Goal: Task Accomplishment & Management: Use online tool/utility

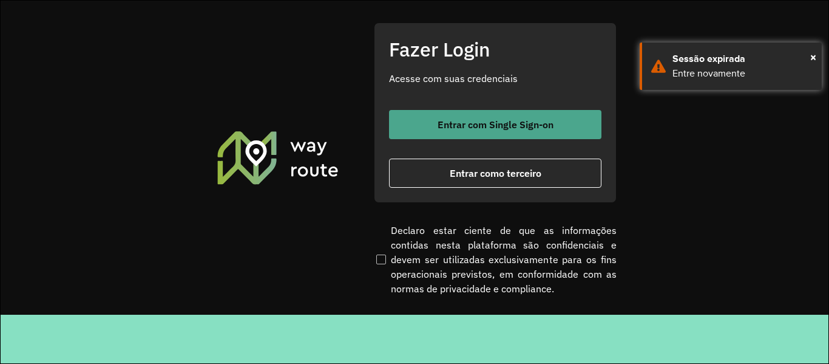
click at [481, 118] on button "Entrar com Single Sign-on" at bounding box center [495, 124] width 213 height 29
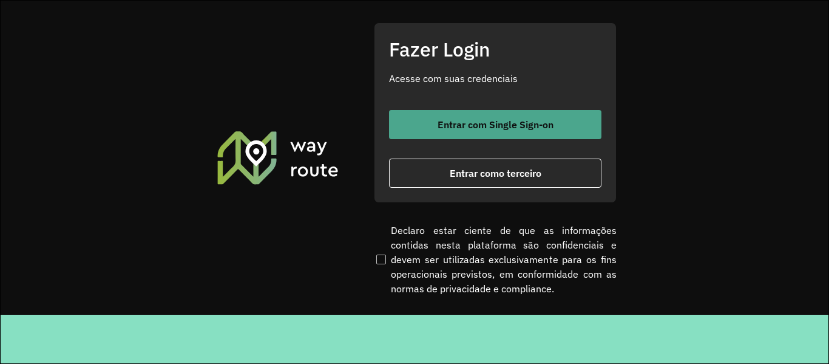
click at [470, 113] on button "Entrar com Single Sign-on" at bounding box center [495, 124] width 213 height 29
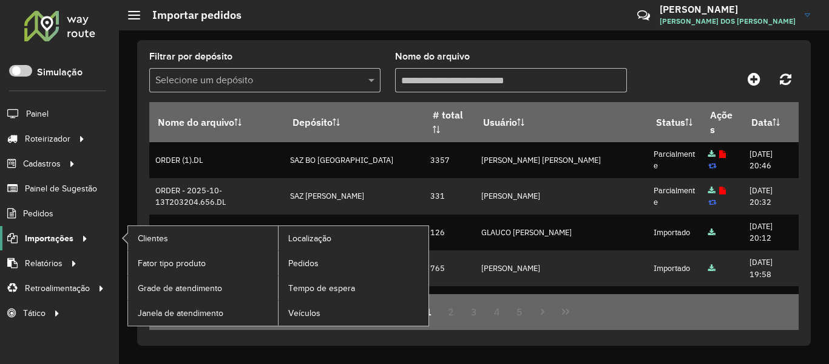
click at [58, 236] on span "Importações" at bounding box center [49, 238] width 49 height 13
drag, startPoint x: 219, startPoint y: 240, endPoint x: 212, endPoint y: 321, distance: 81.1
click at [219, 240] on link "Clientes" at bounding box center [203, 238] width 150 height 24
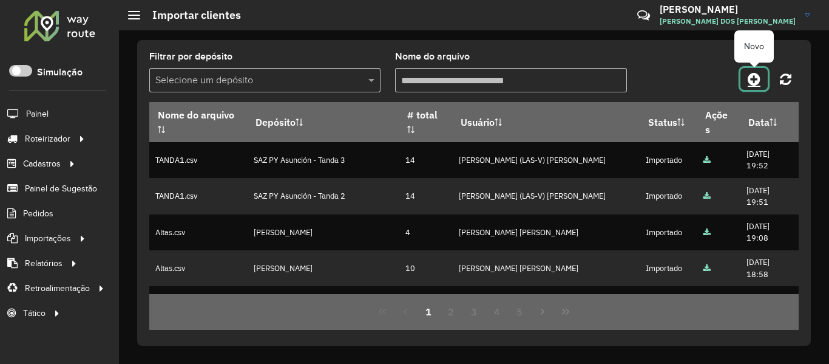
click at [759, 80] on icon at bounding box center [754, 79] width 13 height 15
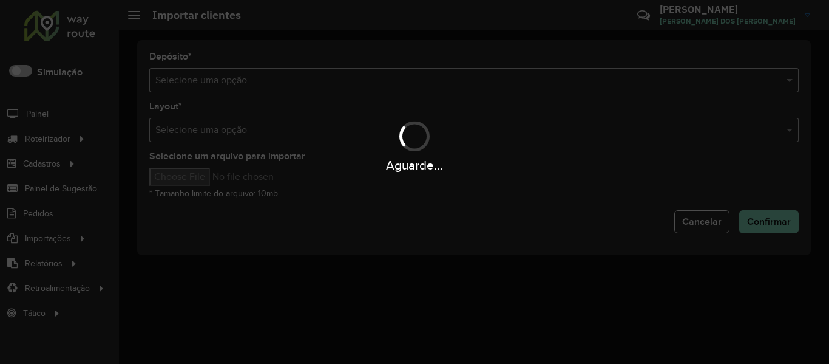
click at [311, 86] on div "Aguarde..." at bounding box center [414, 182] width 829 height 364
click at [311, 85] on div "Aguarde..." at bounding box center [414, 182] width 829 height 364
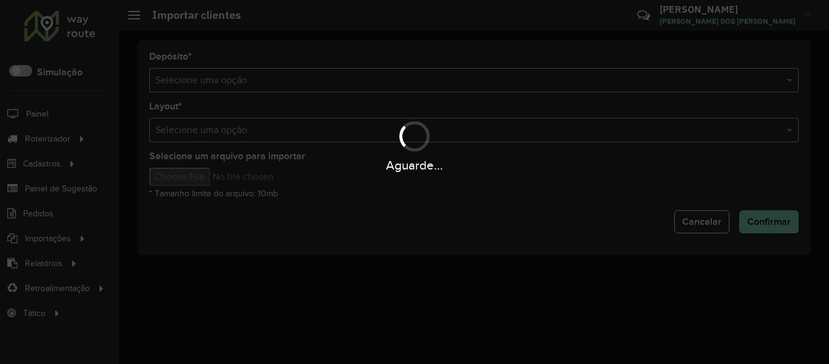
click at [311, 85] on div "Aguarde..." at bounding box center [414, 182] width 829 height 364
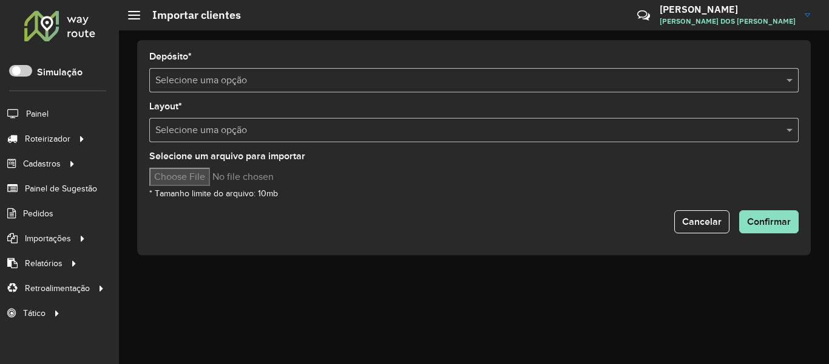
click at [217, 82] on input "text" at bounding box center [461, 80] width 613 height 15
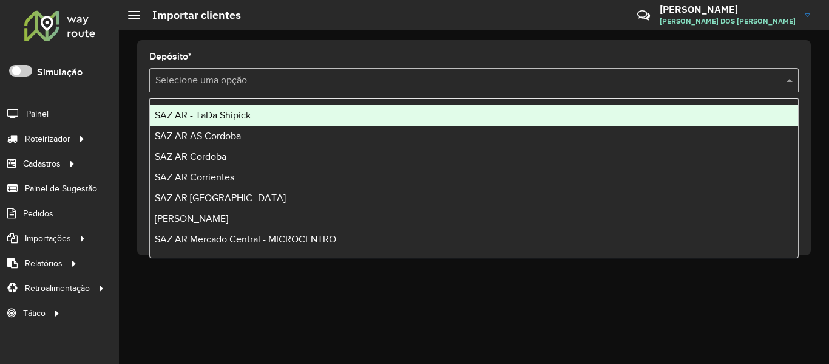
click at [223, 112] on span "SAZ AR - TaDa Shipick" at bounding box center [203, 115] width 96 height 10
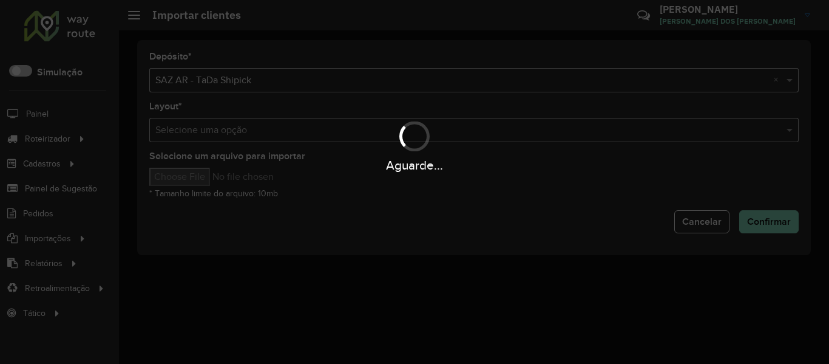
click at [193, 177] on div "Aguarde..." at bounding box center [414, 182] width 829 height 364
click at [192, 177] on div "Aguarde..." at bounding box center [414, 182] width 829 height 364
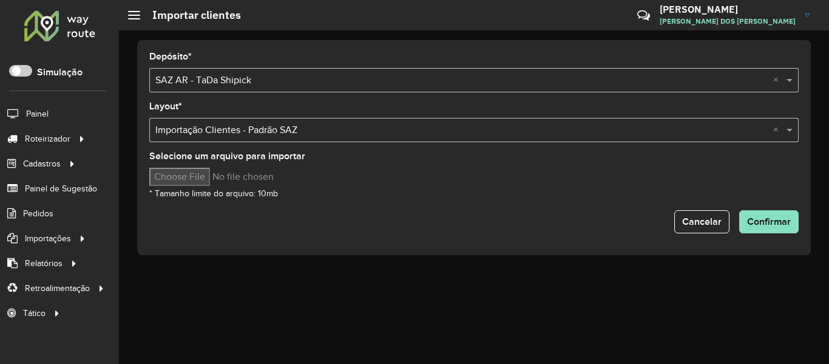
click at [215, 173] on input "Selecione um arquivo para importar" at bounding box center [252, 177] width 206 height 18
type input "**********"
click at [780, 212] on button "Confirmar" at bounding box center [770, 221] width 60 height 23
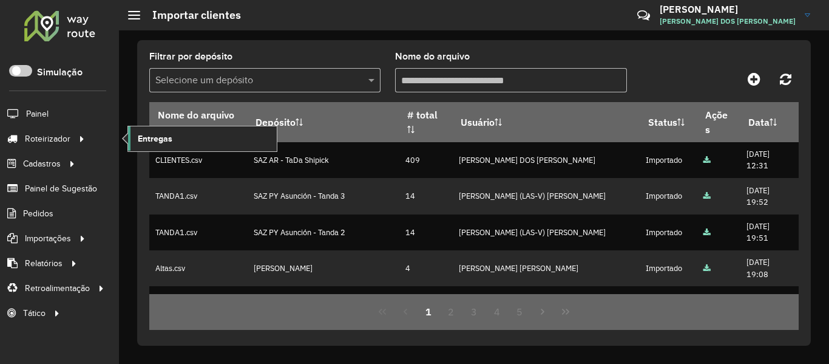
click at [135, 140] on link "Entregas" at bounding box center [202, 138] width 149 height 24
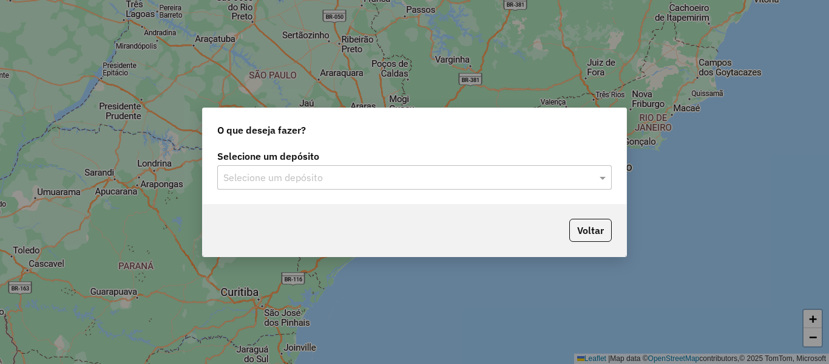
click at [290, 168] on div "Selecione um depósito" at bounding box center [414, 177] width 395 height 24
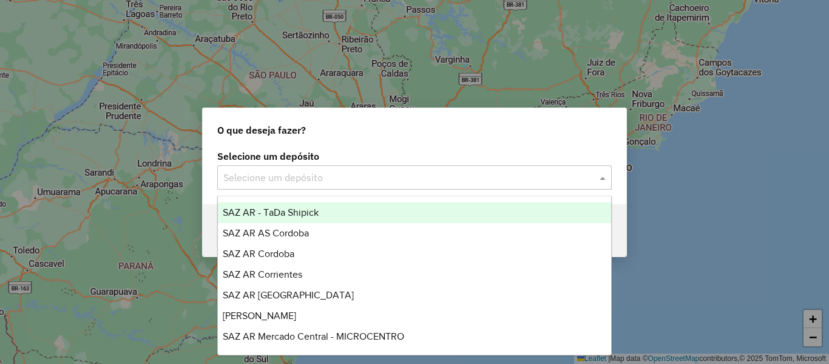
click at [295, 214] on span "SAZ AR - TaDa Shipick" at bounding box center [271, 212] width 96 height 10
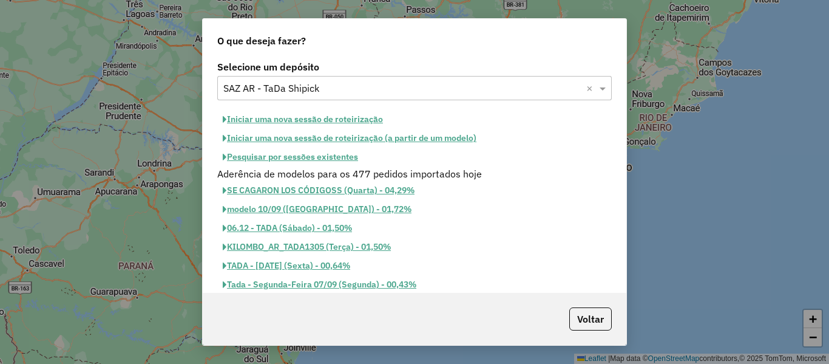
click at [335, 161] on button "Pesquisar por sessões existentes" at bounding box center [290, 157] width 146 height 19
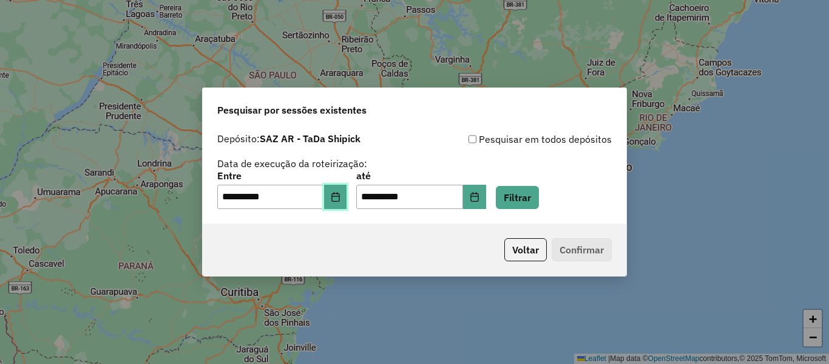
click at [345, 191] on button "Choose Date" at bounding box center [335, 197] width 23 height 24
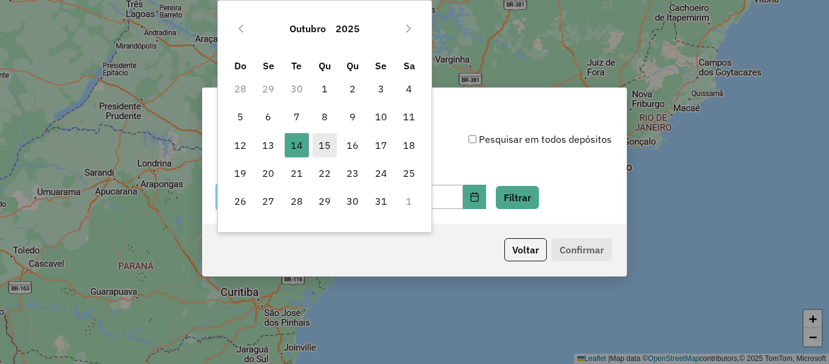
click at [328, 154] on span "15" at bounding box center [325, 145] width 24 height 24
type input "**********"
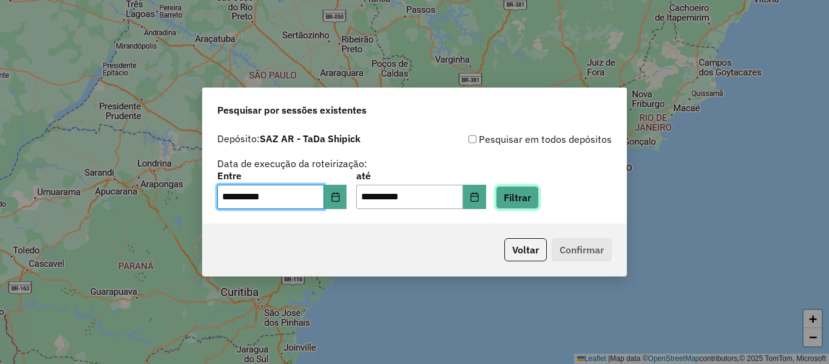
click at [533, 208] on button "Filtrar" at bounding box center [517, 197] width 43 height 23
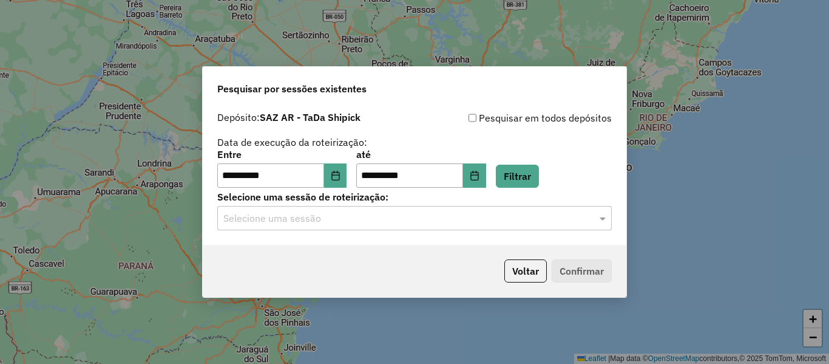
drag, startPoint x: 396, startPoint y: 215, endPoint x: 389, endPoint y: 216, distance: 7.4
click at [395, 215] on input "text" at bounding box center [402, 218] width 358 height 15
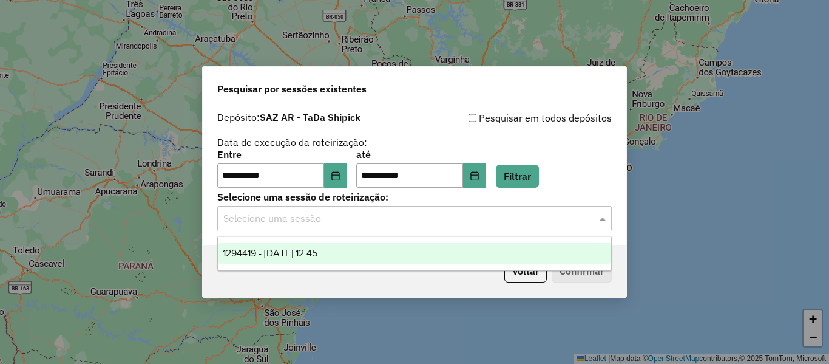
click at [346, 247] on div "1294419 - 15/10/2025 12:45" at bounding box center [414, 253] width 393 height 21
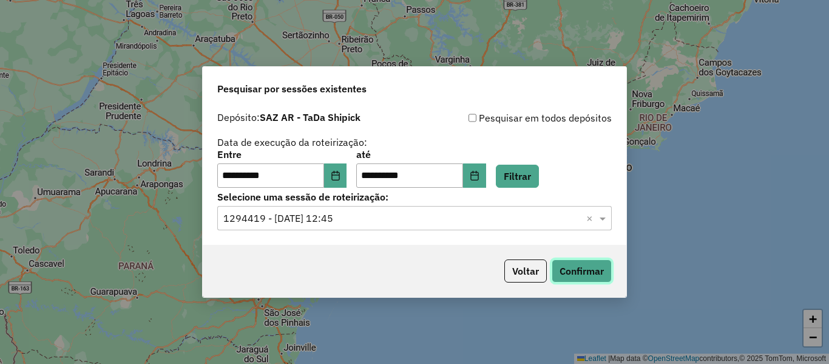
click at [570, 277] on button "Confirmar" at bounding box center [582, 270] width 60 height 23
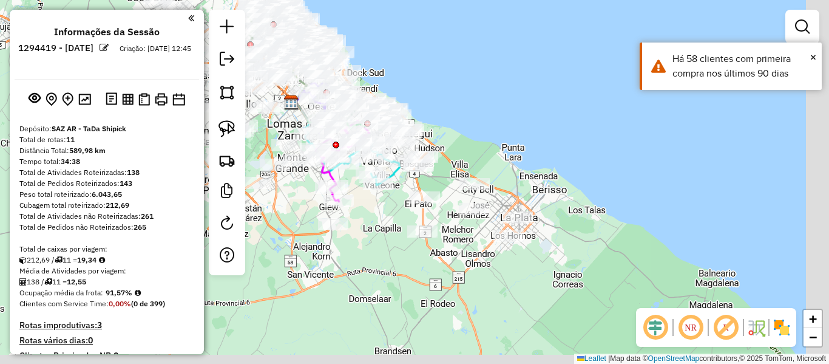
drag, startPoint x: 545, startPoint y: 152, endPoint x: 525, endPoint y: 135, distance: 26.7
click at [525, 135] on div "Janela de atendimento Grade de atendimento Capacidade Transportadoras Veículos …" at bounding box center [414, 182] width 829 height 364
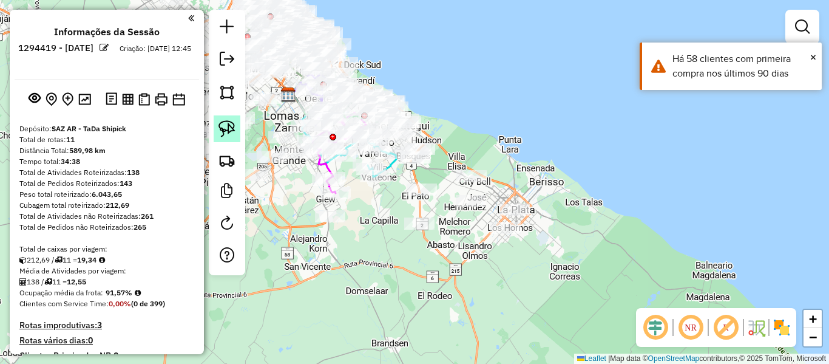
click at [222, 124] on img at bounding box center [227, 128] width 17 height 17
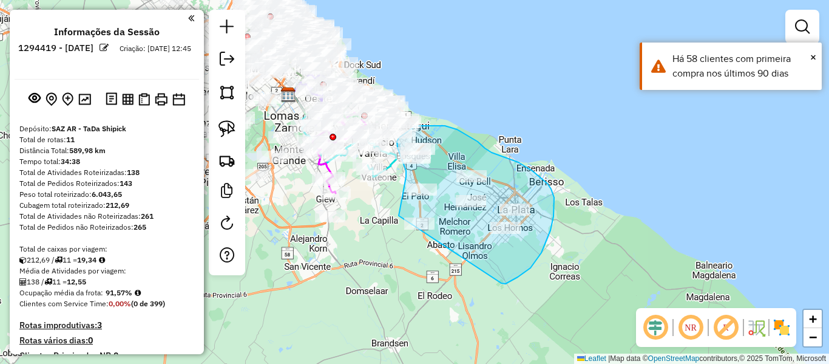
drag, startPoint x: 502, startPoint y: 283, endPoint x: 408, endPoint y: 260, distance: 96.3
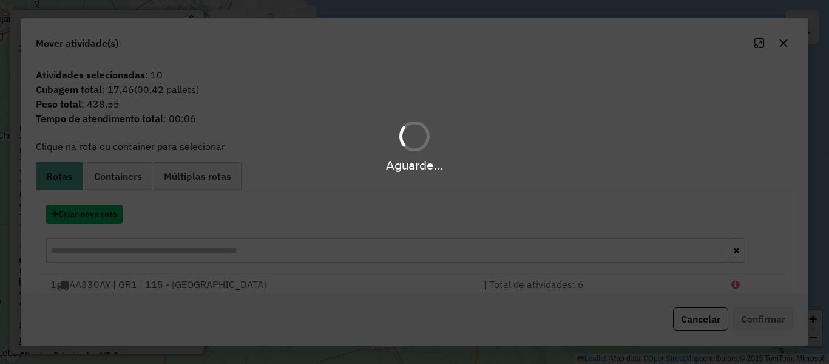
click at [115, 214] on button "Criar nova rota" at bounding box center [84, 214] width 77 height 19
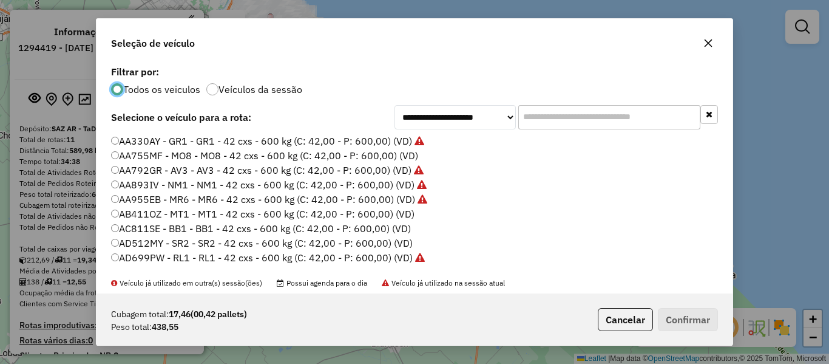
click at [115, 214] on div "**********" at bounding box center [414, 182] width 829 height 364
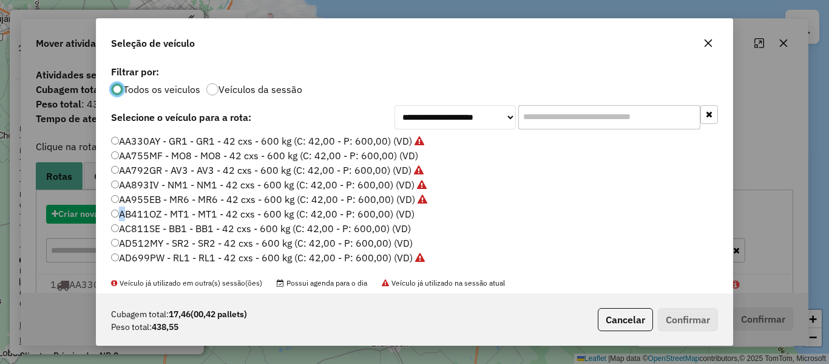
scroll to position [7, 4]
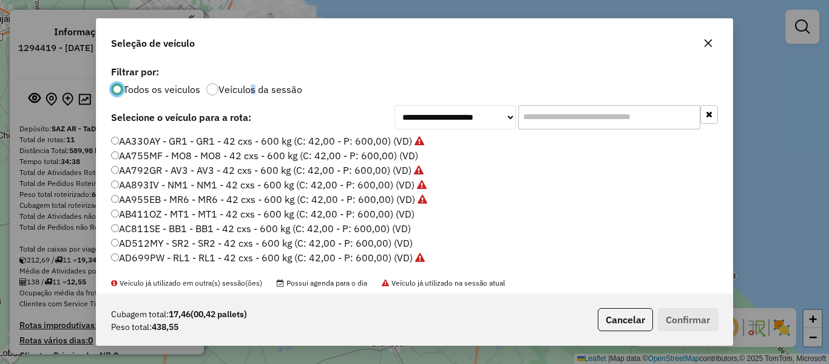
click at [253, 86] on label "Veículos da sessão" at bounding box center [261, 89] width 84 height 10
click at [376, 152] on label "AA755MF - MO8 - MO8 - 42 cxs - 600 kg (C: 42,00 - P: 600,00) (VD)" at bounding box center [264, 155] width 307 height 15
click at [672, 312] on button "Confirmar" at bounding box center [688, 319] width 60 height 23
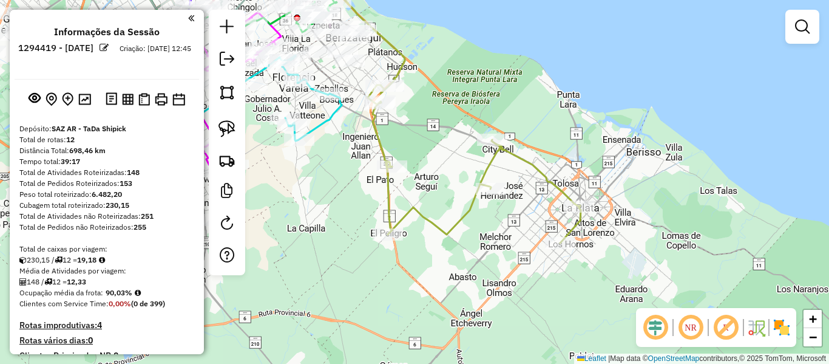
click at [466, 223] on icon at bounding box center [474, 164] width 213 height 158
select select "**********"
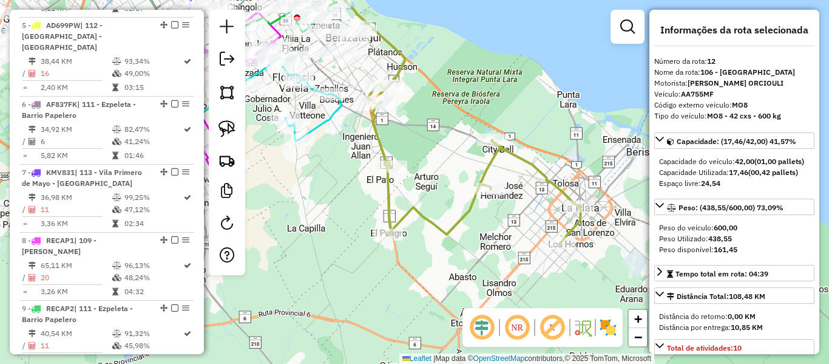
scroll to position [1179, 0]
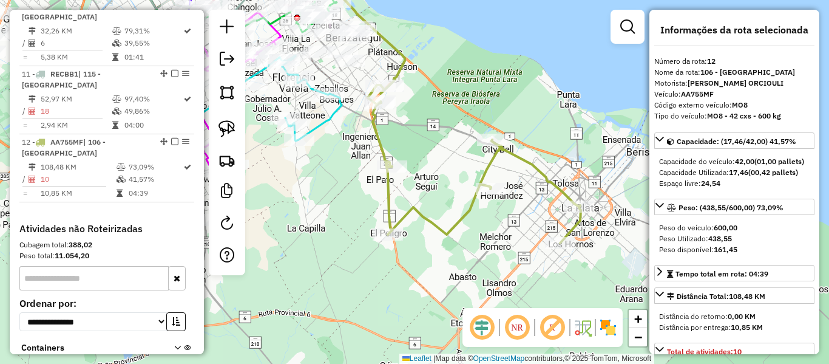
click at [614, 326] on img at bounding box center [608, 327] width 19 height 19
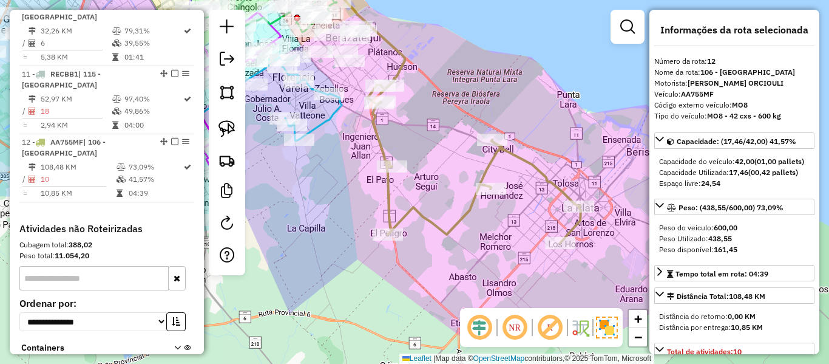
click at [455, 215] on div "Janela de atendimento Grade de atendimento Capacidade Transportadoras Veículos …" at bounding box center [414, 182] width 829 height 364
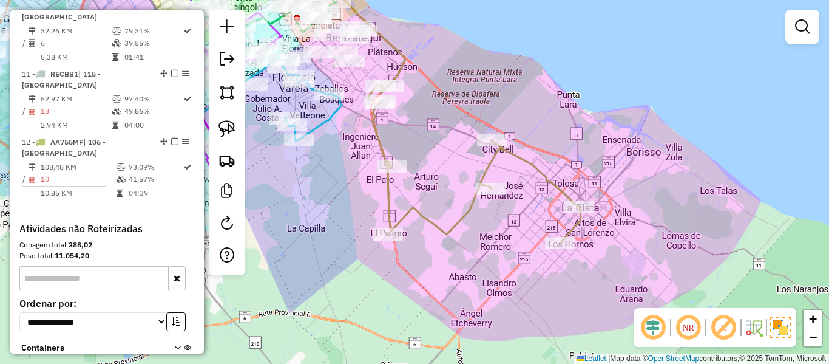
click at [458, 222] on icon at bounding box center [474, 164] width 213 height 158
select select "**********"
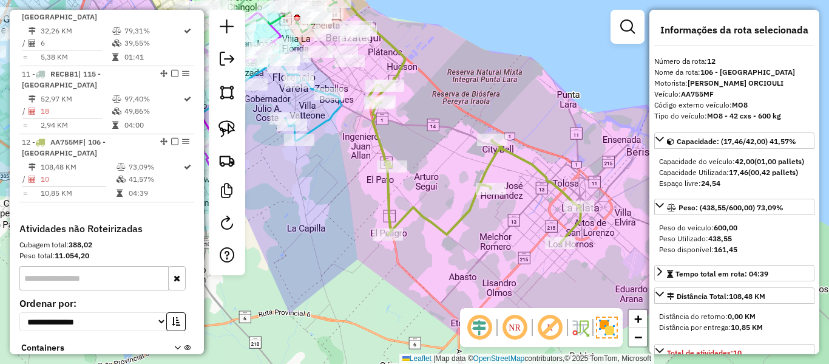
drag, startPoint x: 472, startPoint y: 80, endPoint x: 477, endPoint y: 170, distance: 90.0
click at [477, 170] on div "Janela de atendimento Grade de atendimento Capacidade Transportadoras Veículos …" at bounding box center [414, 182] width 829 height 364
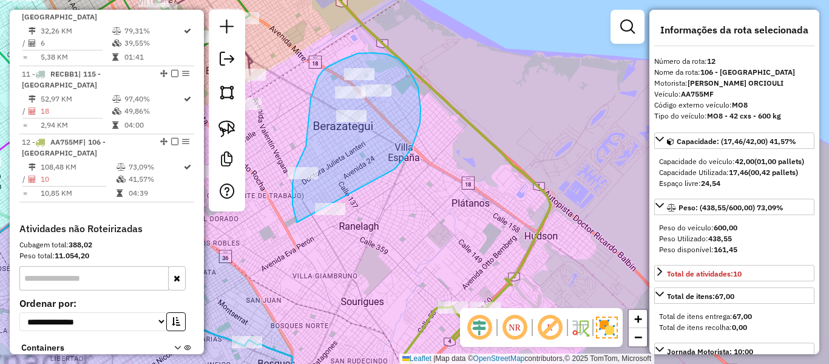
drag, startPoint x: 403, startPoint y: 160, endPoint x: 390, endPoint y: 263, distance: 104.1
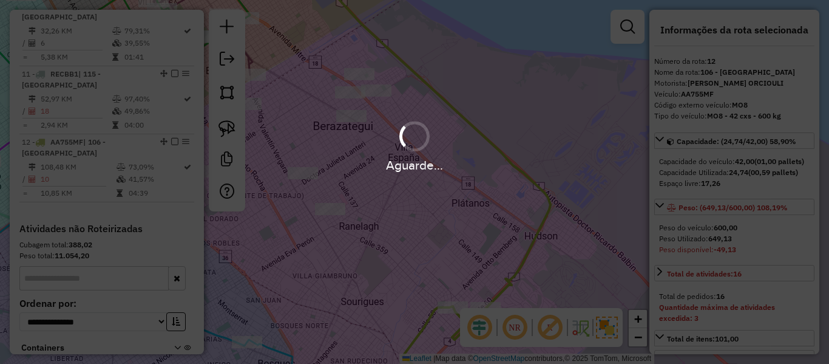
select select "**********"
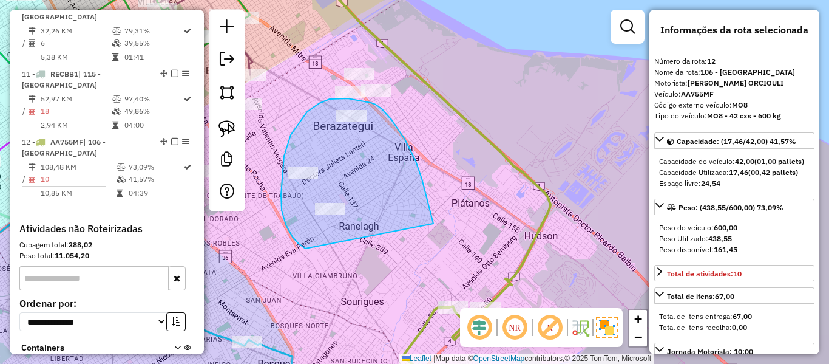
drag, startPoint x: 432, startPoint y: 219, endPoint x: 329, endPoint y: 259, distance: 110.4
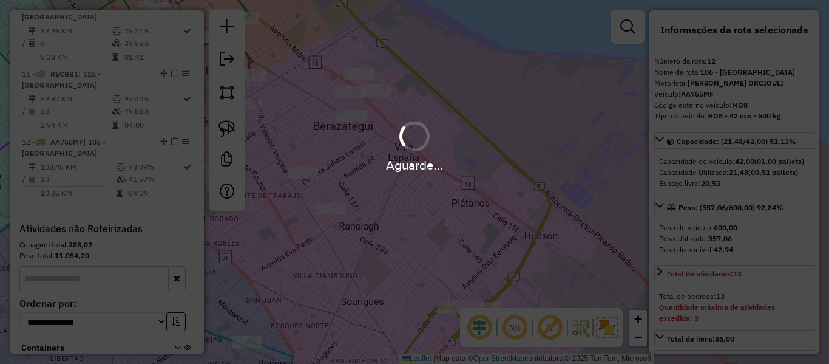
select select "**********"
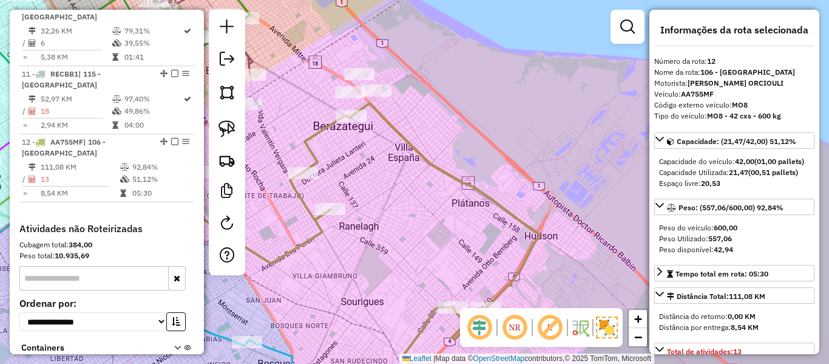
click at [402, 142] on icon at bounding box center [415, 251] width 250 height 297
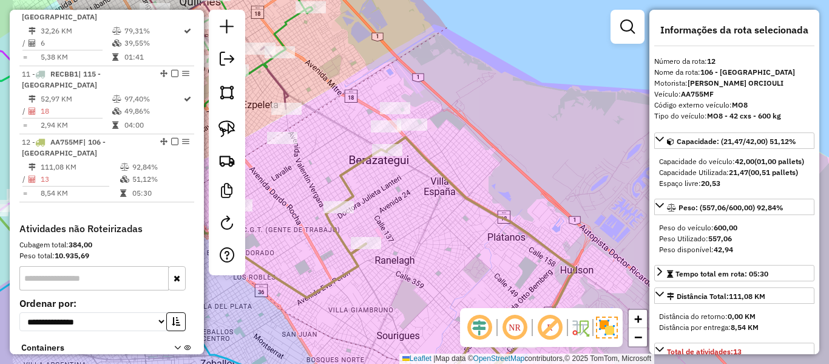
click at [441, 180] on icon at bounding box center [451, 285] width 250 height 297
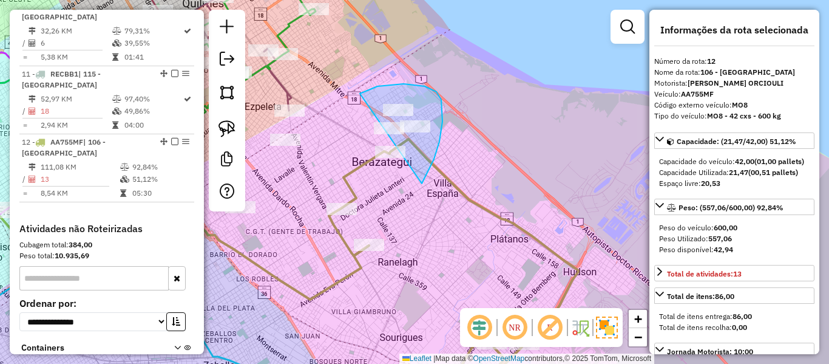
drag, startPoint x: 440, startPoint y: 141, endPoint x: 362, endPoint y: 133, distance: 78.2
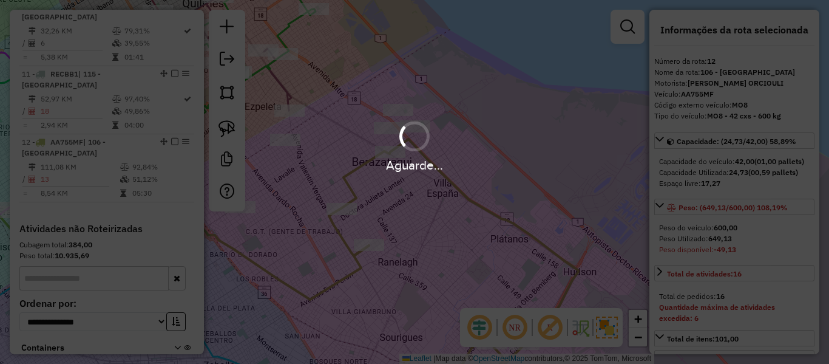
select select "**********"
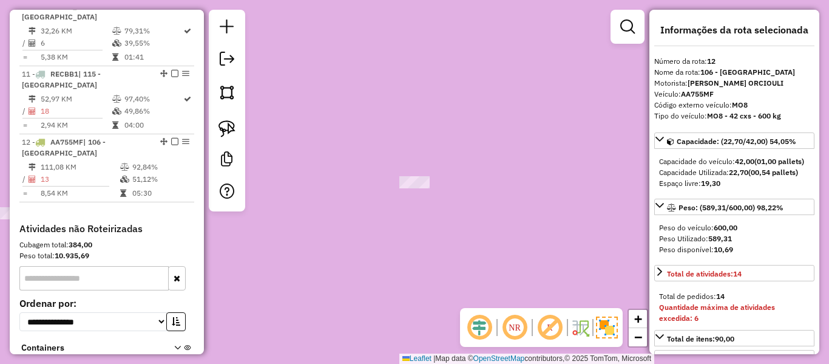
select select "**********"
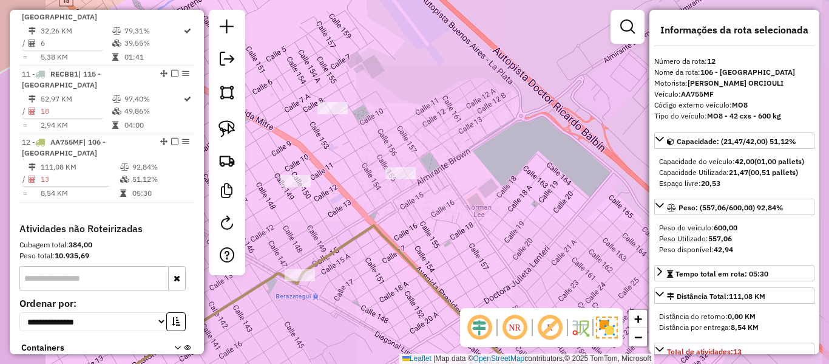
click at [387, 240] on icon at bounding box center [330, 312] width 433 height 175
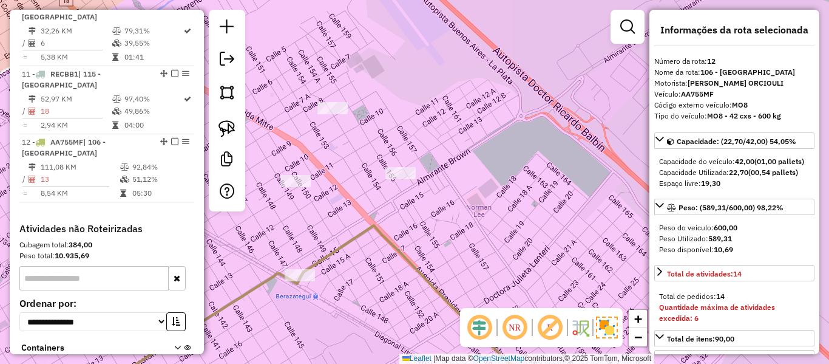
select select "**********"
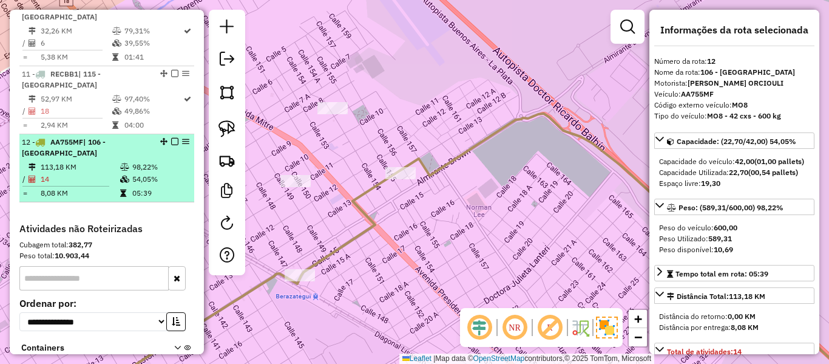
click at [171, 138] on em at bounding box center [174, 141] width 7 height 7
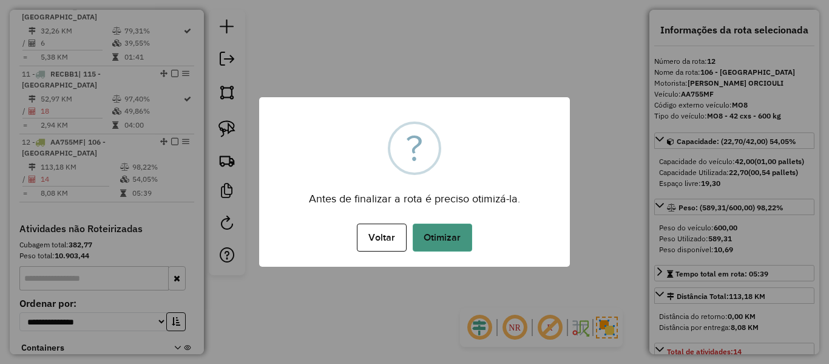
click at [435, 230] on button "Otimizar" at bounding box center [443, 237] width 60 height 28
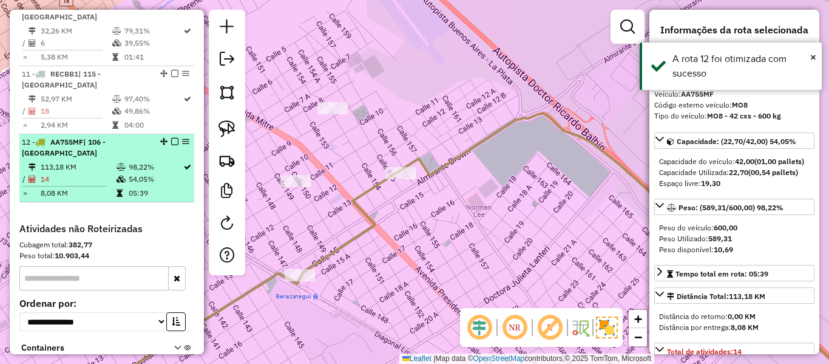
click at [166, 138] on div at bounding box center [171, 141] width 36 height 7
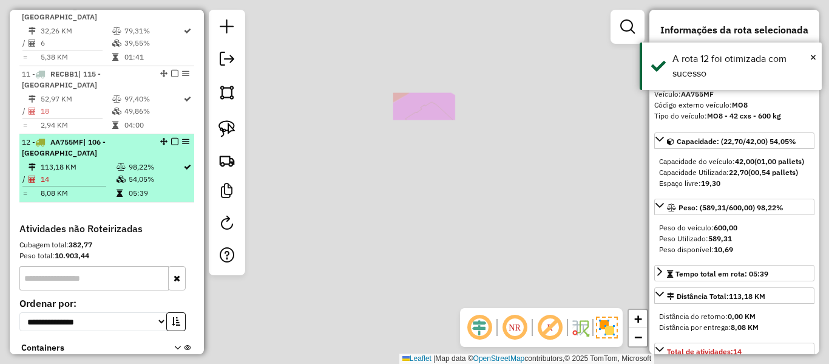
click at [174, 138] on em at bounding box center [174, 141] width 7 height 7
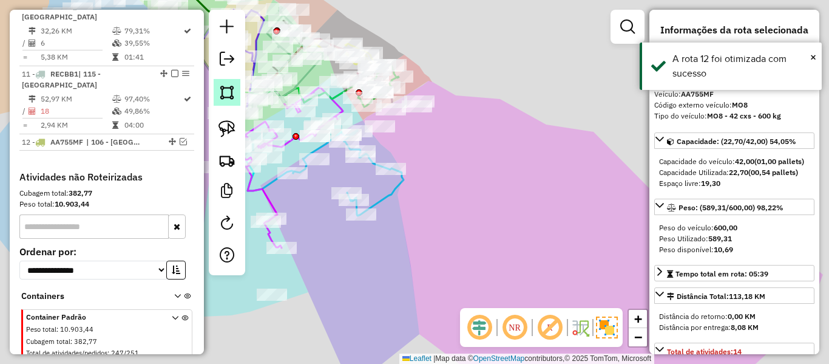
scroll to position [1138, 0]
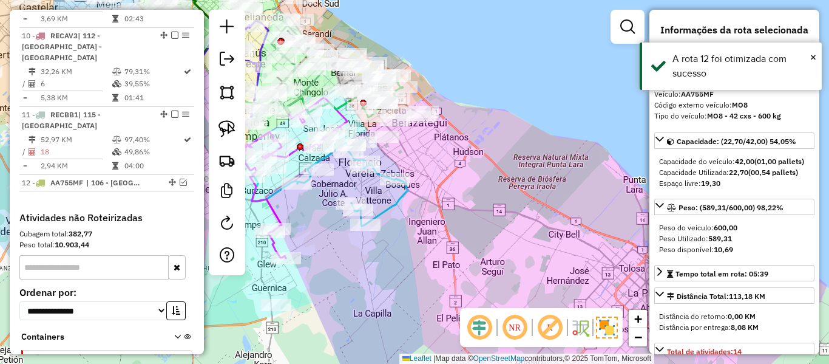
drag, startPoint x: 447, startPoint y: 163, endPoint x: 435, endPoint y: 165, distance: 11.8
click at [462, 192] on div "Janela de atendimento Grade de atendimento Capacidade Transportadoras Veículos …" at bounding box center [414, 182] width 829 height 364
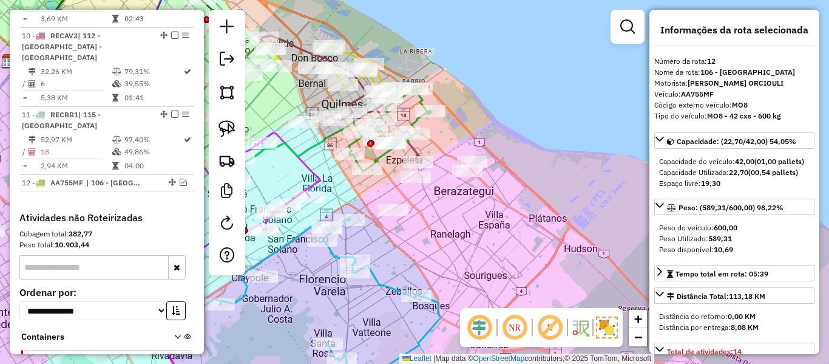
click at [534, 218] on div "Janela de atendimento Grade de atendimento Capacidade Transportadoras Veículos …" at bounding box center [414, 182] width 829 height 364
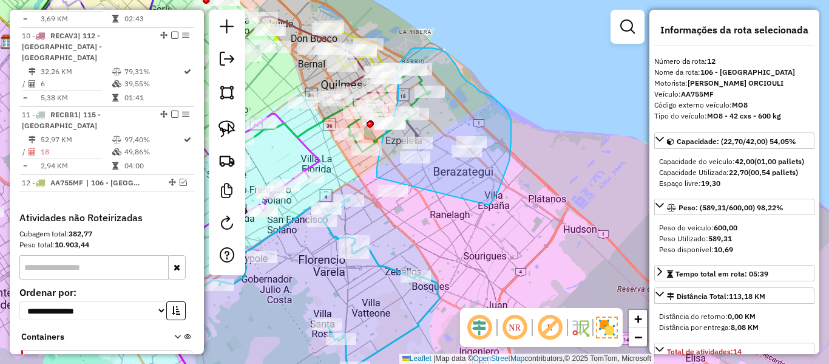
drag, startPoint x: 493, startPoint y: 200, endPoint x: 396, endPoint y: 206, distance: 97.4
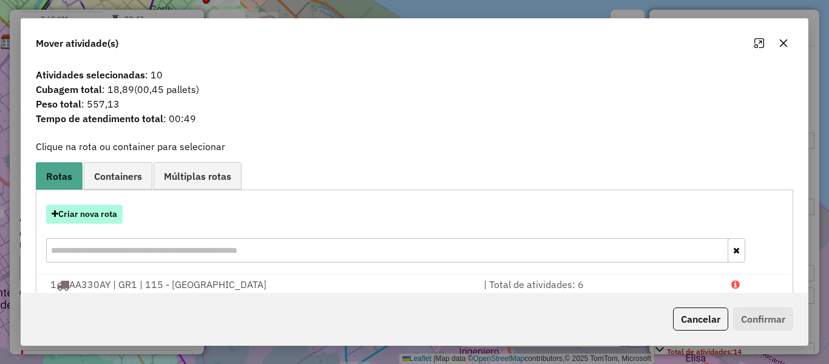
click at [107, 219] on button "Criar nova rota" at bounding box center [84, 214] width 77 height 19
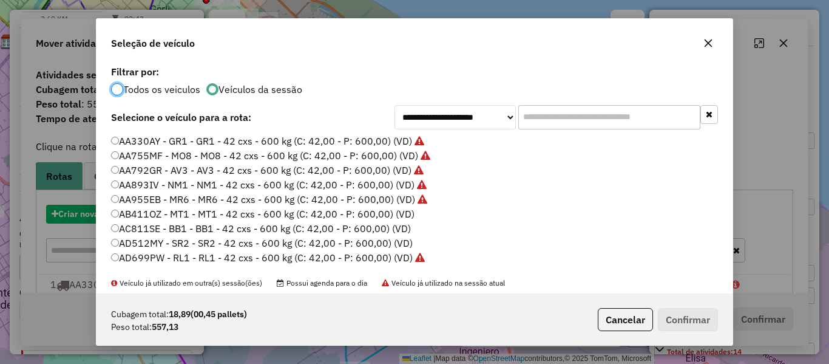
scroll to position [7, 4]
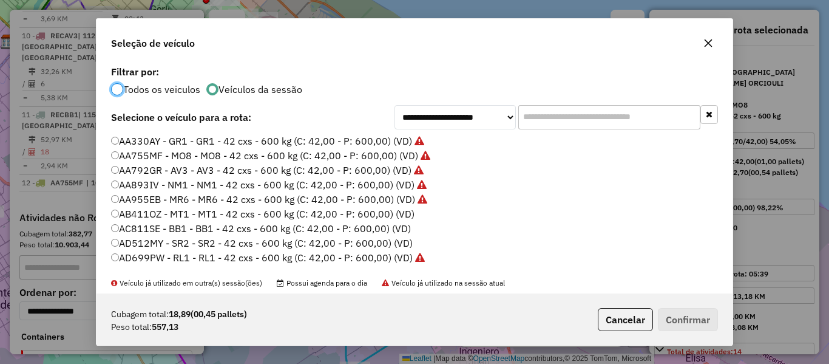
click at [406, 217] on label "AB411OZ - MT1 - MT1 - 42 cxs - 600 kg (C: 42,00 - P: 600,00) (VD)" at bounding box center [263, 213] width 304 height 15
click at [670, 318] on button "Confirmar" at bounding box center [688, 319] width 60 height 23
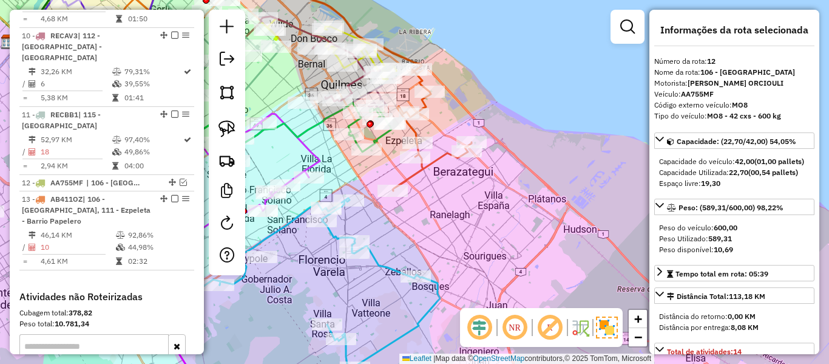
scroll to position [1206, 0]
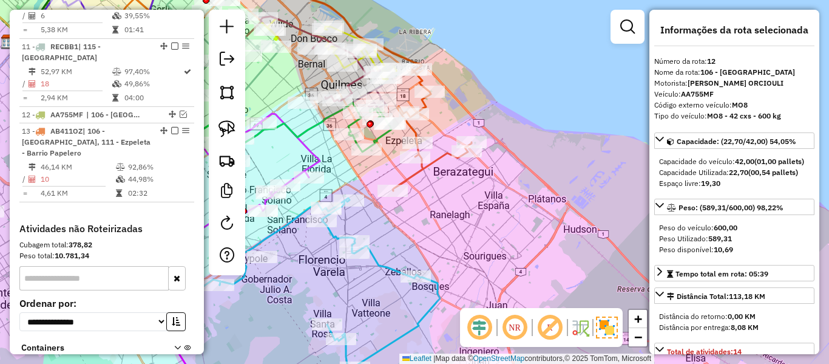
click at [440, 158] on icon at bounding box center [432, 129] width 79 height 121
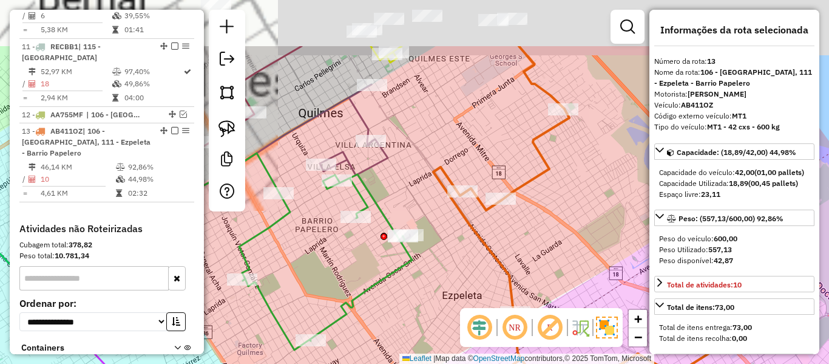
drag, startPoint x: 435, startPoint y: 70, endPoint x: 419, endPoint y: 150, distance: 81.1
click at [419, 150] on div "Janela de atendimento Grade de atendimento Capacidade Transportadoras Veículos …" at bounding box center [414, 182] width 829 height 364
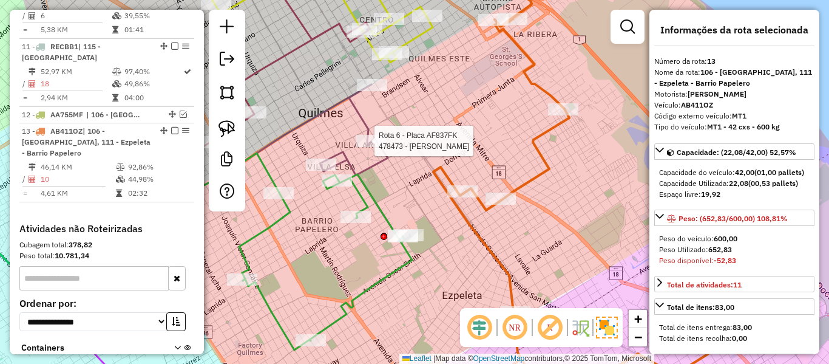
click at [374, 147] on div at bounding box center [371, 141] width 30 height 12
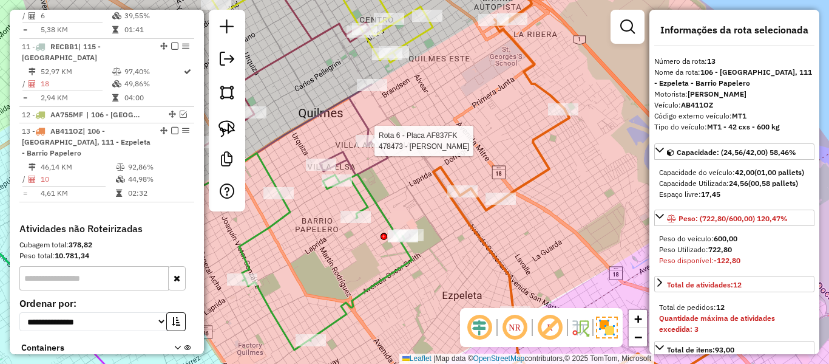
select select "**********"
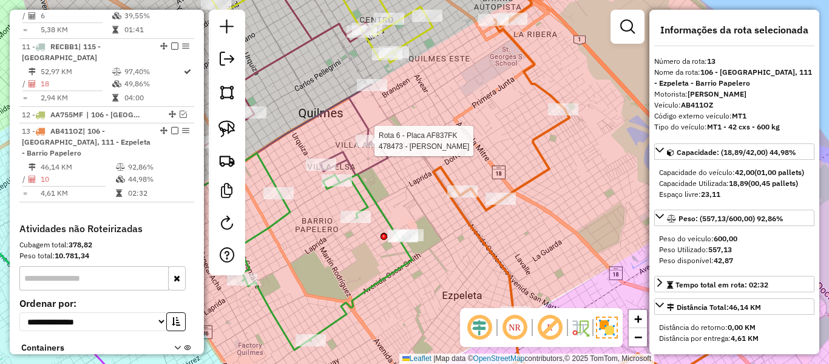
click at [376, 147] on div at bounding box center [371, 141] width 30 height 12
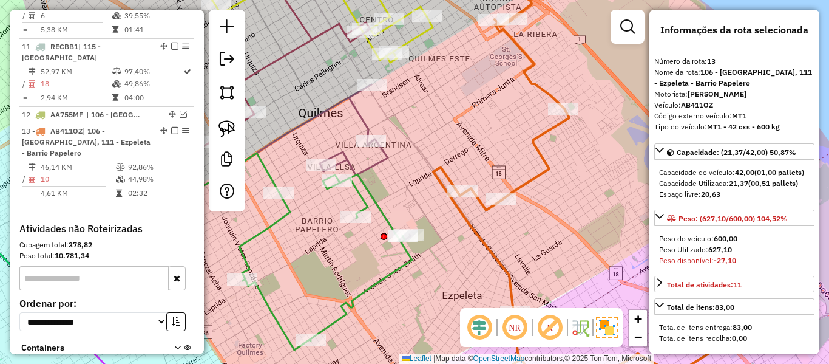
drag, startPoint x: 437, startPoint y: 160, endPoint x: 430, endPoint y: 185, distance: 25.8
click at [434, 146] on div "Rota 6 - Placa AF837FK 478473 - [PERSON_NAME] Janela de atendimento Grade de at…" at bounding box center [414, 182] width 829 height 364
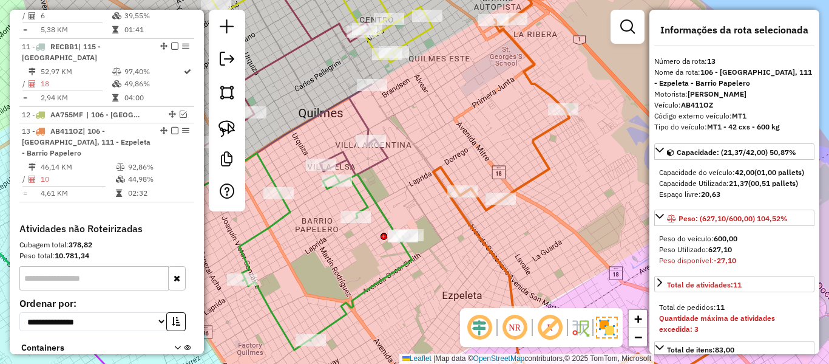
select select "**********"
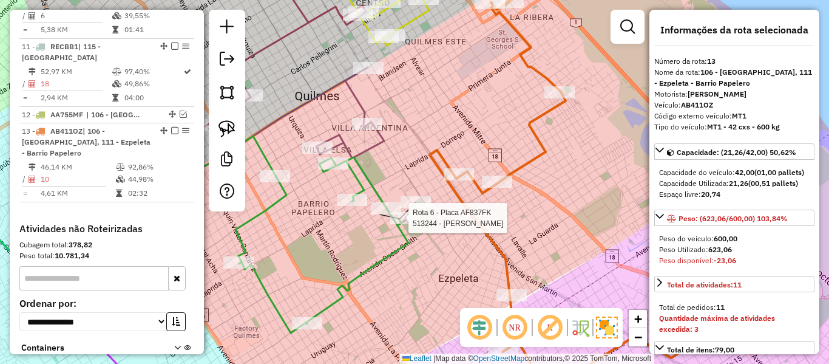
select select "**********"
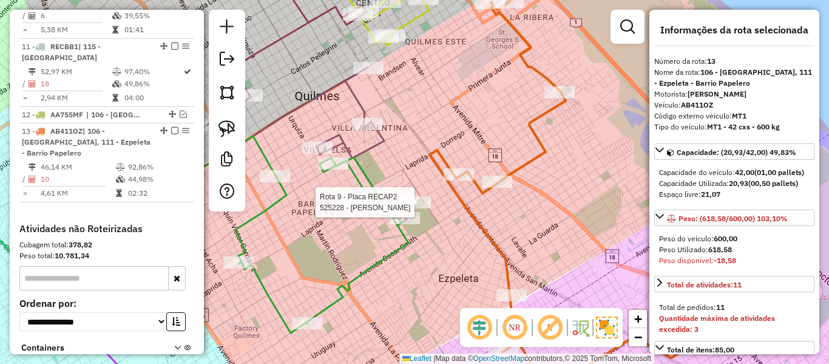
select select "**********"
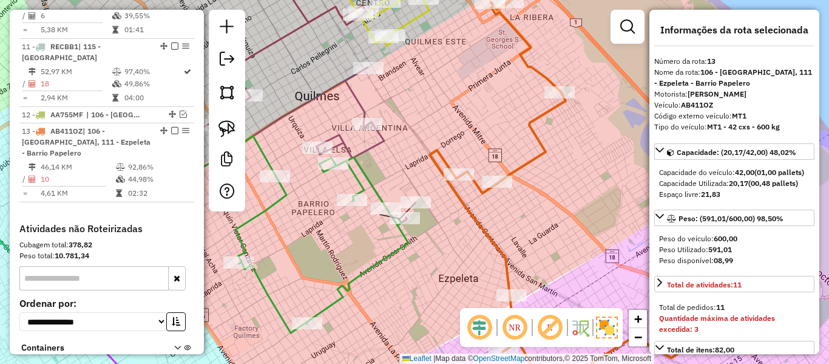
select select "**********"
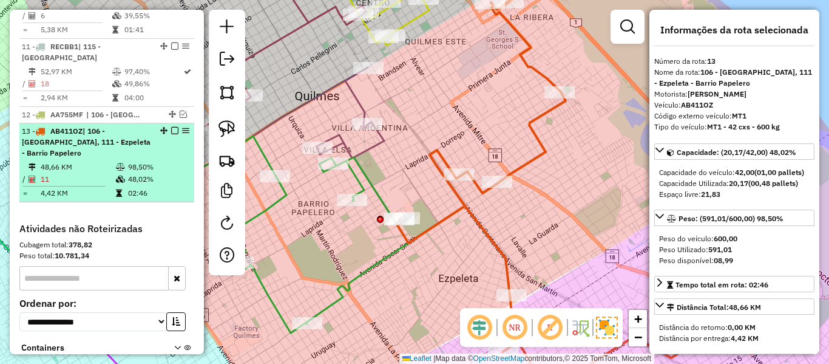
click at [172, 127] on em at bounding box center [174, 130] width 7 height 7
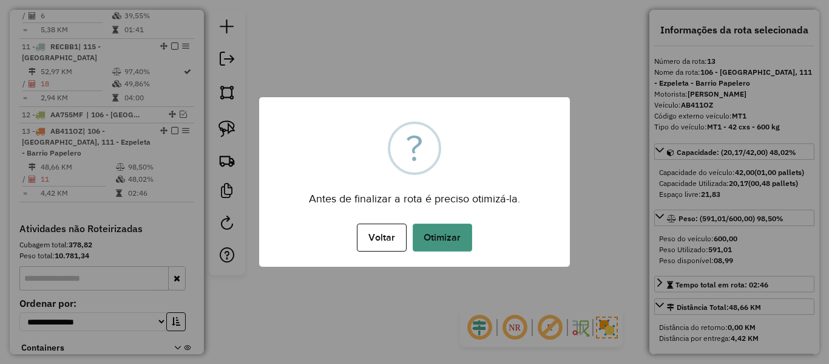
click at [426, 245] on button "Otimizar" at bounding box center [443, 237] width 60 height 28
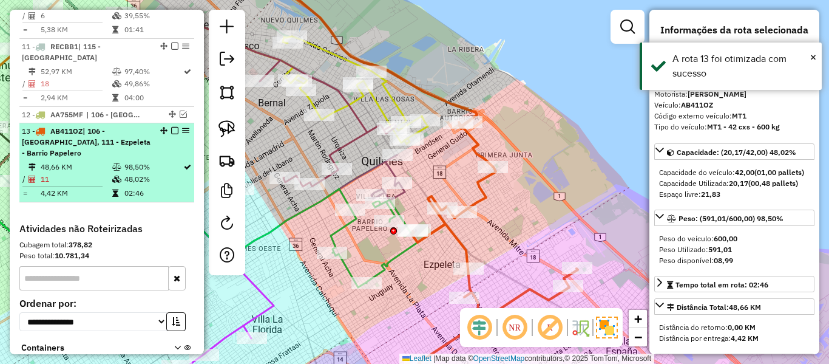
click at [171, 127] on em at bounding box center [174, 130] width 7 height 7
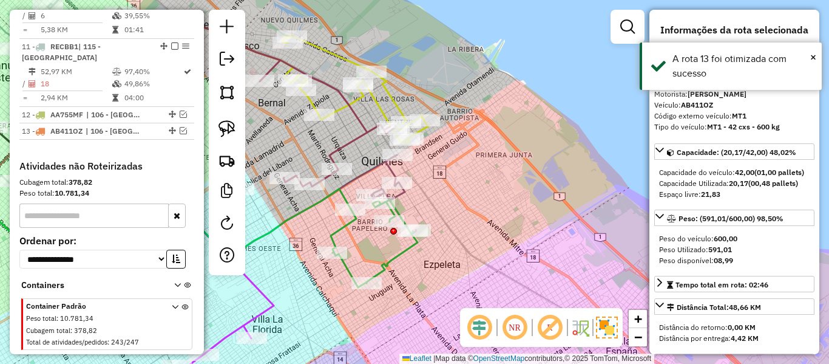
scroll to position [1154, 0]
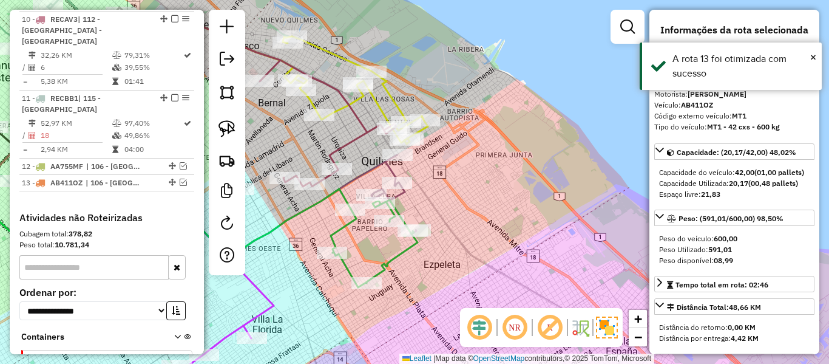
click at [505, 194] on div "Janela de atendimento Grade de atendimento Capacidade Transportadoras Veículos …" at bounding box center [414, 182] width 829 height 364
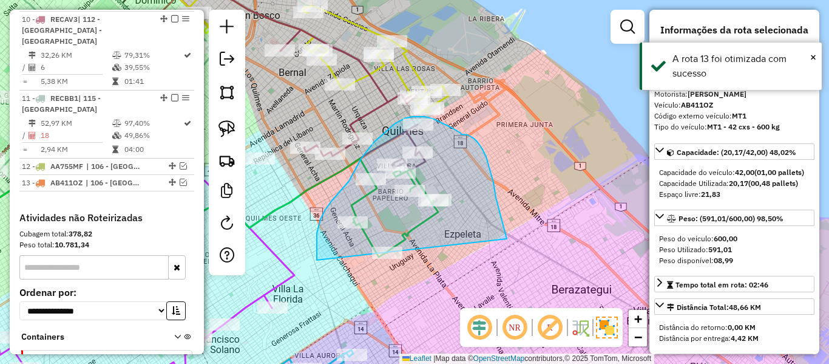
drag, startPoint x: 486, startPoint y: 157, endPoint x: 389, endPoint y: 304, distance: 176.2
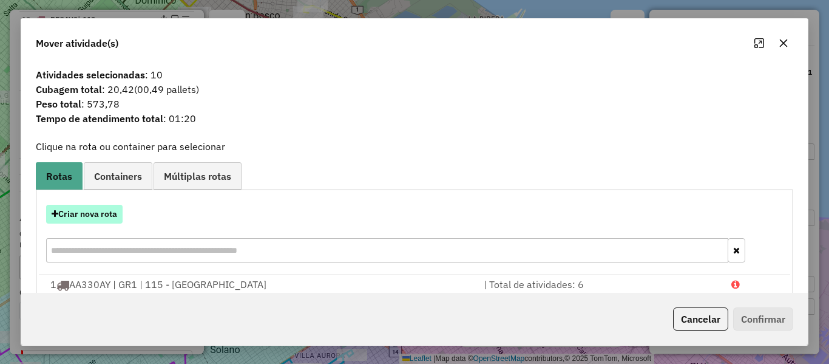
click at [103, 211] on button "Criar nova rota" at bounding box center [84, 214] width 77 height 19
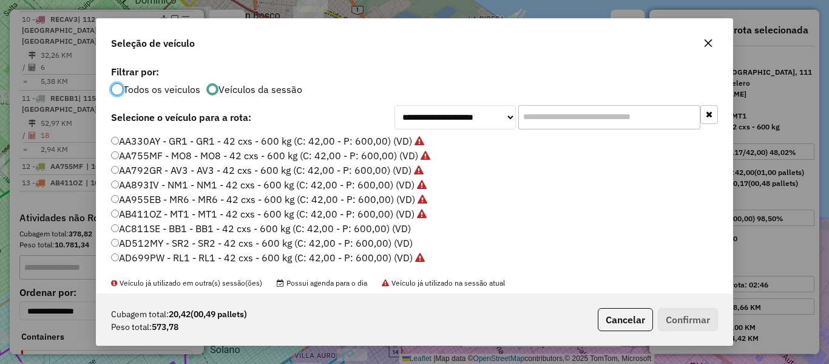
scroll to position [7, 4]
drag, startPoint x: 403, startPoint y: 226, endPoint x: 660, endPoint y: 306, distance: 269.1
click at [403, 226] on label "AC811SE - BB1 - BB1 - 42 cxs - 600 kg (C: 42,00 - P: 600,00) (VD)" at bounding box center [261, 228] width 300 height 15
click at [355, 232] on label "AC811SE - BB1 - BB1 - 42 cxs - 600 kg (C: 42,00 - P: 600,00) (VD)" at bounding box center [261, 228] width 300 height 15
click at [702, 331] on div "Cubagem total: 20,42 (00,49 pallets) Peso total: 573,78 Cancelar Confirmar" at bounding box center [415, 319] width 636 height 52
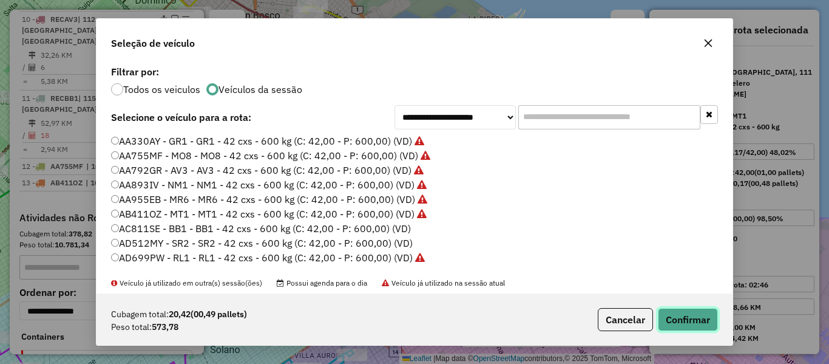
click at [706, 322] on button "Confirmar" at bounding box center [688, 319] width 60 height 23
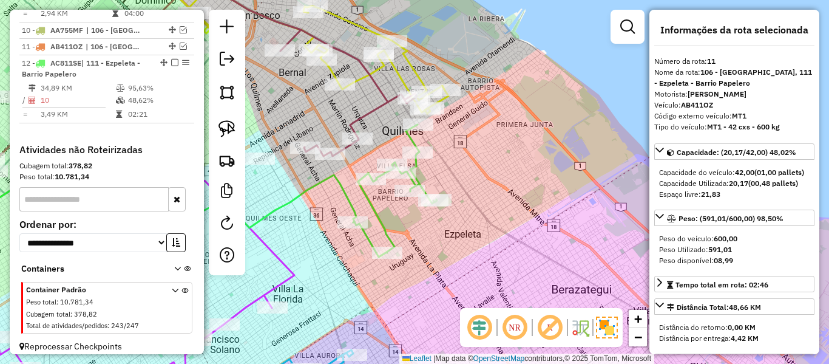
scroll to position [1086, 0]
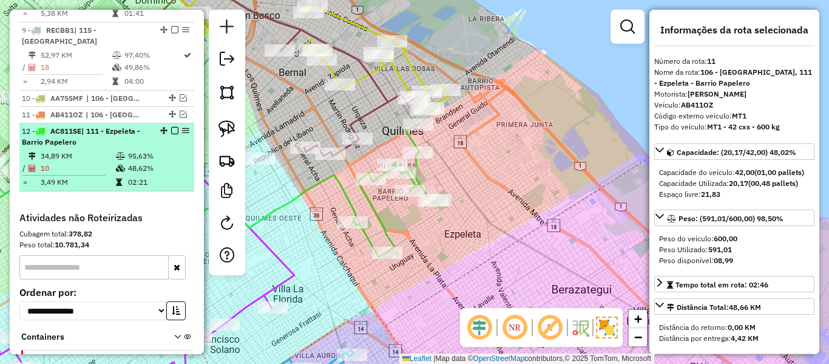
click at [172, 127] on em at bounding box center [174, 130] width 7 height 7
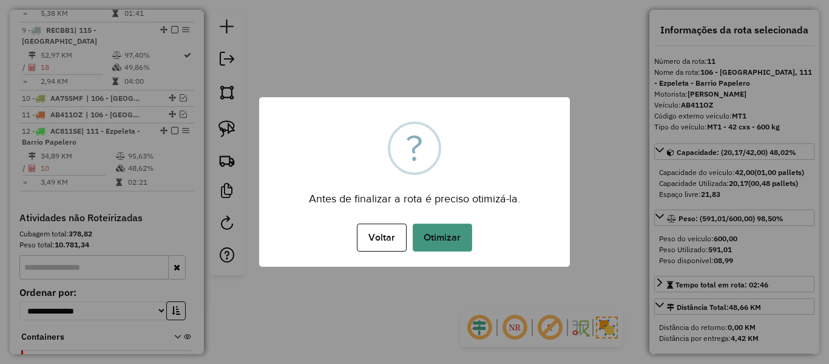
click at [464, 228] on button "Otimizar" at bounding box center [443, 237] width 60 height 28
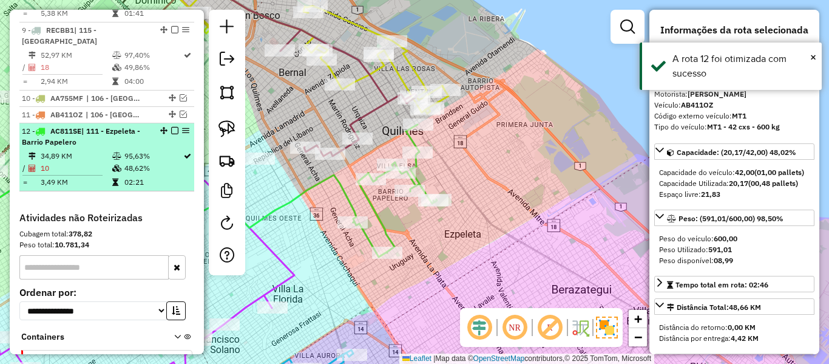
click at [171, 127] on em at bounding box center [174, 130] width 7 height 7
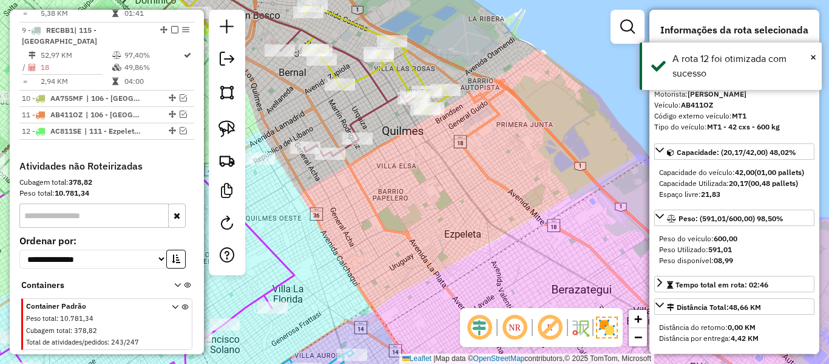
scroll to position [1035, 0]
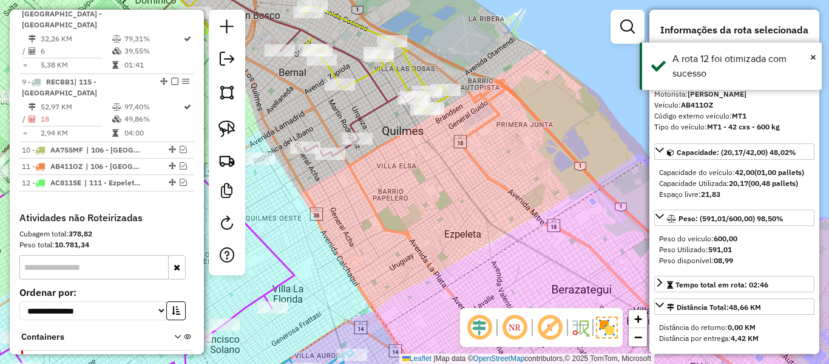
drag, startPoint x: 579, startPoint y: 246, endPoint x: 579, endPoint y: 240, distance: 6.1
click at [579, 243] on div "Rota 5 - Placa AD699PW 554409 - [PERSON_NAME] Janela de atendimento Grade de at…" at bounding box center [414, 182] width 829 height 364
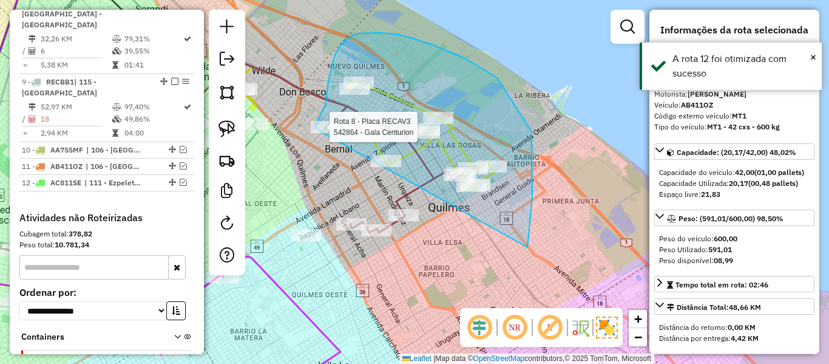
drag, startPoint x: 528, startPoint y: 247, endPoint x: 389, endPoint y: 175, distance: 156.7
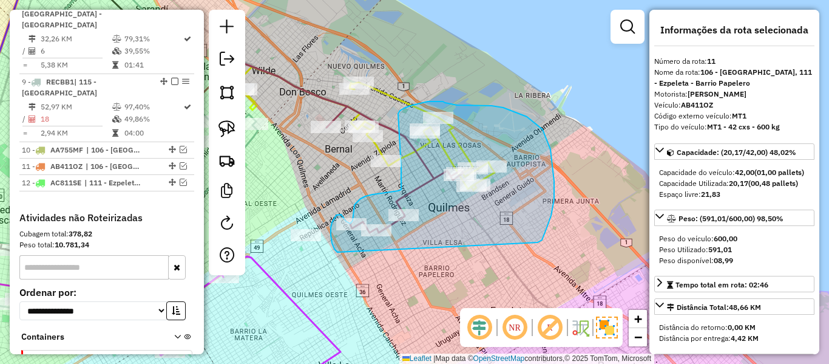
drag, startPoint x: 539, startPoint y: 242, endPoint x: 366, endPoint y: 264, distance: 174.4
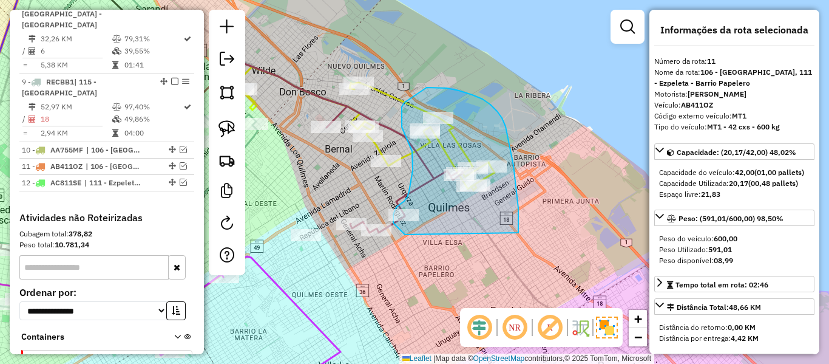
drag, startPoint x: 519, startPoint y: 233, endPoint x: 418, endPoint y: 240, distance: 101.1
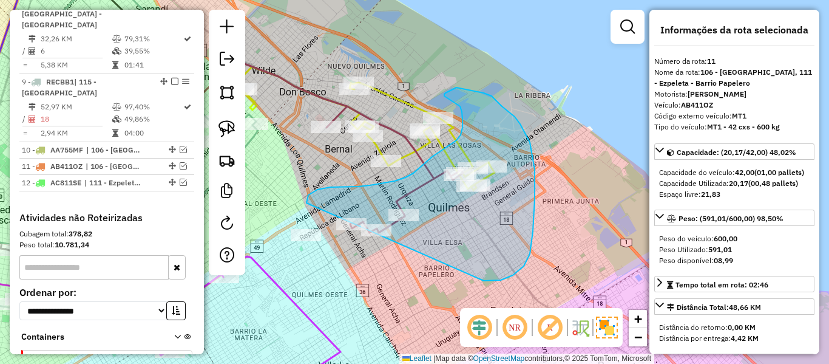
drag, startPoint x: 501, startPoint y: 280, endPoint x: 383, endPoint y: 255, distance: 121.0
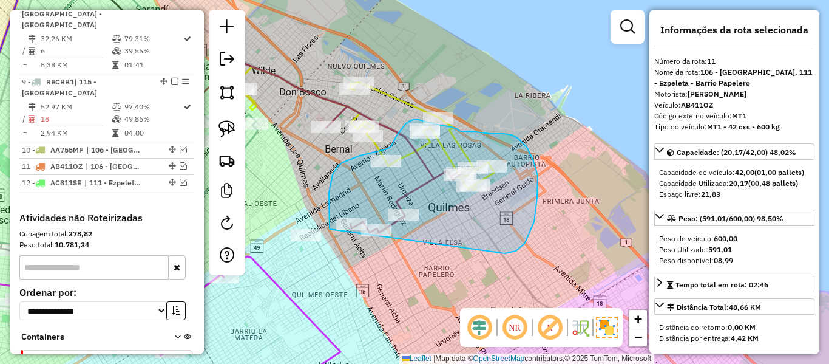
drag, startPoint x: 537, startPoint y: 198, endPoint x: 358, endPoint y: 264, distance: 191.0
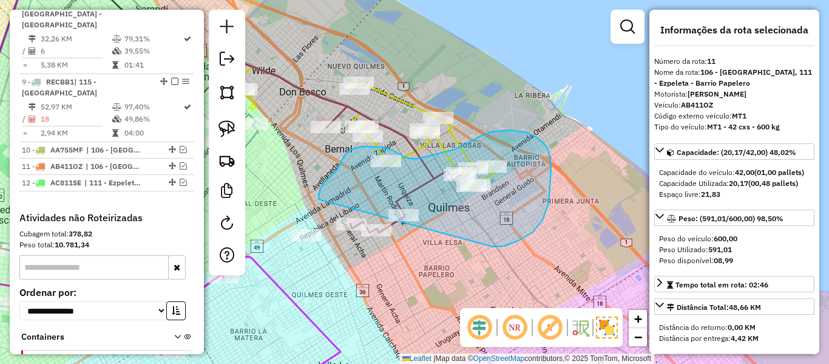
drag, startPoint x: 493, startPoint y: 247, endPoint x: 373, endPoint y: 261, distance: 121.1
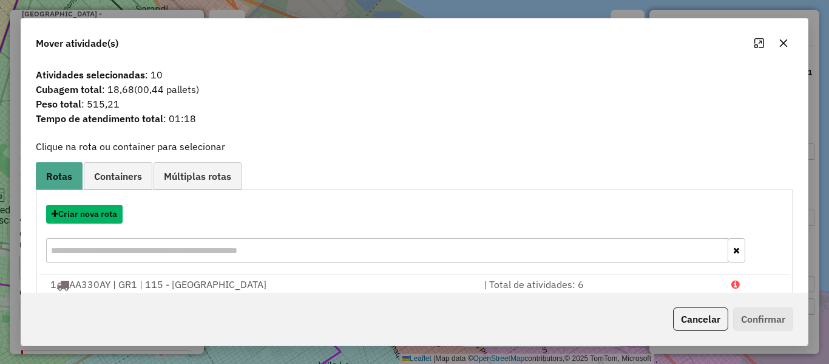
click at [103, 216] on button "Criar nova rota" at bounding box center [84, 214] width 77 height 19
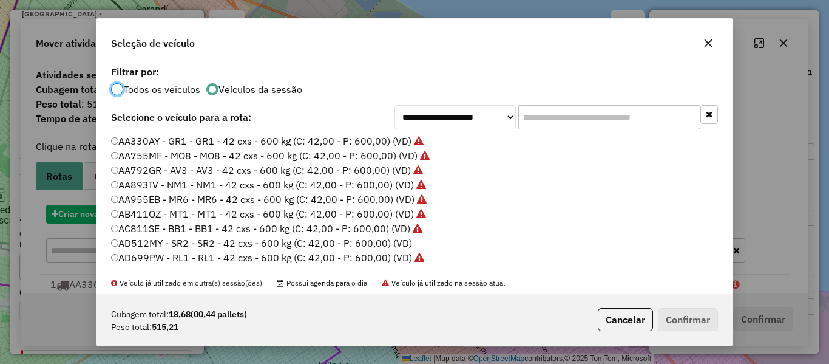
scroll to position [7, 4]
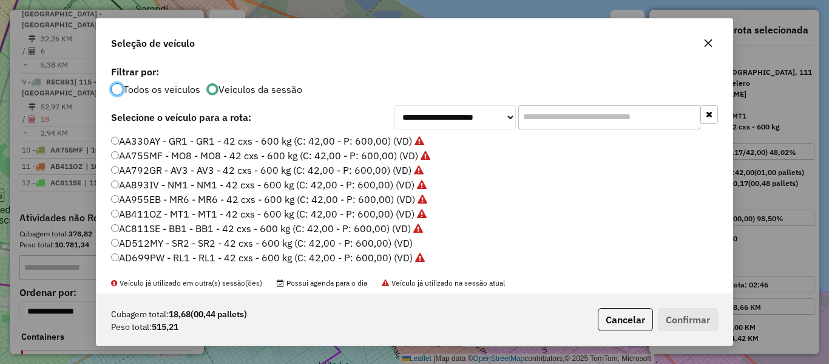
click at [401, 247] on label "AD512MY - SR2 - SR2 - 42 cxs - 600 kg (C: 42,00 - P: 600,00) (VD)" at bounding box center [262, 243] width 302 height 15
click at [685, 310] on button "Confirmar" at bounding box center [688, 319] width 60 height 23
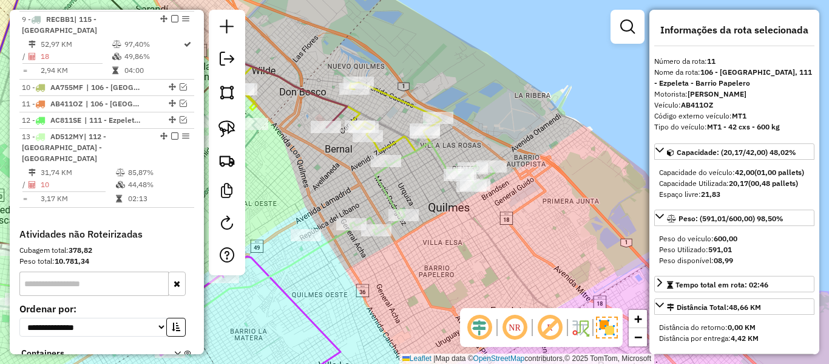
scroll to position [1103, 0]
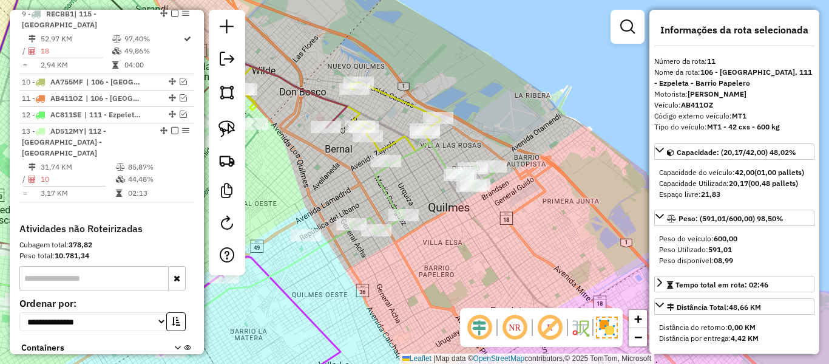
drag, startPoint x: 437, startPoint y: 155, endPoint x: 437, endPoint y: 149, distance: 6.7
click at [438, 155] on icon at bounding box center [423, 188] width 144 height 92
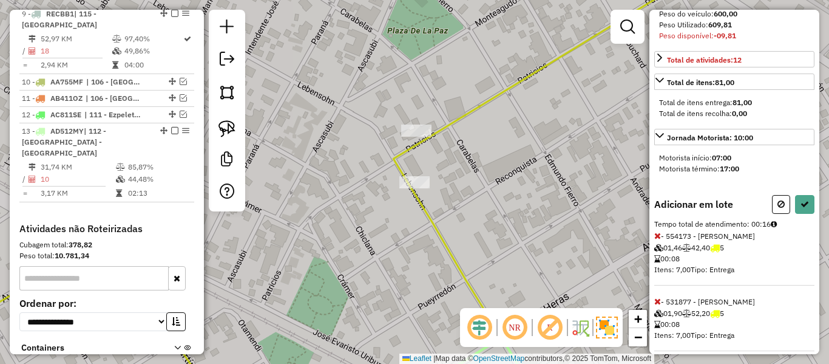
scroll to position [247, 0]
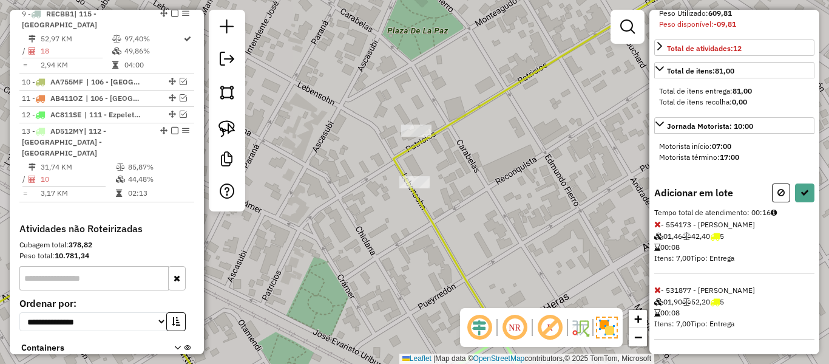
click at [658, 222] on icon at bounding box center [658, 224] width 7 height 9
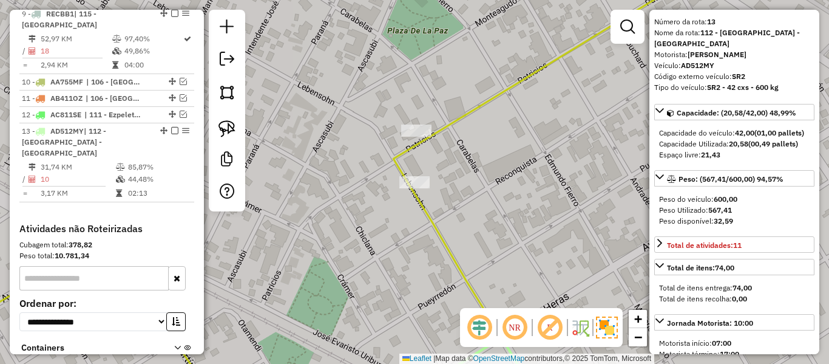
scroll to position [0, 0]
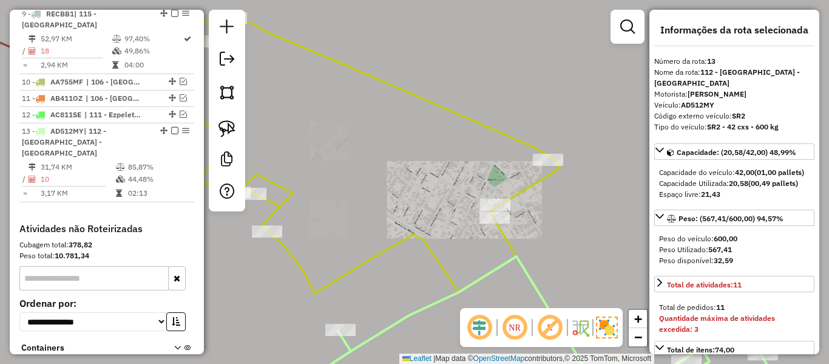
select select "**********"
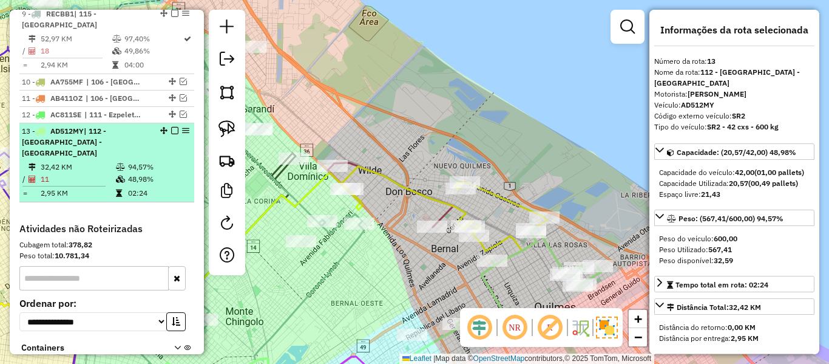
click at [171, 127] on em at bounding box center [174, 130] width 7 height 7
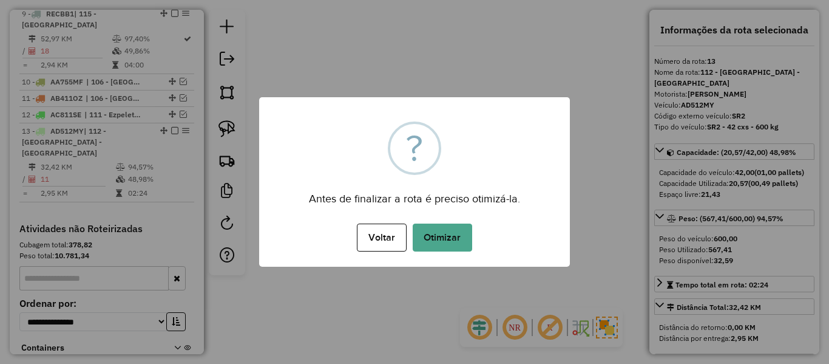
click at [474, 234] on div "Voltar No Otimizar" at bounding box center [414, 237] width 311 height 34
click at [453, 239] on button "Otimizar" at bounding box center [443, 237] width 60 height 28
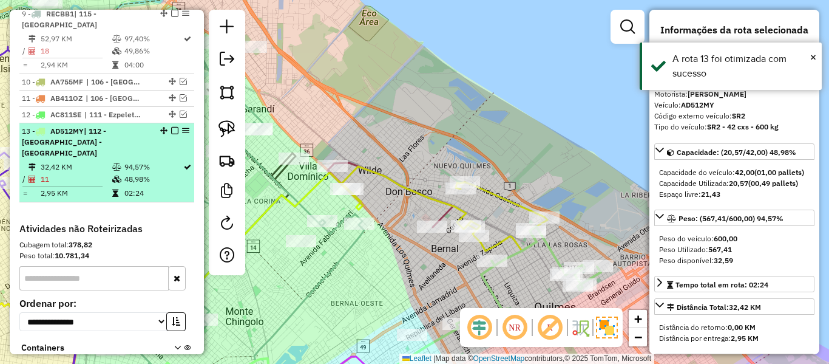
click at [171, 127] on em at bounding box center [174, 130] width 7 height 7
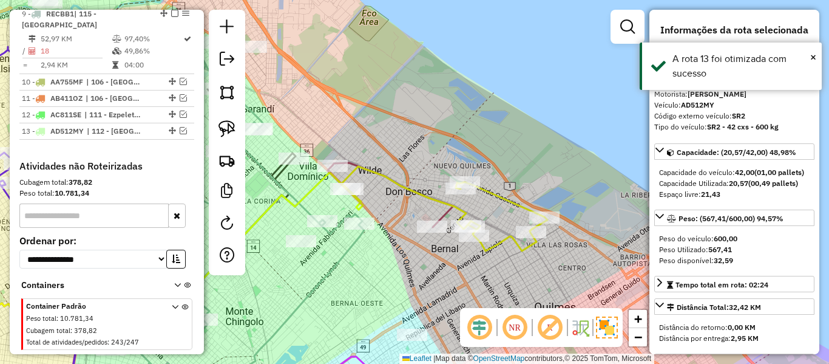
scroll to position [1051, 0]
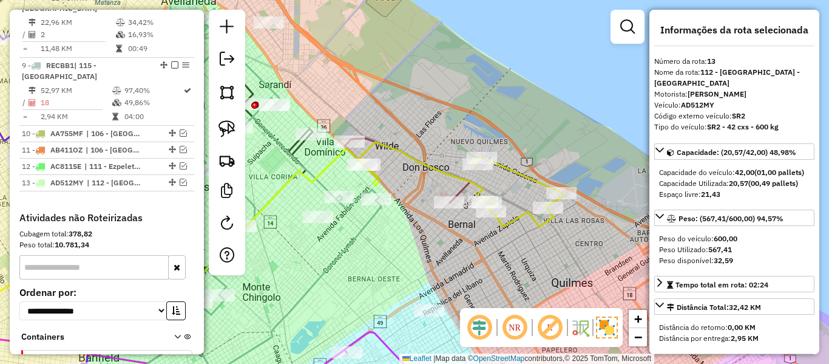
drag, startPoint x: 537, startPoint y: 254, endPoint x: 513, endPoint y: 259, distance: 24.3
click at [513, 259] on div "Janela de atendimento Grade de atendimento Capacidade Transportadoras Veículos …" at bounding box center [414, 182] width 829 height 364
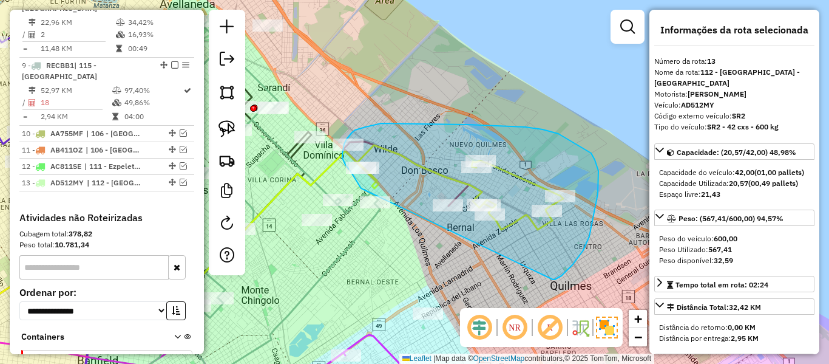
drag, startPoint x: 594, startPoint y: 216, endPoint x: 364, endPoint y: 190, distance: 231.6
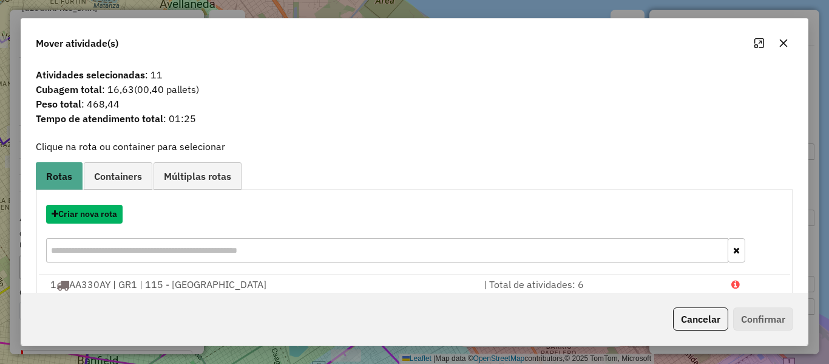
click at [109, 216] on button "Criar nova rota" at bounding box center [84, 214] width 77 height 19
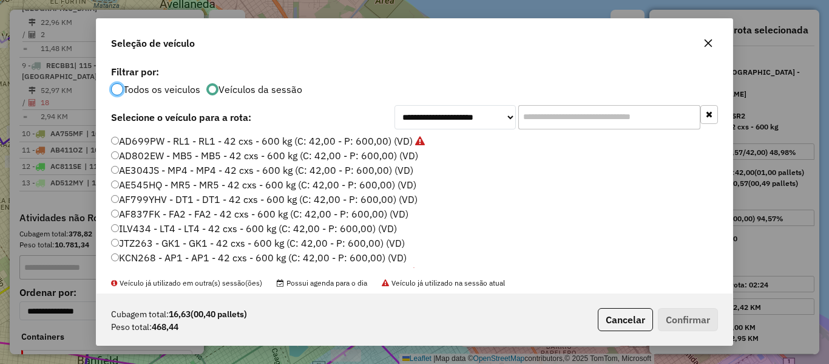
scroll to position [121, 0]
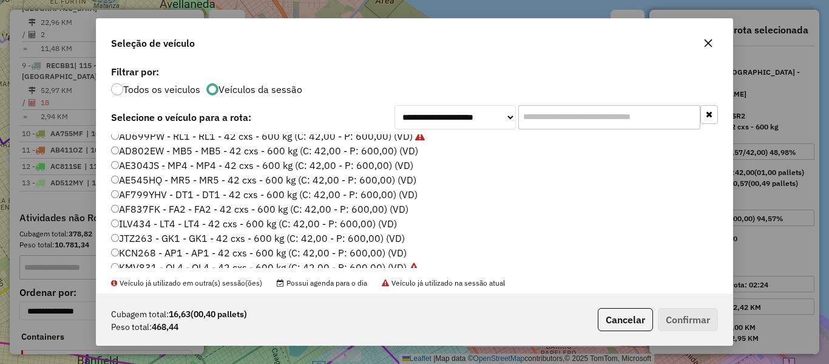
click at [400, 148] on label "AD802EW - MB5 - MB5 - 42 cxs - 600 kg (C: 42,00 - P: 600,00) (VD)" at bounding box center [264, 150] width 307 height 15
click at [675, 311] on button "Confirmar" at bounding box center [688, 319] width 60 height 23
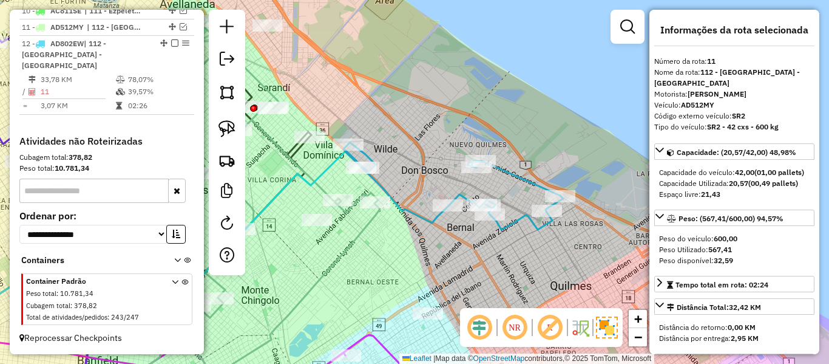
scroll to position [983, 0]
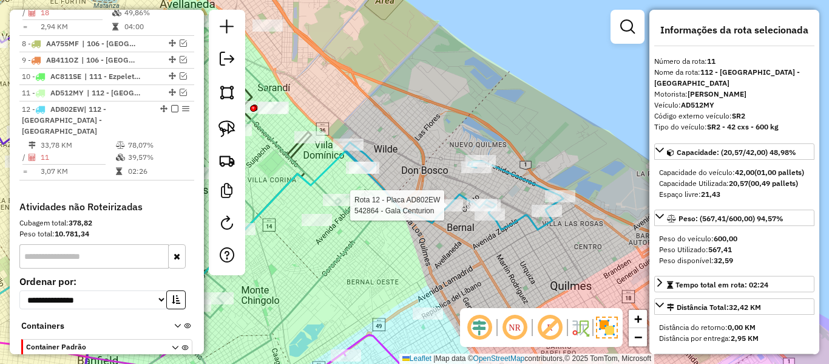
click at [431, 216] on icon at bounding box center [454, 185] width 217 height 87
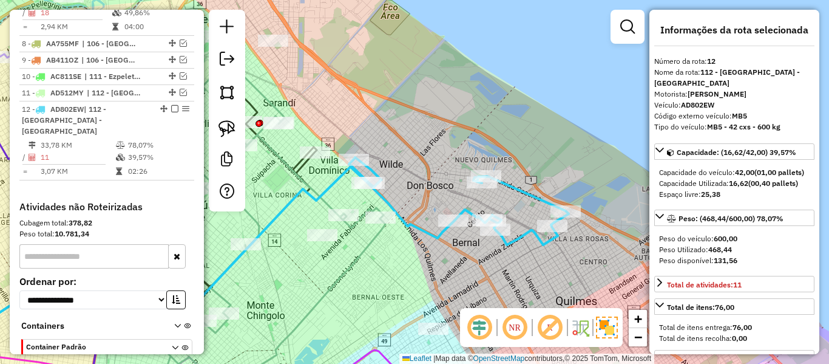
drag, startPoint x: 401, startPoint y: 109, endPoint x: 457, endPoint y: 189, distance: 98.2
click at [482, 214] on div "Janela de atendimento Grade de atendimento Capacidade Transportadoras Veículos …" at bounding box center [414, 182] width 829 height 364
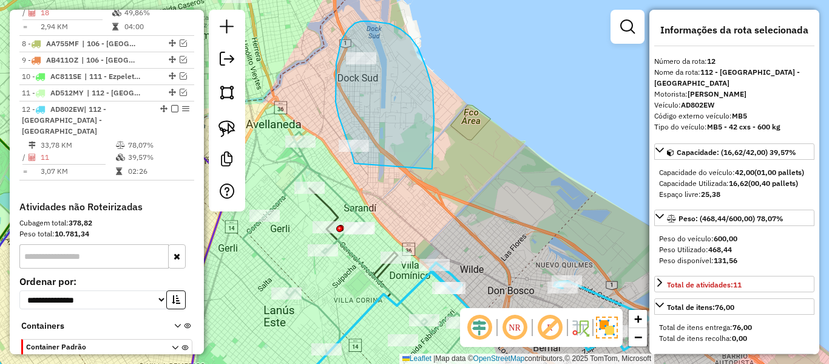
drag, startPoint x: 432, startPoint y: 157, endPoint x: 355, endPoint y: 163, distance: 78.0
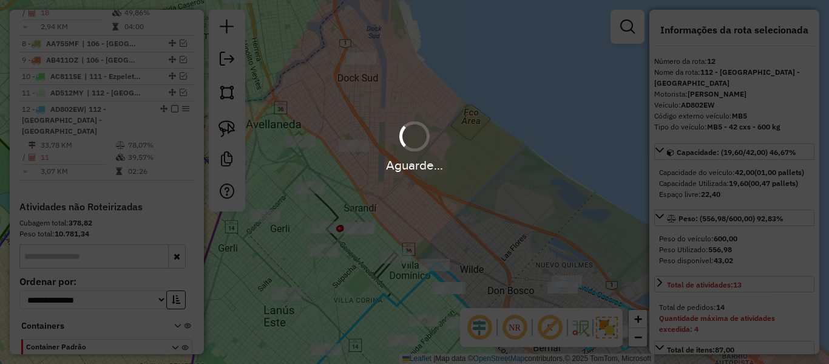
select select "**********"
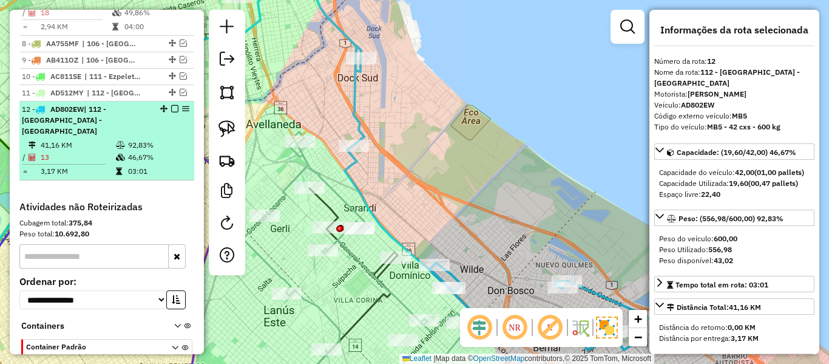
click at [171, 105] on em at bounding box center [174, 108] width 7 height 7
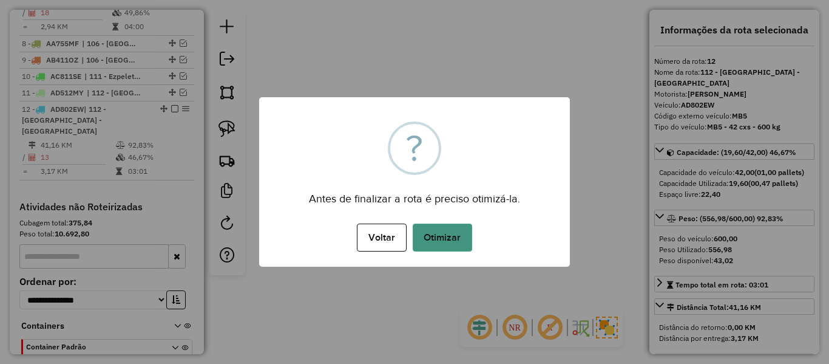
click at [434, 223] on button "Otimizar" at bounding box center [443, 237] width 60 height 28
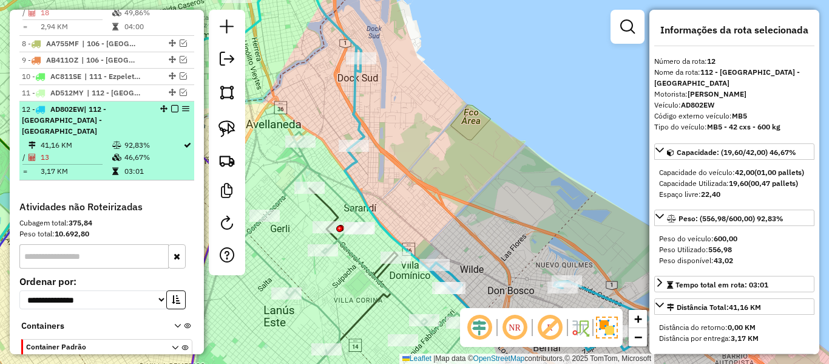
click at [171, 105] on em at bounding box center [174, 108] width 7 height 7
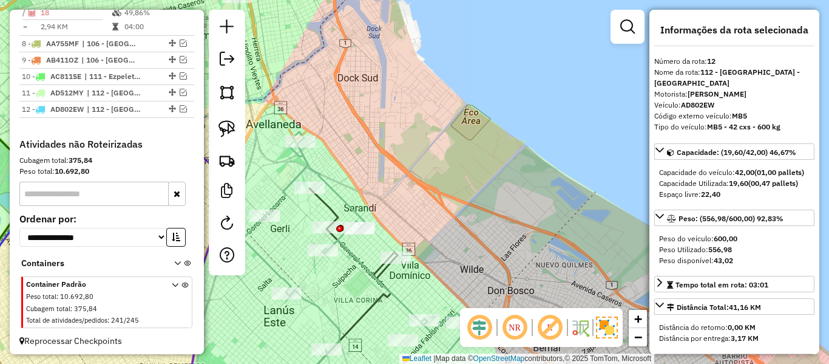
scroll to position [931, 0]
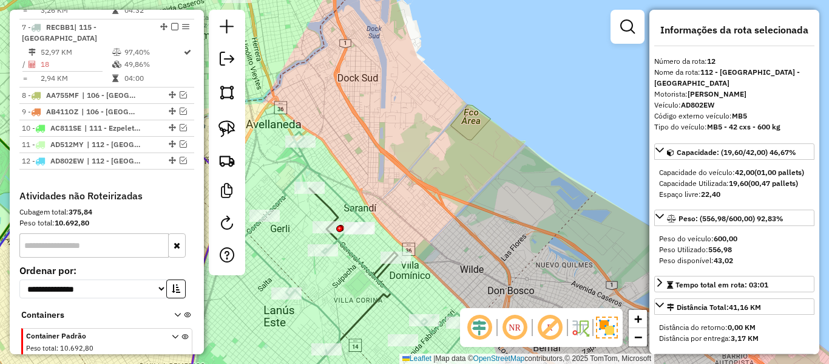
click at [483, 124] on div "Janela de atendimento Grade de atendimento Capacidade Transportadoras Veículos …" at bounding box center [414, 182] width 829 height 364
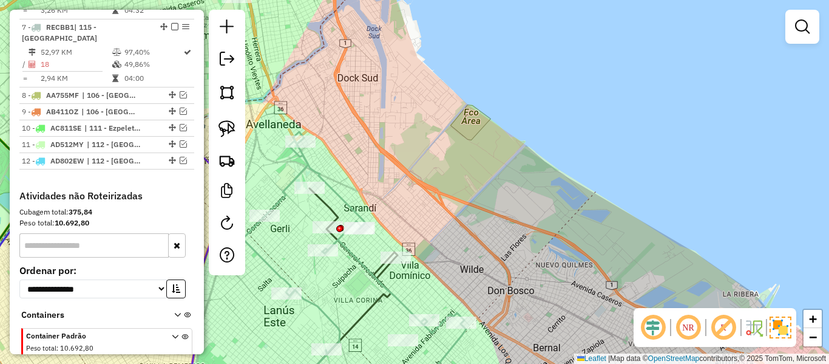
drag, startPoint x: 471, startPoint y: 185, endPoint x: 477, endPoint y: 71, distance: 114.3
click at [476, 73] on div "Janela de atendimento Grade de atendimento Capacidade Transportadoras Veículos …" at bounding box center [414, 182] width 829 height 364
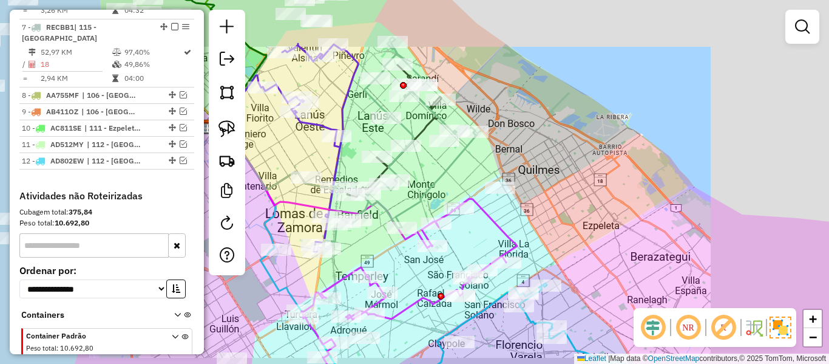
click at [547, 101] on div "Janela de atendimento Grade de atendimento Capacidade Transportadoras Veículos …" at bounding box center [414, 182] width 829 height 364
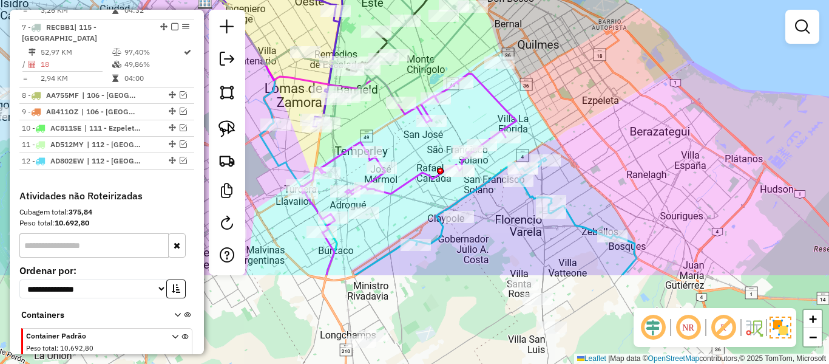
drag, startPoint x: 573, startPoint y: 166, endPoint x: 577, endPoint y: 4, distance: 162.2
click at [577, 4] on div "Janela de atendimento Grade de atendimento Capacidade Transportadoras Veículos …" at bounding box center [414, 182] width 829 height 364
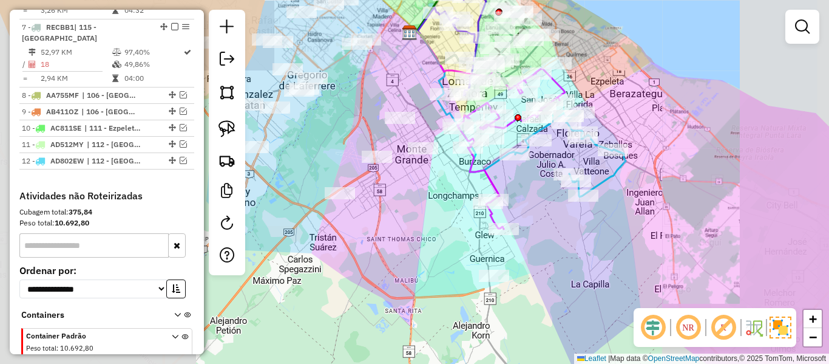
click at [658, 154] on div "Janela de atendimento Grade de atendimento Capacidade Transportadoras Veículos …" at bounding box center [414, 182] width 829 height 364
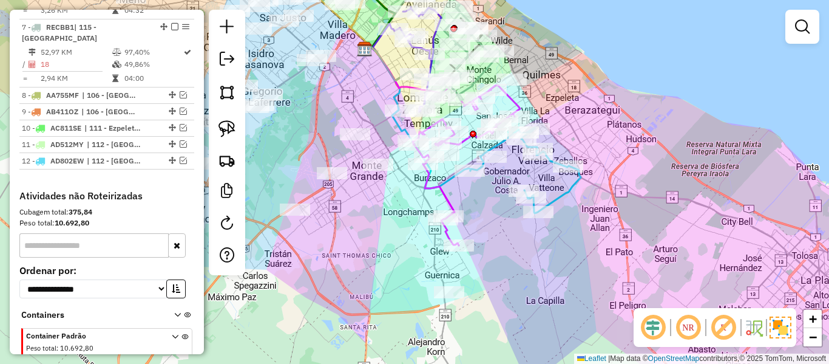
drag, startPoint x: 610, startPoint y: 214, endPoint x: 577, endPoint y: 227, distance: 35.4
click at [608, 214] on div "Janela de atendimento Grade de atendimento Capacidade Transportadoras Veículos …" at bounding box center [414, 182] width 829 height 364
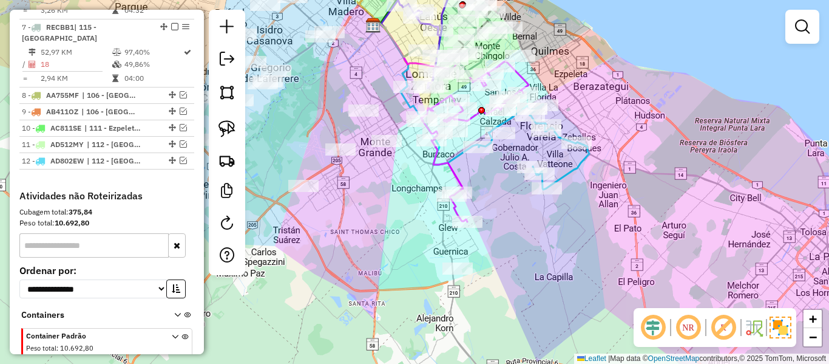
drag, startPoint x: 528, startPoint y: 250, endPoint x: 539, endPoint y: 223, distance: 29.1
click at [539, 223] on div "Janela de atendimento Grade de atendimento Capacidade Transportadoras Veículos …" at bounding box center [414, 182] width 829 height 364
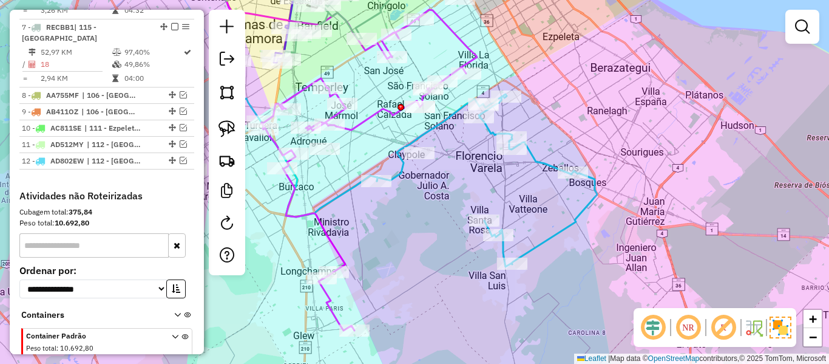
click at [624, 99] on div "Janela de atendimento Grade de atendimento Capacidade Transportadoras Veículos …" at bounding box center [414, 182] width 829 height 364
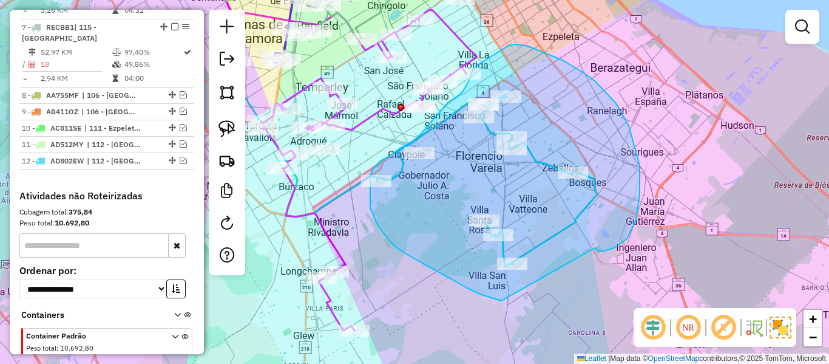
drag, startPoint x: 627, startPoint y: 239, endPoint x: 511, endPoint y: 298, distance: 130.9
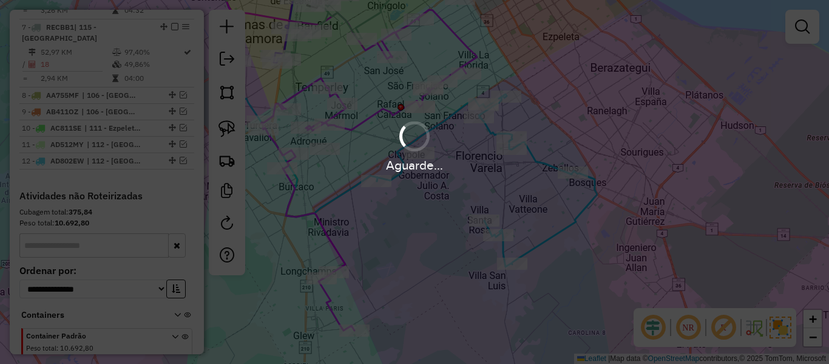
click at [573, 253] on div "Aguarde..." at bounding box center [414, 182] width 829 height 364
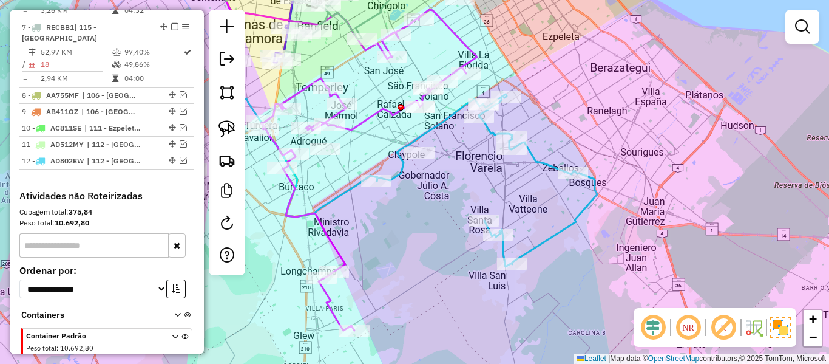
click at [563, 223] on icon at bounding box center [487, 180] width 220 height 172
select select "**********"
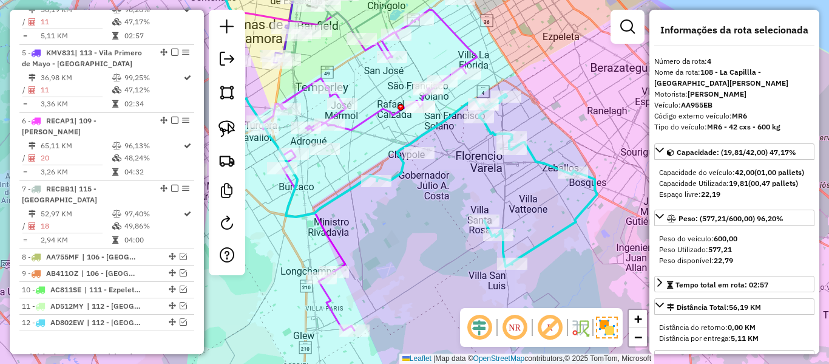
scroll to position [682, 0]
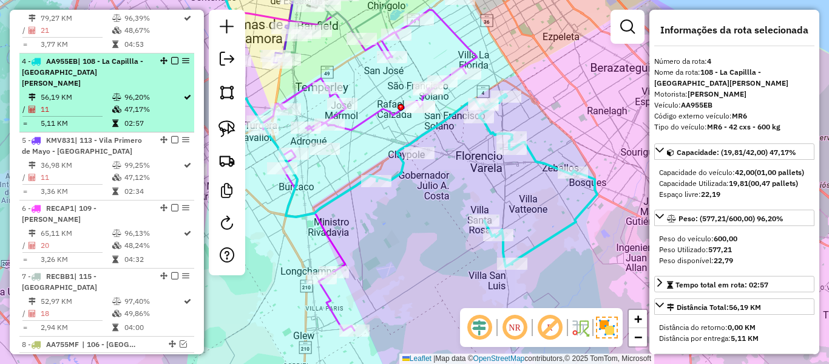
click at [171, 57] on em at bounding box center [174, 60] width 7 height 7
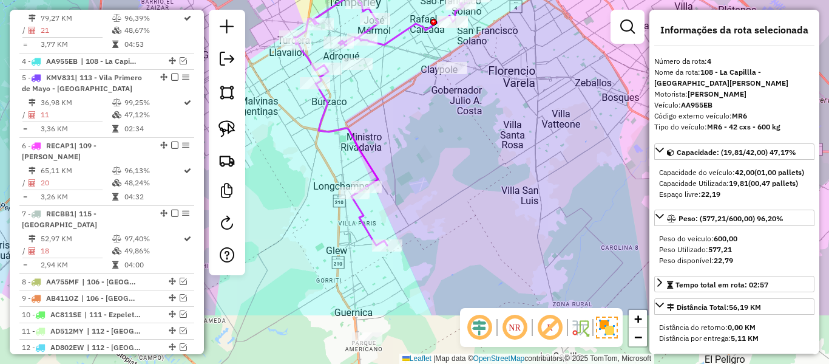
drag, startPoint x: 581, startPoint y: 94, endPoint x: 571, endPoint y: 100, distance: 11.5
click at [583, 90] on div "Janela de atendimento Grade de atendimento Capacidade Transportadoras Veículos …" at bounding box center [414, 182] width 829 height 364
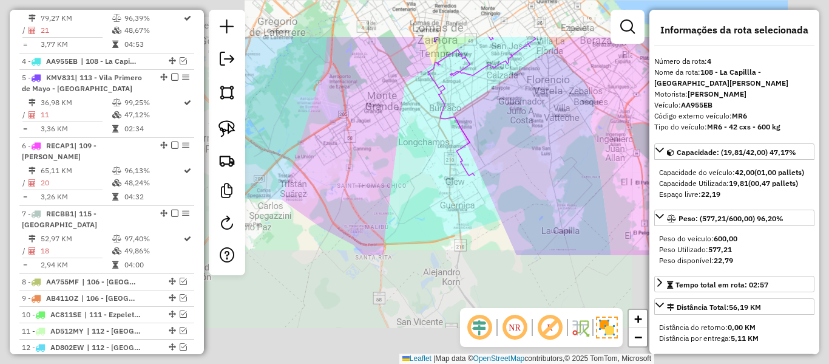
drag, startPoint x: 554, startPoint y: 120, endPoint x: 548, endPoint y: 131, distance: 12.8
click at [553, 120] on div "Janela de atendimento Grade de atendimento Capacidade Transportadoras Veículos …" at bounding box center [414, 182] width 829 height 364
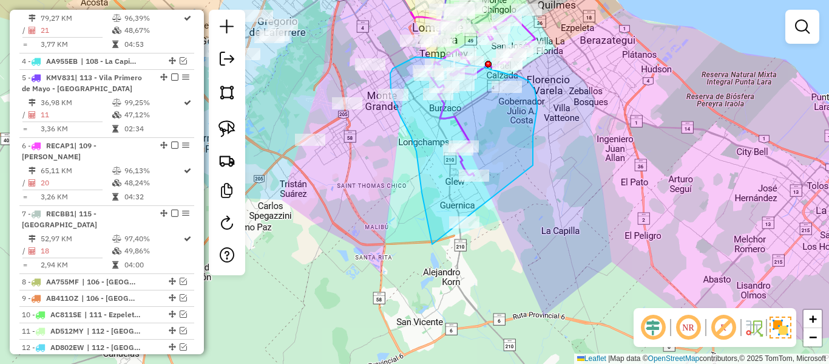
drag, startPoint x: 533, startPoint y: 165, endPoint x: 456, endPoint y: 268, distance: 128.8
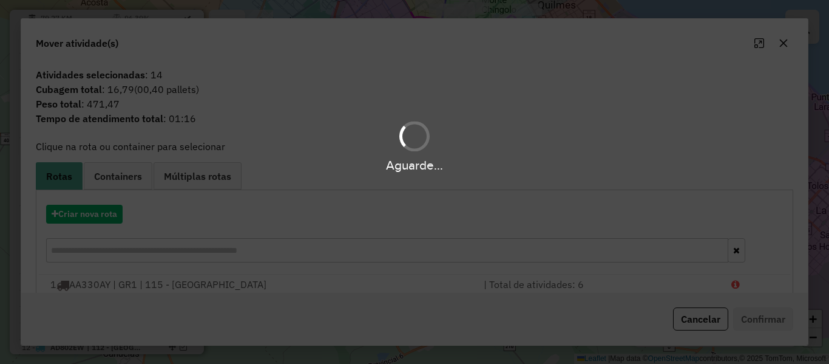
click at [95, 206] on hb-app "Aguarde... Pop-up bloqueado! Seu navegador bloqueou automáticamente a abertura …" at bounding box center [414, 182] width 829 height 364
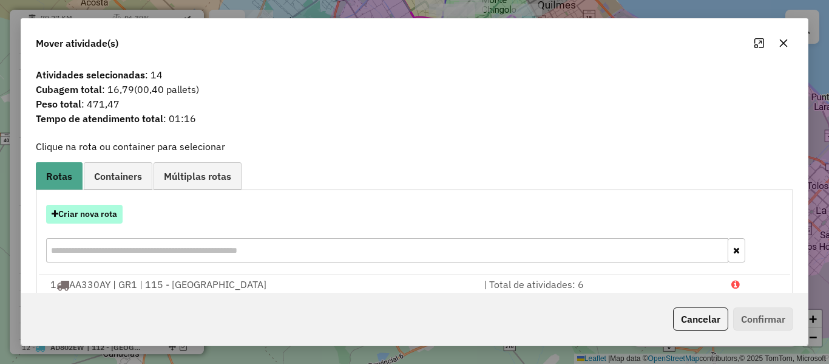
click at [95, 212] on button "Criar nova rota" at bounding box center [84, 214] width 77 height 19
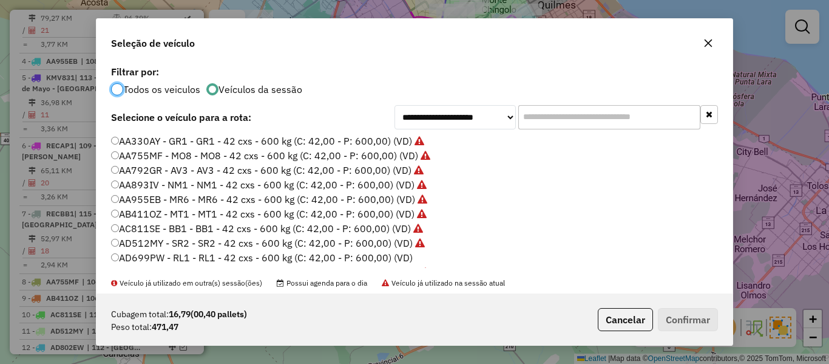
scroll to position [7, 4]
drag, startPoint x: 400, startPoint y: 256, endPoint x: 561, endPoint y: 280, distance: 162.6
click at [400, 256] on label "AD699PW - RL1 - RL1 - 42 cxs - 600 kg (C: 42,00 - P: 600,00) (VD)" at bounding box center [262, 257] width 302 height 15
click at [681, 310] on button "Confirmar" at bounding box center [688, 319] width 60 height 23
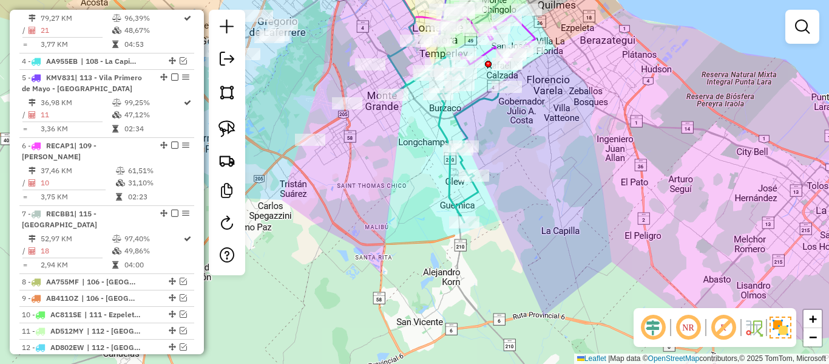
click at [478, 193] on icon at bounding box center [450, 138] width 114 height 167
select select "**********"
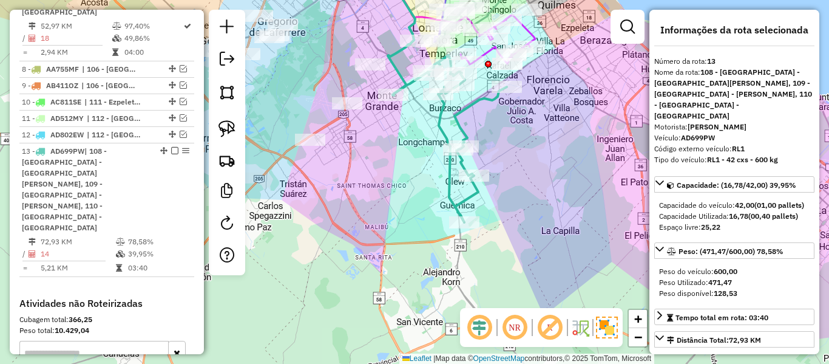
scroll to position [970, 0]
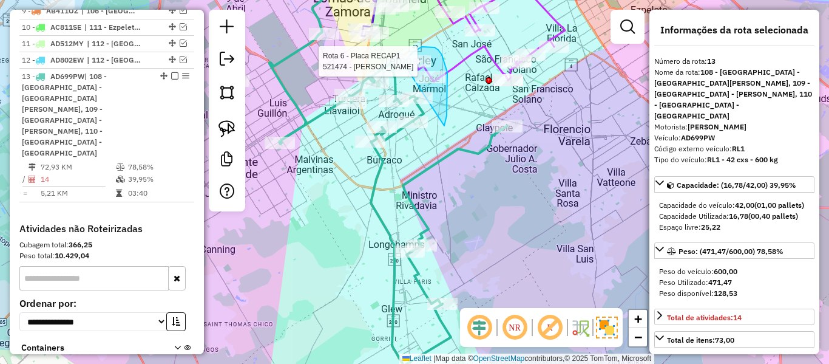
drag, startPoint x: 444, startPoint y: 126, endPoint x: 404, endPoint y: 118, distance: 41.4
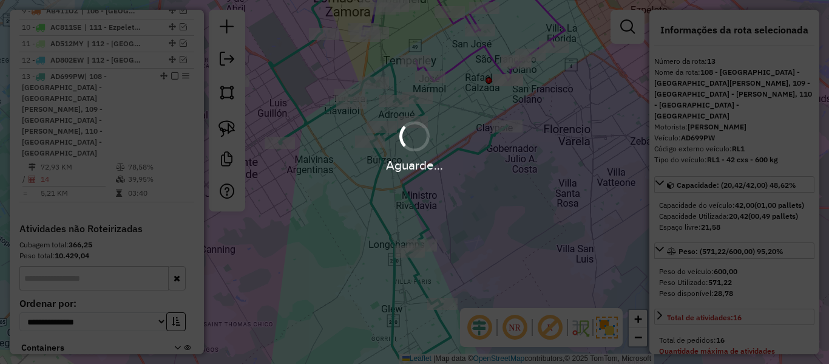
select select "**********"
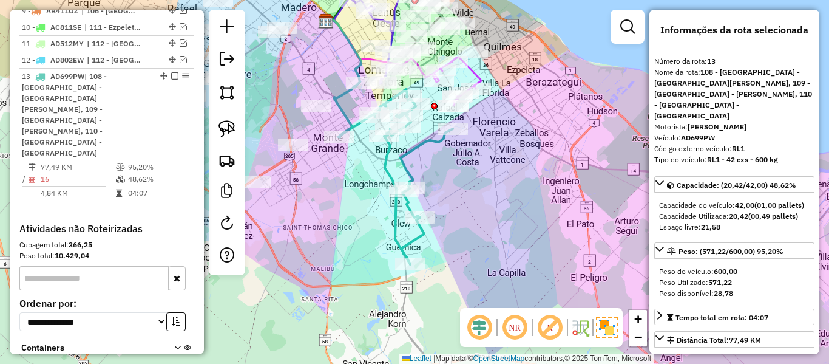
click at [386, 162] on icon at bounding box center [396, 176] width 114 height 175
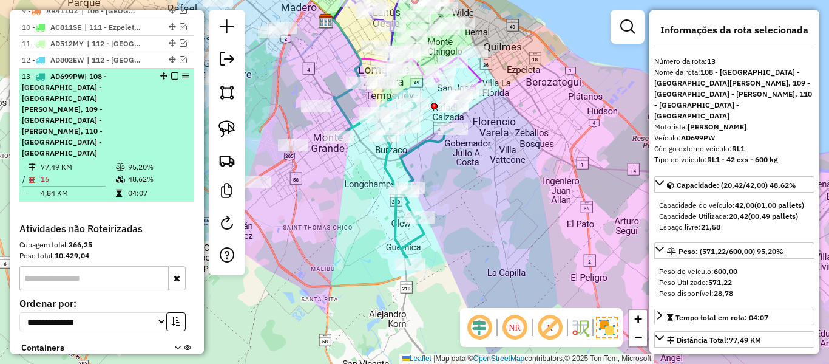
click at [171, 72] on em at bounding box center [174, 75] width 7 height 7
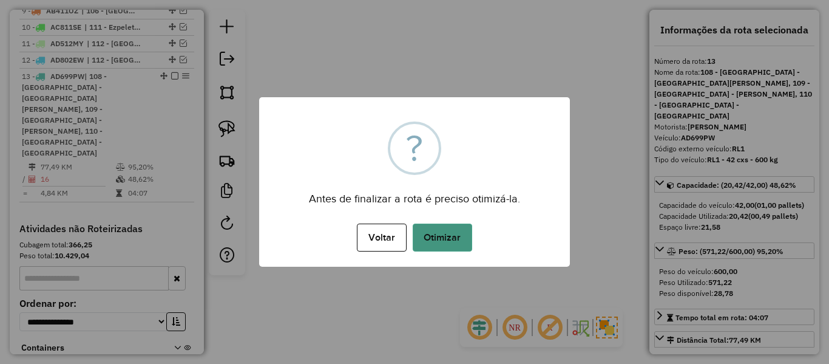
click at [434, 221] on div "× ? Antes de finalizar a rota é preciso otimizá-la. Voltar No Otimizar" at bounding box center [414, 181] width 311 height 169
click at [437, 228] on button "Otimizar" at bounding box center [443, 237] width 60 height 28
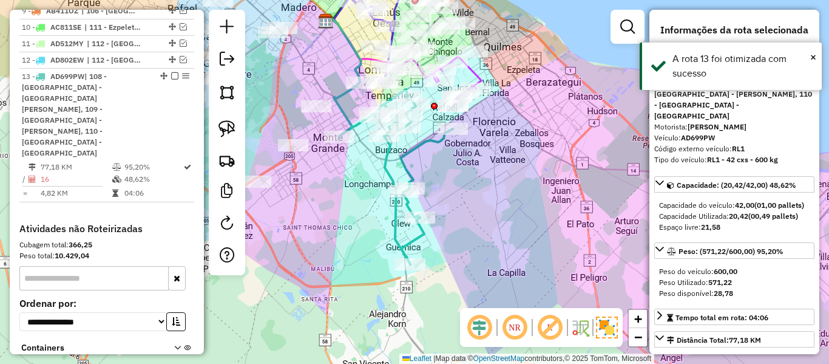
click at [343, 146] on div "Janela de atendimento Grade de atendimento Capacidade Transportadoras Veículos …" at bounding box center [414, 182] width 829 height 364
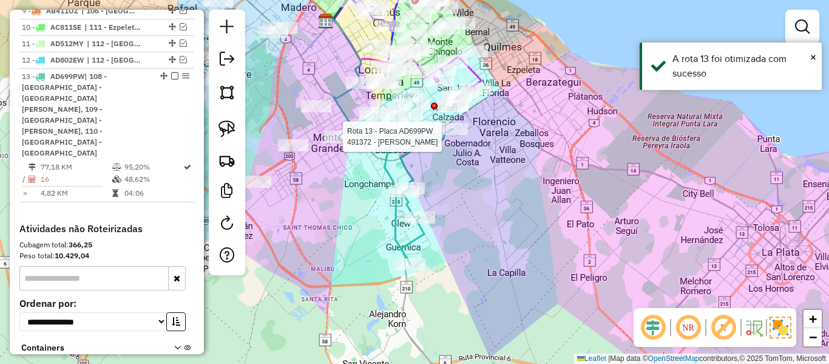
select select "**********"
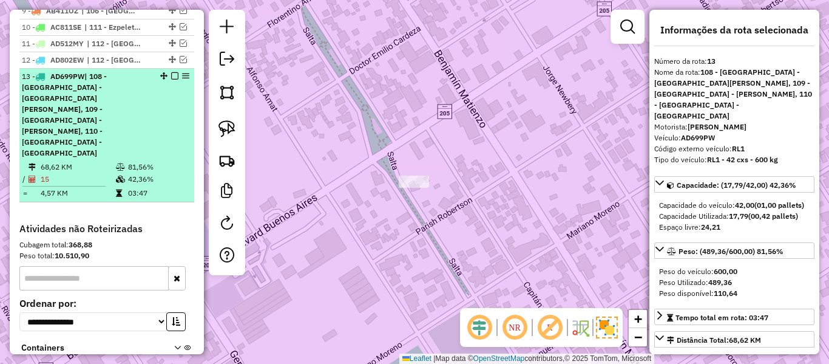
click at [170, 71] on div "13 - AD699PW | 108 - [GEOGRAPHIC_DATA] - [GEOGRAPHIC_DATA][PERSON_NAME][GEOGRAP…" at bounding box center [107, 114] width 170 height 87
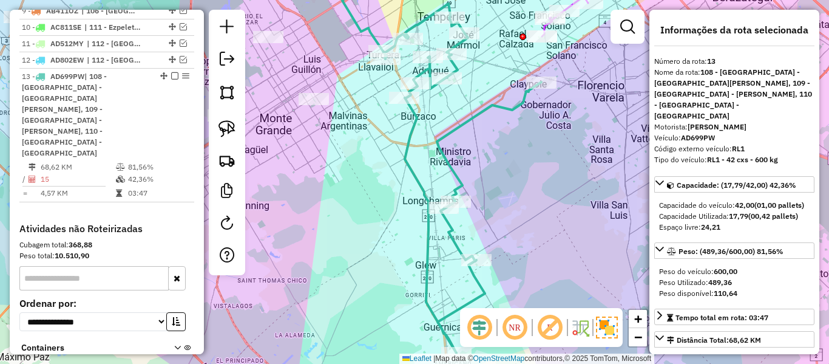
click at [458, 126] on icon at bounding box center [463, 178] width 158 height 349
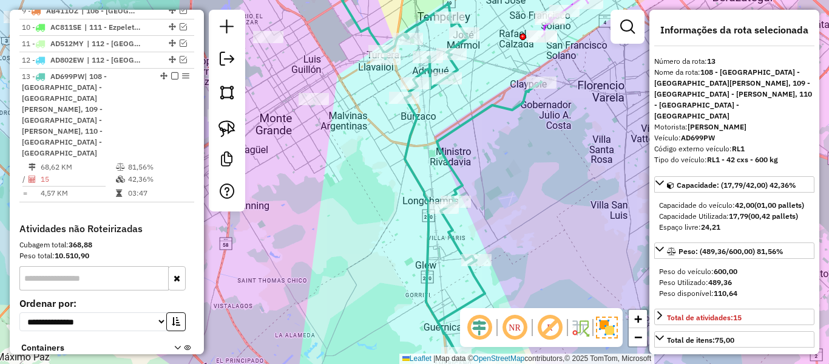
click at [353, 208] on div "Janela de atendimento Grade de atendimento Capacidade Transportadoras Veículos …" at bounding box center [414, 182] width 829 height 364
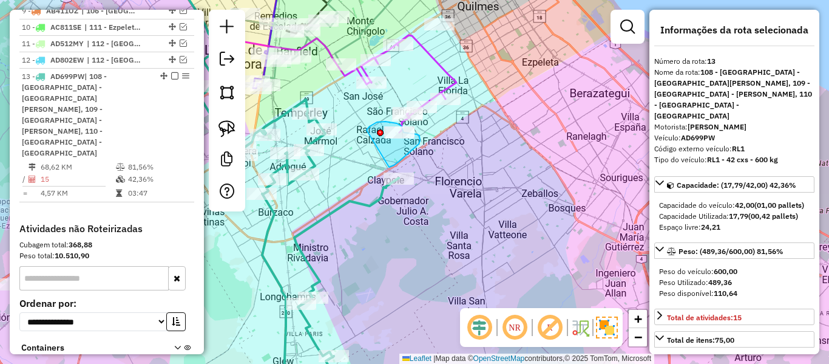
drag, startPoint x: 389, startPoint y: 167, endPoint x: 372, endPoint y: 141, distance: 31.5
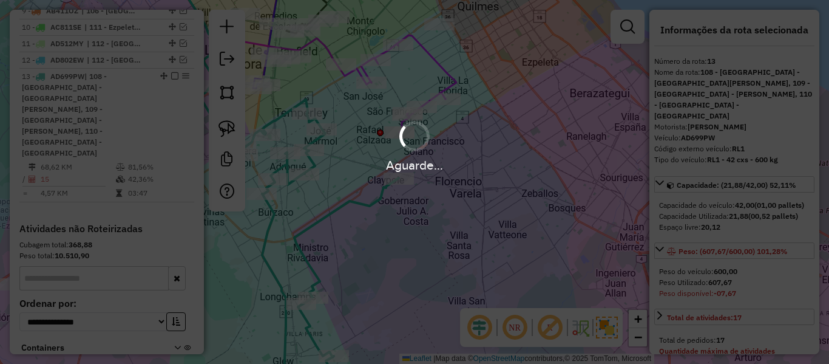
select select "**********"
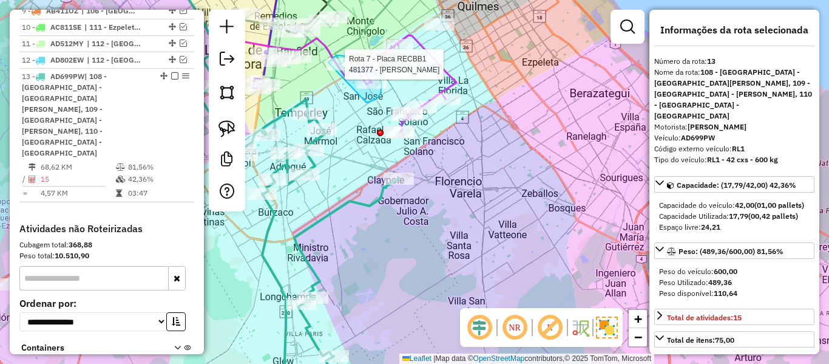
drag, startPoint x: 370, startPoint y: 101, endPoint x: 315, endPoint y: 110, distance: 56.0
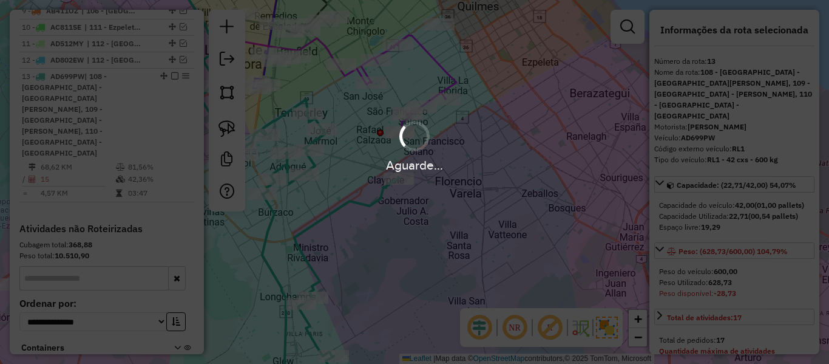
select select "**********"
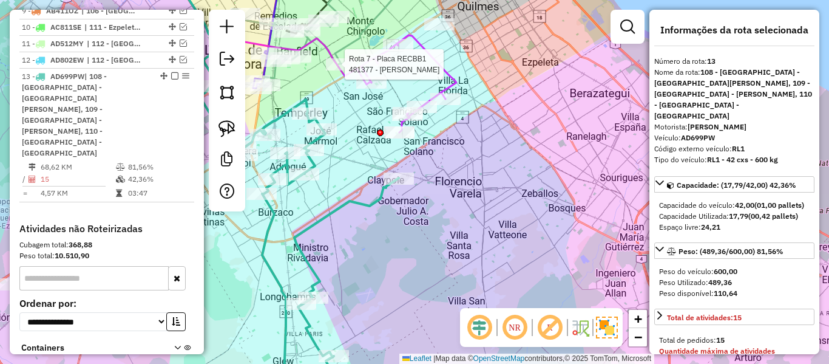
click at [335, 70] on div at bounding box center [341, 64] width 30 height 12
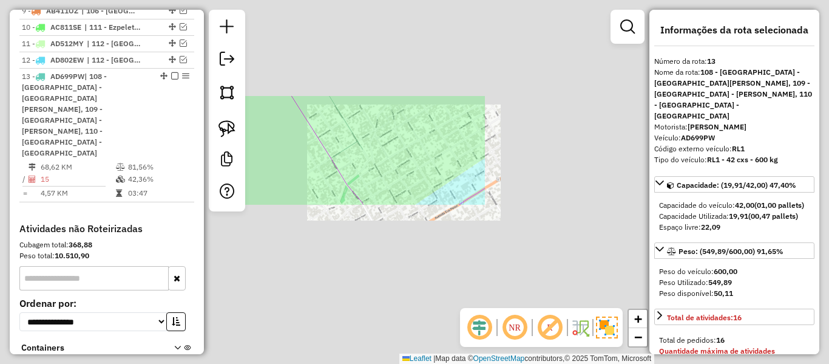
select select "**********"
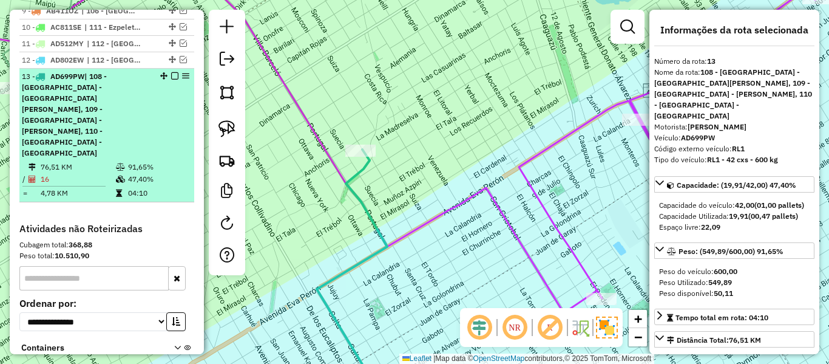
click at [171, 72] on em at bounding box center [174, 75] width 7 height 7
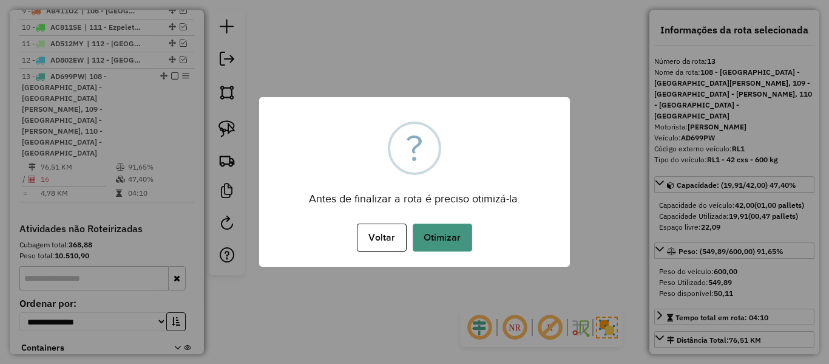
click at [449, 235] on button "Otimizar" at bounding box center [443, 237] width 60 height 28
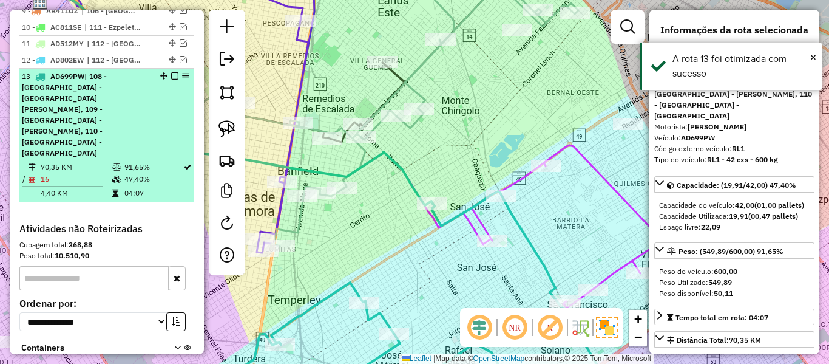
click at [173, 72] on em at bounding box center [174, 75] width 7 height 7
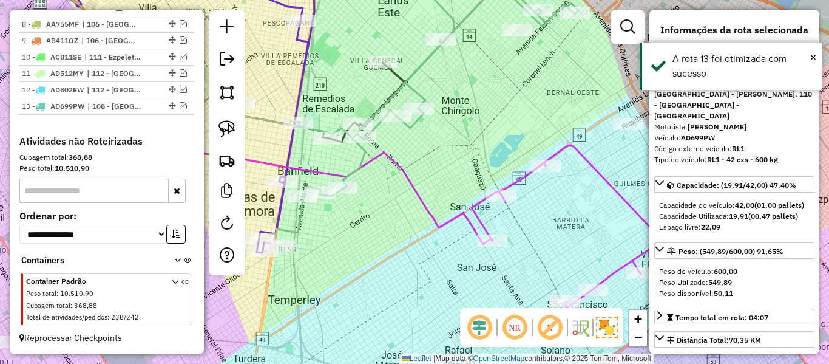
scroll to position [896, 0]
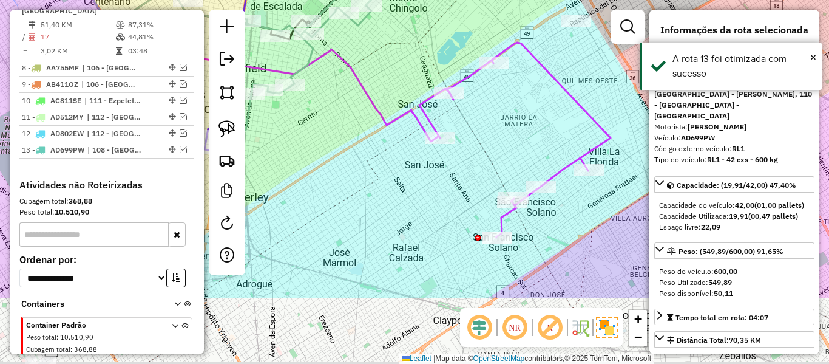
drag, startPoint x: 543, startPoint y: 229, endPoint x: 491, endPoint y: 126, distance: 115.1
click at [491, 126] on div "Janela de atendimento Grade de atendimento Capacidade Transportadoras Veículos …" at bounding box center [414, 182] width 829 height 364
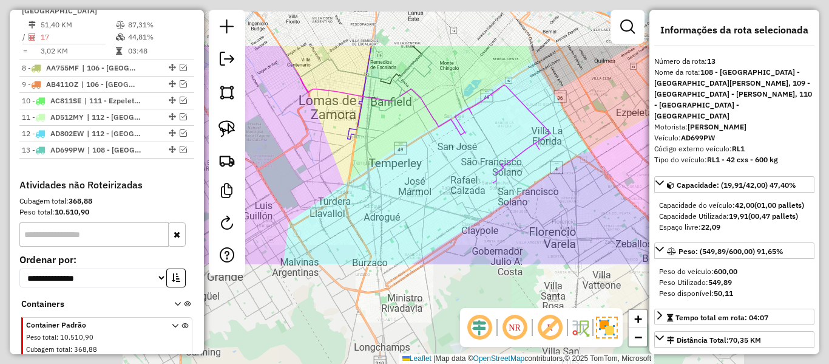
click at [542, 112] on div "Janela de atendimento Grade de atendimento Capacidade Transportadoras Veículos …" at bounding box center [414, 182] width 829 height 364
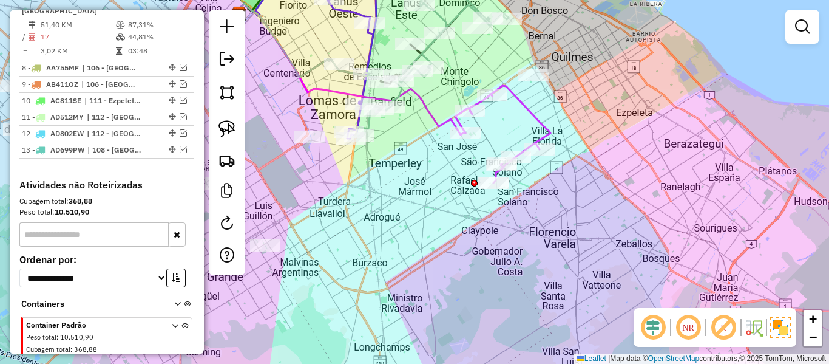
click at [536, 118] on icon at bounding box center [502, 134] width 95 height 97
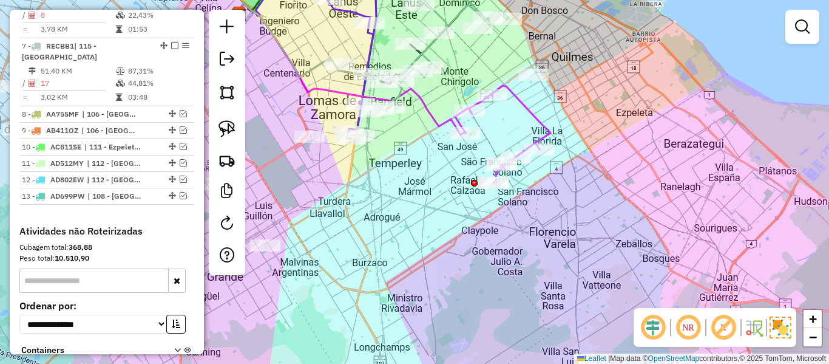
select select "**********"
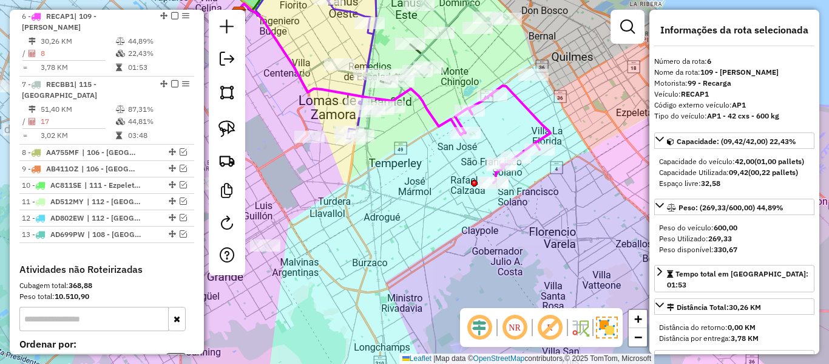
scroll to position [767, 0]
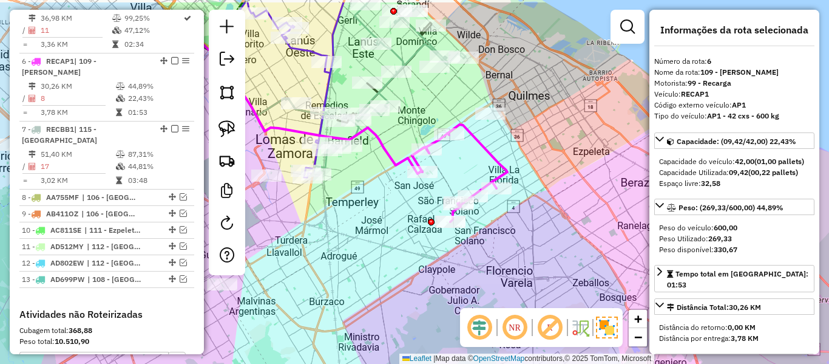
click at [529, 225] on div "Janela de atendimento Grade de atendimento Capacidade Transportadoras Veículos …" at bounding box center [414, 182] width 829 height 364
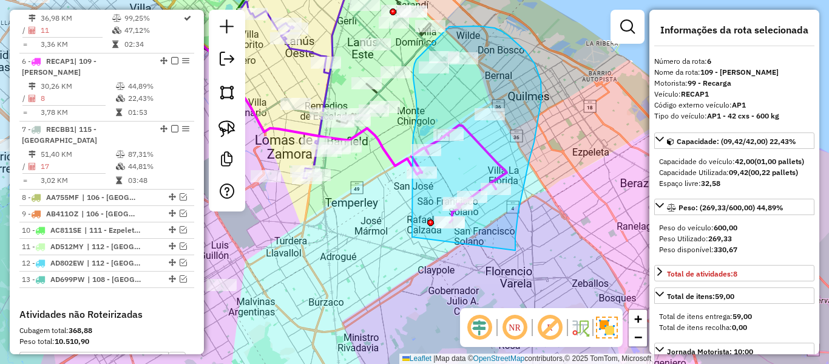
drag, startPoint x: 519, startPoint y: 211, endPoint x: 414, endPoint y: 250, distance: 111.2
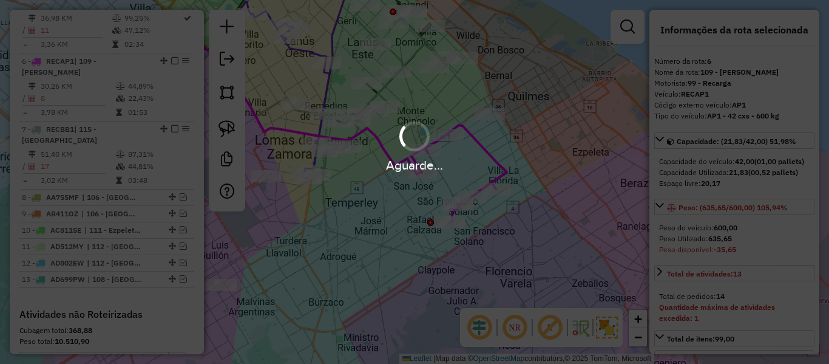
select select "**********"
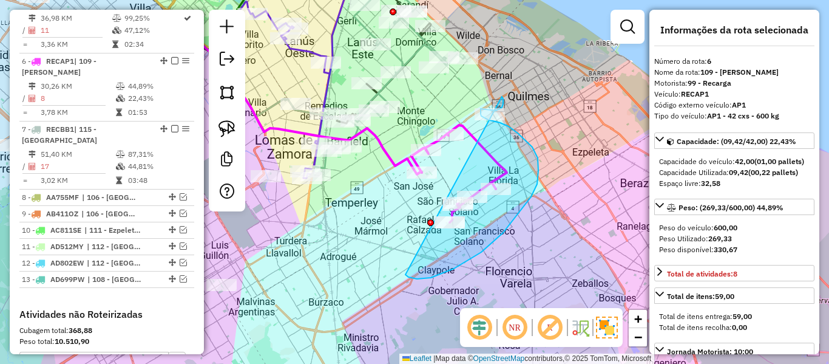
drag, startPoint x: 520, startPoint y: 210, endPoint x: 444, endPoint y: 104, distance: 130.9
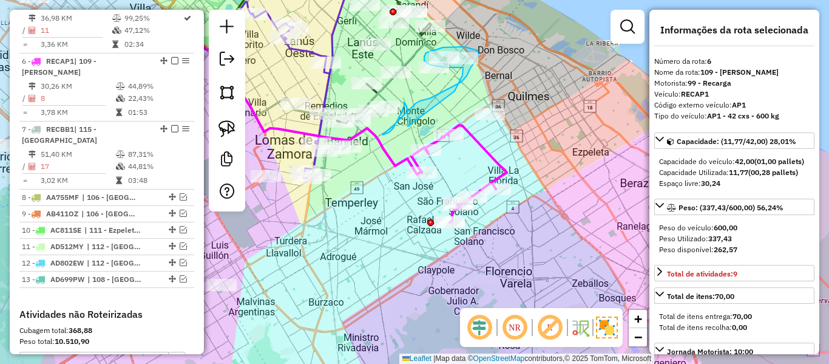
drag, startPoint x: 408, startPoint y: 126, endPoint x: 453, endPoint y: 97, distance: 53.9
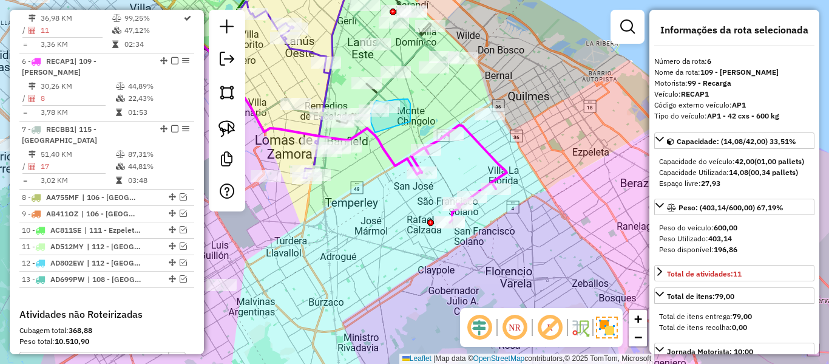
drag, startPoint x: 411, startPoint y: 116, endPoint x: 392, endPoint y: 154, distance: 42.6
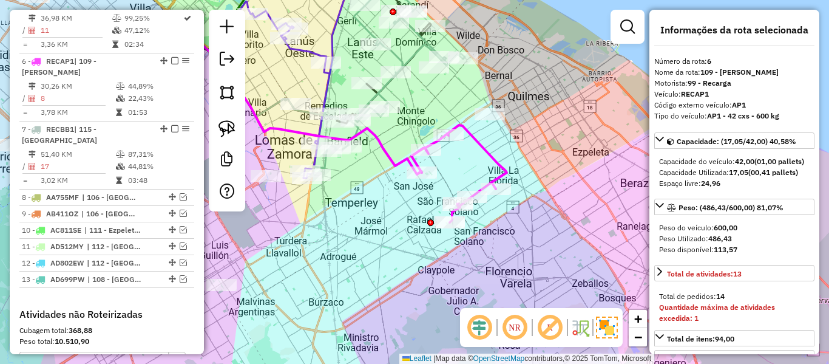
select select "**********"
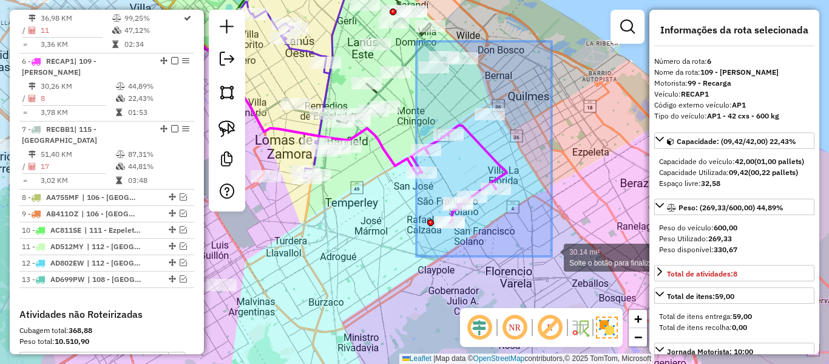
drag, startPoint x: 417, startPoint y: 47, endPoint x: 553, endPoint y: 254, distance: 247.9
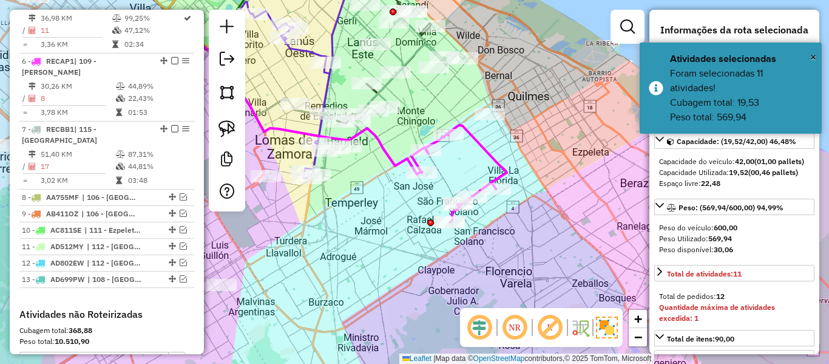
select select "**********"
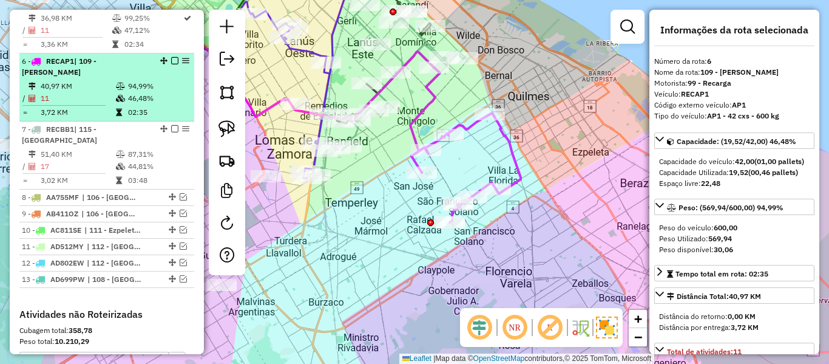
click at [172, 57] on em at bounding box center [174, 60] width 7 height 7
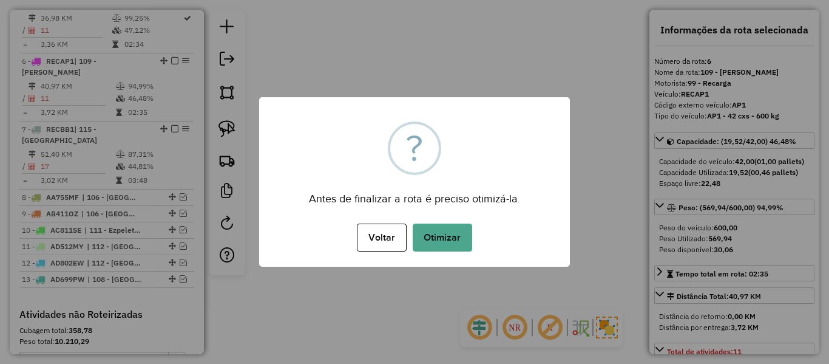
click at [430, 211] on div "× ? Antes de finalizar a rota é preciso otimizá-la. Voltar No Otimizar" at bounding box center [414, 181] width 311 height 169
click at [434, 222] on div "Voltar No Otimizar" at bounding box center [414, 237] width 311 height 34
click at [440, 236] on button "Otimizar" at bounding box center [443, 237] width 60 height 28
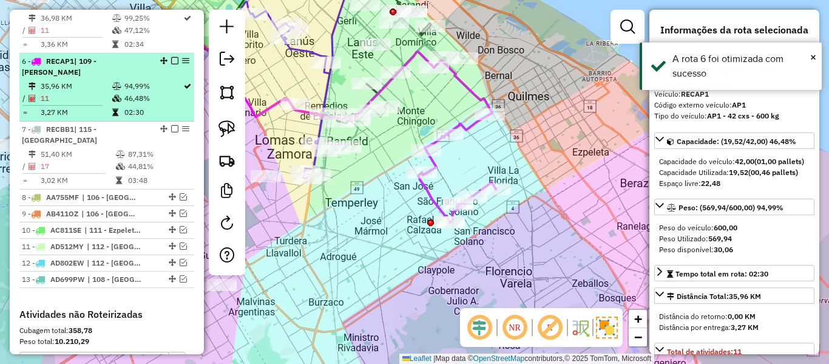
click at [171, 57] on em at bounding box center [174, 60] width 7 height 7
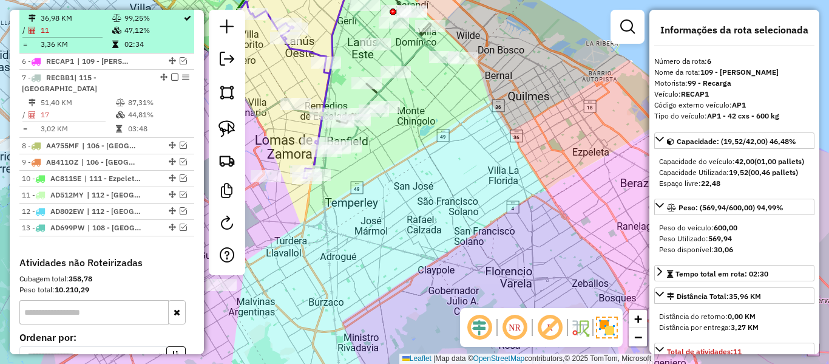
scroll to position [715, 0]
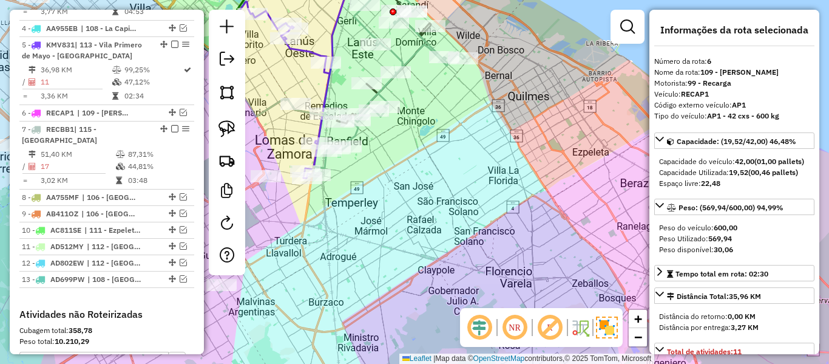
drag, startPoint x: 469, startPoint y: 191, endPoint x: 453, endPoint y: 146, distance: 47.1
click at [469, 190] on div "Rota 7 - Placa RECBB1 485738 - [PERSON_NAME] Janela de atendimento Grade de ate…" at bounding box center [414, 182] width 829 height 364
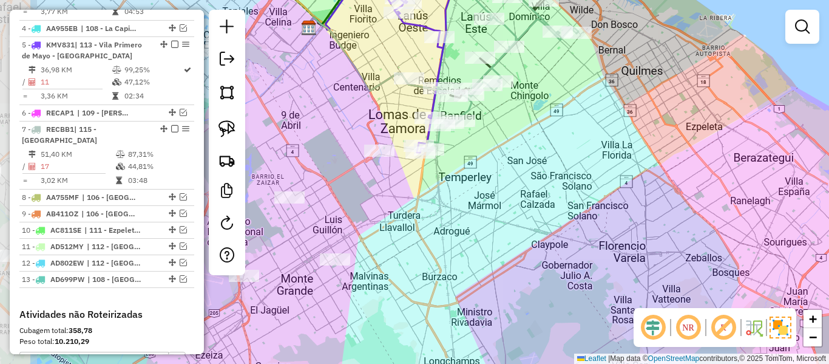
drag, startPoint x: 490, startPoint y: 171, endPoint x: 496, endPoint y: 209, distance: 38.1
click at [572, 125] on div "Janela de atendimento Grade de atendimento Capacidade Transportadoras Veículos …" at bounding box center [414, 182] width 829 height 364
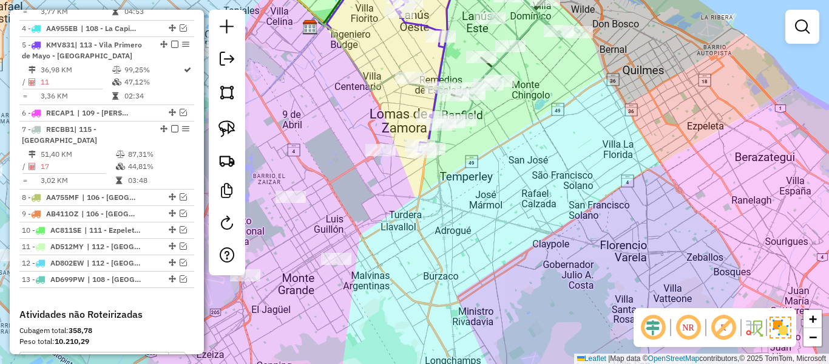
drag, startPoint x: 477, startPoint y: 223, endPoint x: 689, endPoint y: 149, distance: 224.7
click at [701, 150] on div "Janela de atendimento Grade de atendimento Capacidade Transportadoras Veículos …" at bounding box center [414, 182] width 829 height 364
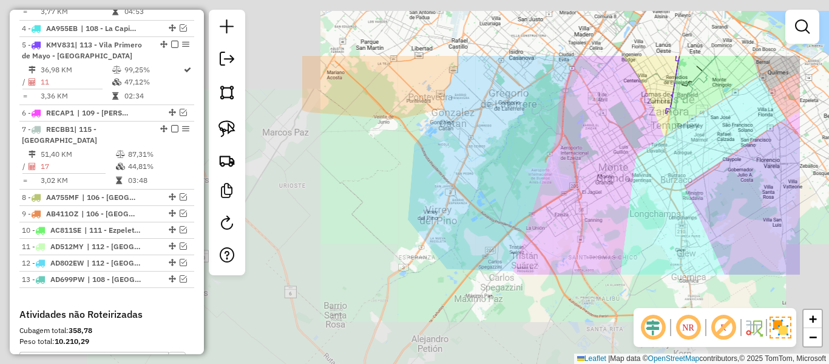
click at [682, 166] on div "Janela de atendimento Grade de atendimento Capacidade Transportadoras Veículos …" at bounding box center [414, 182] width 829 height 364
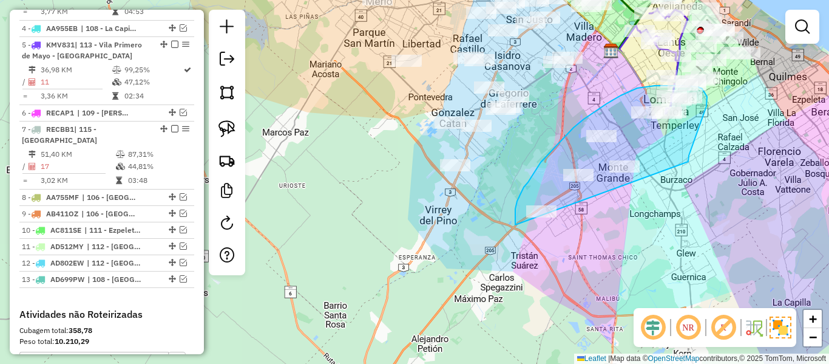
drag, startPoint x: 689, startPoint y: 162, endPoint x: 542, endPoint y: 273, distance: 184.1
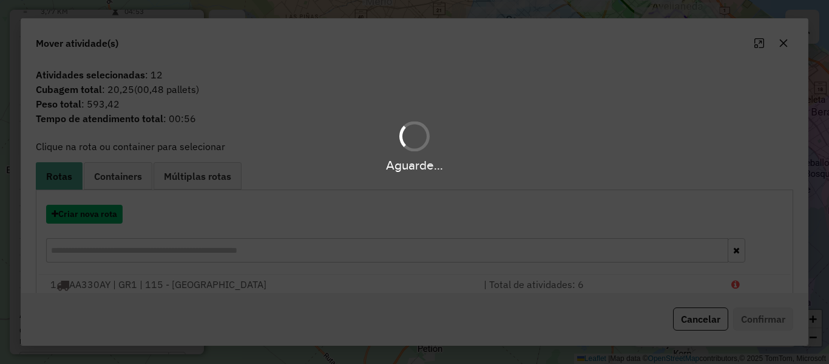
click at [107, 217] on button "Criar nova rota" at bounding box center [84, 214] width 77 height 19
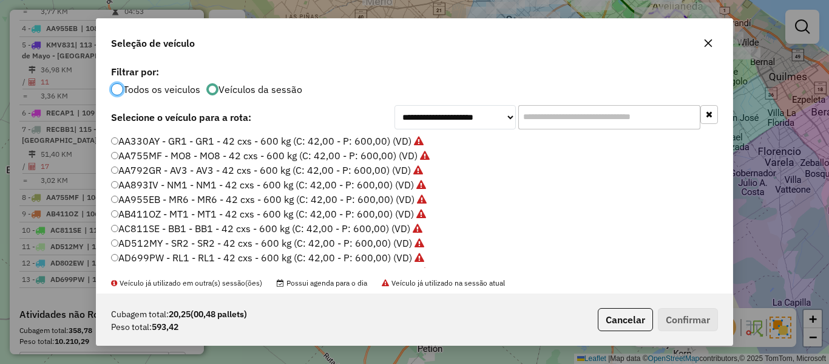
scroll to position [121, 0]
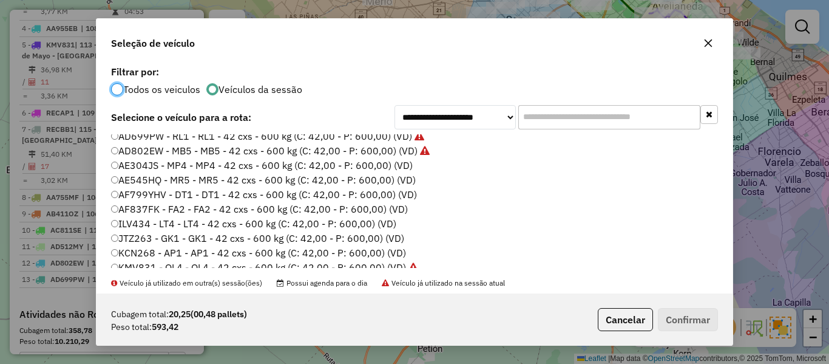
click at [396, 165] on label "AE304JS - MP4 - MP4 - 42 cxs - 600 kg (C: 42,00 - P: 600,00) (VD)" at bounding box center [262, 165] width 302 height 15
click at [686, 311] on button "Confirmar" at bounding box center [688, 319] width 60 height 23
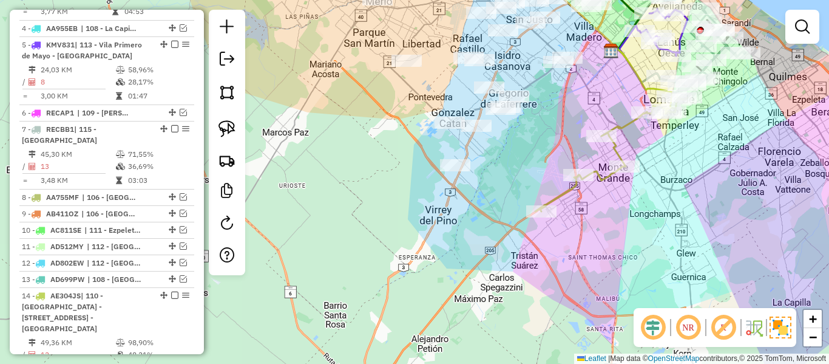
drag, startPoint x: 673, startPoint y: 188, endPoint x: 584, endPoint y: 271, distance: 122.0
click at [584, 273] on div "Janela de atendimento Grade de atendimento Capacidade Transportadoras Veículos …" at bounding box center [414, 182] width 829 height 364
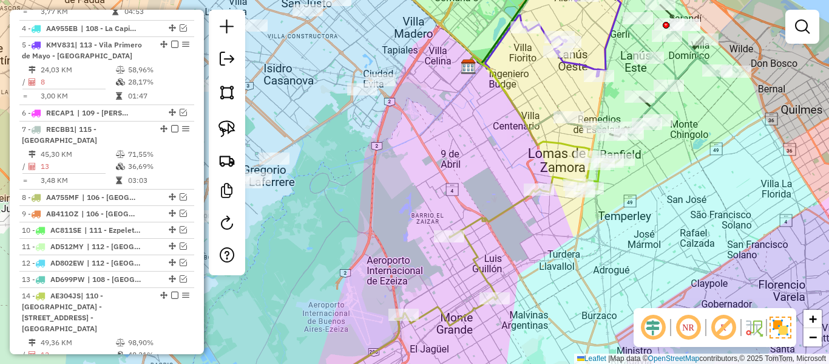
click at [513, 203] on icon at bounding box center [468, 272] width 304 height 231
select select "**********"
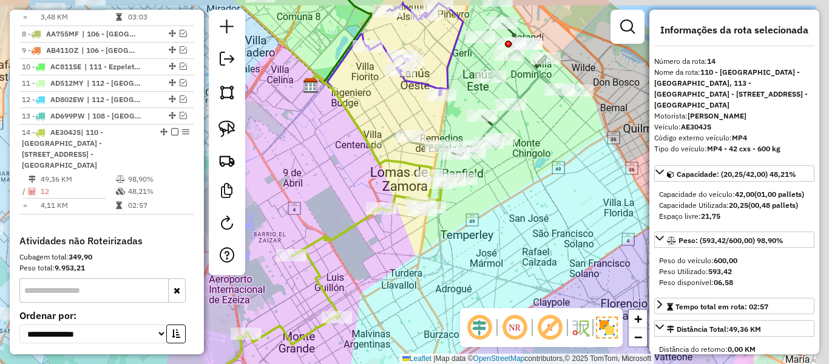
click at [366, 245] on div "Janela de atendimento Grade de atendimento Capacidade Transportadoras Veículos …" at bounding box center [414, 182] width 829 height 364
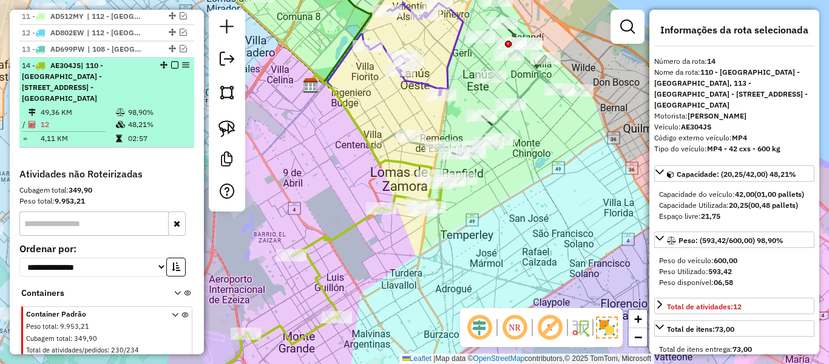
click at [171, 61] on em at bounding box center [174, 64] width 7 height 7
select select "**********"
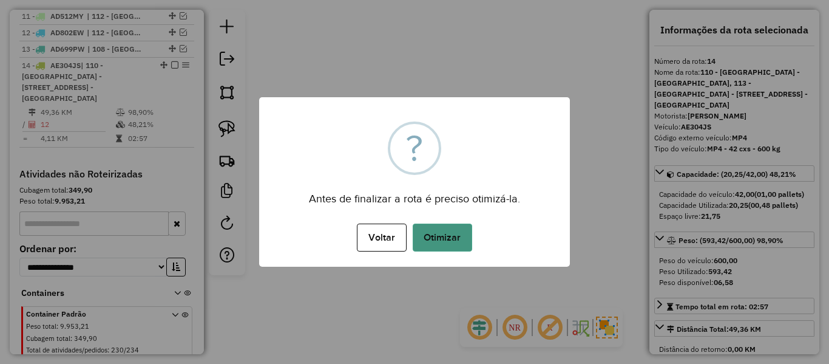
click at [456, 236] on button "Otimizar" at bounding box center [443, 237] width 60 height 28
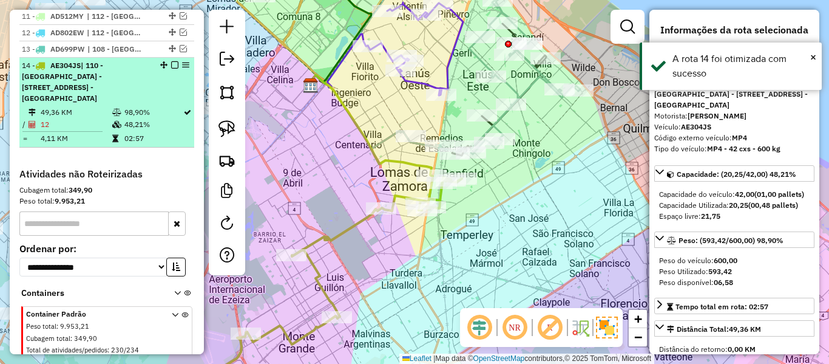
click at [171, 61] on em at bounding box center [174, 64] width 7 height 7
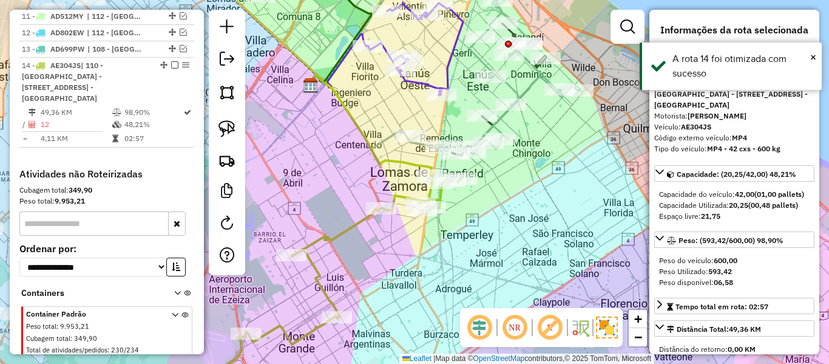
scroll to position [861, 0]
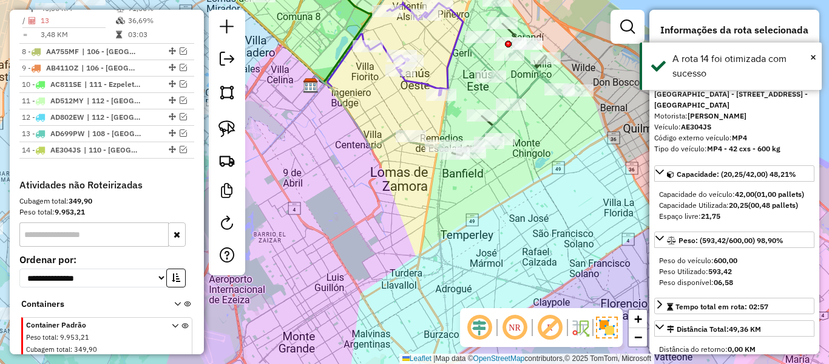
click at [542, 235] on div "Janela de atendimento Grade de atendimento Capacidade Transportadoras Veículos …" at bounding box center [414, 182] width 829 height 364
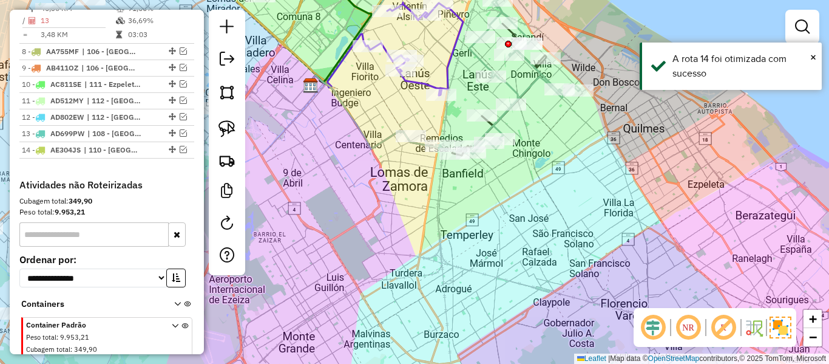
click at [461, 264] on div "Janela de atendimento Grade de atendimento Capacidade Transportadoras Veículos …" at bounding box center [414, 182] width 829 height 364
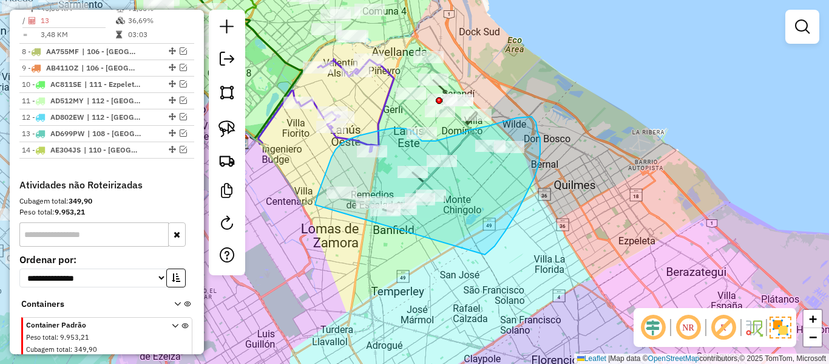
drag, startPoint x: 485, startPoint y: 254, endPoint x: 316, endPoint y: 244, distance: 169.7
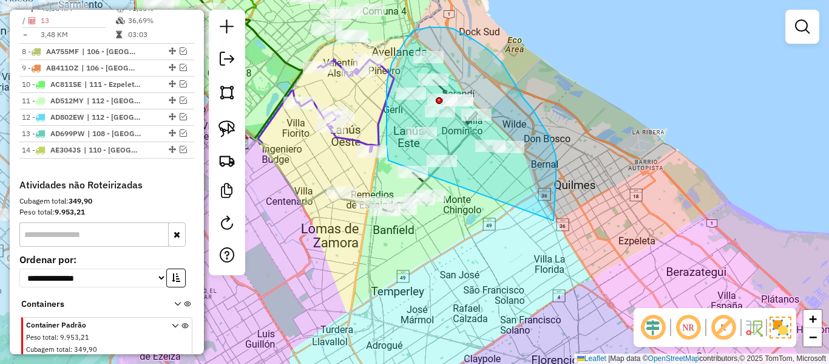
drag, startPoint x: 556, startPoint y: 196, endPoint x: 398, endPoint y: 181, distance: 158.0
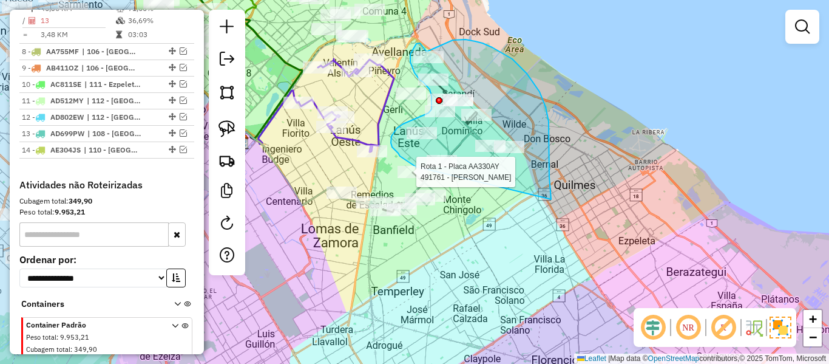
click at [427, 169] on div "Rota 1 - Placa AA330AY 491761 - [PERSON_NAME] de atendimento Grade de atendimen…" at bounding box center [414, 182] width 829 height 364
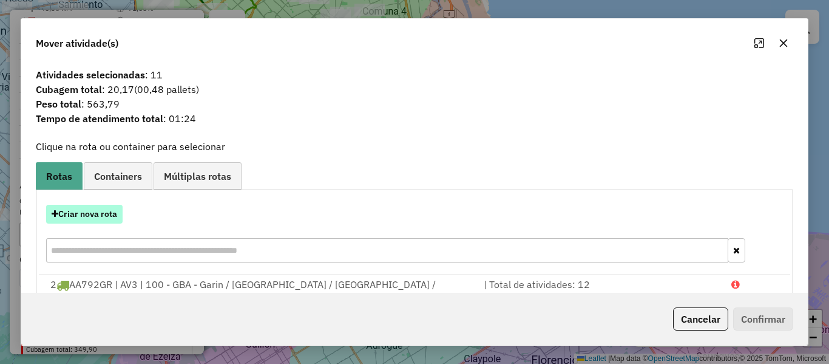
click at [107, 209] on button "Criar nova rota" at bounding box center [84, 214] width 77 height 19
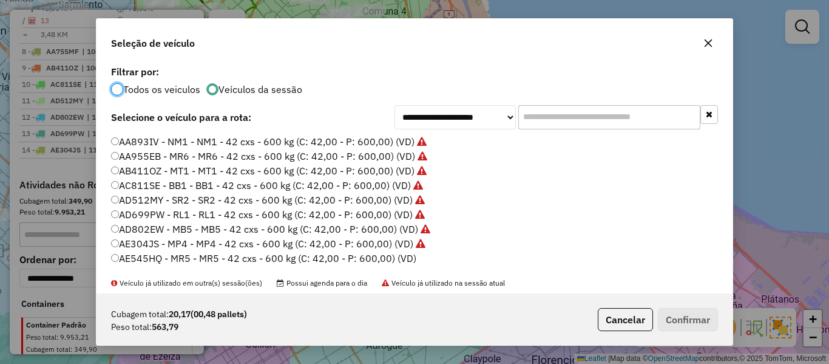
scroll to position [61, 0]
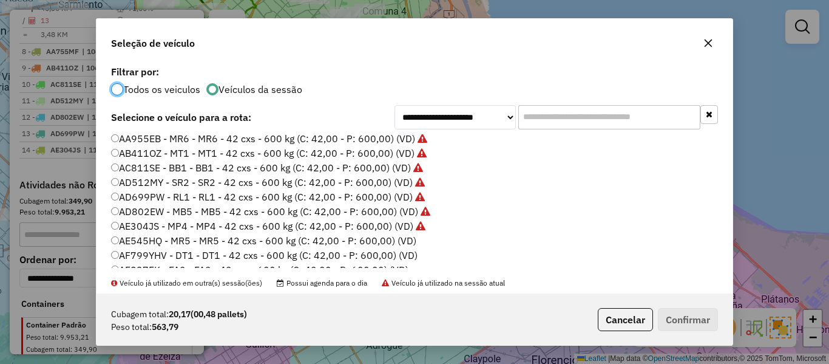
click at [406, 240] on label "AE545HQ - MR5 - MR5 - 42 cxs - 600 kg (C: 42,00 - P: 600,00) (VD)" at bounding box center [263, 240] width 305 height 15
click at [689, 311] on button "Confirmar" at bounding box center [688, 319] width 60 height 23
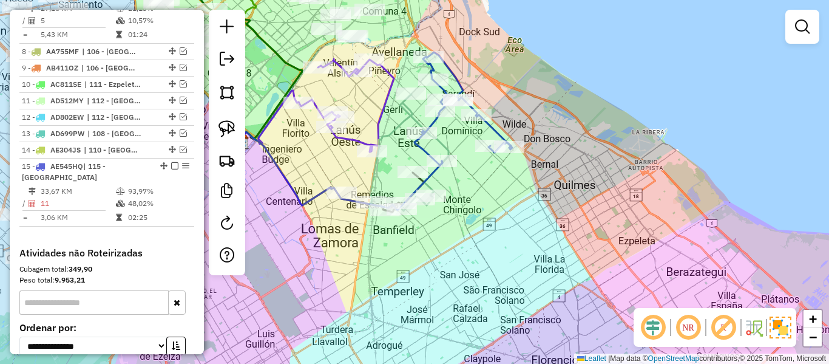
scroll to position [929, 0]
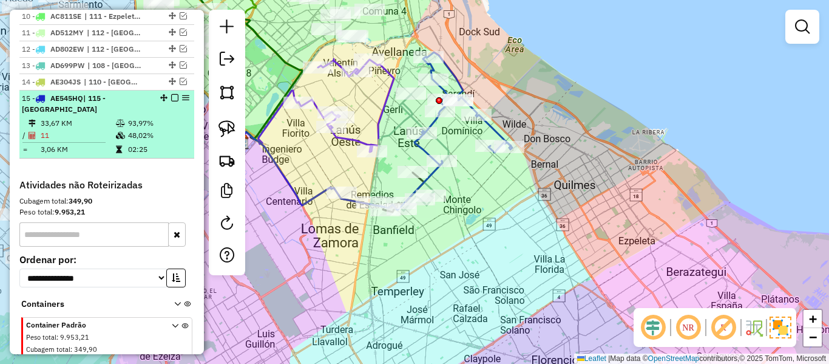
click at [172, 94] on em at bounding box center [174, 97] width 7 height 7
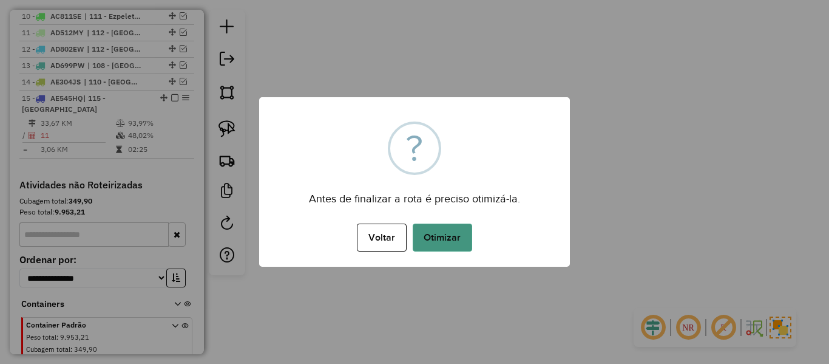
click at [472, 250] on div "× ? Antes de finalizar a rota é preciso otimizá-la. Voltar No Otimizar" at bounding box center [414, 181] width 311 height 169
click at [452, 228] on button "Otimizar" at bounding box center [443, 237] width 60 height 28
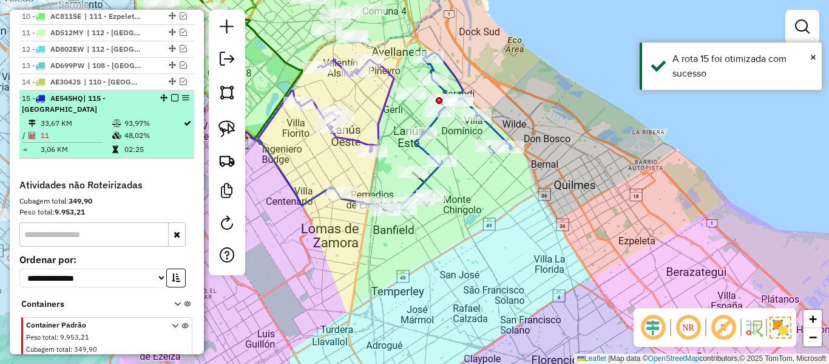
click at [171, 94] on em at bounding box center [174, 97] width 7 height 7
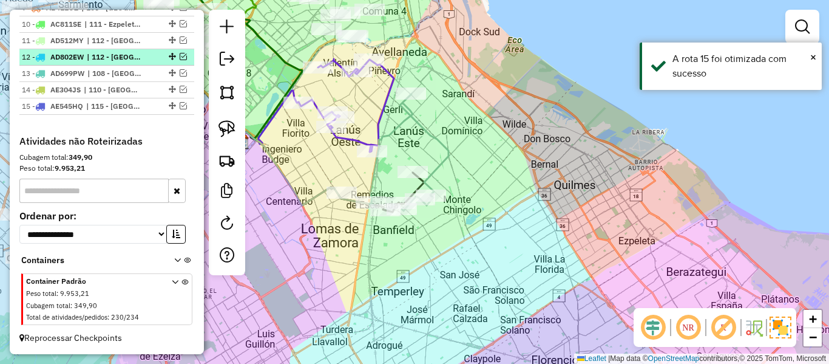
scroll to position [877, 0]
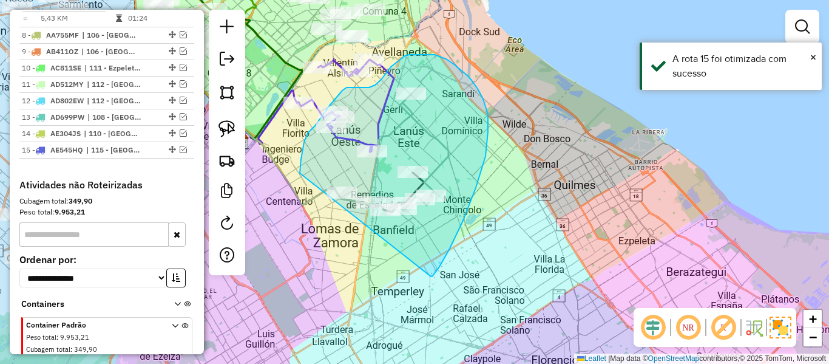
drag, startPoint x: 450, startPoint y: 248, endPoint x: 302, endPoint y: 206, distance: 153.4
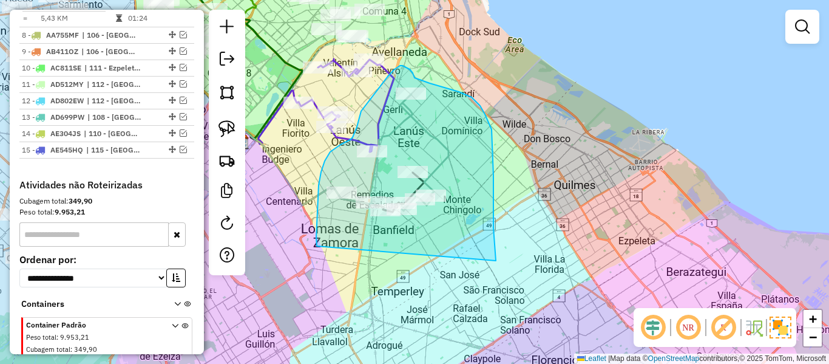
drag, startPoint x: 492, startPoint y: 129, endPoint x: 331, endPoint y: 251, distance: 202.0
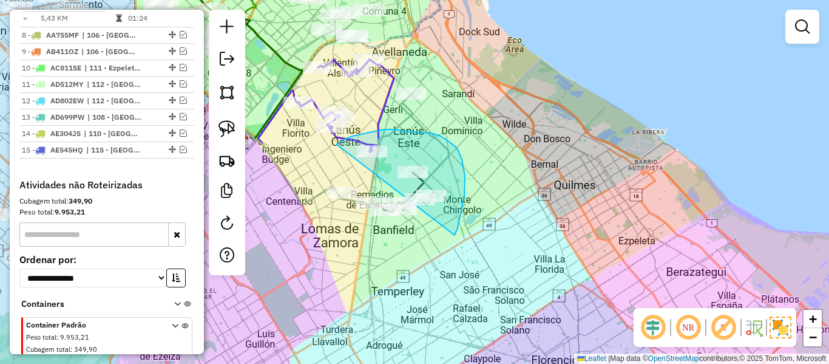
drag, startPoint x: 457, startPoint y: 148, endPoint x: 303, endPoint y: 259, distance: 190.1
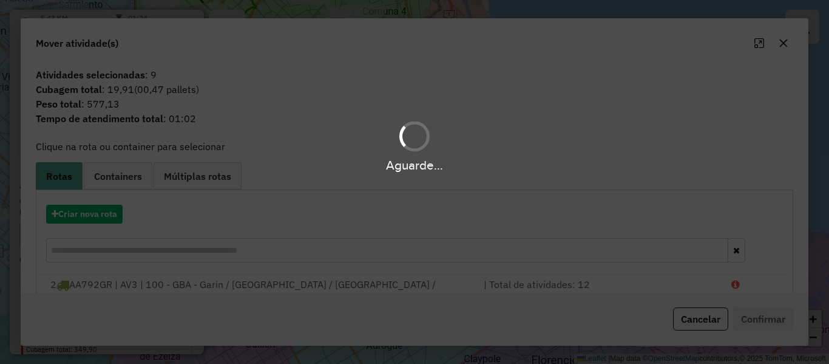
click at [110, 214] on div "Aguarde..." at bounding box center [414, 182] width 829 height 364
click at [110, 214] on button "Criar nova rota" at bounding box center [84, 214] width 77 height 19
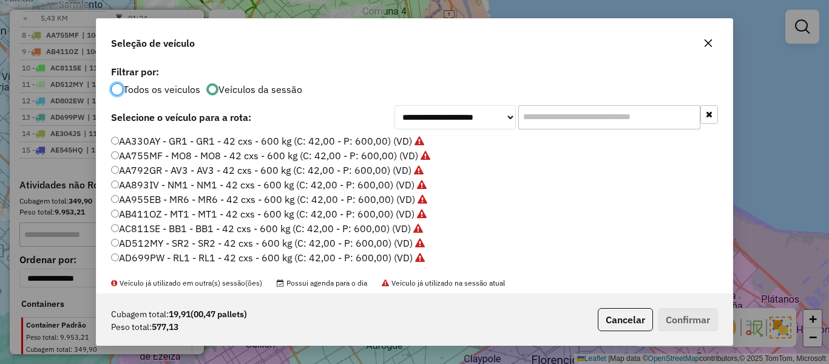
scroll to position [121, 0]
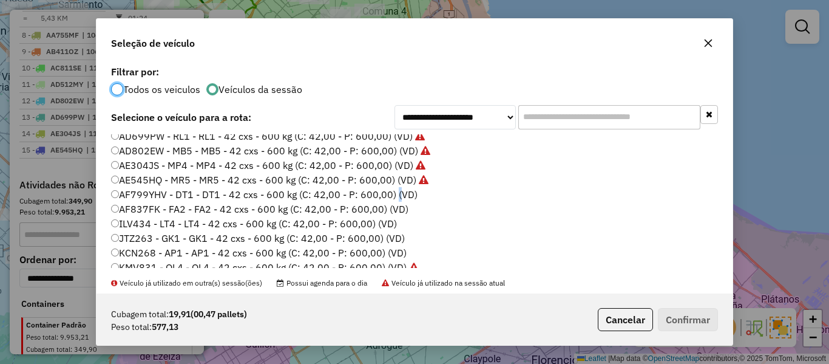
click at [393, 189] on label "AF799YHV - DT1 - DT1 - 42 cxs - 600 kg (C: 42,00 - P: 600,00) (VD)" at bounding box center [264, 194] width 307 height 15
click at [400, 193] on label "AF799YHV - DT1 - DT1 - 42 cxs - 600 kg (C: 42,00 - P: 600,00) (VD)" at bounding box center [264, 194] width 307 height 15
drag, startPoint x: 684, startPoint y: 318, endPoint x: 641, endPoint y: 276, distance: 59.7
click at [684, 317] on button "Confirmar" at bounding box center [688, 319] width 60 height 23
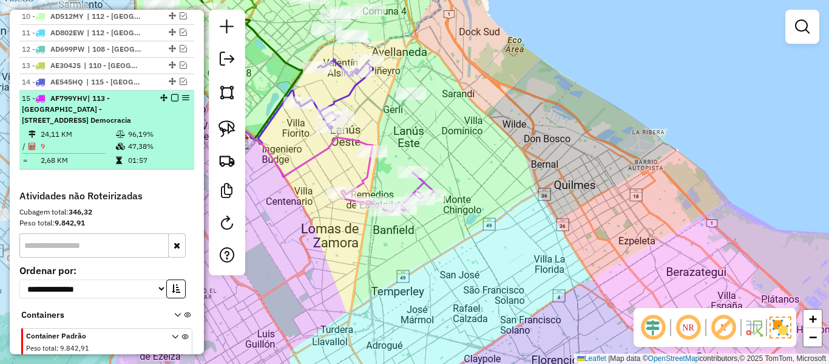
click at [171, 94] on em at bounding box center [174, 97] width 7 height 7
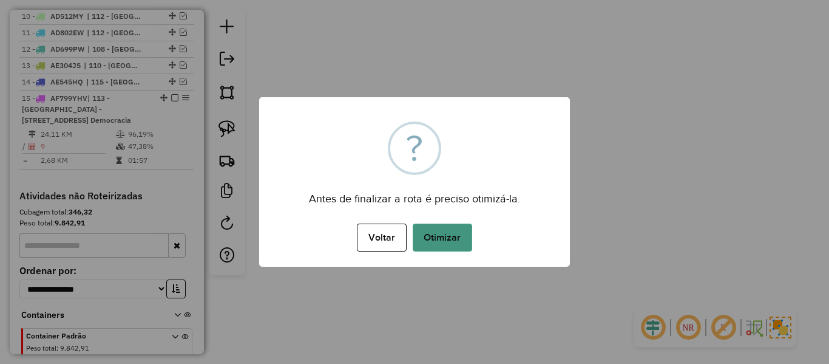
click at [423, 225] on button "Otimizar" at bounding box center [443, 237] width 60 height 28
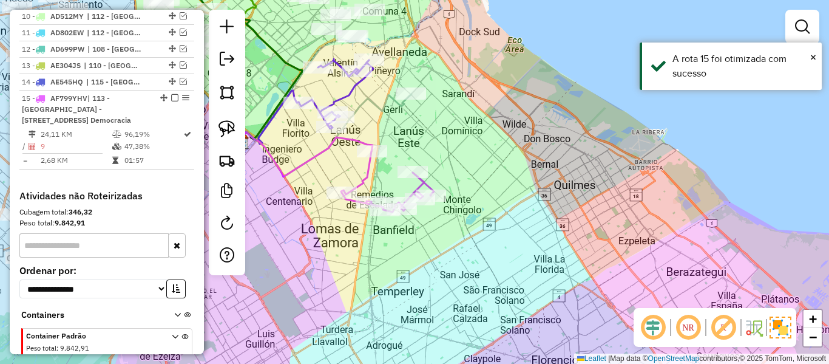
click at [461, 121] on div "Janela de atendimento Grade de atendimento Capacidade Transportadoras Veículos …" at bounding box center [414, 182] width 829 height 364
drag, startPoint x: 464, startPoint y: 166, endPoint x: 520, endPoint y: 194, distance: 62.5
click at [519, 194] on div "Janela de atendimento Grade de atendimento Capacidade Transportadoras Veículos …" at bounding box center [414, 182] width 829 height 364
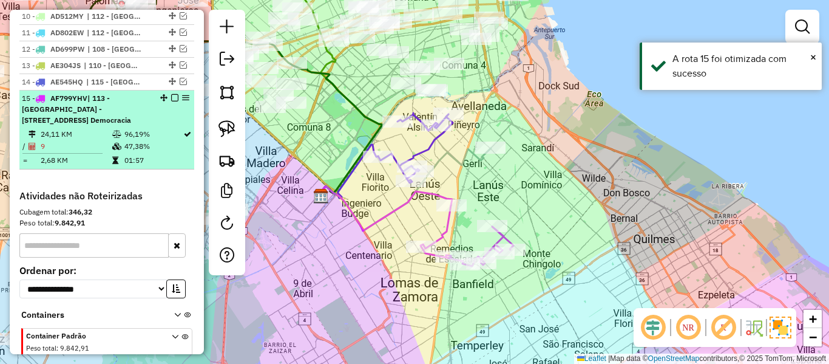
click at [171, 94] on em at bounding box center [174, 97] width 7 height 7
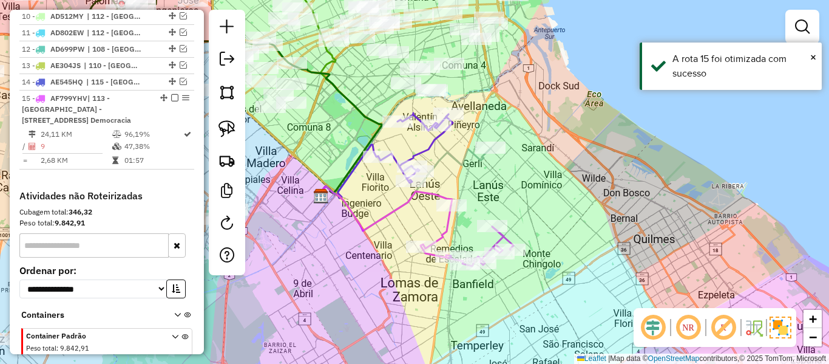
scroll to position [826, 0]
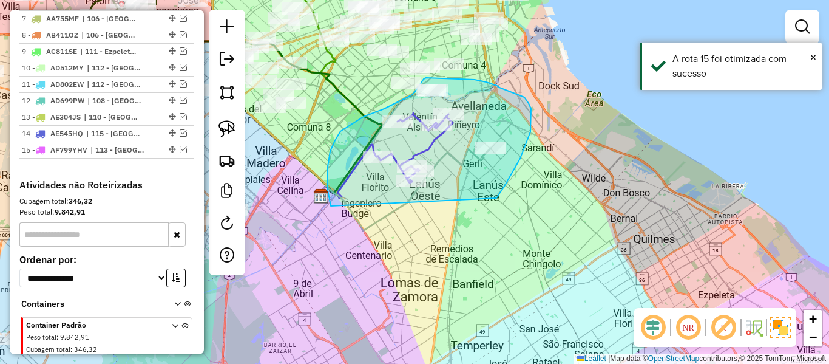
drag, startPoint x: 497, startPoint y: 198, endPoint x: 361, endPoint y: 234, distance: 140.1
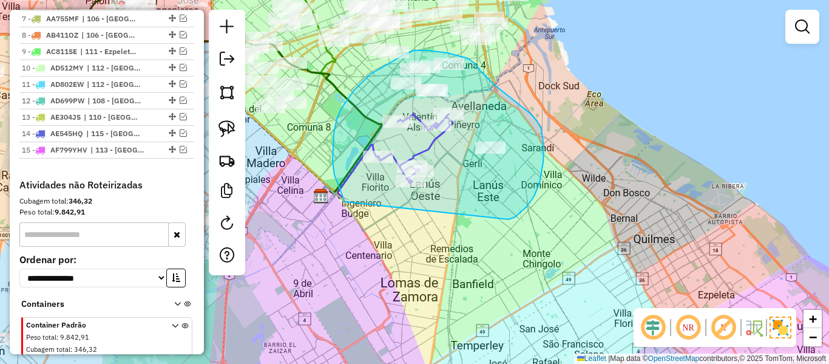
drag, startPoint x: 540, startPoint y: 183, endPoint x: 399, endPoint y: 249, distance: 155.6
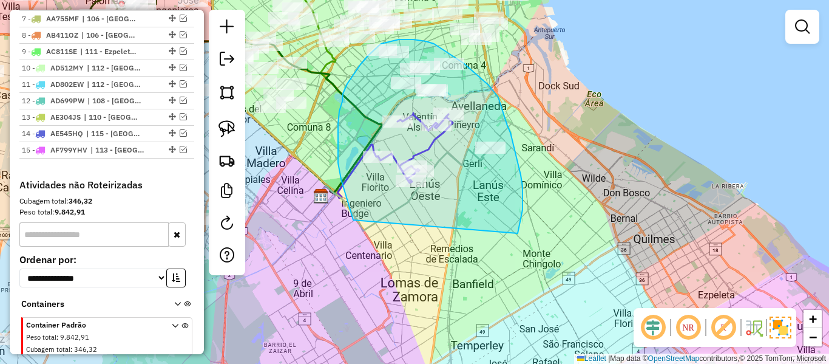
drag, startPoint x: 523, startPoint y: 186, endPoint x: 359, endPoint y: 231, distance: 170.0
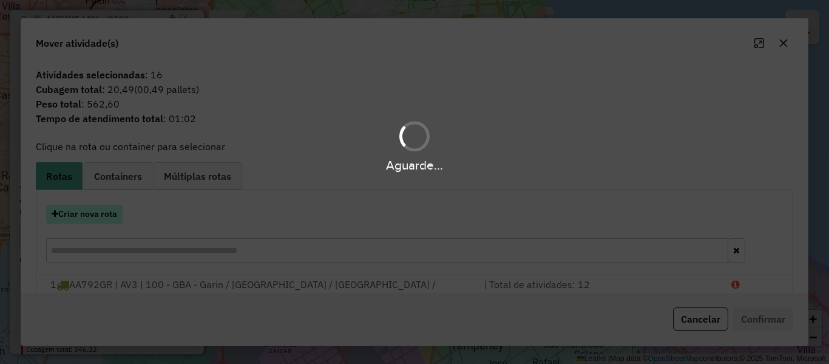
click at [93, 213] on button "Criar nova rota" at bounding box center [84, 214] width 77 height 19
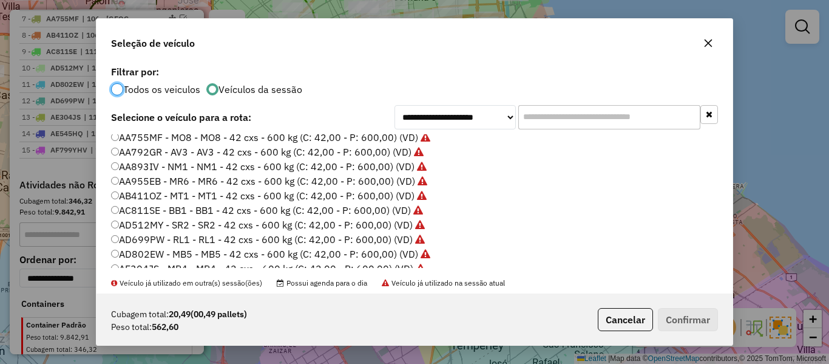
scroll to position [0, 0]
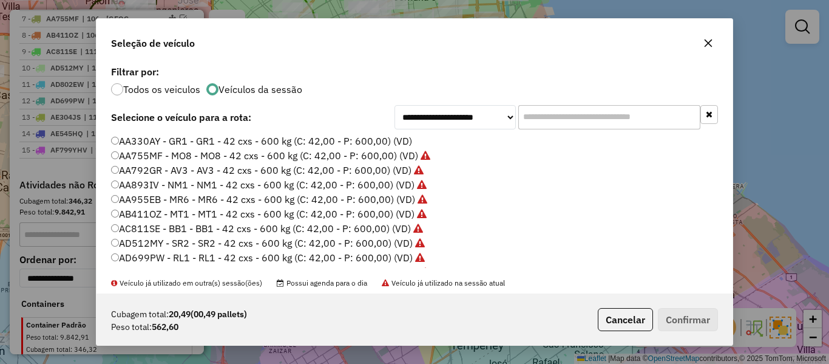
click at [403, 145] on label "AA330AY - GR1 - GR1 - 42 cxs - 600 kg (C: 42,00 - P: 600,00) (VD)" at bounding box center [261, 141] width 301 height 15
click at [688, 320] on button "Confirmar" at bounding box center [688, 319] width 60 height 23
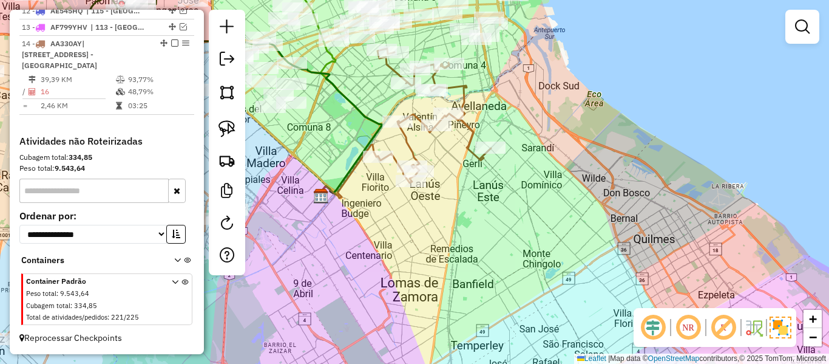
scroll to position [726, 0]
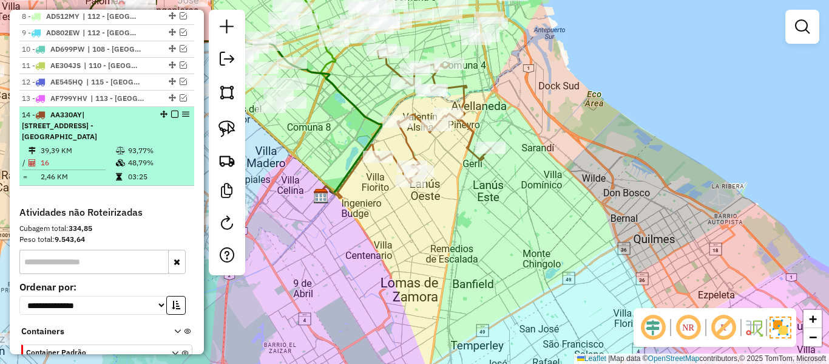
click at [172, 111] on em at bounding box center [174, 114] width 7 height 7
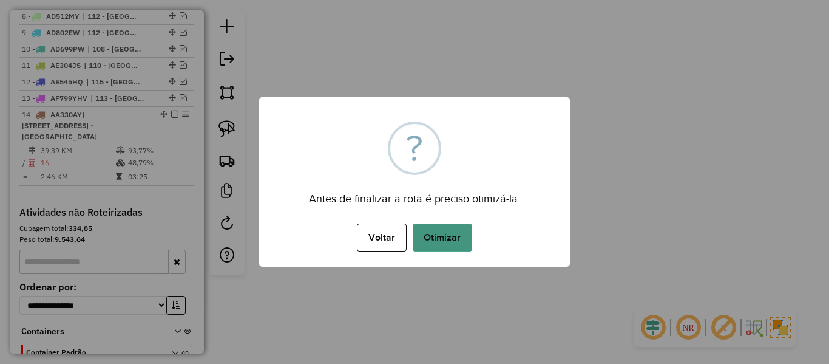
click at [454, 245] on button "Otimizar" at bounding box center [443, 237] width 60 height 28
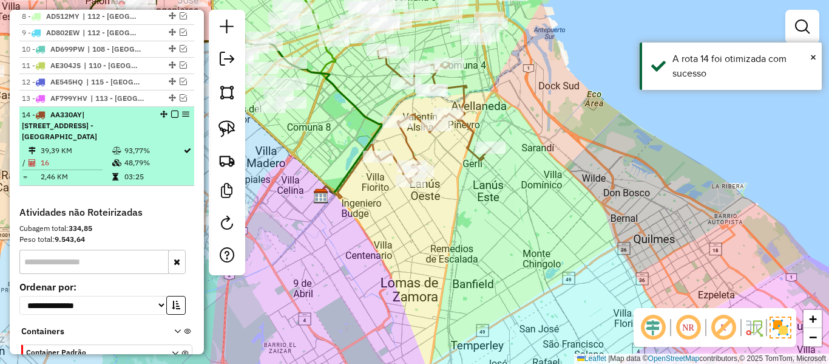
click at [171, 111] on em at bounding box center [174, 114] width 7 height 7
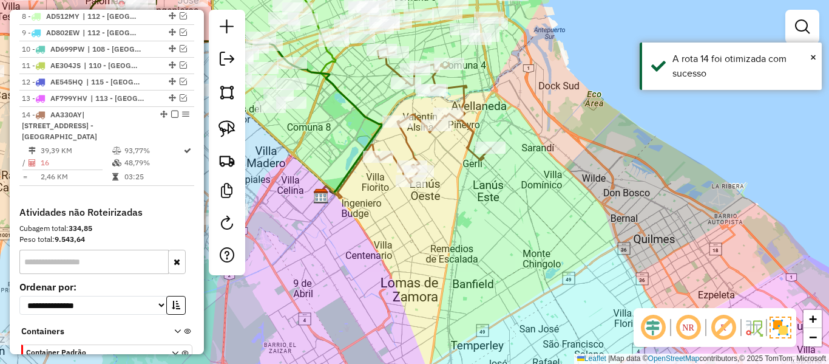
scroll to position [691, 0]
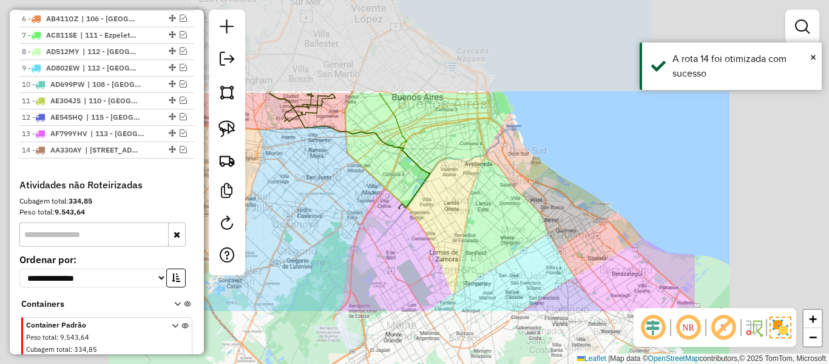
click at [478, 224] on div "Janela de atendimento Grade de atendimento Capacidade Transportadoras Veículos …" at bounding box center [414, 182] width 829 height 364
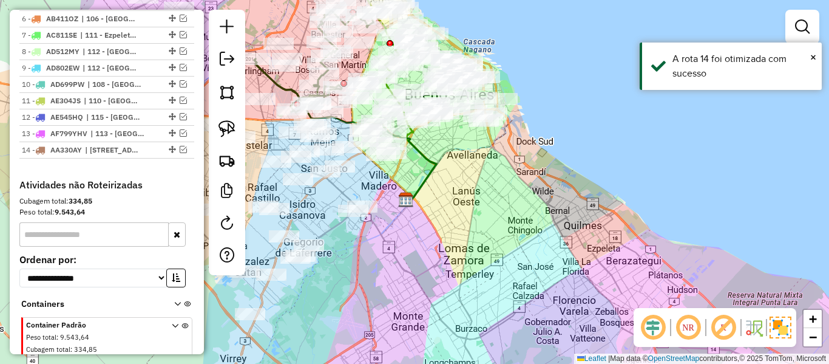
drag, startPoint x: 454, startPoint y: 244, endPoint x: 607, endPoint y: 98, distance: 211.7
click at [607, 98] on div "Janela de atendimento Grade de atendimento Capacidade Transportadoras Veículos …" at bounding box center [414, 182] width 829 height 364
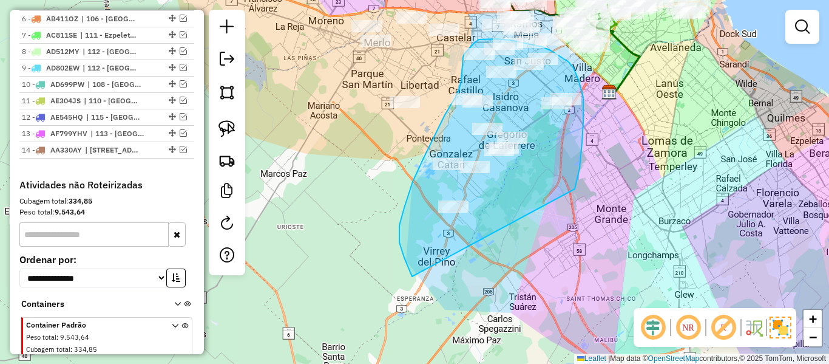
drag, startPoint x: 575, startPoint y: 189, endPoint x: 412, endPoint y: 276, distance: 184.7
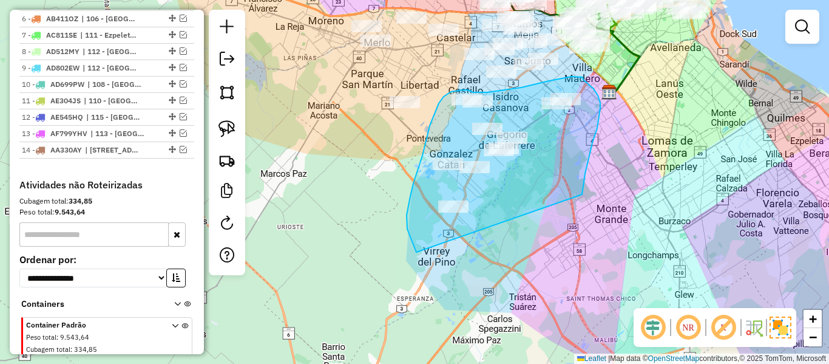
drag, startPoint x: 593, startPoint y: 143, endPoint x: 433, endPoint y: 263, distance: 199.9
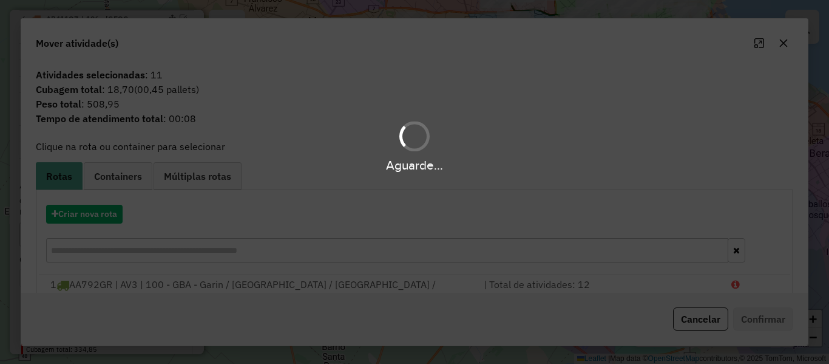
click at [114, 213] on hb-app "Aguarde... Pop-up bloqueado! Seu navegador bloqueou automáticamente a abertura …" at bounding box center [414, 182] width 829 height 364
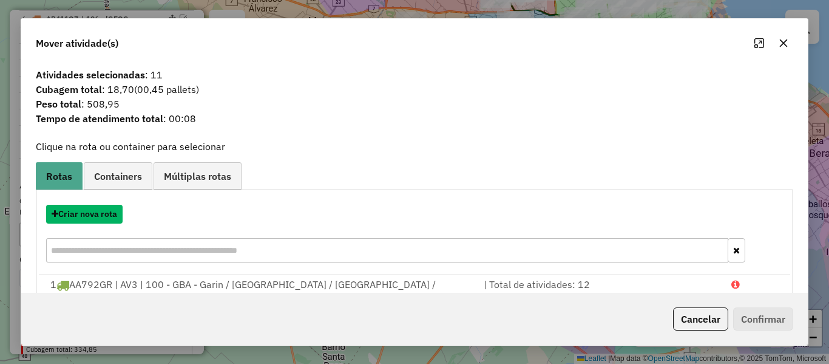
click at [114, 213] on button "Criar nova rota" at bounding box center [84, 214] width 77 height 19
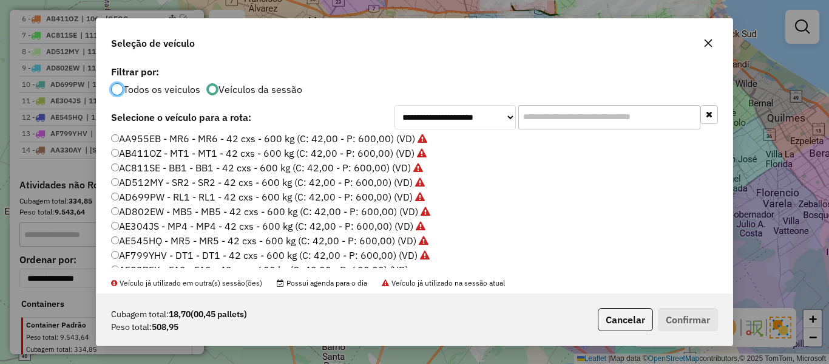
scroll to position [121, 0]
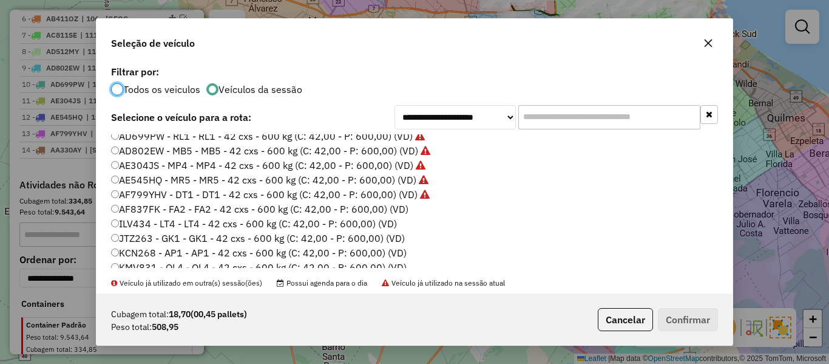
click at [393, 215] on label "AF837FK - FA2 - FA2 - 42 cxs - 600 kg (C: 42,00 - P: 600,00) (VD)" at bounding box center [260, 209] width 298 height 15
click at [395, 211] on label "AF837FK - FA2 - FA2 - 42 cxs - 600 kg (C: 42,00 - P: 600,00) (VD)" at bounding box center [260, 209] width 298 height 15
click at [689, 313] on button "Confirmar" at bounding box center [688, 319] width 60 height 23
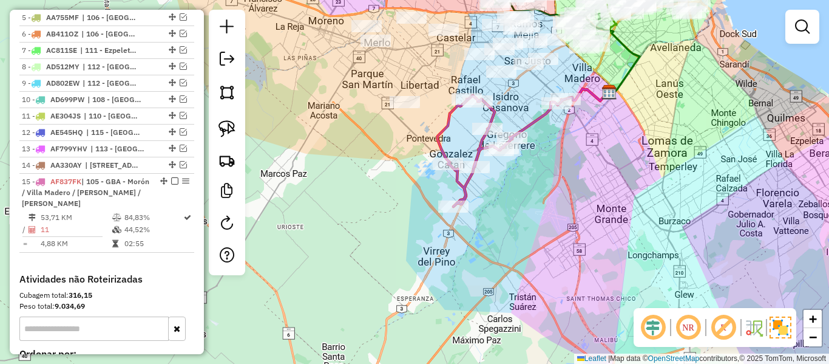
scroll to position [741, 0]
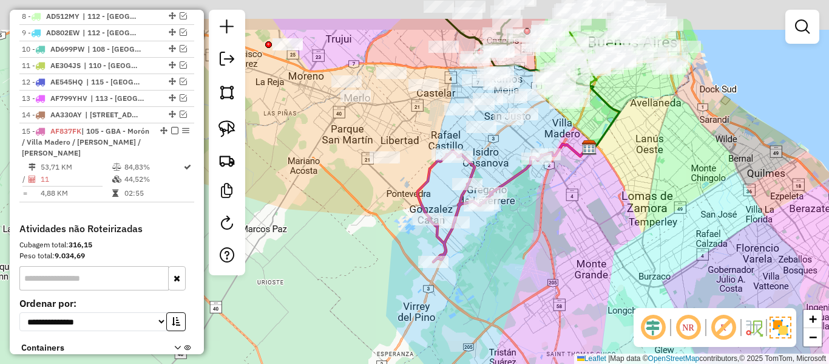
drag, startPoint x: 508, startPoint y: 182, endPoint x: 509, endPoint y: 163, distance: 18.9
click at [508, 182] on icon at bounding box center [482, 206] width 128 height 111
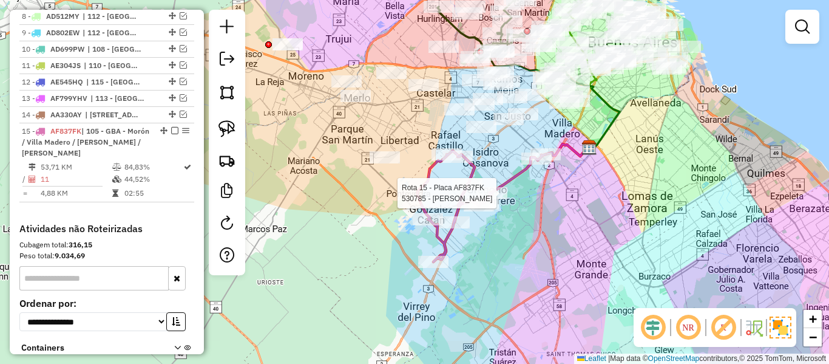
click at [515, 180] on icon at bounding box center [482, 206] width 128 height 111
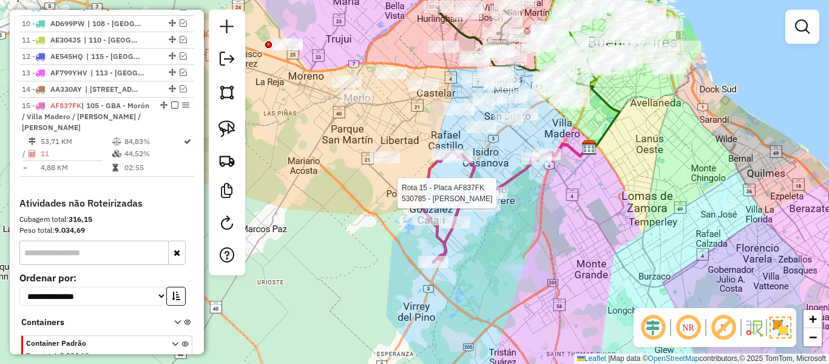
select select "**********"
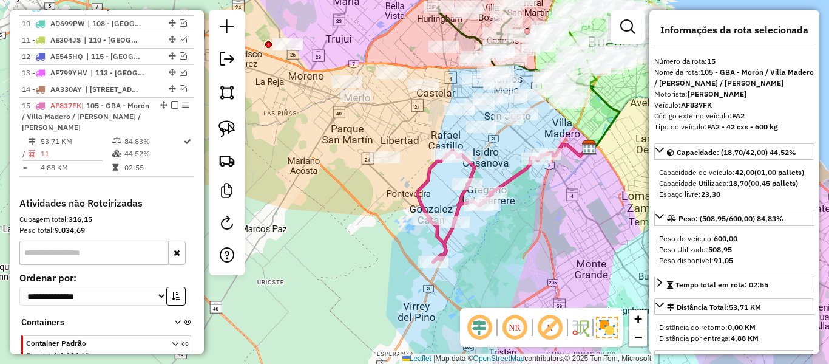
scroll to position [785, 0]
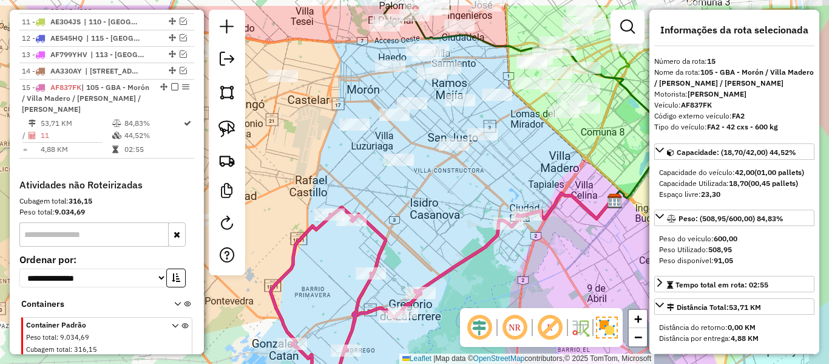
click at [456, 185] on div "Janela de atendimento Grade de atendimento Capacidade Transportadoras Veículos …" at bounding box center [414, 182] width 829 height 364
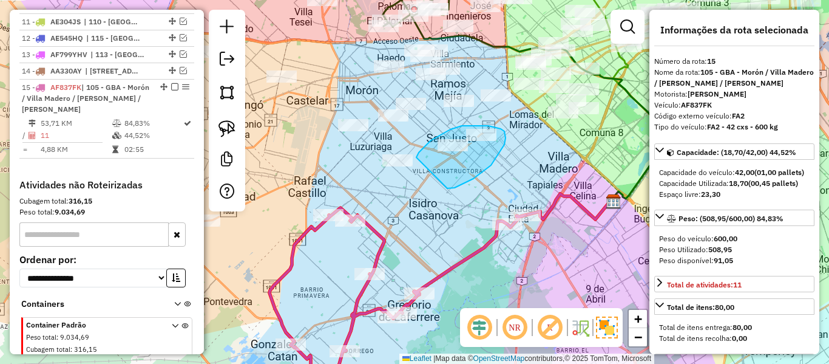
drag, startPoint x: 491, startPoint y: 165, endPoint x: 417, endPoint y: 162, distance: 74.1
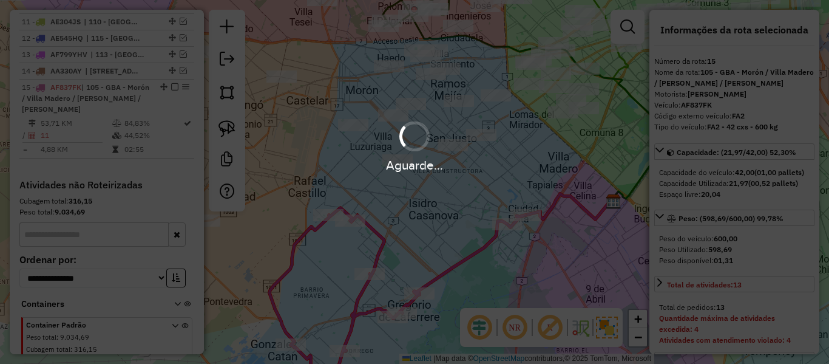
select select "**********"
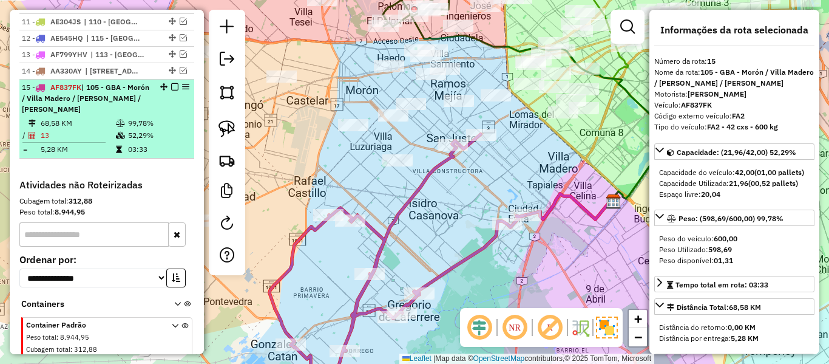
click at [171, 83] on em at bounding box center [174, 86] width 7 height 7
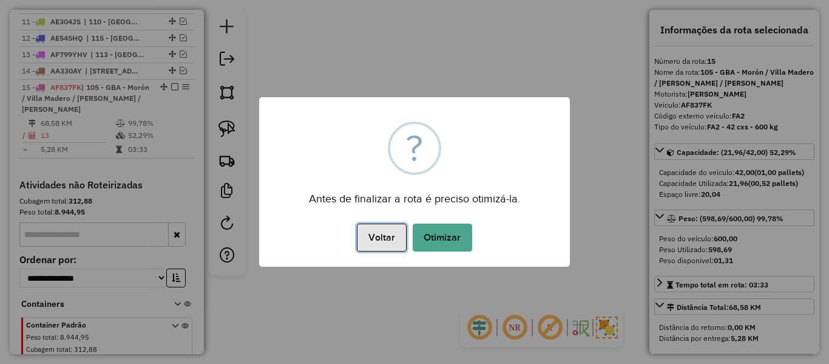
click at [405, 225] on button "Voltar" at bounding box center [381, 237] width 49 height 28
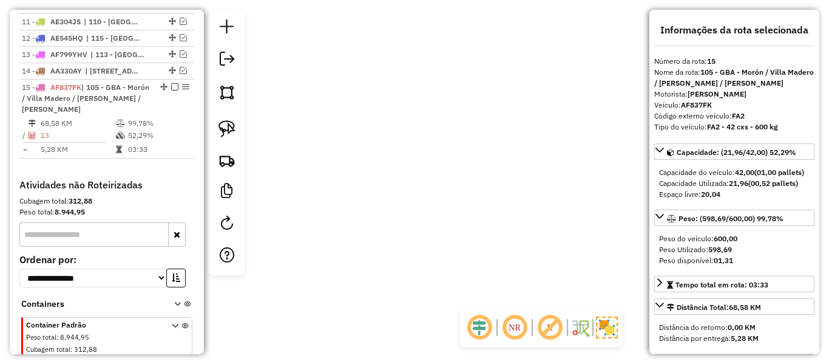
click at [436, 0] on div "Janela de atendimento Grade de atendimento Capacidade Transportadoras Veículos …" at bounding box center [414, 0] width 829 height 0
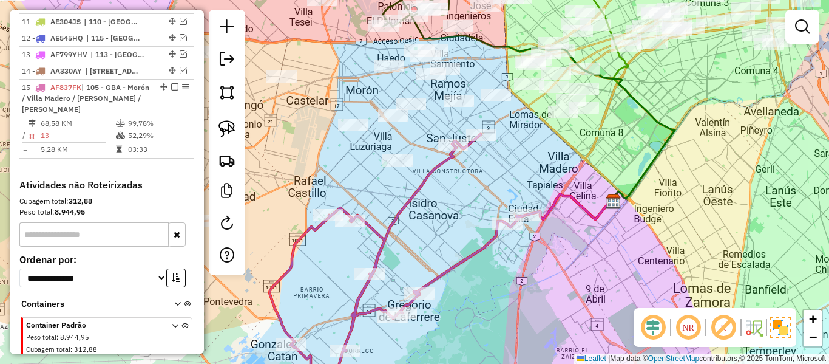
click at [423, 193] on icon at bounding box center [398, 267] width 256 height 266
select select "**********"
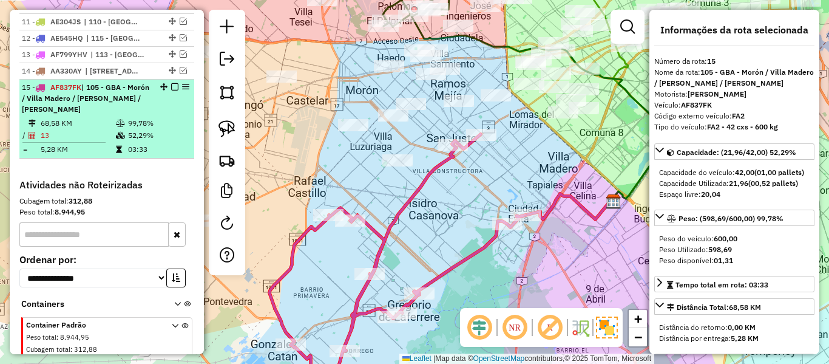
click at [171, 83] on em at bounding box center [174, 86] width 7 height 7
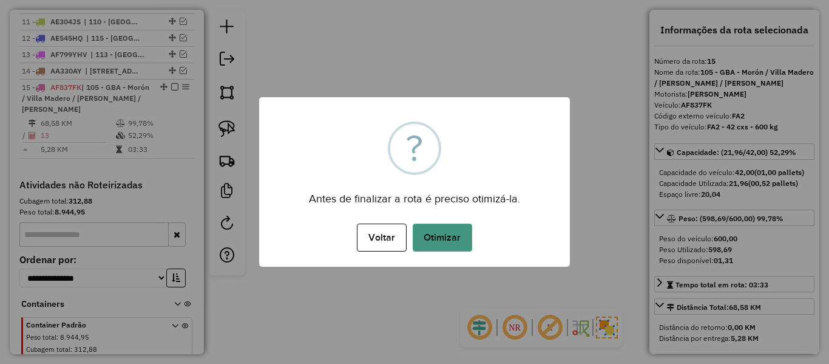
click at [443, 241] on button "Otimizar" at bounding box center [443, 237] width 60 height 28
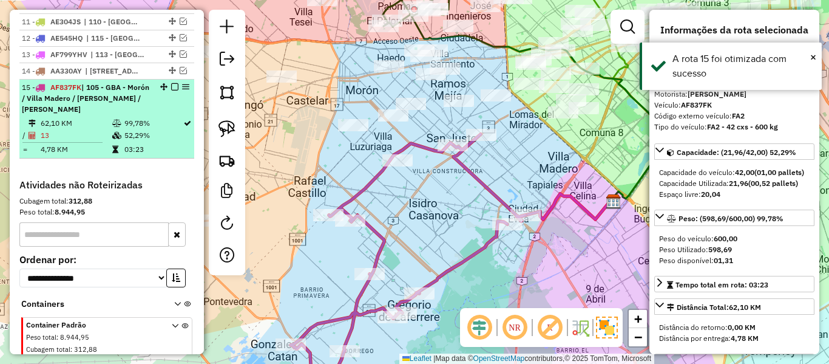
click at [171, 83] on em at bounding box center [174, 86] width 7 height 7
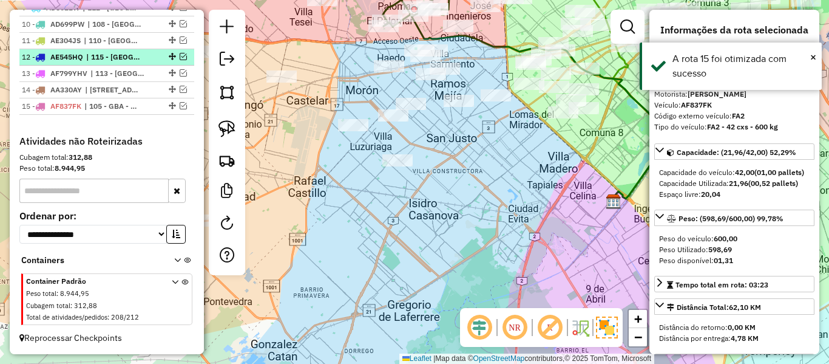
scroll to position [707, 0]
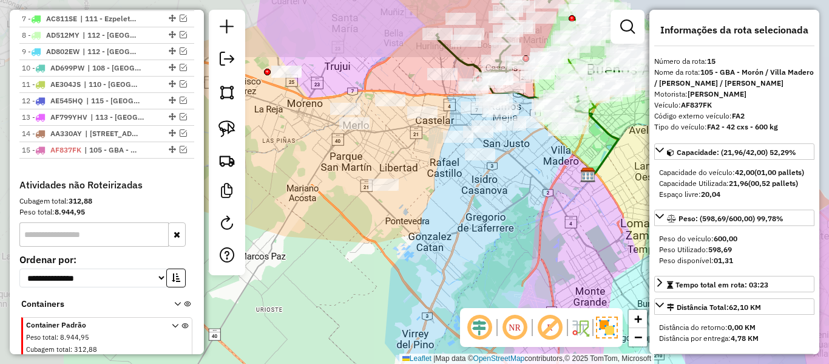
click at [519, 180] on div "Janela de atendimento Grade de atendimento Capacidade Transportadoras Veículos …" at bounding box center [414, 182] width 829 height 364
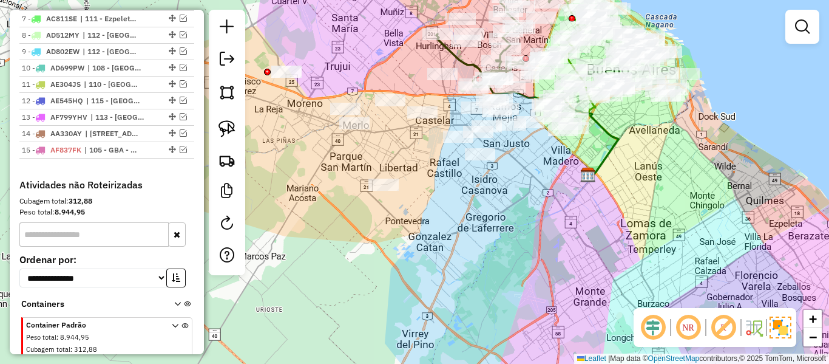
click at [542, 203] on div "Janela de atendimento Grade de atendimento Capacidade Transportadoras Veículos …" at bounding box center [414, 182] width 829 height 364
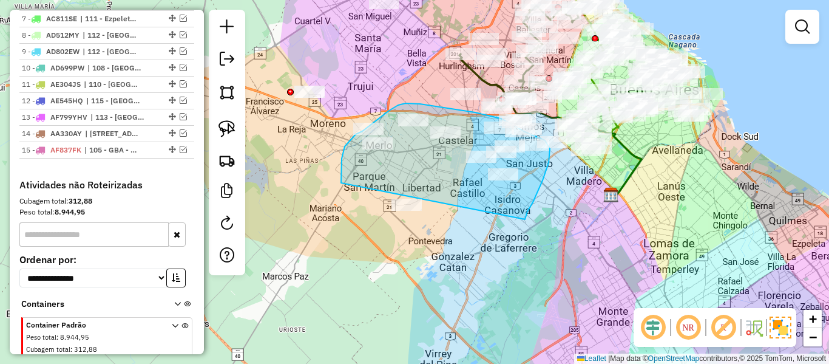
drag, startPoint x: 526, startPoint y: 218, endPoint x: 370, endPoint y: 247, distance: 158.6
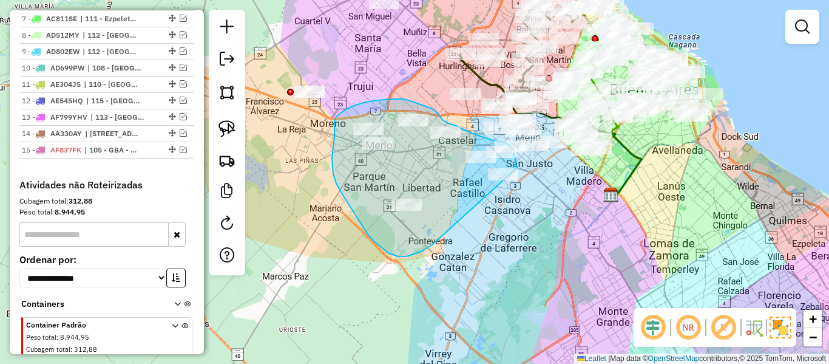
drag, startPoint x: 430, startPoint y: 247, endPoint x: 498, endPoint y: 214, distance: 75.8
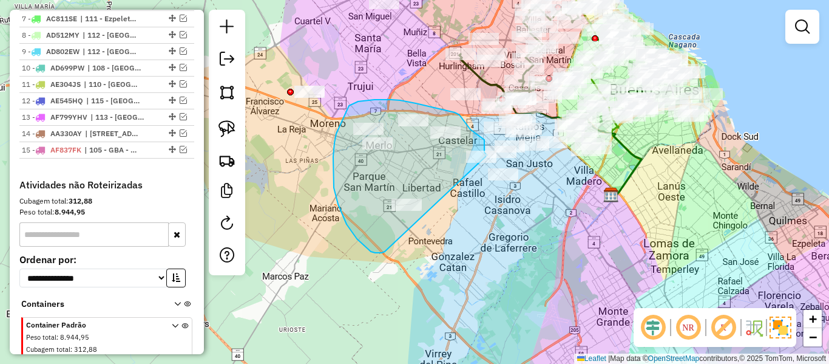
drag, startPoint x: 333, startPoint y: 172, endPoint x: 460, endPoint y: 209, distance: 131.6
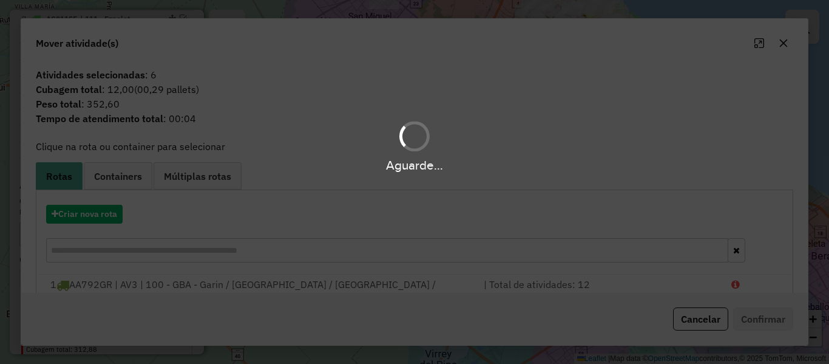
click at [102, 207] on div "Aguarde..." at bounding box center [414, 182] width 829 height 364
click at [101, 208] on hb-app "Aguarde... Pop-up bloqueado! Seu navegador bloqueou automáticamente a abertura …" at bounding box center [414, 182] width 829 height 364
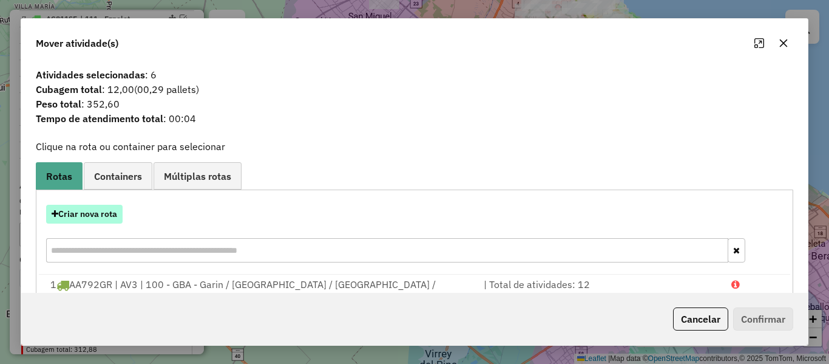
click at [102, 212] on button "Criar nova rota" at bounding box center [84, 214] width 77 height 19
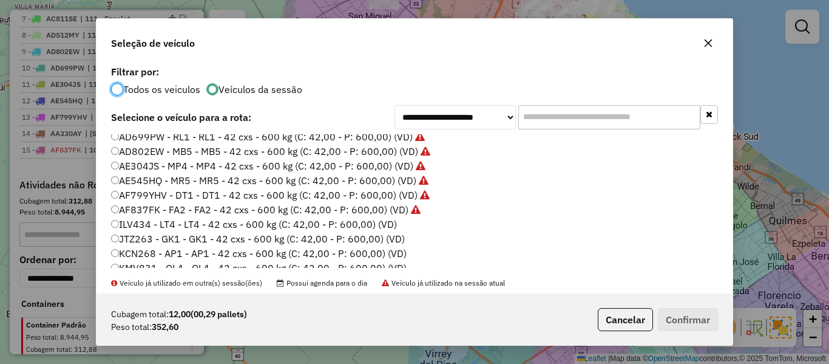
scroll to position [121, 0]
click at [387, 221] on label "ILV434 - LT4 - LT4 - 42 cxs - 600 kg (C: 42,00 - P: 600,00) (VD)" at bounding box center [254, 223] width 286 height 15
click at [712, 324] on button "Confirmar" at bounding box center [688, 319] width 60 height 23
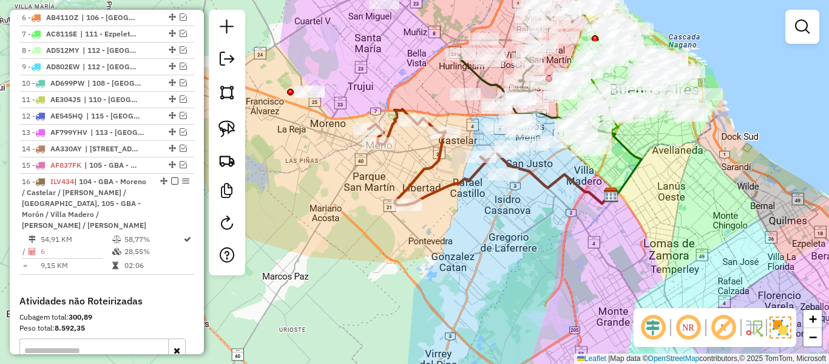
scroll to position [785, 0]
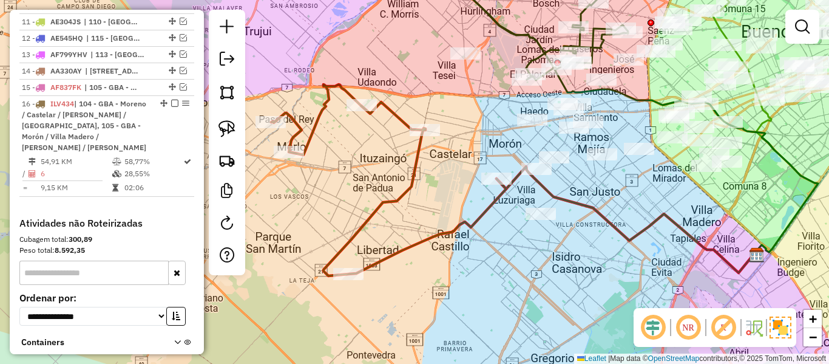
click at [544, 180] on icon at bounding box center [627, 219] width 261 height 106
select select "**********"
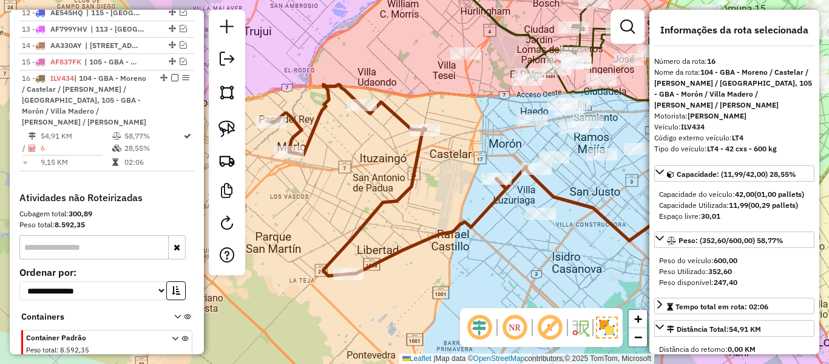
scroll to position [823, 0]
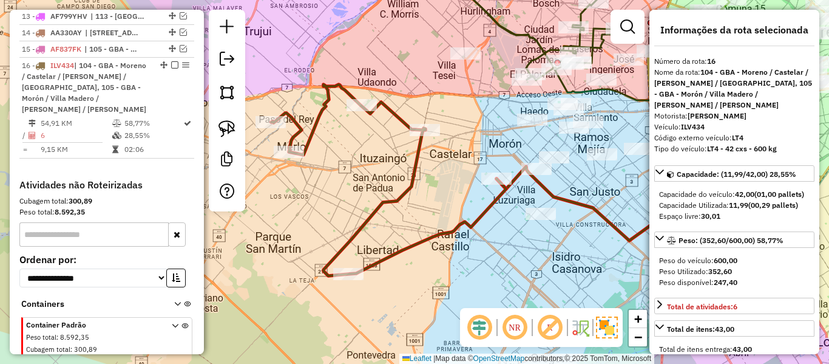
click at [529, 166] on icon at bounding box center [627, 219] width 261 height 106
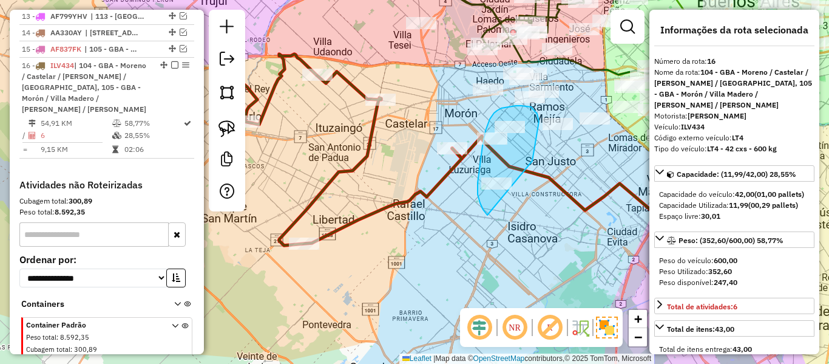
drag, startPoint x: 535, startPoint y: 145, endPoint x: 506, endPoint y: 223, distance: 83.0
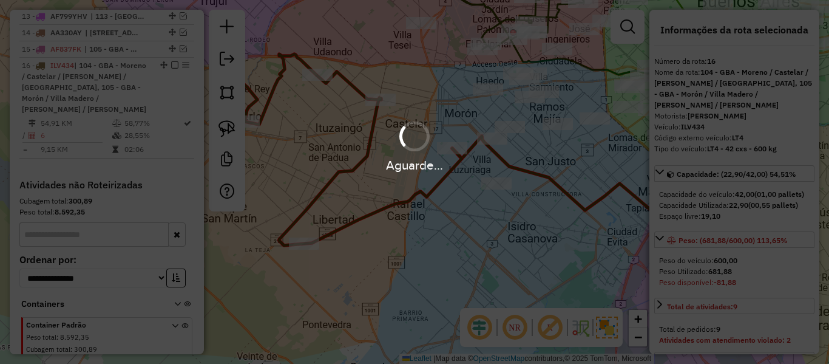
select select "**********"
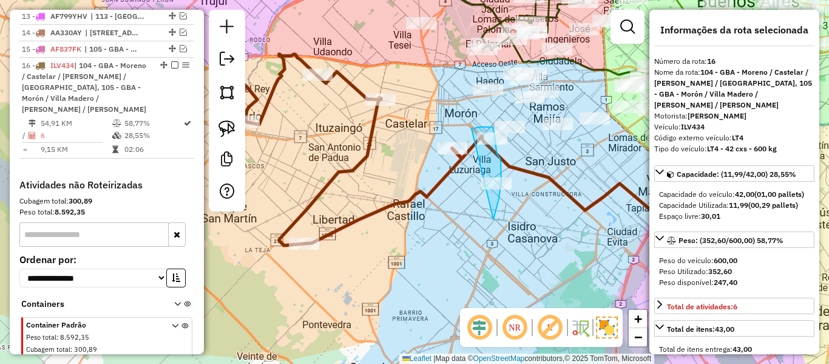
click at [447, 149] on div "Janela de atendimento Grade de atendimento Capacidade Transportadoras Veículos …" at bounding box center [414, 182] width 829 height 364
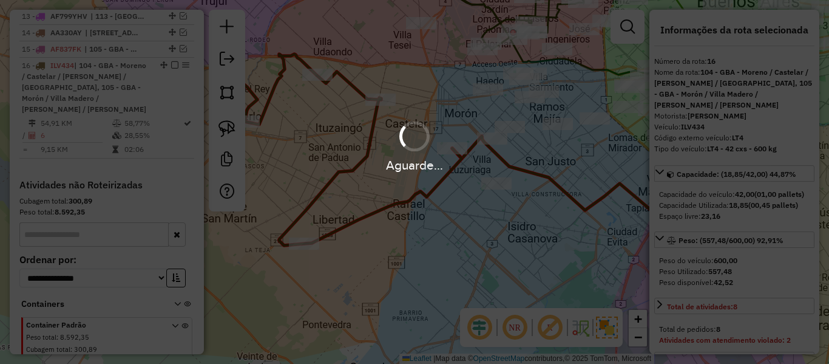
select select "**********"
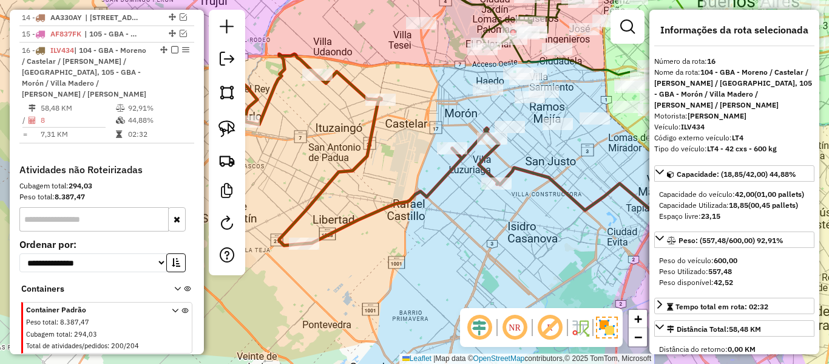
scroll to position [808, 0]
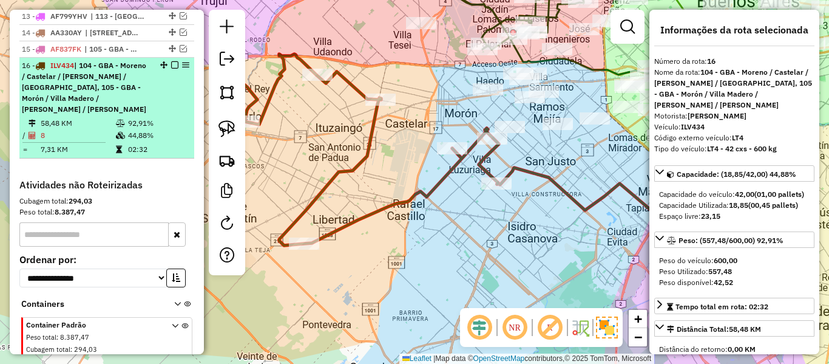
click at [171, 61] on em at bounding box center [174, 64] width 7 height 7
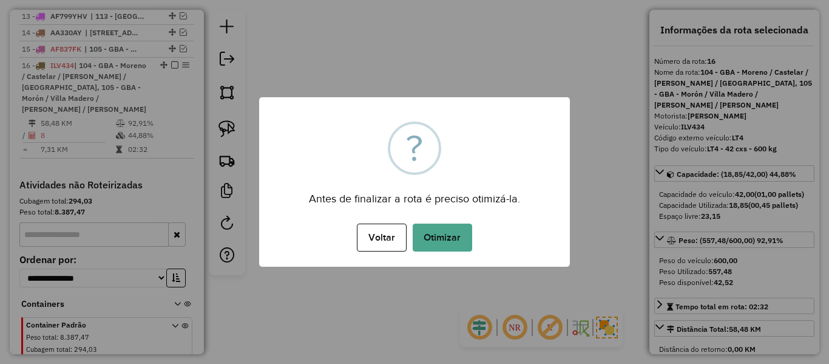
click at [447, 226] on button "Otimizar" at bounding box center [443, 237] width 60 height 28
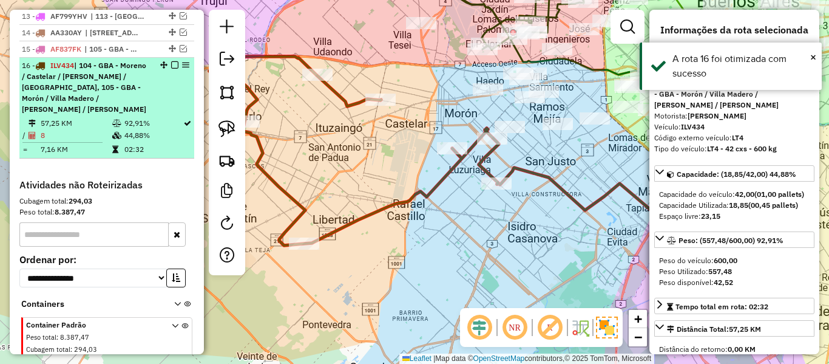
click at [171, 61] on em at bounding box center [174, 64] width 7 height 7
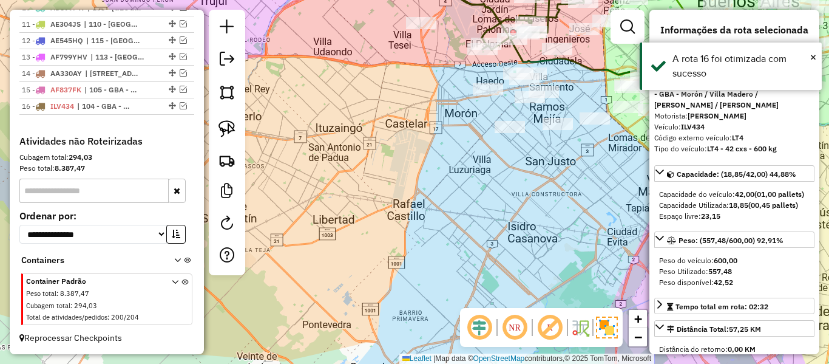
scroll to position [724, 0]
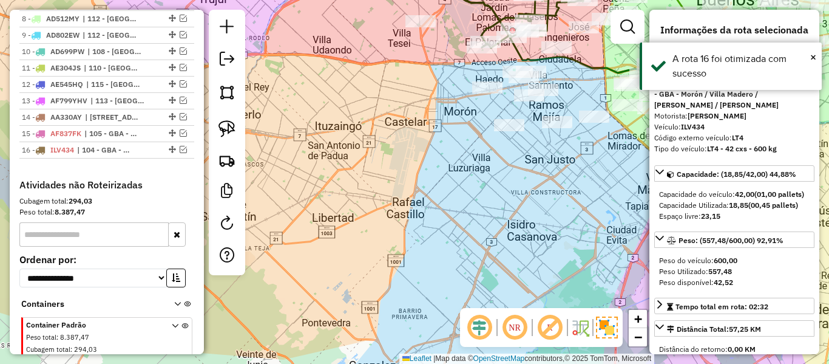
drag, startPoint x: 562, startPoint y: 230, endPoint x: 565, endPoint y: 188, distance: 42.7
click at [559, 220] on div "Janela de atendimento Grade de atendimento Capacidade Transportadoras Veículos …" at bounding box center [414, 182] width 829 height 364
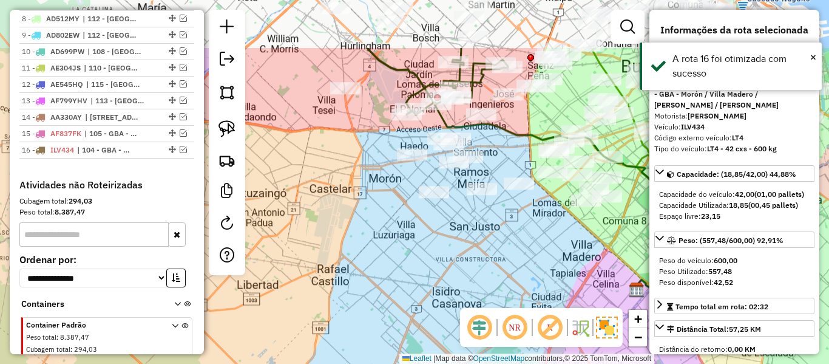
click at [488, 279] on div "Janela de atendimento Grade de atendimento Capacidade Transportadoras Veículos …" at bounding box center [414, 182] width 829 height 364
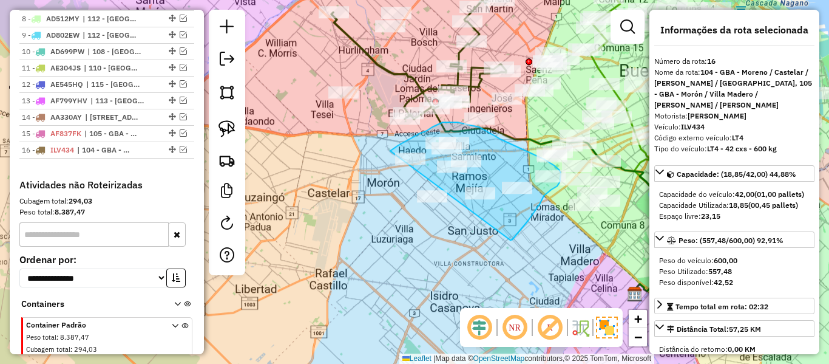
drag, startPoint x: 512, startPoint y: 239, endPoint x: 370, endPoint y: 242, distance: 142.7
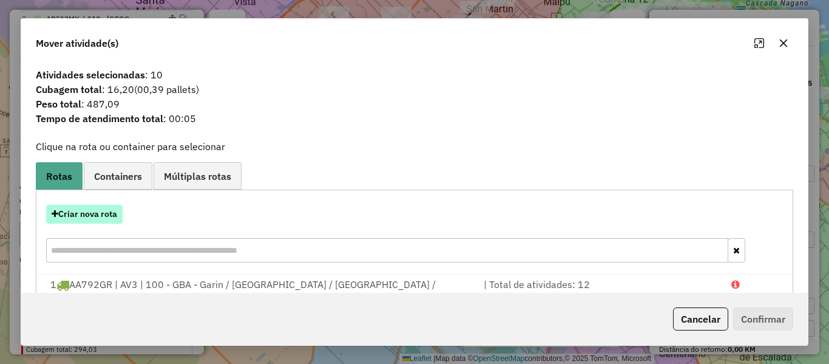
click at [100, 213] on button "Criar nova rota" at bounding box center [84, 214] width 77 height 19
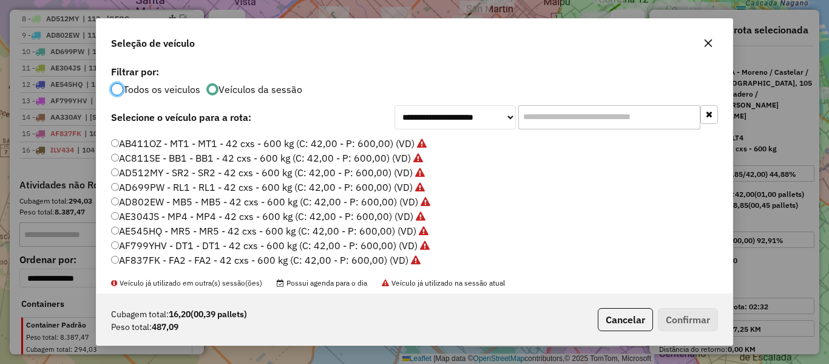
scroll to position [121, 0]
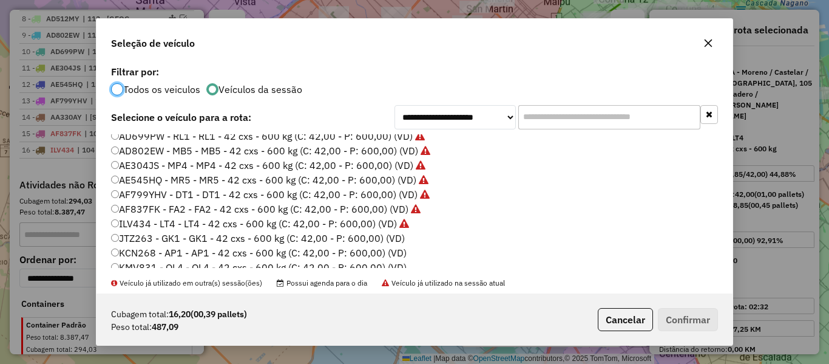
drag, startPoint x: 392, startPoint y: 235, endPoint x: 407, endPoint y: 241, distance: 16.9
click at [392, 236] on label "JTZ263 - GK1 - GK1 - 42 cxs - 600 kg (C: 42,00 - P: 600,00) (VD)" at bounding box center [258, 238] width 294 height 15
click at [689, 328] on button "Confirmar" at bounding box center [688, 319] width 60 height 23
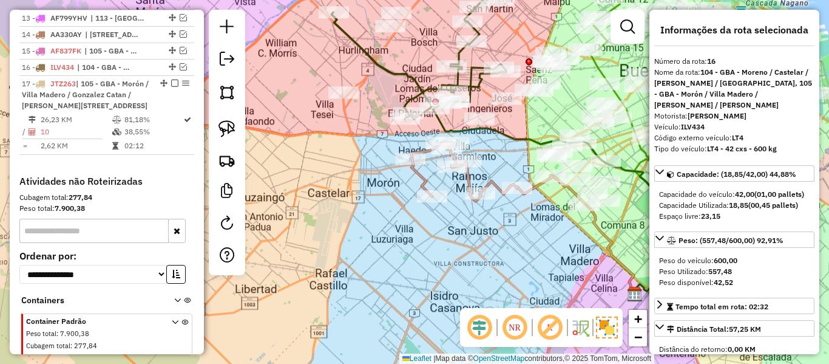
scroll to position [812, 0]
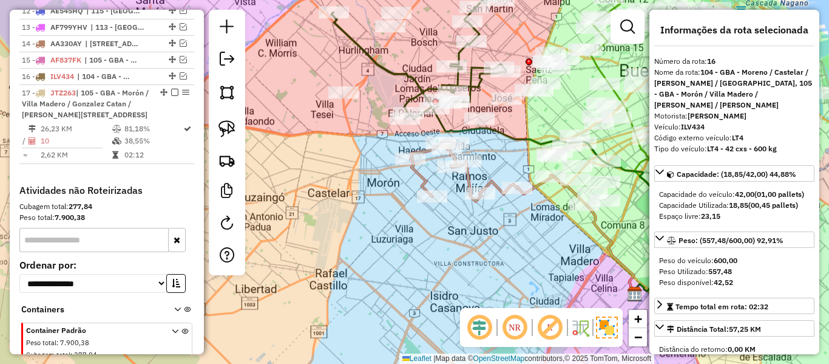
click at [542, 188] on icon at bounding box center [481, 172] width 142 height 58
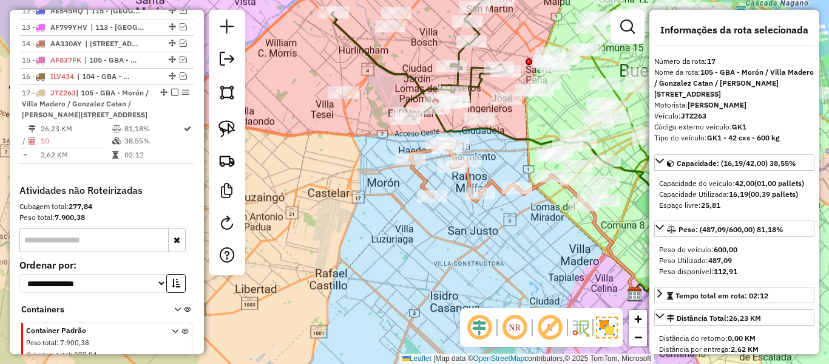
scroll to position [829, 0]
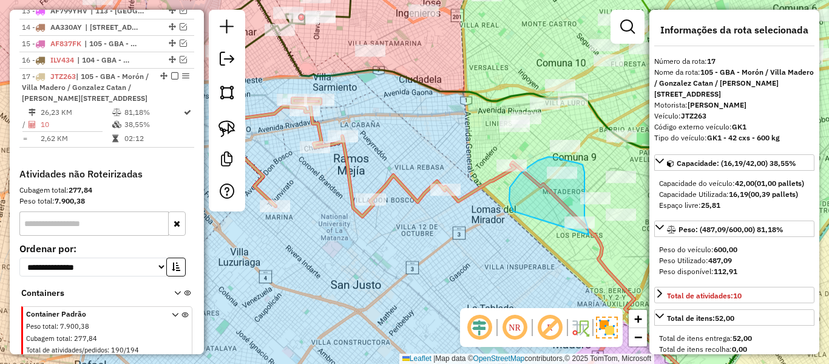
drag, startPoint x: 513, startPoint y: 211, endPoint x: 580, endPoint y: 258, distance: 81.9
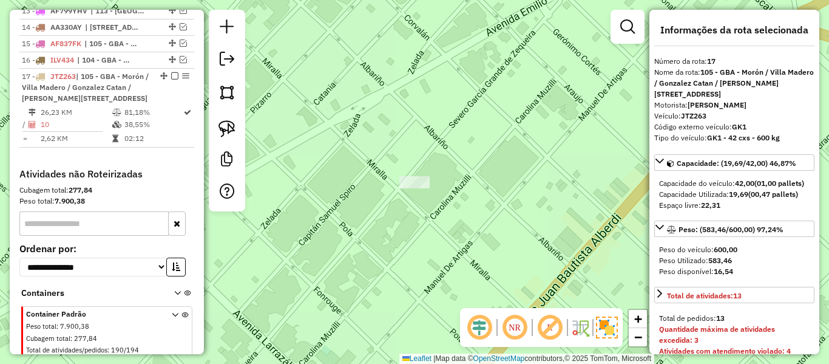
select select "**********"
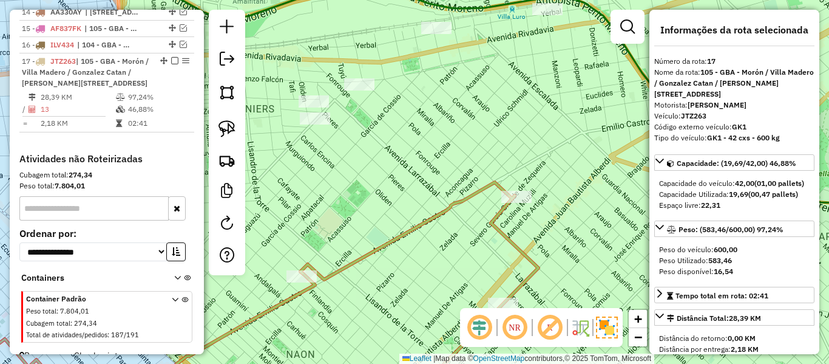
scroll to position [814, 0]
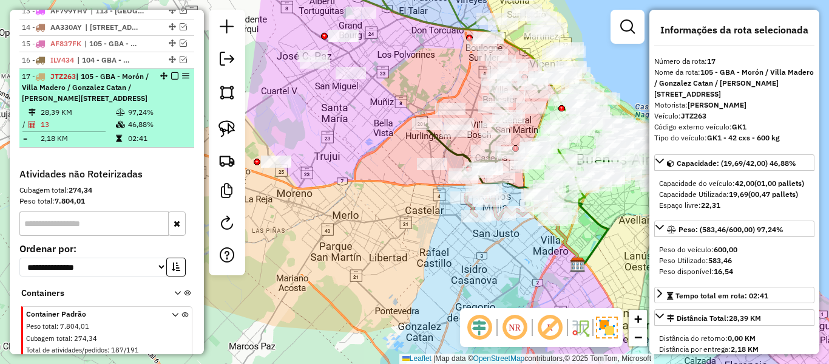
click at [172, 72] on em at bounding box center [174, 75] width 7 height 7
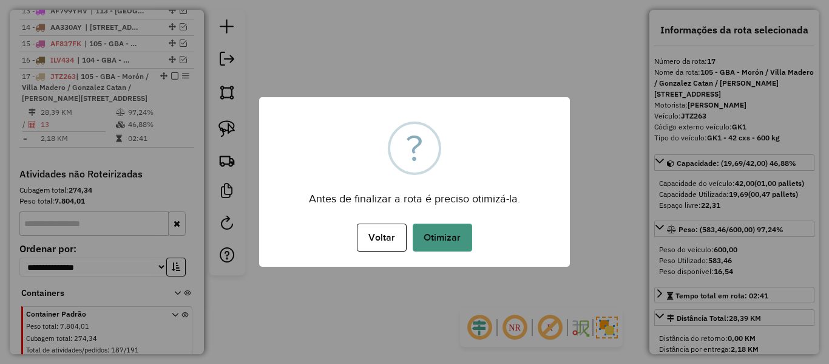
click at [444, 236] on button "Otimizar" at bounding box center [443, 237] width 60 height 28
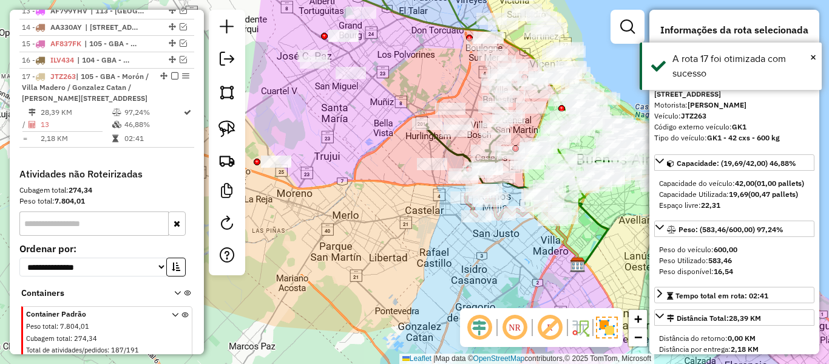
click at [402, 209] on div "Janela de atendimento Grade de atendimento Capacidade Transportadoras Veículos …" at bounding box center [414, 182] width 829 height 364
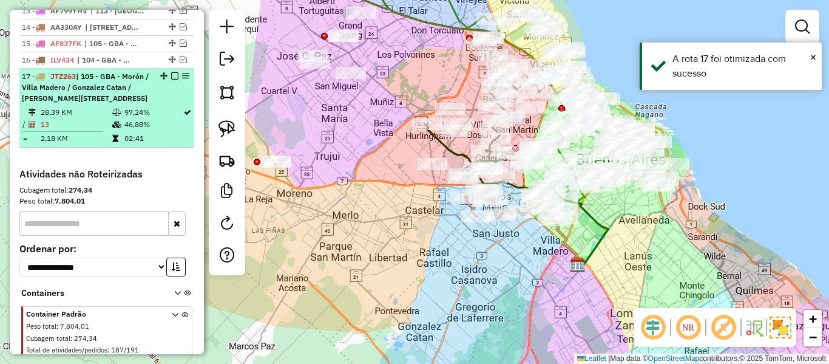
click at [171, 72] on em at bounding box center [174, 75] width 7 height 7
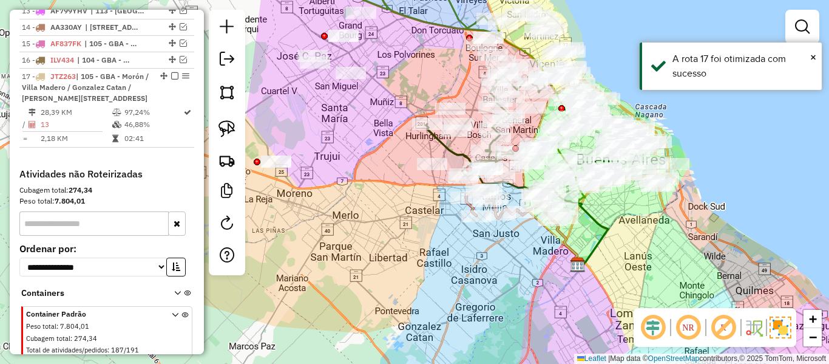
scroll to position [740, 0]
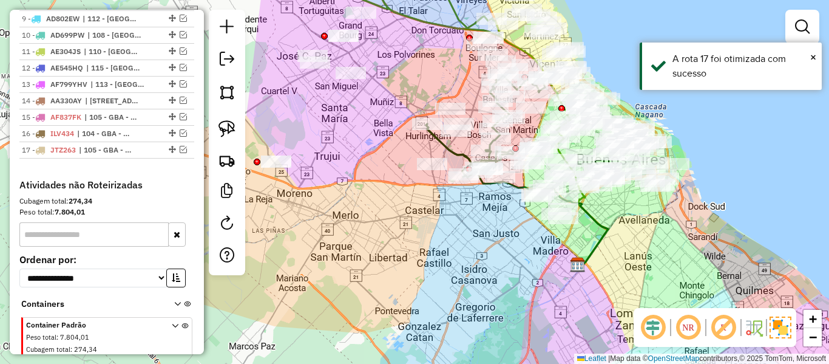
drag, startPoint x: 380, startPoint y: 185, endPoint x: 436, endPoint y: 236, distance: 76.1
click at [436, 236] on div "Janela de atendimento Grade de atendimento Capacidade Transportadoras Veículos …" at bounding box center [414, 182] width 829 height 364
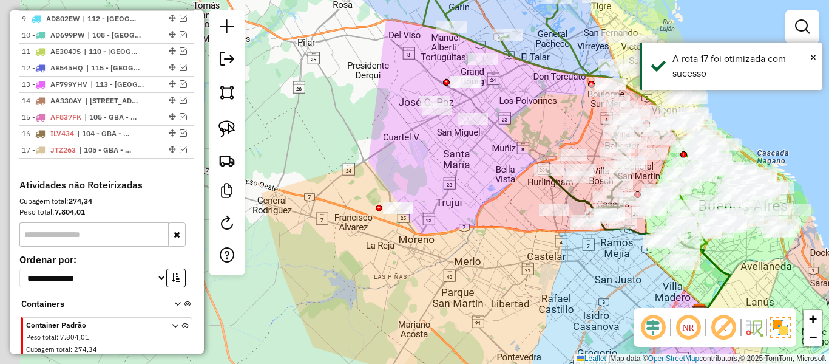
drag, startPoint x: 529, startPoint y: 268, endPoint x: 583, endPoint y: 250, distance: 57.0
click at [583, 250] on div "Janela de atendimento Grade de atendimento Capacidade Transportadoras Veículos …" at bounding box center [414, 182] width 829 height 364
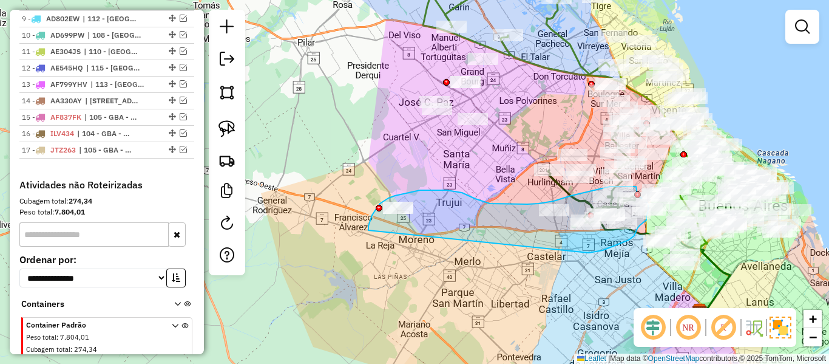
drag, startPoint x: 591, startPoint y: 253, endPoint x: 373, endPoint y: 246, distance: 218.1
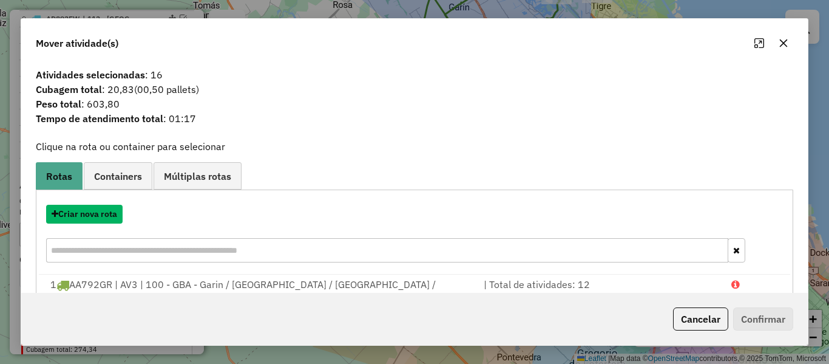
click at [86, 220] on button "Criar nova rota" at bounding box center [84, 214] width 77 height 19
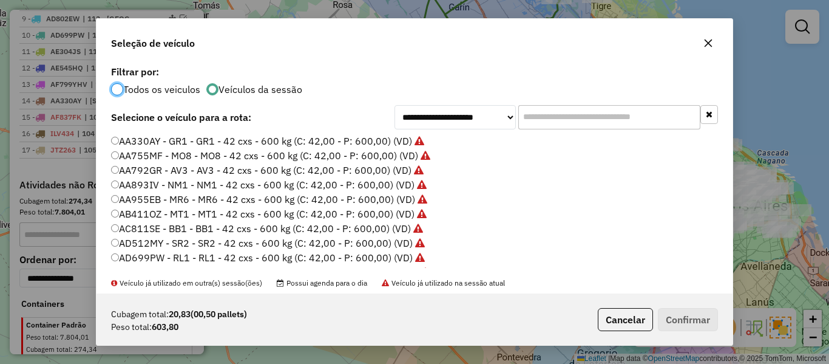
scroll to position [7, 4]
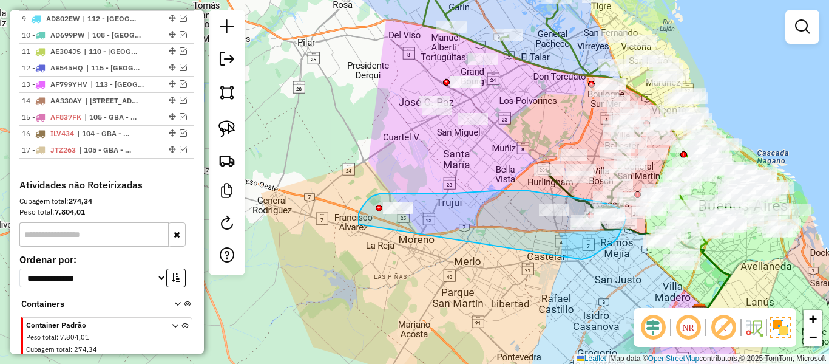
drag, startPoint x: 591, startPoint y: 257, endPoint x: 361, endPoint y: 231, distance: 231.5
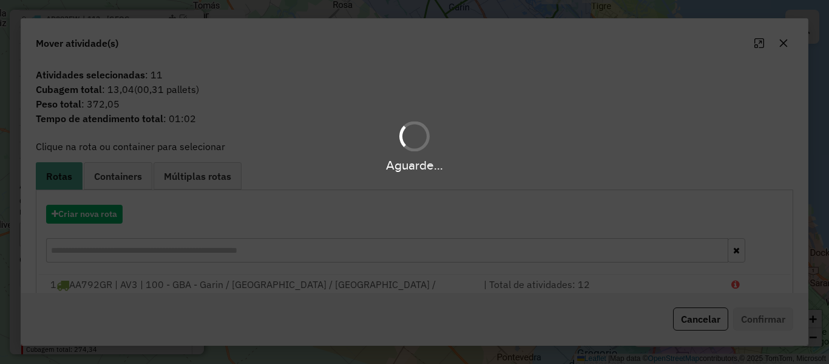
click at [112, 218] on hb-app "Aguarde... Pop-up bloqueado! Seu navegador bloqueou automáticamente a abertura …" at bounding box center [414, 182] width 829 height 364
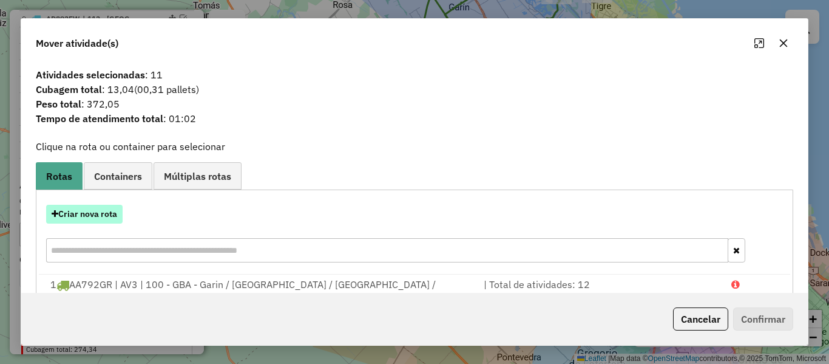
click at [115, 216] on button "Criar nova rota" at bounding box center [84, 214] width 77 height 19
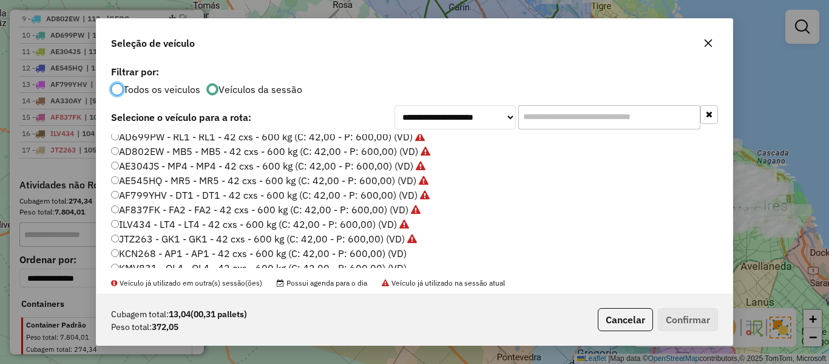
scroll to position [121, 0]
click at [388, 247] on label "KCN268 - AP1 - AP1 - 42 cxs - 600 kg (C: 42,00 - P: 600,00) (VD)" at bounding box center [259, 252] width 296 height 15
click at [705, 318] on button "Confirmar" at bounding box center [688, 319] width 60 height 23
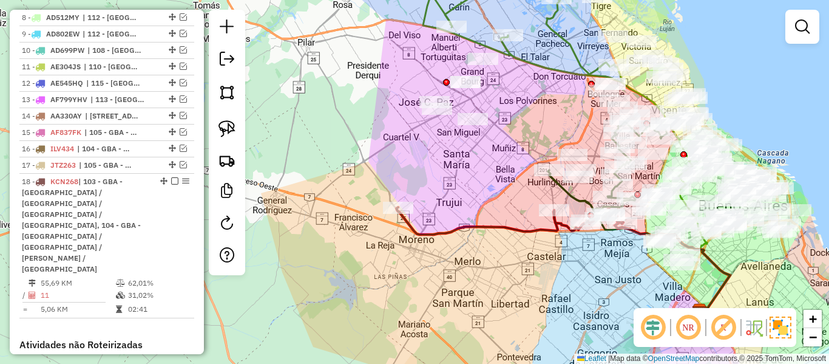
scroll to position [829, 0]
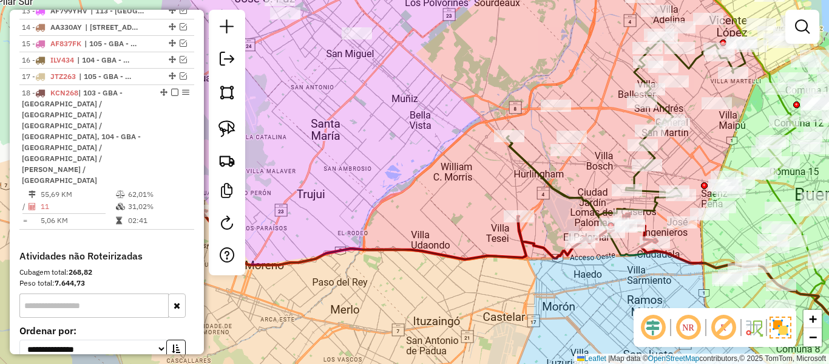
click at [530, 239] on icon at bounding box center [429, 237] width 454 height 55
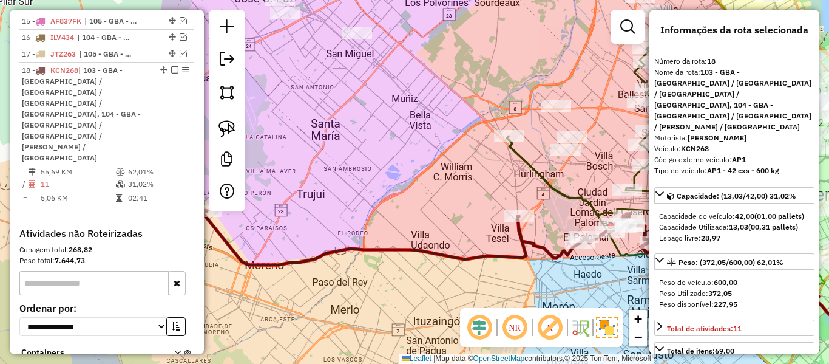
click at [468, 267] on div "Janela de atendimento Grade de atendimento Capacidade Transportadoras Veículos …" at bounding box center [414, 182] width 829 height 364
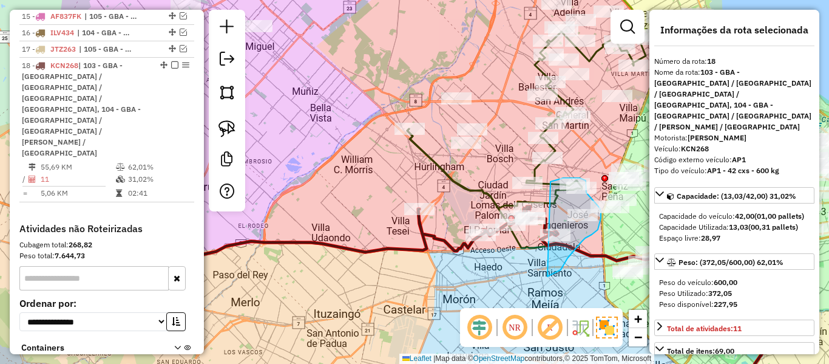
drag, startPoint x: 548, startPoint y: 276, endPoint x: 545, endPoint y: 202, distance: 74.1
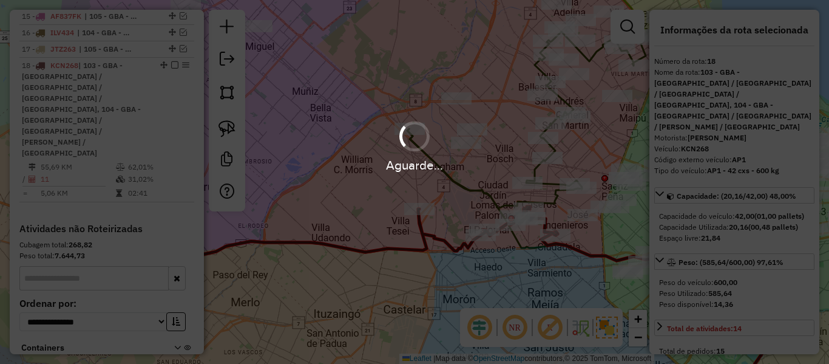
select select "**********"
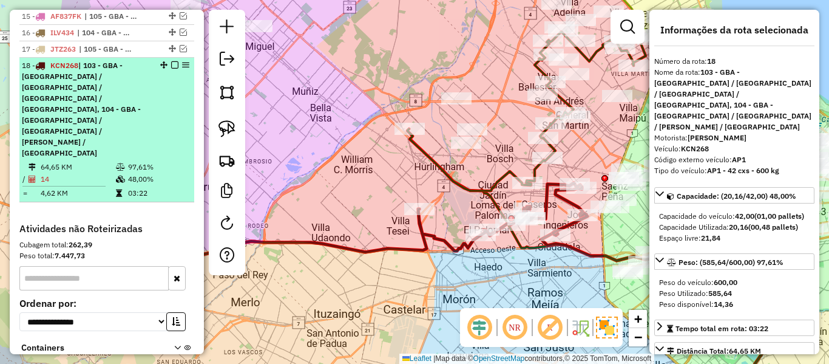
click at [171, 61] on em at bounding box center [174, 64] width 7 height 7
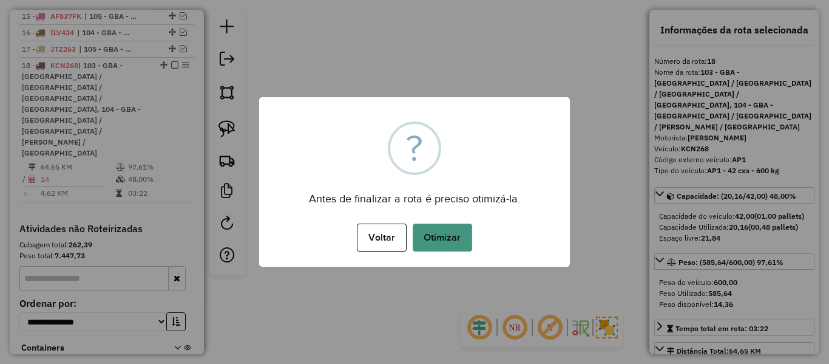
click at [428, 237] on button "Otimizar" at bounding box center [443, 237] width 60 height 28
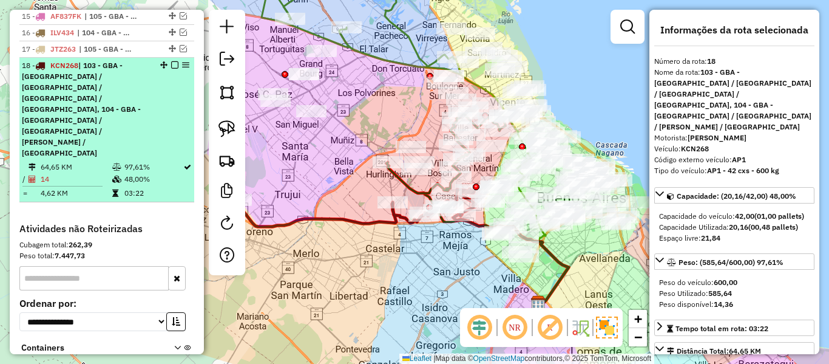
click at [174, 61] on em at bounding box center [174, 64] width 7 height 7
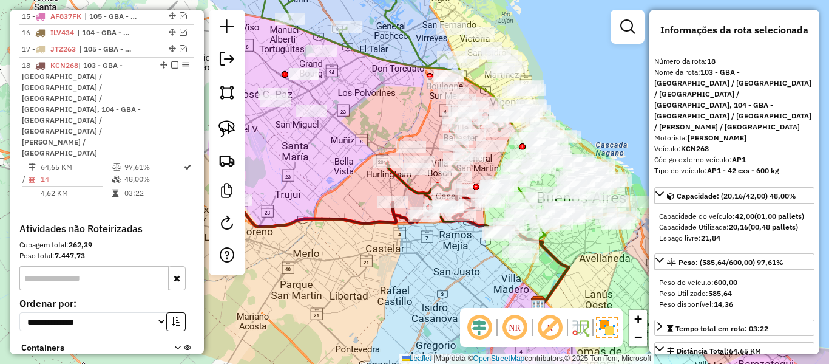
scroll to position [772, 0]
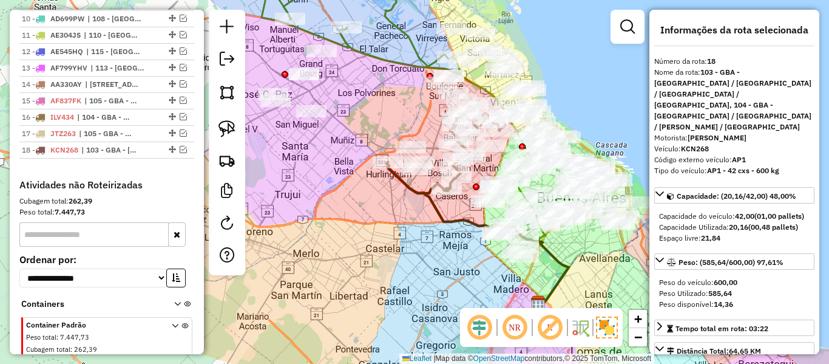
click at [374, 230] on div "Janela de atendimento Grade de atendimento Capacidade Transportadoras Veículos …" at bounding box center [414, 182] width 829 height 364
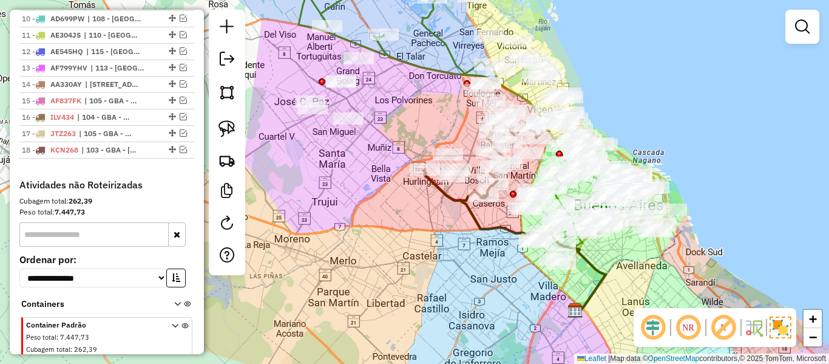
drag, startPoint x: 392, startPoint y: 215, endPoint x: 457, endPoint y: 223, distance: 65.5
click at [454, 225] on div "Janela de atendimento Grade de atendimento Capacidade Transportadoras Veículos …" at bounding box center [414, 182] width 829 height 364
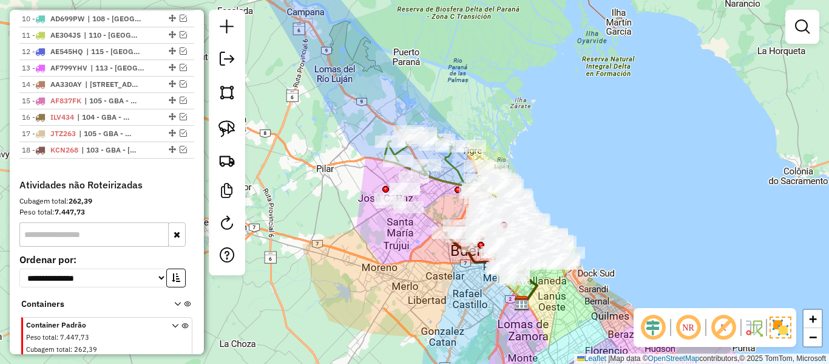
drag, startPoint x: 430, startPoint y: 237, endPoint x: 425, endPoint y: 259, distance: 22.5
click at [426, 271] on div "Janela de atendimento Grade de atendimento Capacidade Transportadoras Veículos …" at bounding box center [414, 182] width 829 height 364
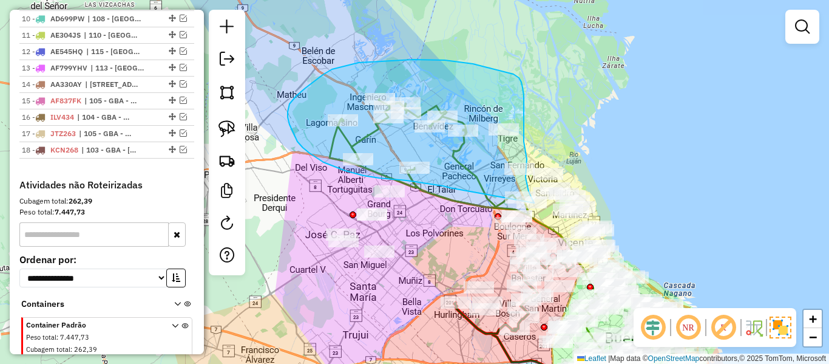
click at [531, 217] on div "Rota 1 - Placa AA792GR 485826 - [PERSON_NAME] Janela de atendimento Grade de at…" at bounding box center [414, 182] width 829 height 364
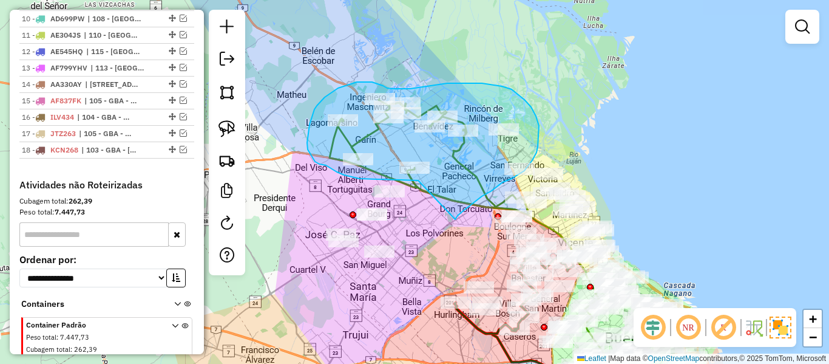
drag, startPoint x: 472, startPoint y: 204, endPoint x: 418, endPoint y: 180, distance: 58.4
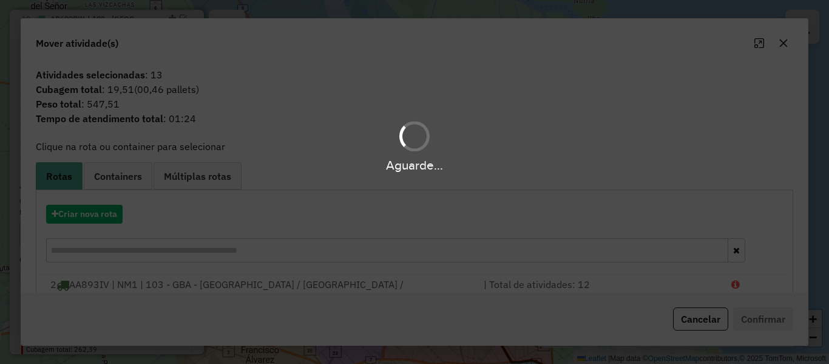
click at [121, 216] on hb-app "Aguarde... Pop-up bloqueado! Seu navegador bloqueou automáticamente a abertura …" at bounding box center [414, 182] width 829 height 364
click at [119, 216] on button "Criar nova rota" at bounding box center [84, 214] width 77 height 19
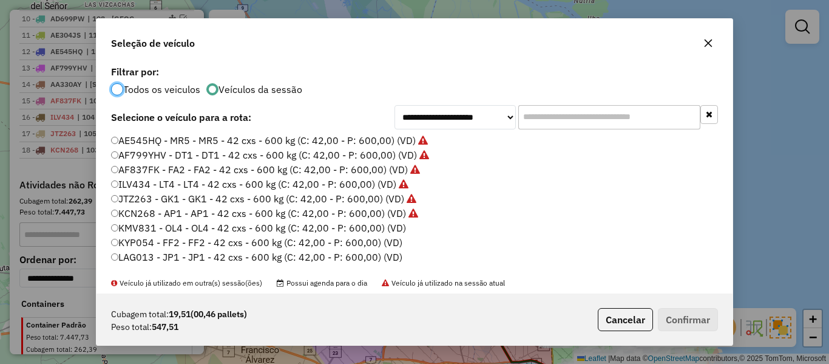
scroll to position [182, 0]
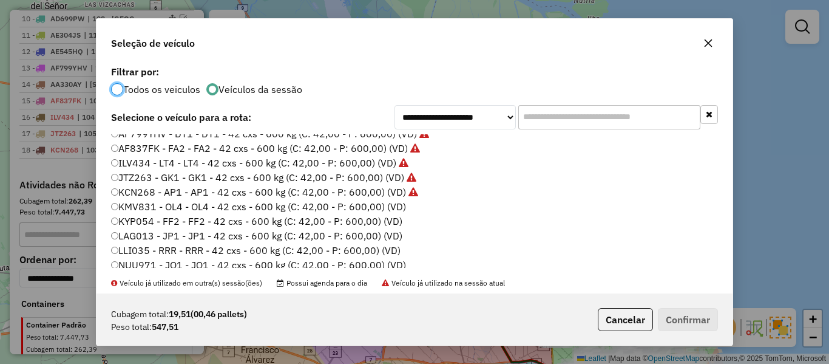
click at [399, 206] on label "KMV831 - OL4 - OL4 - 42 cxs - 600 kg (C: 42,00 - P: 600,00) (VD)" at bounding box center [258, 206] width 295 height 15
click at [697, 321] on button "Confirmar" at bounding box center [688, 319] width 60 height 23
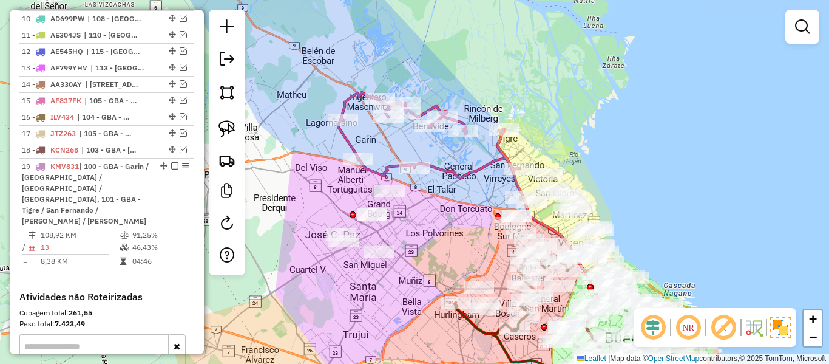
scroll to position [856, 0]
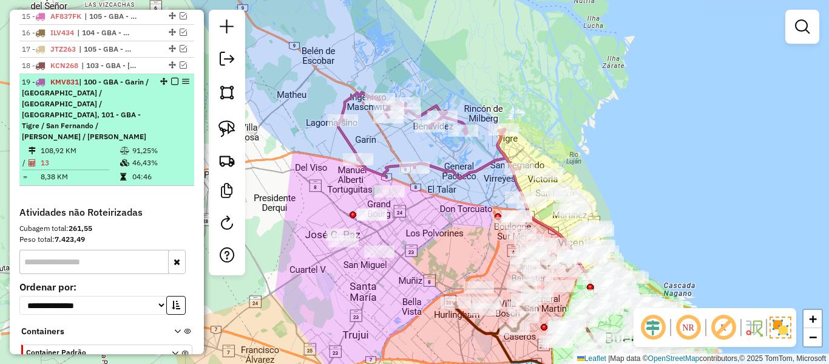
click at [171, 78] on em at bounding box center [174, 81] width 7 height 7
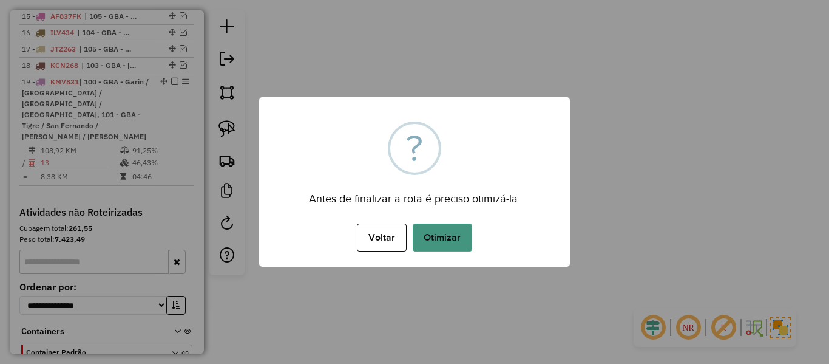
click at [443, 237] on button "Otimizar" at bounding box center [443, 237] width 60 height 28
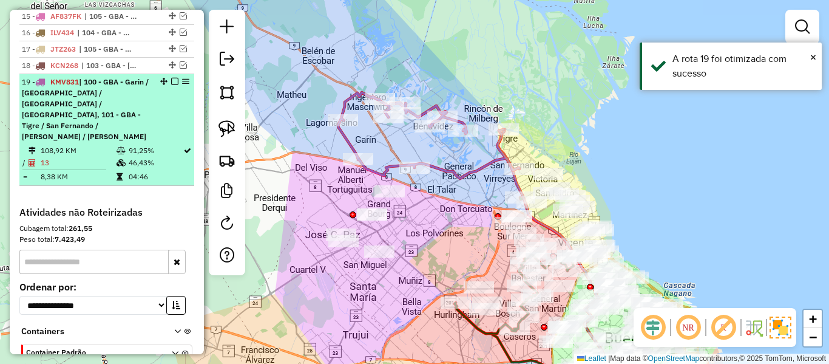
click at [171, 78] on em at bounding box center [174, 81] width 7 height 7
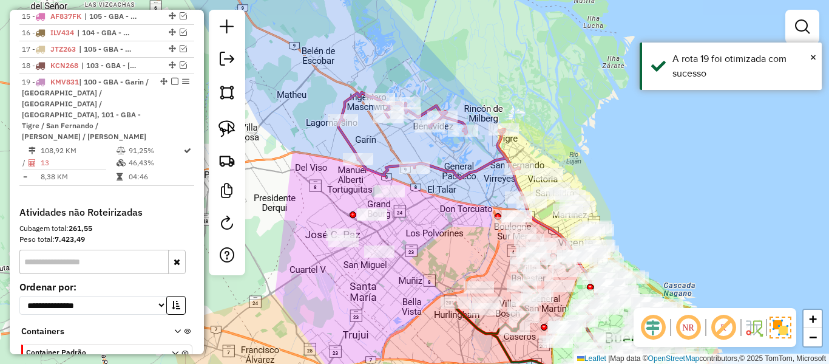
scroll to position [788, 0]
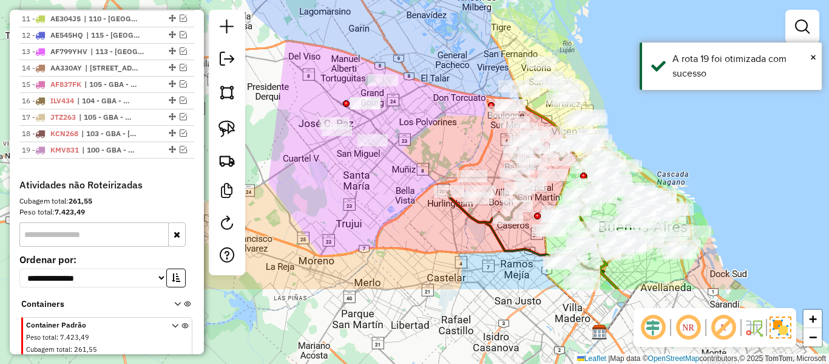
drag, startPoint x: 428, startPoint y: 208, endPoint x: 427, endPoint y: 160, distance: 47.4
click at [420, 98] on div "Janela de atendimento Grade de atendimento Capacidade Transportadoras Veículos …" at bounding box center [414, 182] width 829 height 364
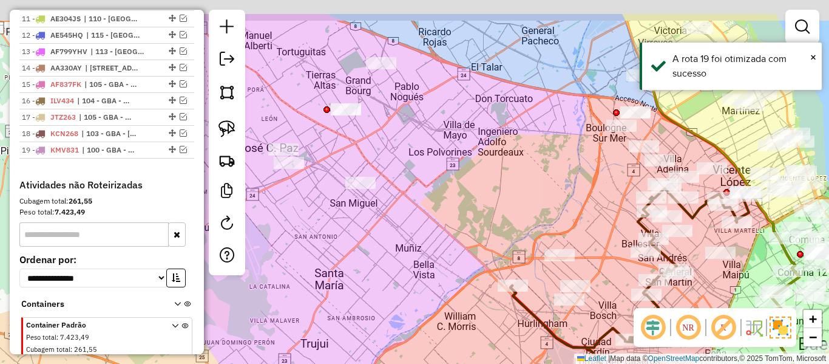
drag, startPoint x: 428, startPoint y: 155, endPoint x: 505, endPoint y: 219, distance: 99.7
click at [505, 219] on div "Janela de atendimento Grade de atendimento Capacidade Transportadoras Veículos …" at bounding box center [414, 182] width 829 height 364
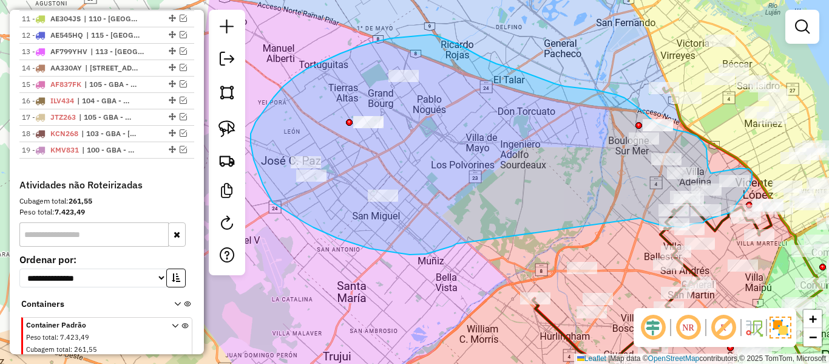
drag, startPoint x: 370, startPoint y: 248, endPoint x: 595, endPoint y: 202, distance: 229.9
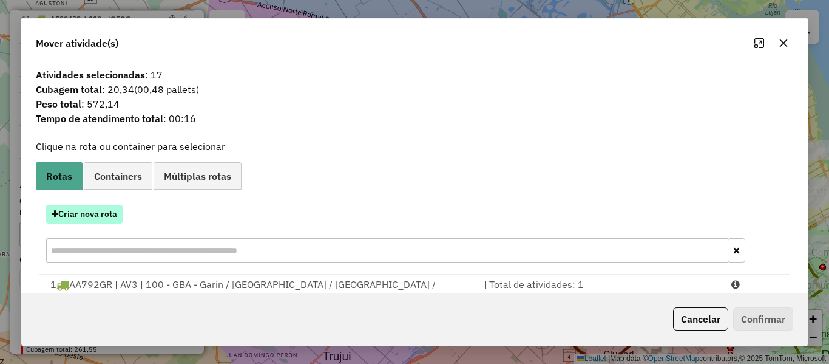
click at [100, 216] on button "Criar nova rota" at bounding box center [84, 214] width 77 height 19
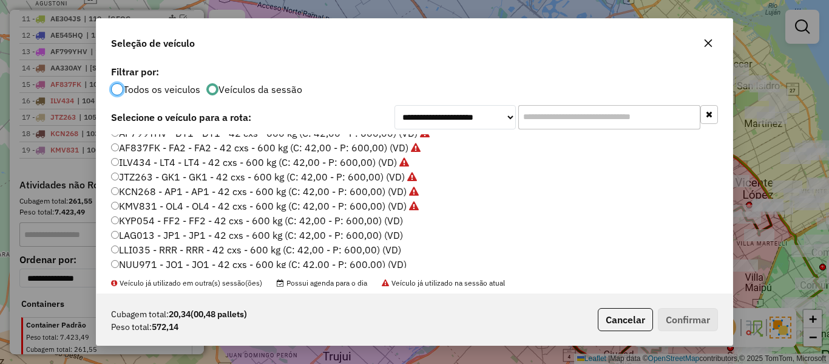
scroll to position [182, 0]
click at [388, 224] on label "KYP054 - FF2 - FF2 - 42 cxs - 600 kg (C: 42,00 - P: 600,00) (VD)" at bounding box center [257, 221] width 292 height 15
click at [707, 321] on button "Confirmar" at bounding box center [688, 319] width 60 height 23
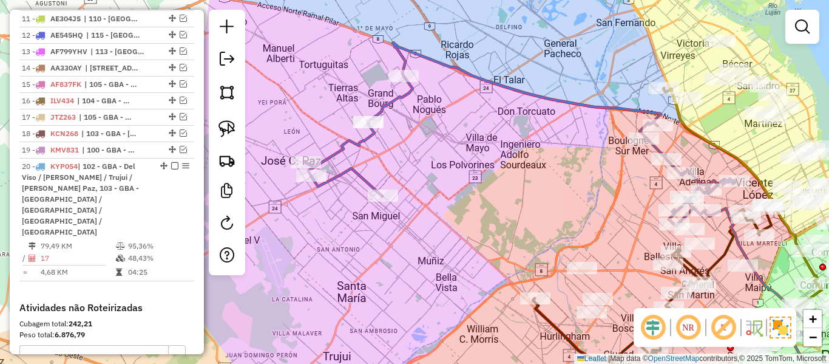
scroll to position [856, 0]
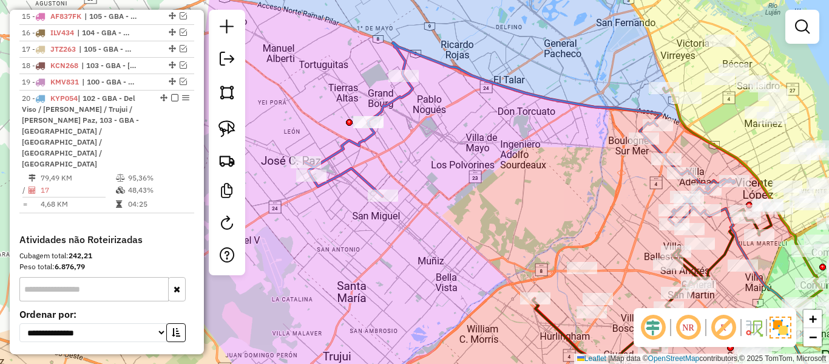
click at [404, 97] on icon at bounding box center [520, 134] width 430 height 183
select select "**********"
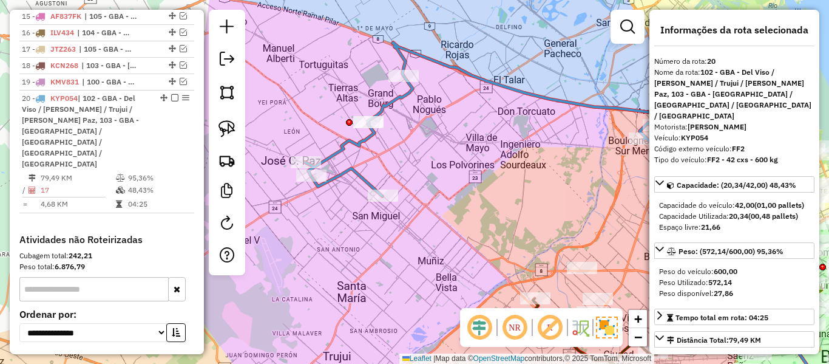
scroll to position [878, 0]
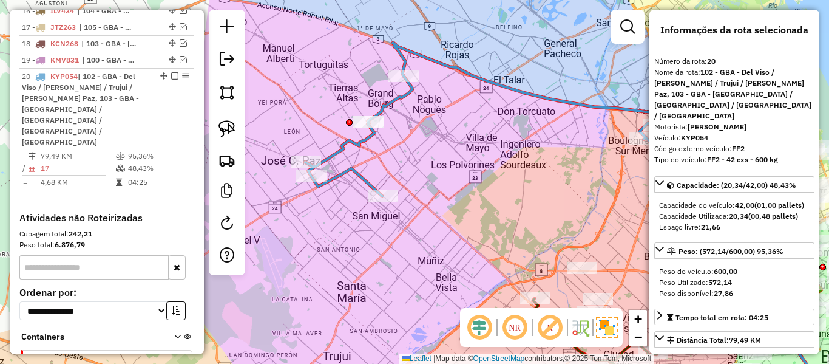
drag, startPoint x: 497, startPoint y: 147, endPoint x: 315, endPoint y: 101, distance: 188.5
click at [316, 101] on div "Janela de atendimento Grade de atendimento Capacidade Transportadoras Veículos …" at bounding box center [414, 182] width 829 height 364
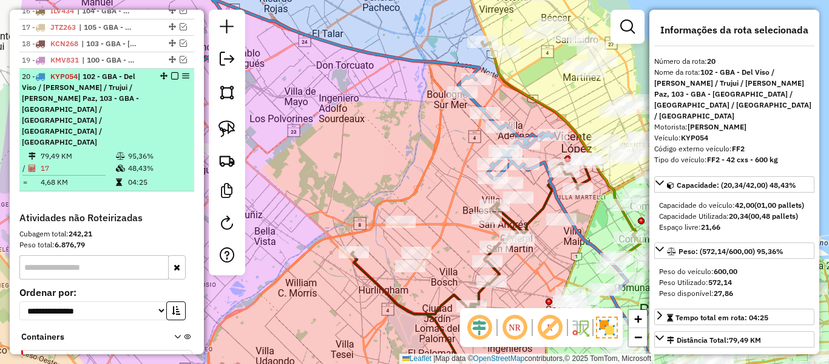
click at [171, 72] on em at bounding box center [174, 75] width 7 height 7
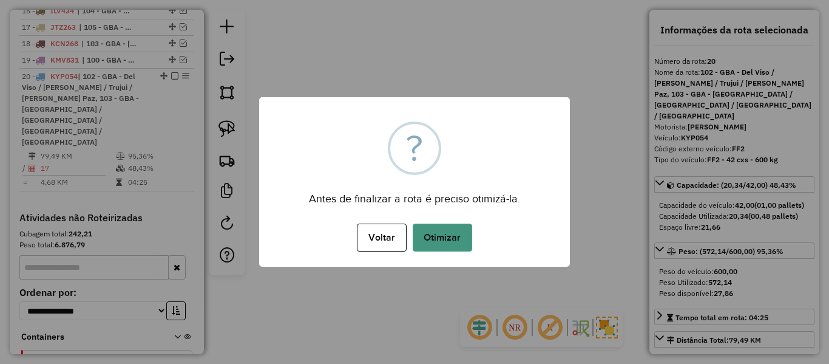
click at [440, 231] on button "Otimizar" at bounding box center [443, 237] width 60 height 28
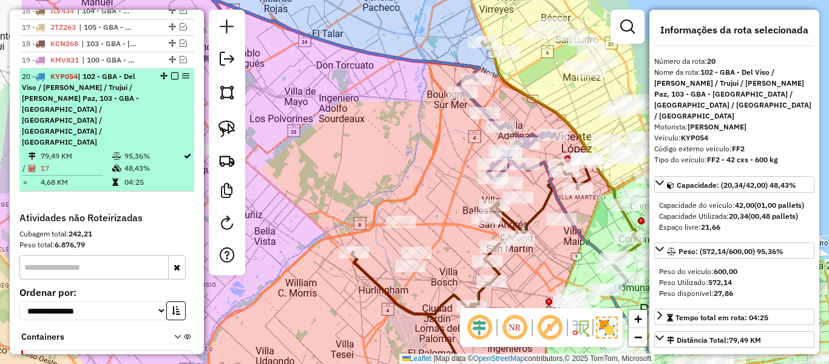
click at [171, 72] on em at bounding box center [174, 75] width 7 height 7
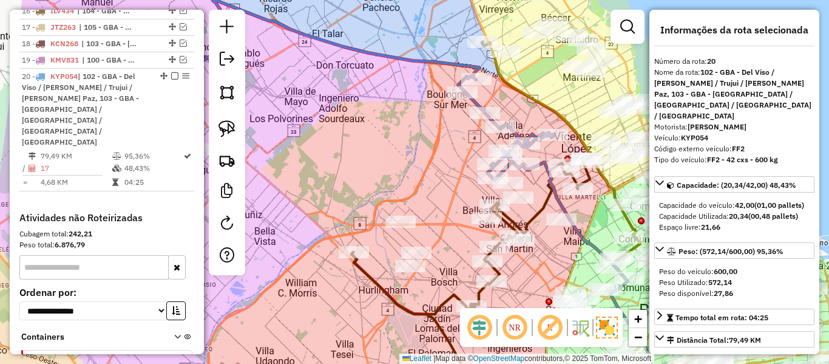
scroll to position [805, 0]
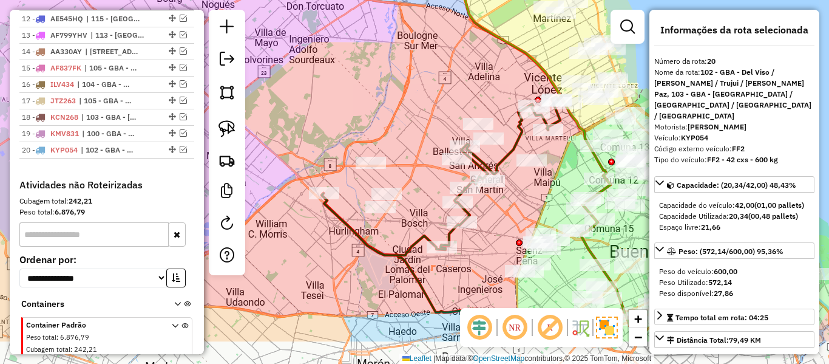
drag, startPoint x: 378, startPoint y: 129, endPoint x: 319, endPoint y: 41, distance: 105.8
click at [319, 41] on div "Janela de atendimento Grade de atendimento Capacidade Transportadoras Veículos …" at bounding box center [414, 182] width 829 height 364
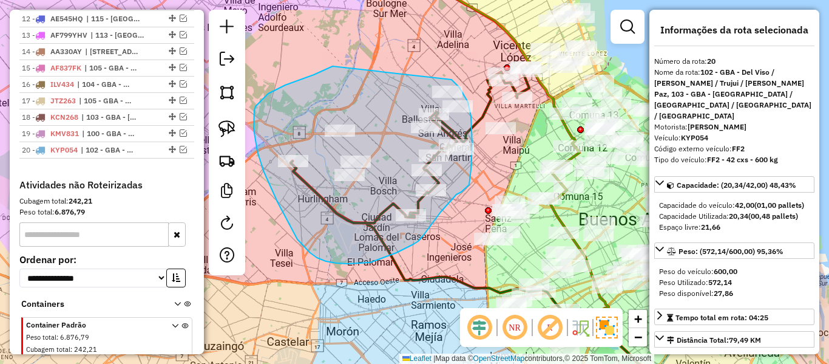
drag, startPoint x: 285, startPoint y: 85, endPoint x: 441, endPoint y: 76, distance: 155.7
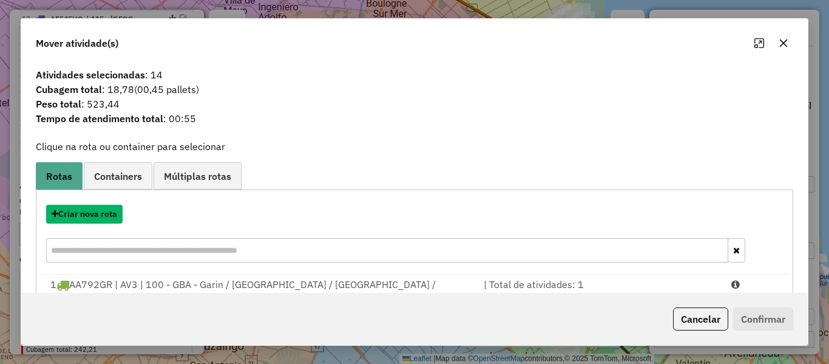
click at [109, 209] on button "Criar nova rota" at bounding box center [84, 214] width 77 height 19
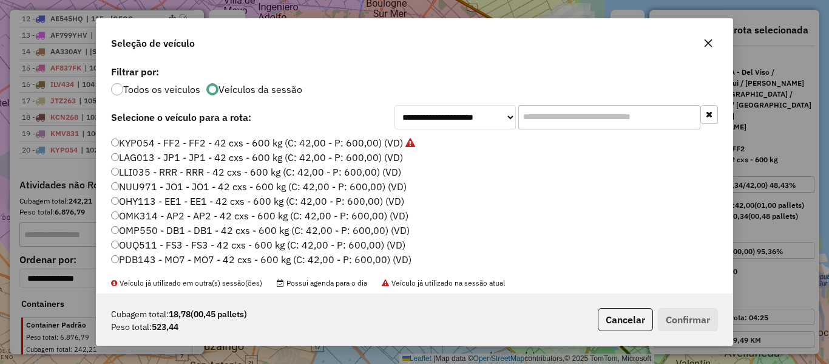
scroll to position [243, 0]
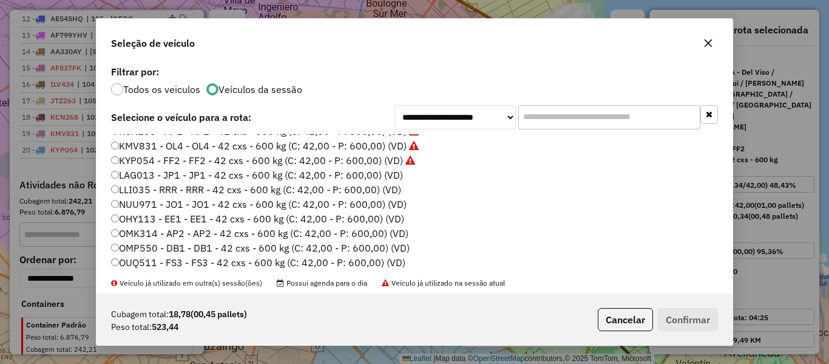
click at [395, 175] on label "LAG013 - JP1 - JP1 - 42 cxs - 600 kg (C: 42,00 - P: 600,00) (VD)" at bounding box center [257, 175] width 292 height 15
click at [381, 175] on label "LAG013 - JP1 - JP1 - 42 cxs - 600 kg (C: 42,00 - P: 600,00) (VD)" at bounding box center [257, 175] width 292 height 15
click at [682, 314] on button "Confirmar" at bounding box center [688, 319] width 60 height 23
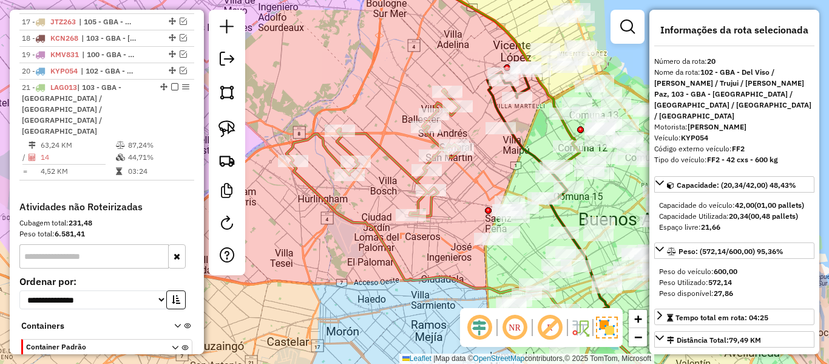
scroll to position [883, 0]
click at [428, 210] on icon at bounding box center [374, 152] width 174 height 127
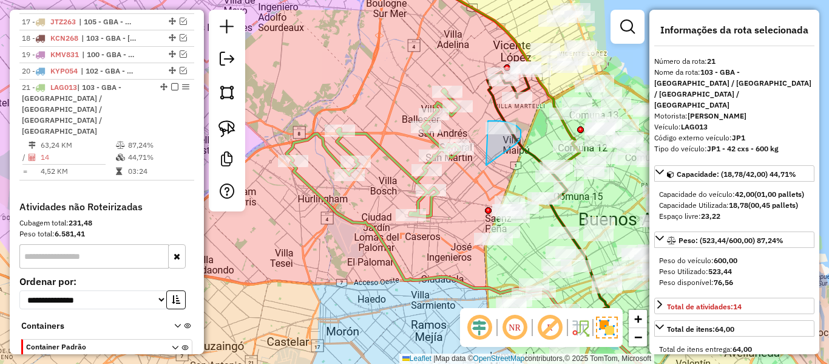
drag, startPoint x: 520, startPoint y: 140, endPoint x: 471, endPoint y: 146, distance: 49.0
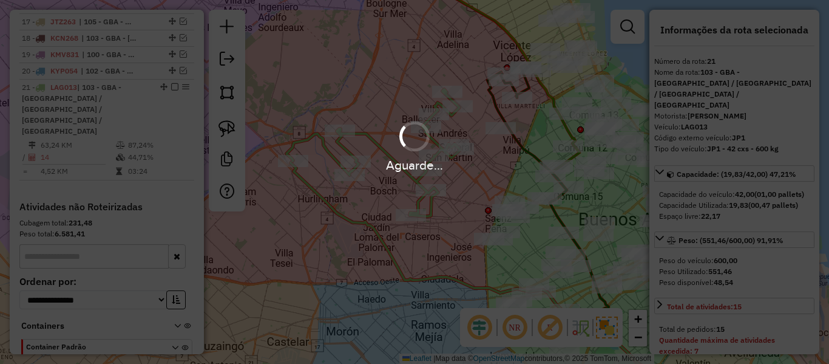
select select "**********"
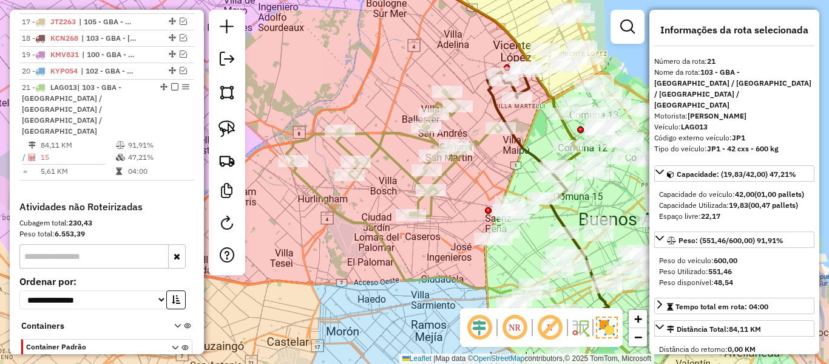
click at [171, 83] on em at bounding box center [174, 86] width 7 height 7
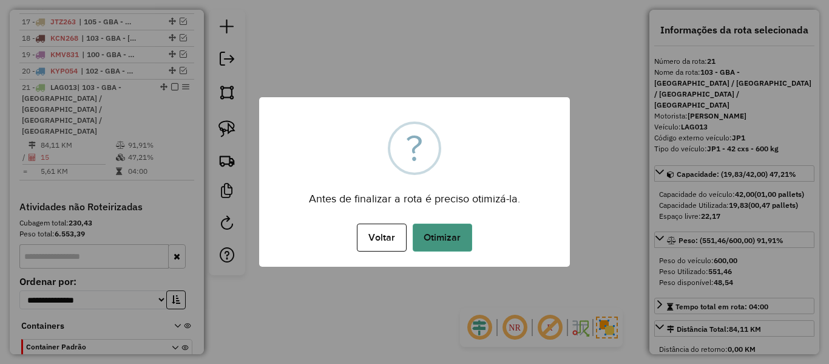
click at [455, 235] on button "Otimizar" at bounding box center [443, 237] width 60 height 28
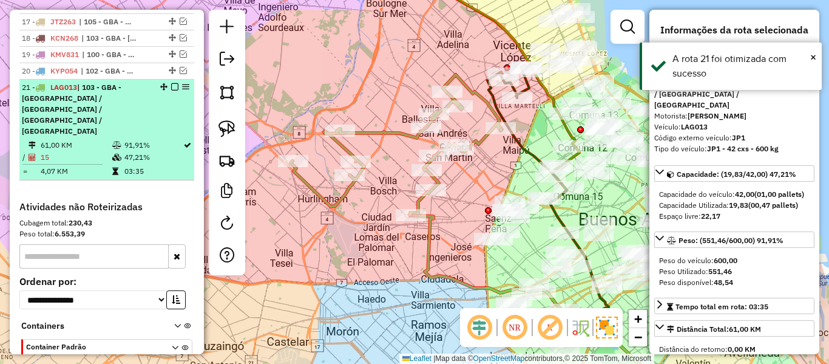
click at [171, 83] on em at bounding box center [174, 86] width 7 height 7
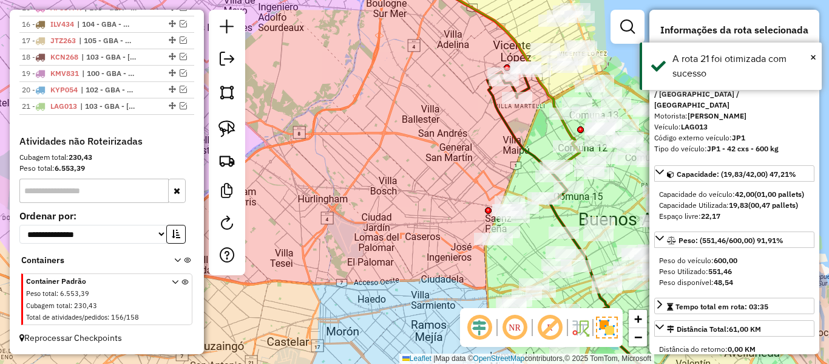
scroll to position [821, 0]
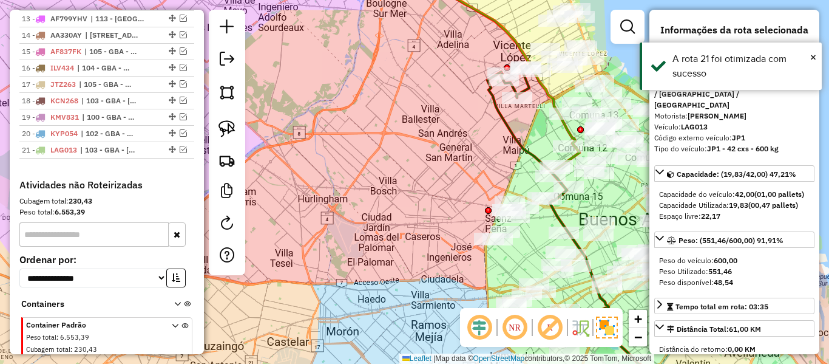
click at [423, 92] on div "Janela de atendimento Grade de atendimento Capacidade Transportadoras Veículos …" at bounding box center [414, 182] width 829 height 364
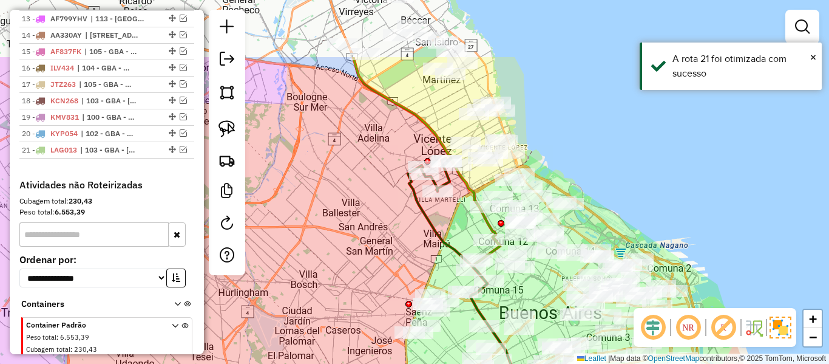
drag, startPoint x: 390, startPoint y: 155, endPoint x: 357, endPoint y: 194, distance: 50.8
click at [357, 194] on div "Janela de atendimento Grade de atendimento Capacidade Transportadoras Veículos …" at bounding box center [414, 182] width 829 height 364
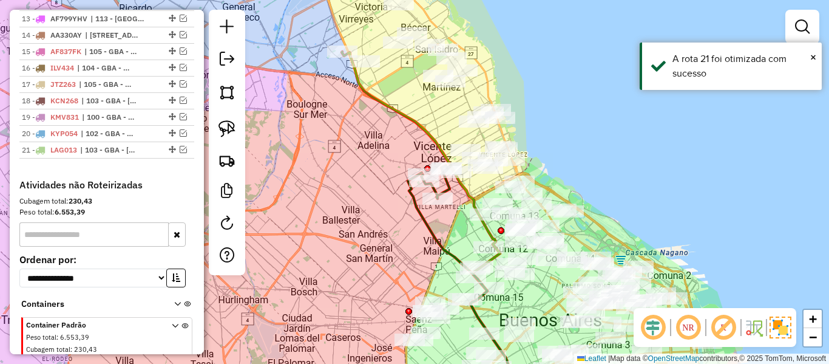
drag, startPoint x: 392, startPoint y: 129, endPoint x: 392, endPoint y: 196, distance: 66.8
click at [392, 196] on div "Janela de atendimento Grade de atendimento Capacidade Transportadoras Veículos …" at bounding box center [414, 182] width 829 height 364
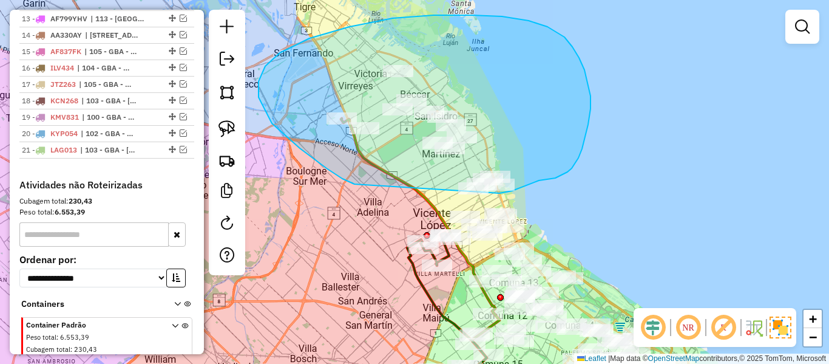
drag, startPoint x: 300, startPoint y: 148, endPoint x: 460, endPoint y: 197, distance: 167.1
click at [464, 196] on div "Janela de atendimento Grade de atendimento Capacidade Transportadoras Veículos …" at bounding box center [414, 182] width 829 height 364
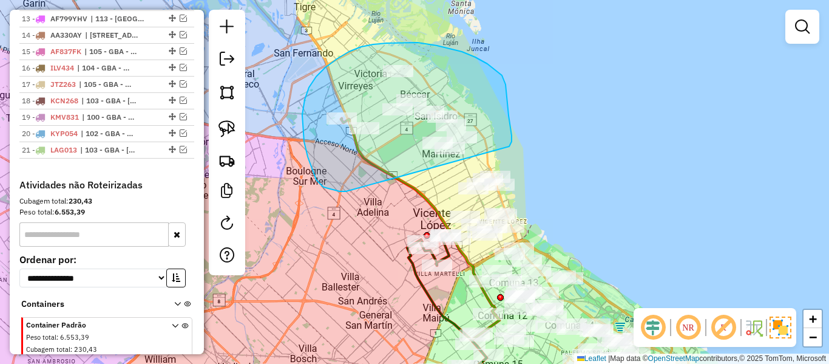
drag, startPoint x: 313, startPoint y: 171, endPoint x: 506, endPoint y: 152, distance: 193.9
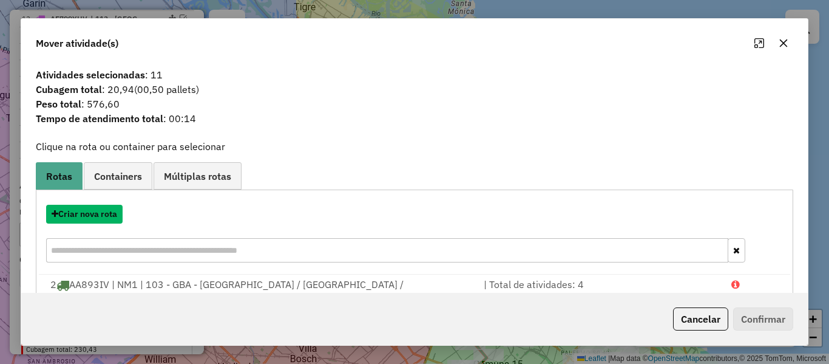
click at [114, 217] on button "Criar nova rota" at bounding box center [84, 214] width 77 height 19
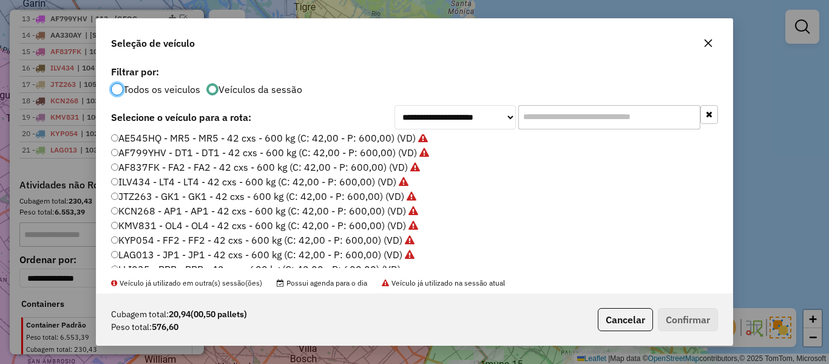
scroll to position [182, 0]
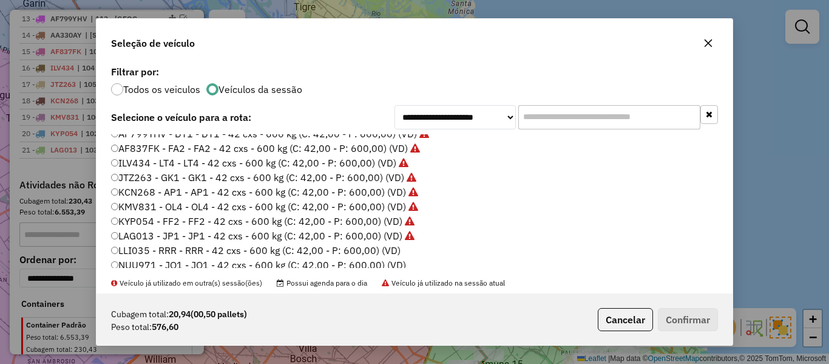
click at [388, 246] on label "LLI035 - RRR - RRR - 42 cxs - 600 kg (C: 42,00 - P: 600,00) (VD)" at bounding box center [256, 250] width 290 height 15
click at [682, 323] on button "Confirmar" at bounding box center [688, 319] width 60 height 23
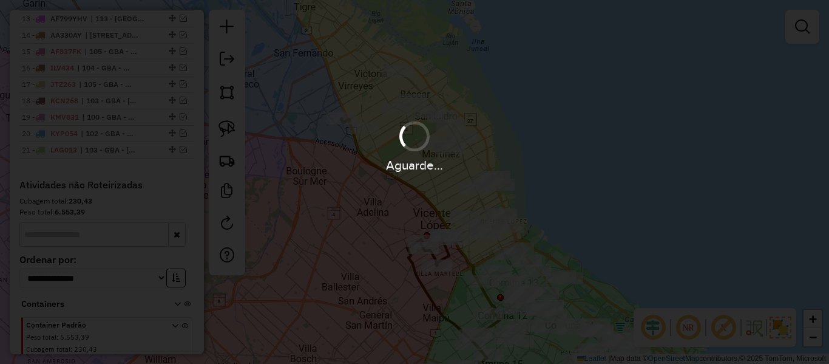
scroll to position [815, 0]
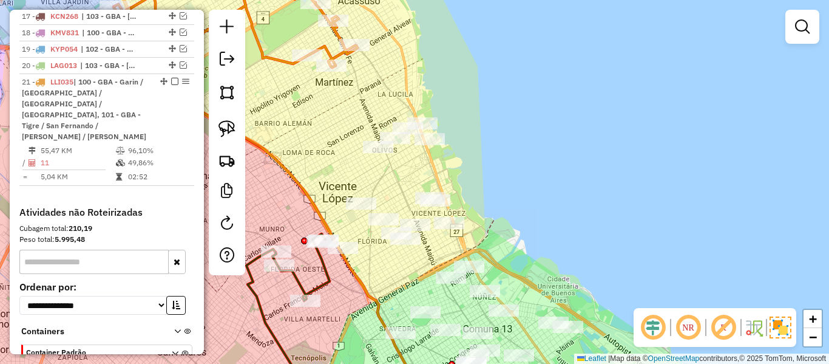
click at [287, 57] on icon at bounding box center [236, 16] width 243 height 104
select select "**********"
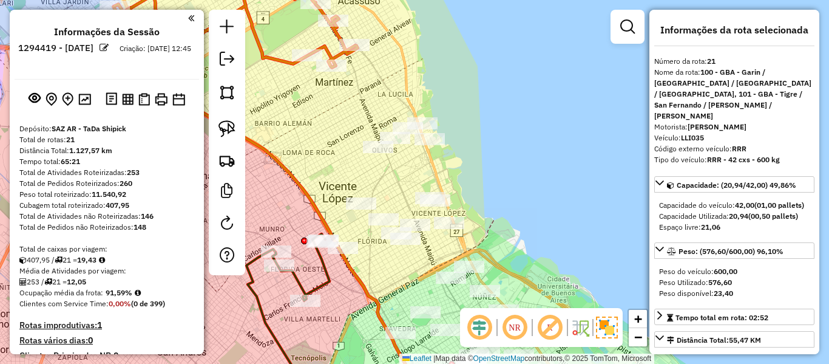
select select "**********"
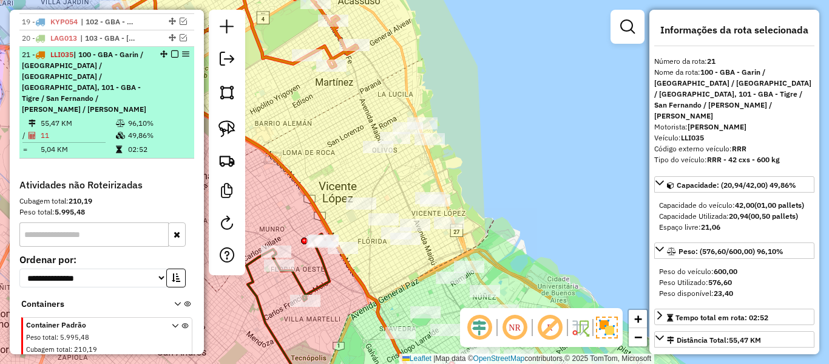
click at [174, 50] on em at bounding box center [174, 53] width 7 height 7
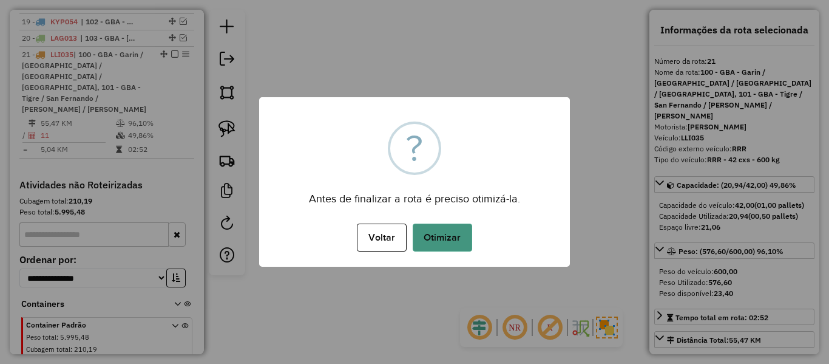
click at [451, 249] on button "Otimizar" at bounding box center [443, 237] width 60 height 28
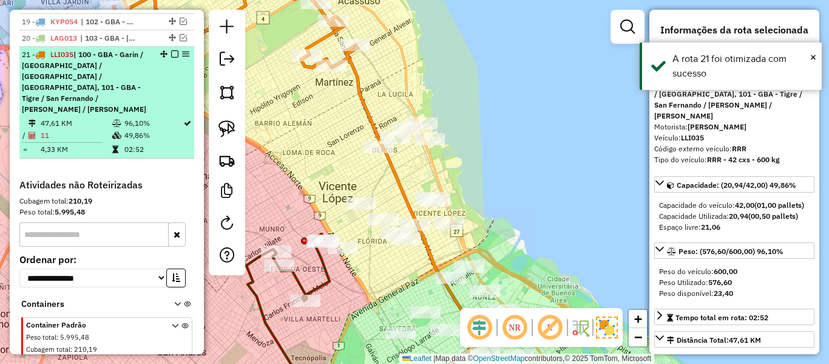
click at [171, 50] on em at bounding box center [174, 53] width 7 height 7
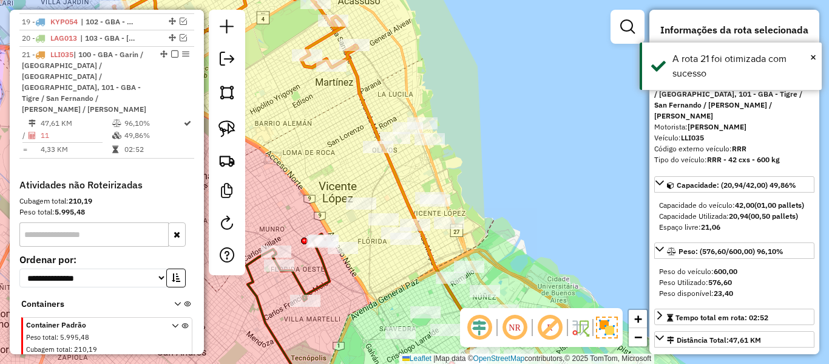
scroll to position [769, 0]
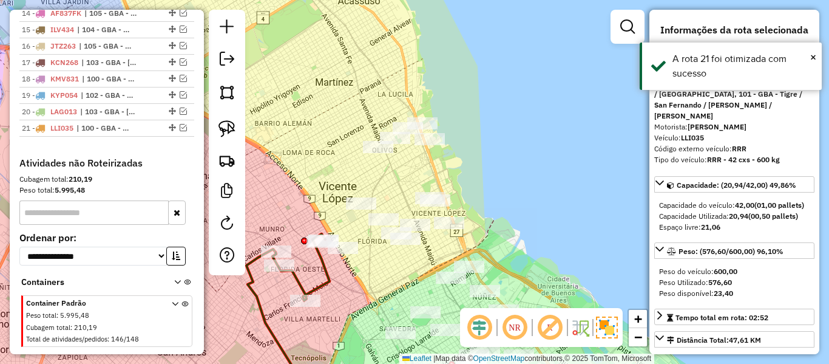
drag, startPoint x: 554, startPoint y: 160, endPoint x: 574, endPoint y: 122, distance: 42.9
click at [574, 122] on div "Janela de atendimento Grade de atendimento Capacidade Transportadoras Veículos …" at bounding box center [414, 182] width 829 height 364
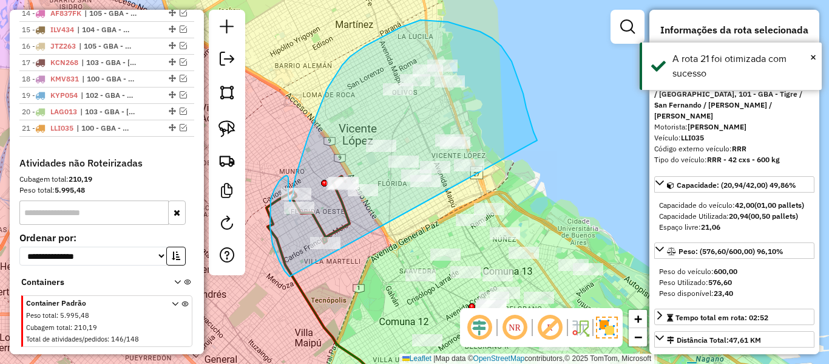
drag, startPoint x: 534, startPoint y: 132, endPoint x: 301, endPoint y: 282, distance: 277.0
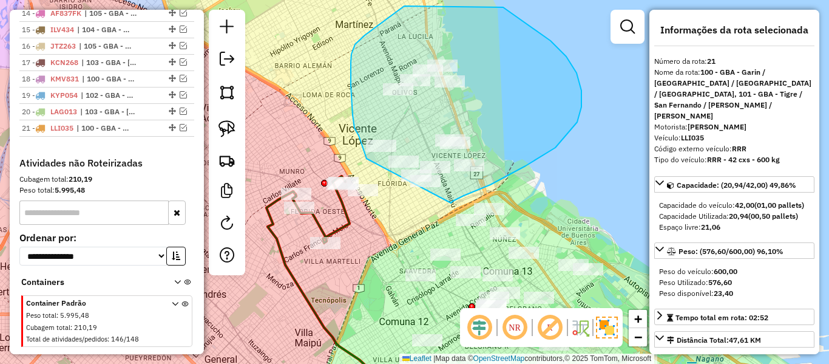
drag, startPoint x: 451, startPoint y: 203, endPoint x: 387, endPoint y: 189, distance: 65.7
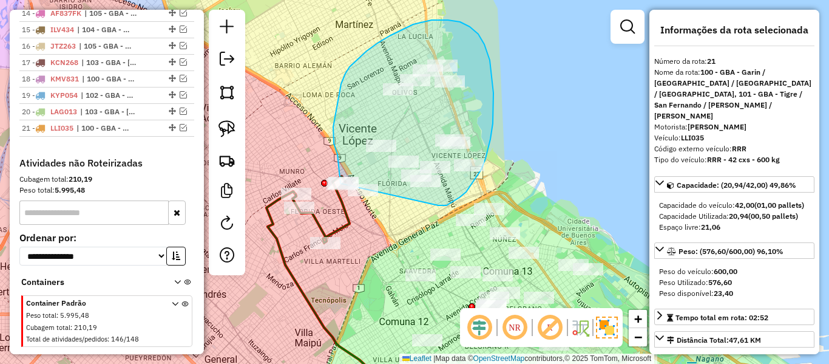
drag, startPoint x: 438, startPoint y: 205, endPoint x: 356, endPoint y: 214, distance: 83.0
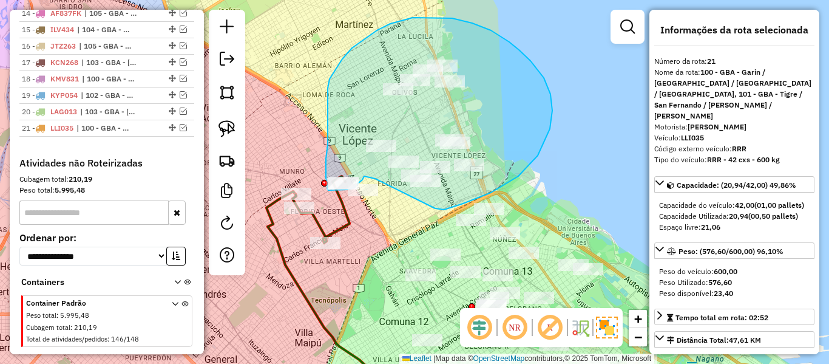
drag, startPoint x: 444, startPoint y: 209, endPoint x: 395, endPoint y: 197, distance: 51.2
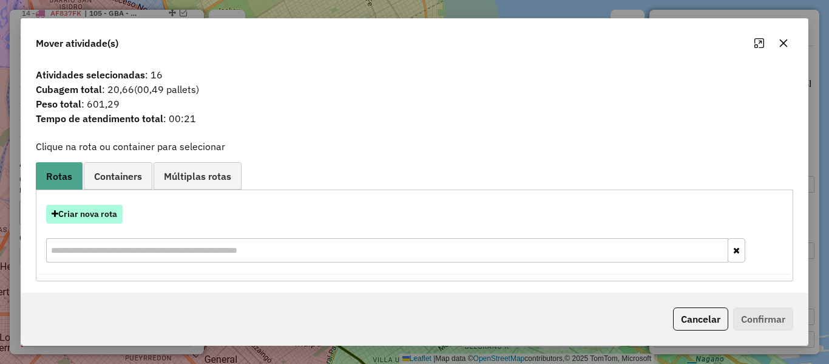
click at [118, 216] on button "Criar nova rota" at bounding box center [84, 214] width 77 height 19
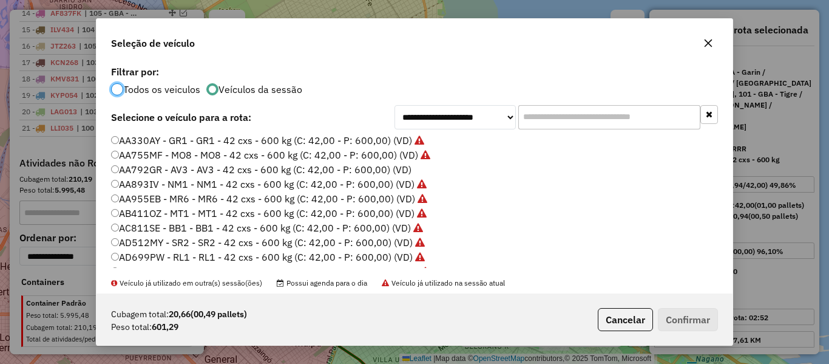
scroll to position [0, 0]
click at [401, 172] on label "AA792GR - AV3 - AV3 - 42 cxs - 600 kg (C: 42,00 - P: 600,00) (VD)" at bounding box center [261, 170] width 301 height 15
click at [709, 319] on button "Confirmar" at bounding box center [688, 319] width 60 height 23
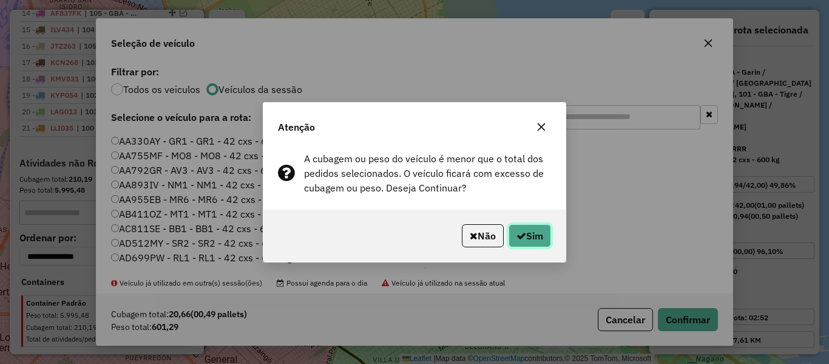
click at [541, 228] on button "Sim" at bounding box center [530, 235] width 43 height 23
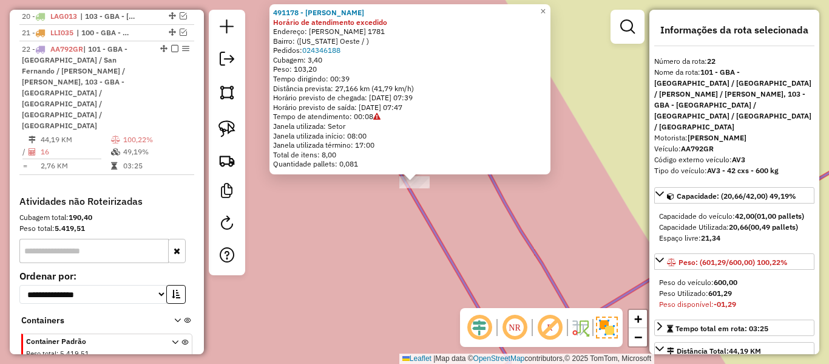
scroll to position [870, 0]
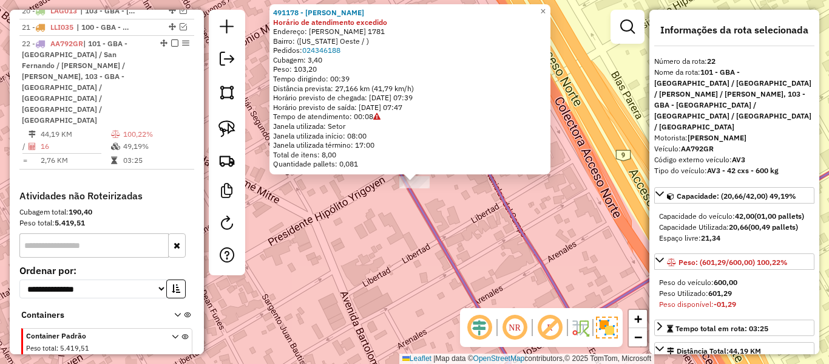
drag, startPoint x: 464, startPoint y: 196, endPoint x: 465, endPoint y: 179, distance: 17.0
click at [464, 197] on div "491178 - Juan Oliveto Horário de atendimento excedido Endereço: Bernardo de Iri…" at bounding box center [414, 182] width 829 height 364
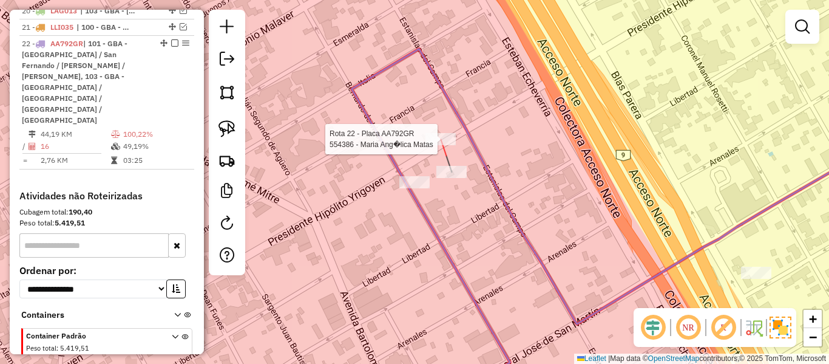
select select "**********"
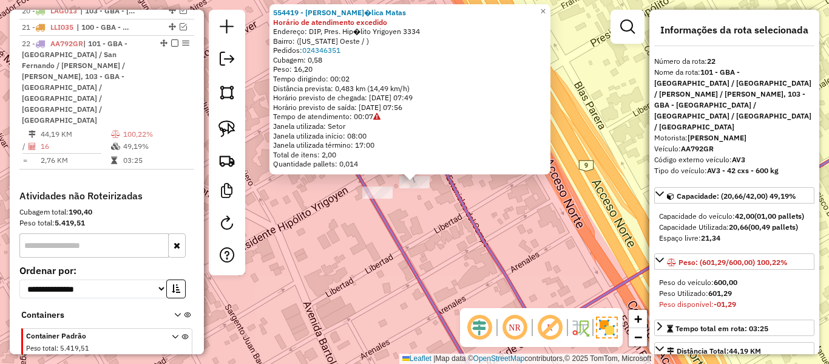
click at [417, 211] on div "554419 - Maria Ang�lica Matas Horário de atendimento excedido Endereço: DIP, Pr…" at bounding box center [414, 182] width 829 height 364
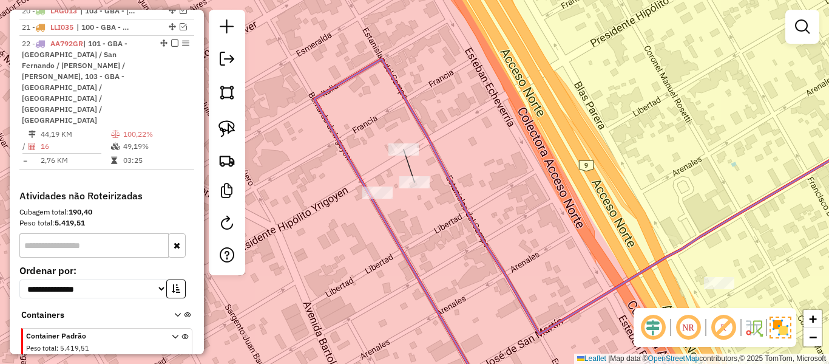
select select "**********"
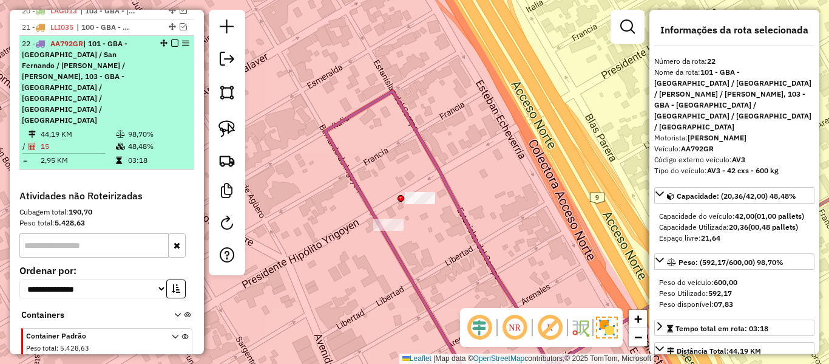
click at [174, 39] on em at bounding box center [174, 42] width 7 height 7
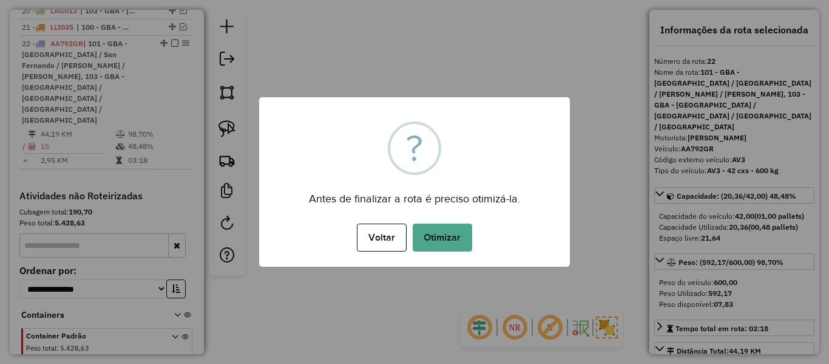
click at [456, 237] on button "Otimizar" at bounding box center [443, 237] width 60 height 28
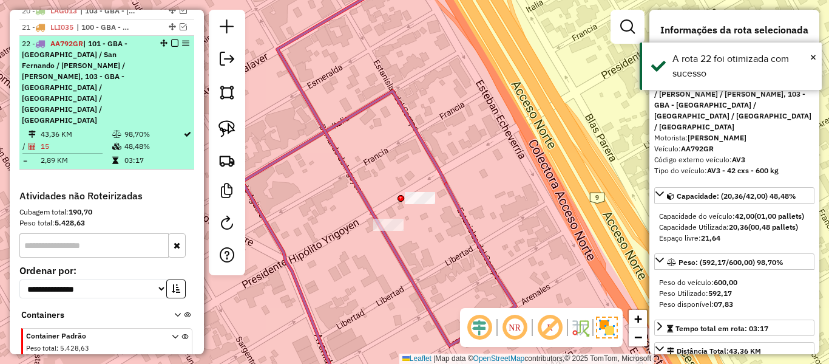
click at [171, 39] on em at bounding box center [174, 42] width 7 height 7
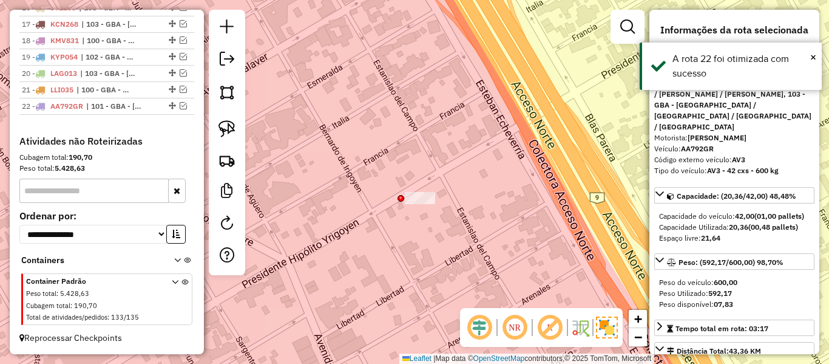
scroll to position [786, 0]
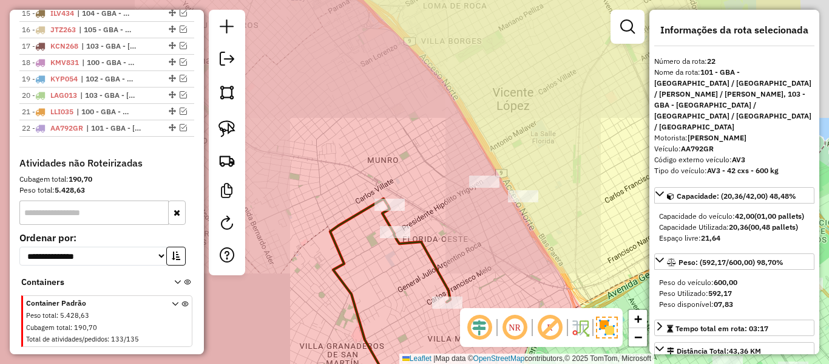
drag, startPoint x: 495, startPoint y: 223, endPoint x: 486, endPoint y: 147, distance: 76.4
click at [484, 149] on div "Janela de atendimento Grade de atendimento Capacidade Transportadoras Veículos …" at bounding box center [414, 182] width 829 height 364
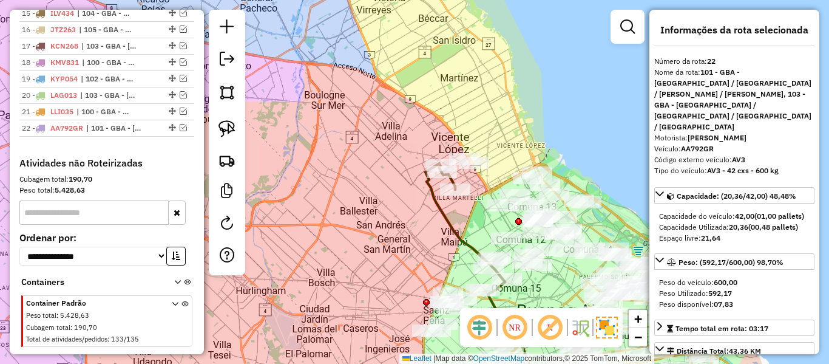
drag, startPoint x: 502, startPoint y: 168, endPoint x: 474, endPoint y: 211, distance: 51.0
click at [477, 191] on div "Janela de atendimento Grade de atendimento Capacidade Transportadoras Veículos …" at bounding box center [414, 182] width 829 height 364
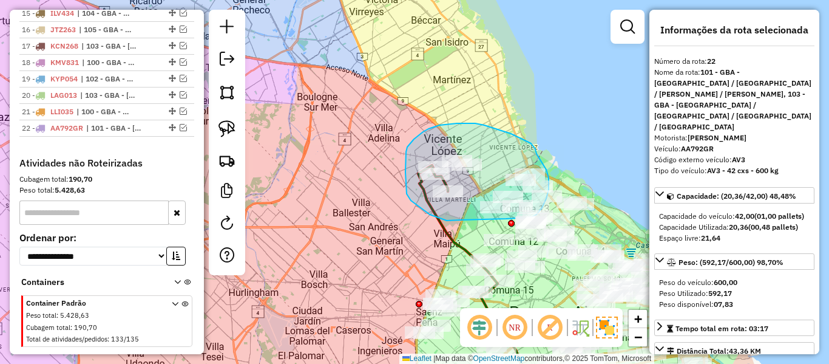
drag, startPoint x: 454, startPoint y: 220, endPoint x: 488, endPoint y: 221, distance: 34.0
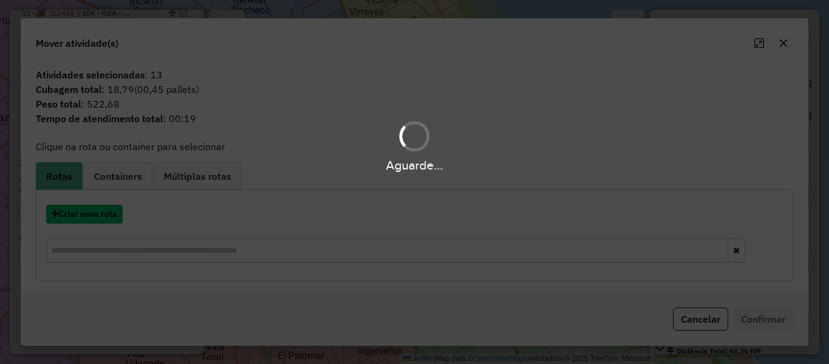
click at [104, 216] on button "Criar nova rota" at bounding box center [84, 214] width 77 height 19
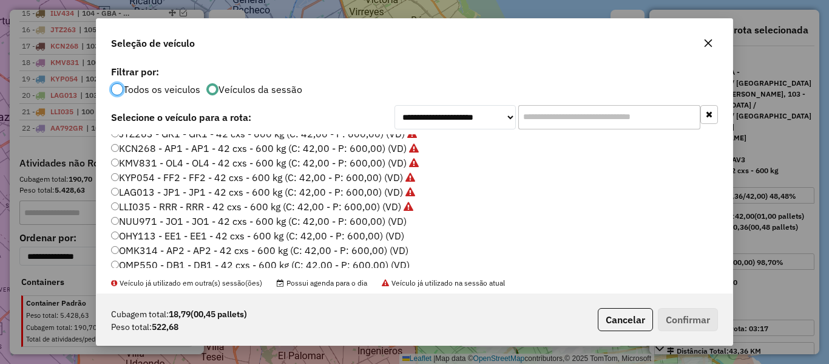
scroll to position [243, 0]
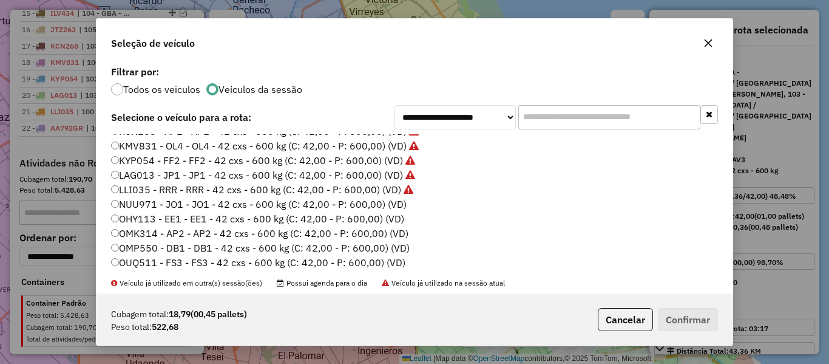
click at [398, 204] on label "NUU971 - JO1 - JO1 - 42 cxs - 600 kg (C: 42,00 - P: 600,00) (VD)" at bounding box center [259, 204] width 296 height 15
click at [699, 317] on button "Confirmar" at bounding box center [688, 319] width 60 height 23
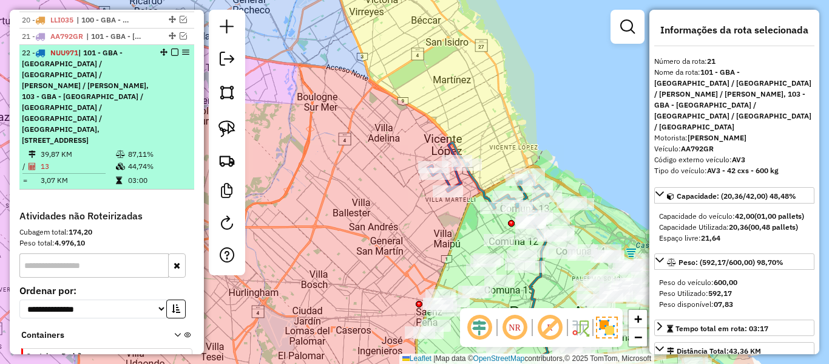
scroll to position [758, 0]
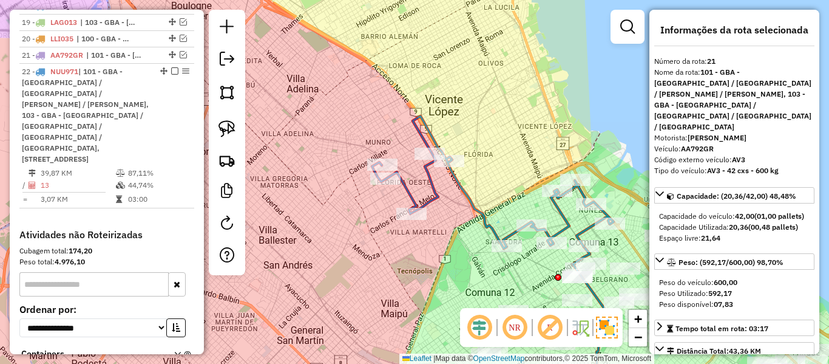
drag, startPoint x: 394, startPoint y: 176, endPoint x: 407, endPoint y: 167, distance: 15.7
click at [389, 171] on icon at bounding box center [493, 182] width 242 height 132
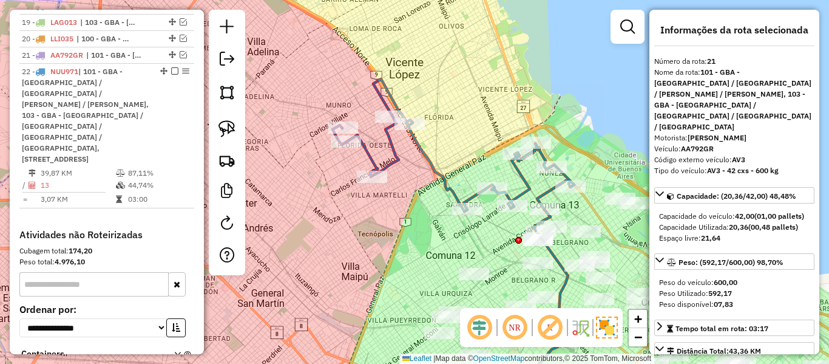
click at [431, 156] on icon at bounding box center [454, 145] width 242 height 132
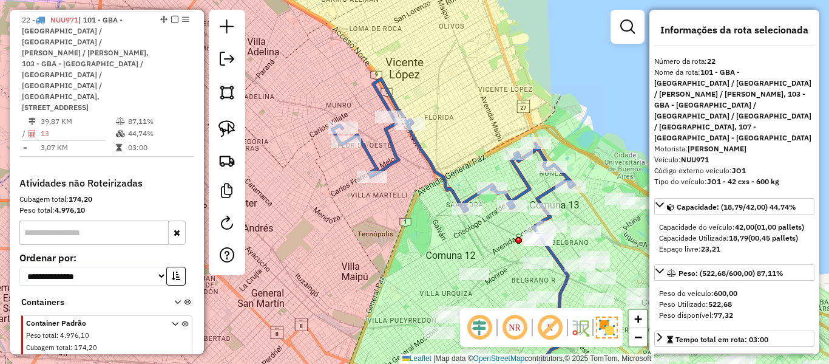
scroll to position [812, 0]
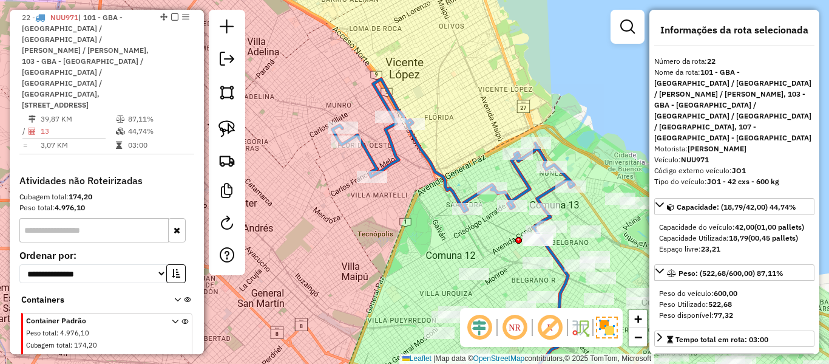
drag, startPoint x: 404, startPoint y: 202, endPoint x: 331, endPoint y: 163, distance: 82.3
click at [327, 163] on div "Janela de atendimento Grade de atendimento Capacidade Transportadoras Veículos …" at bounding box center [414, 182] width 829 height 364
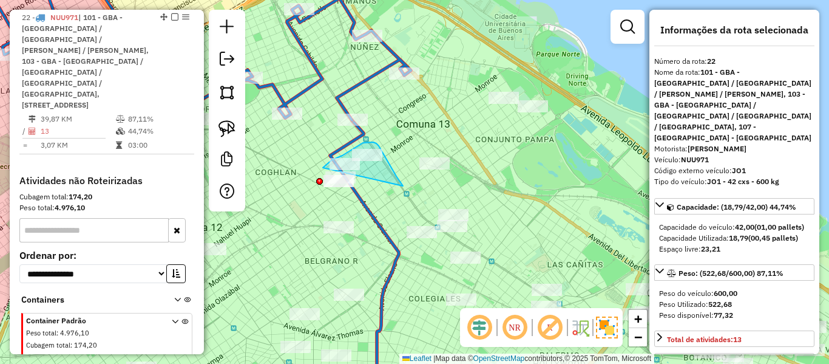
drag, startPoint x: 385, startPoint y: 157, endPoint x: 323, endPoint y: 168, distance: 62.9
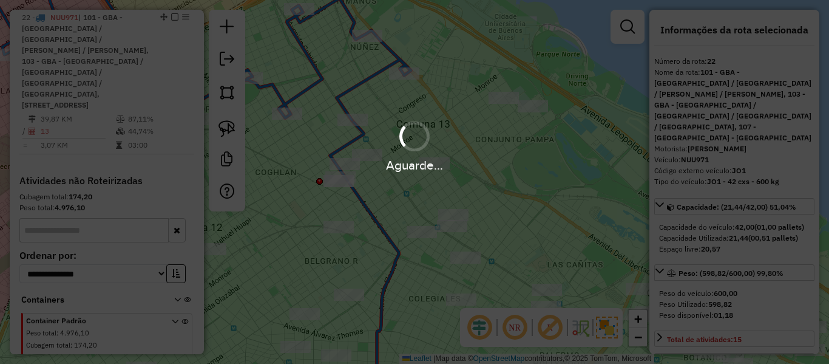
select select "**********"
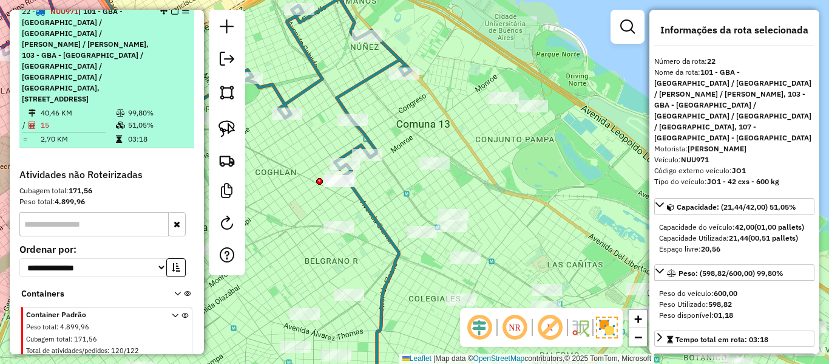
scroll to position [803, 0]
click at [171, 18] on div "22 - NUU971 | 101 - GBA - Tigre / San Fernando / Martínez / Vicente López, 103 …" at bounding box center [107, 54] width 170 height 98
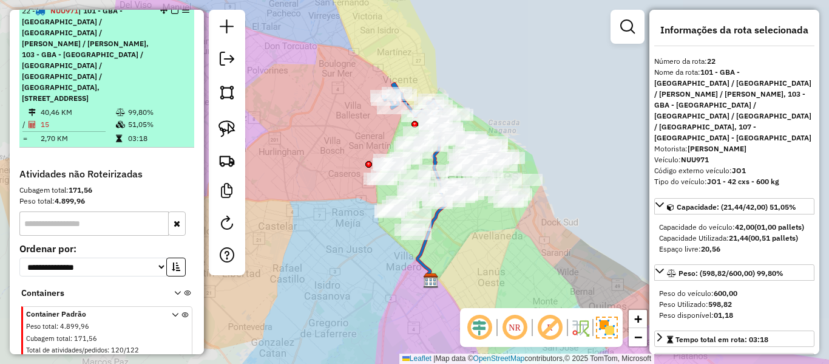
click at [173, 12] on em at bounding box center [174, 10] width 7 height 7
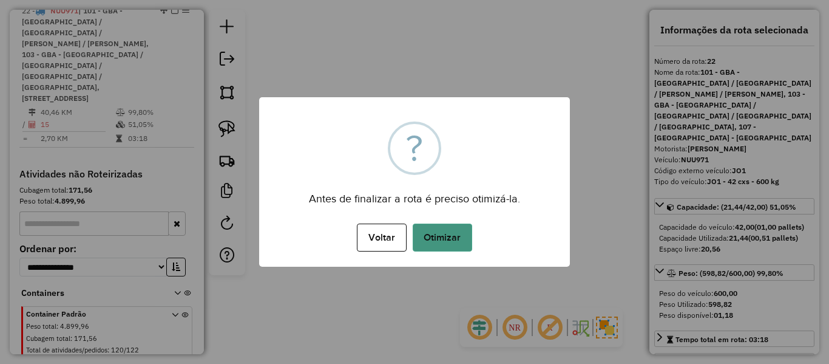
click at [430, 229] on button "Otimizar" at bounding box center [443, 237] width 60 height 28
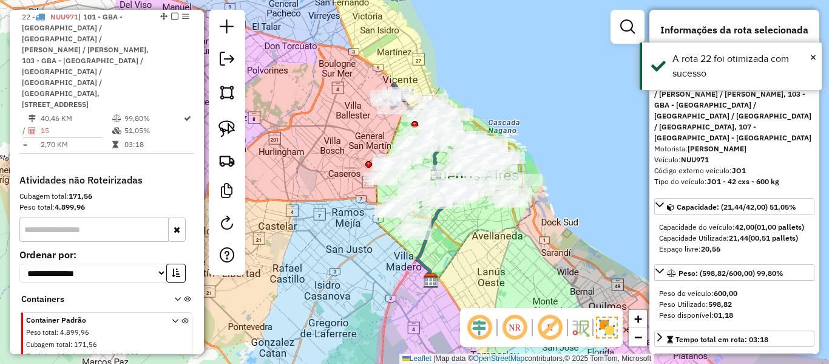
scroll to position [797, 0]
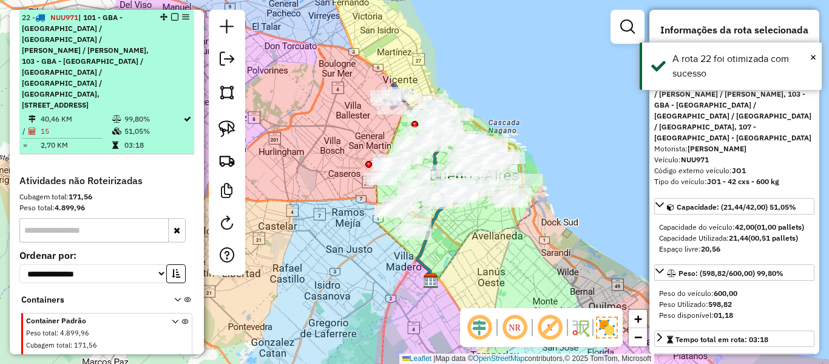
click at [171, 16] on em at bounding box center [174, 16] width 7 height 7
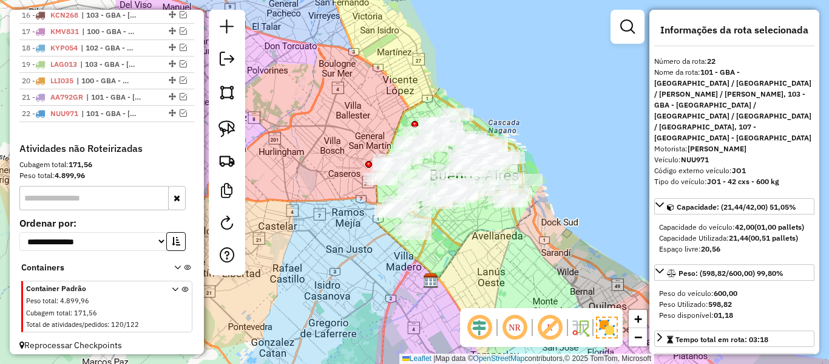
scroll to position [708, 0]
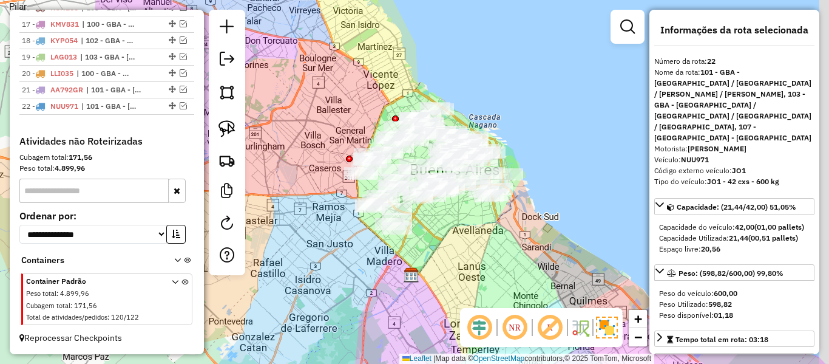
drag, startPoint x: 528, startPoint y: 263, endPoint x: 481, endPoint y: 272, distance: 47.6
click at [481, 271] on div "Janela de atendimento Grade de atendimento Capacidade Transportadoras Veículos …" at bounding box center [414, 182] width 829 height 364
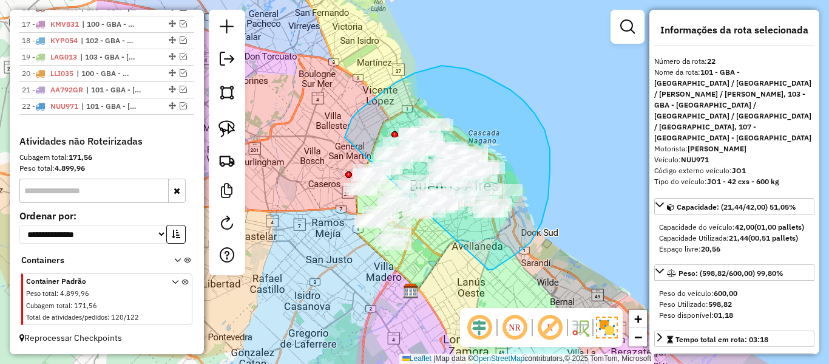
drag, startPoint x: 494, startPoint y: 269, endPoint x: 371, endPoint y: 282, distance: 123.3
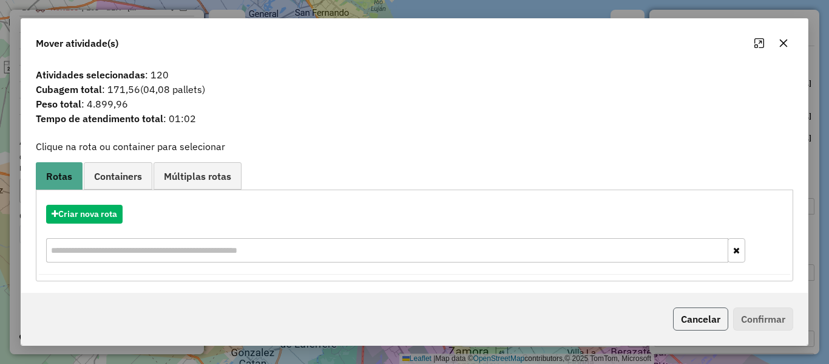
click at [697, 322] on button "Cancelar" at bounding box center [700, 318] width 55 height 23
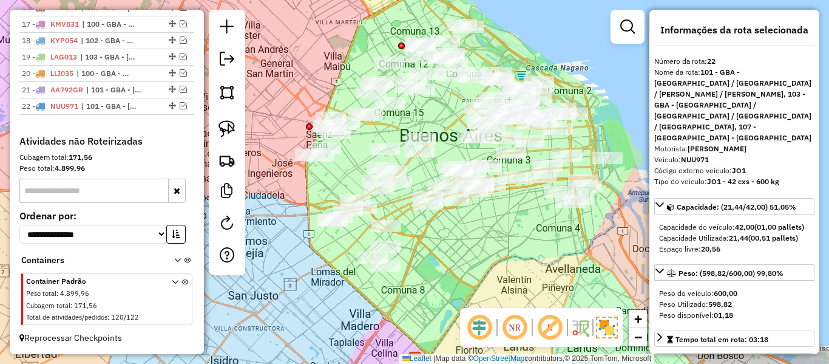
drag, startPoint x: 434, startPoint y: 270, endPoint x: 412, endPoint y: 248, distance: 31.3
click at [451, 240] on div "Janela de atendimento Grade de atendimento Capacidade Transportadoras Veículos …" at bounding box center [414, 182] width 829 height 364
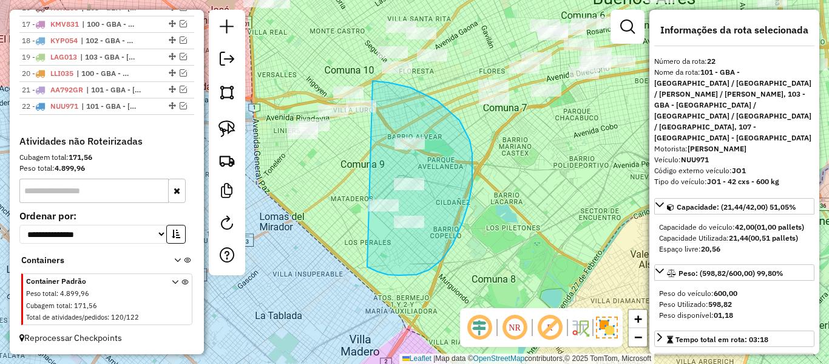
drag, startPoint x: 370, startPoint y: 268, endPoint x: 288, endPoint y: 177, distance: 123.4
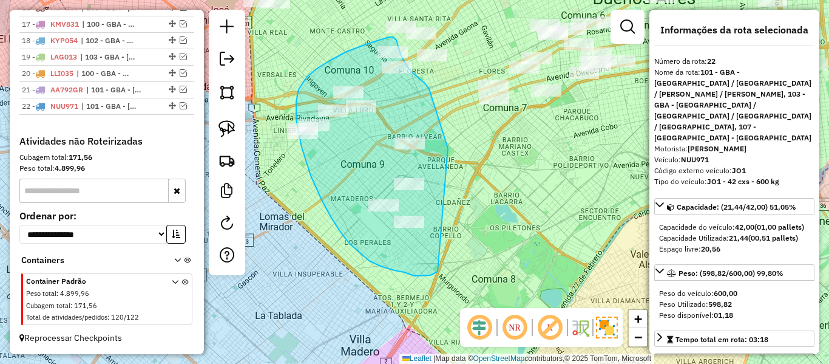
drag, startPoint x: 447, startPoint y: 144, endPoint x: 445, endPoint y: 262, distance: 118.4
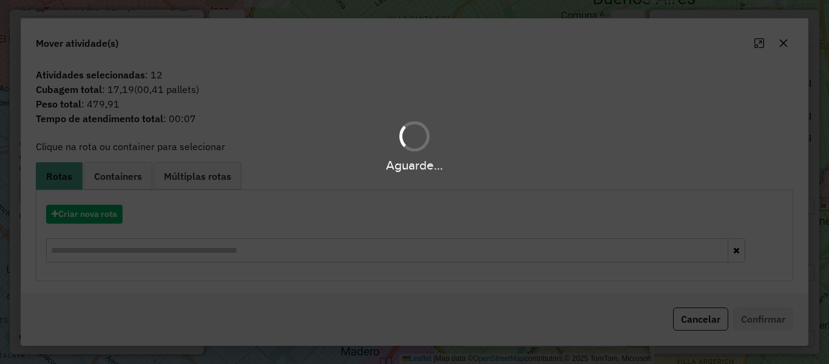
click at [117, 211] on div "Aguarde..." at bounding box center [414, 182] width 829 height 364
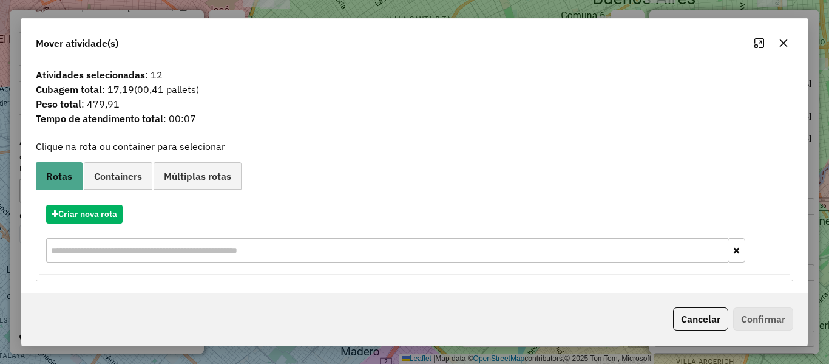
click at [117, 211] on hb-app "Aguarde... Pop-up bloqueado! Seu navegador bloqueou automáticamente a abertura …" at bounding box center [414, 182] width 829 height 364
click at [117, 211] on button "Criar nova rota" at bounding box center [84, 214] width 77 height 19
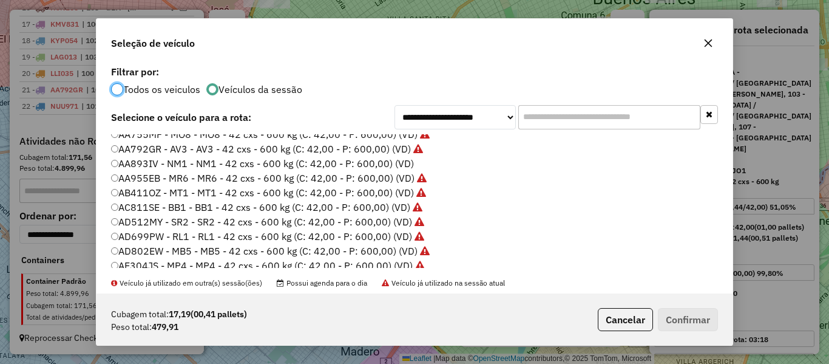
scroll to position [0, 0]
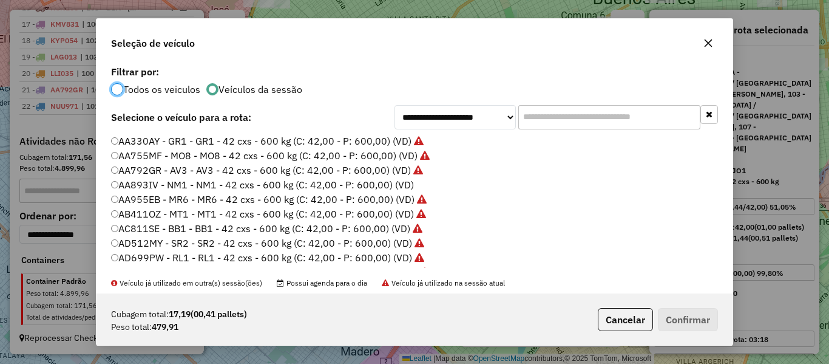
click at [406, 189] on label "AA893IV - NM1 - NM1 - 42 cxs - 600 kg (C: 42,00 - P: 600,00) (VD)" at bounding box center [262, 184] width 303 height 15
click at [691, 319] on button "Confirmar" at bounding box center [688, 319] width 60 height 23
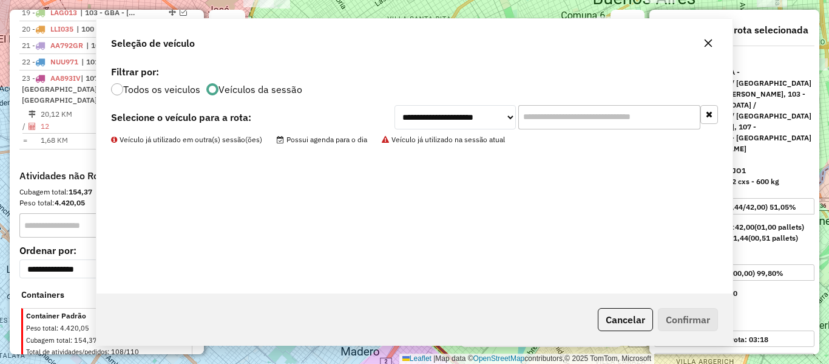
scroll to position [791, 0]
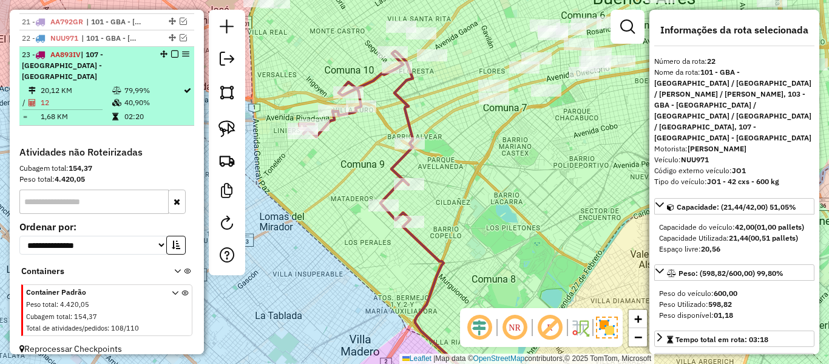
click at [171, 53] on em at bounding box center [174, 53] width 7 height 7
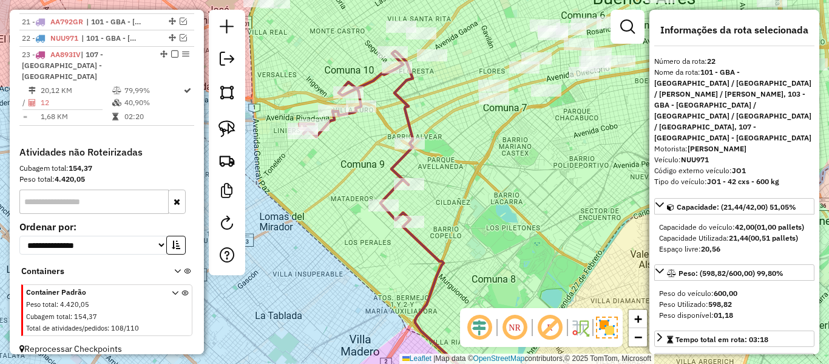
scroll to position [740, 0]
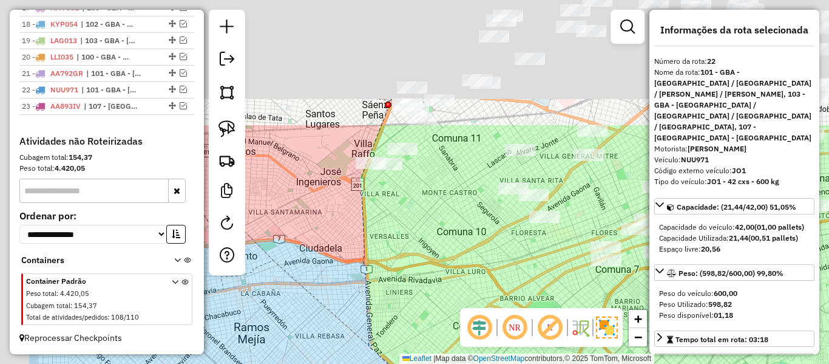
drag, startPoint x: 403, startPoint y: 138, endPoint x: 489, endPoint y: 254, distance: 144.5
click at [500, 277] on div "Janela de atendimento Grade de atendimento Capacidade Transportadoras Veículos …" at bounding box center [414, 182] width 829 height 364
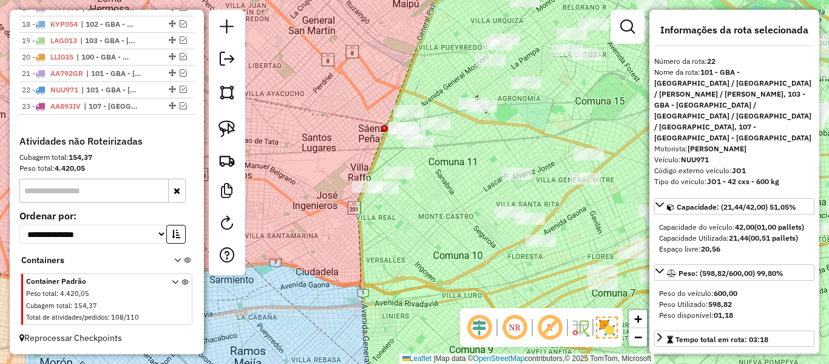
click at [452, 223] on div "Janela de atendimento Grade de atendimento Capacidade Transportadoras Veículos …" at bounding box center [414, 182] width 829 height 364
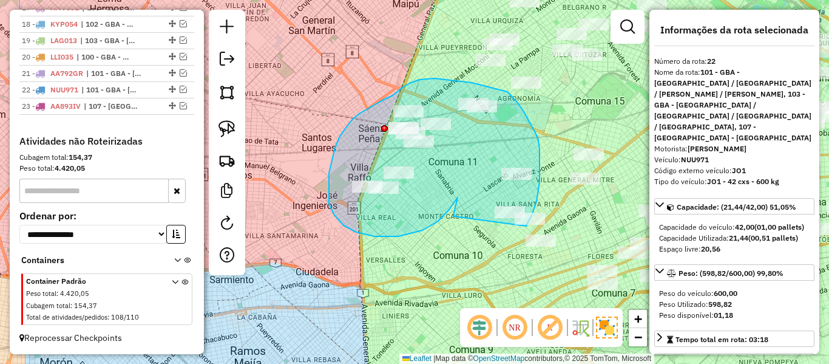
drag, startPoint x: 454, startPoint y: 213, endPoint x: 507, endPoint y: 244, distance: 61.5
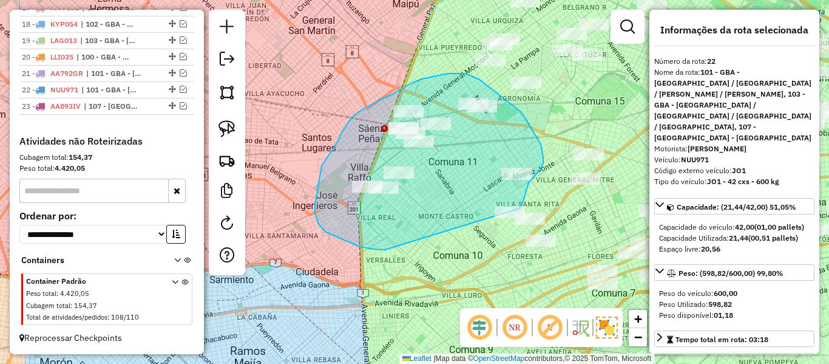
drag, startPoint x: 385, startPoint y: 250, endPoint x: 495, endPoint y: 234, distance: 111.0
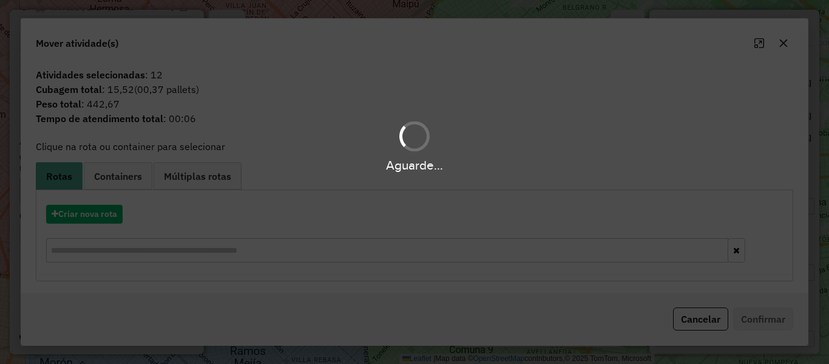
click at [105, 217] on hb-app "Aguarde... Pop-up bloqueado! Seu navegador bloqueou automáticamente a abertura …" at bounding box center [414, 182] width 829 height 364
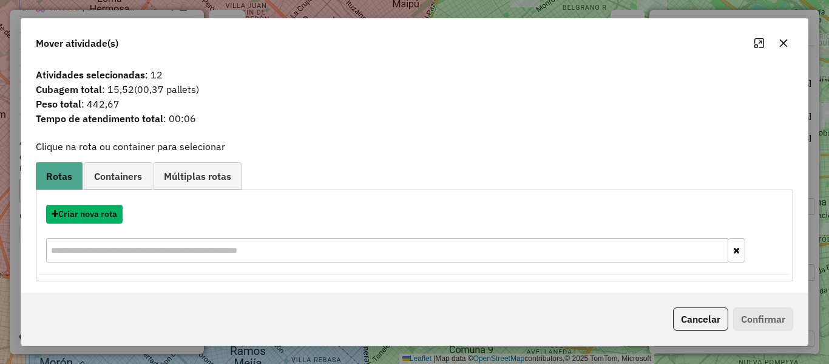
click at [105, 217] on button "Criar nova rota" at bounding box center [84, 214] width 77 height 19
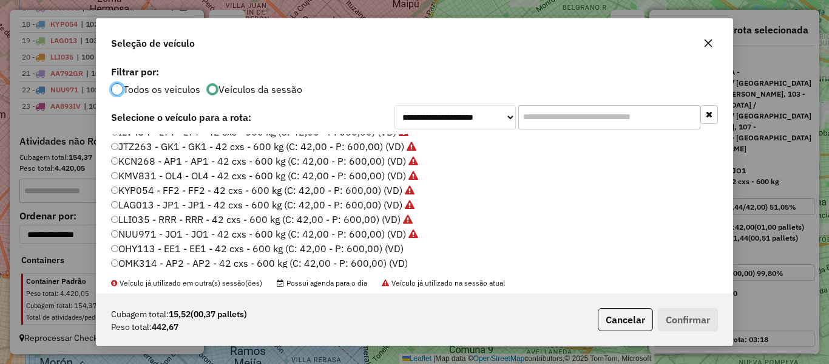
scroll to position [243, 0]
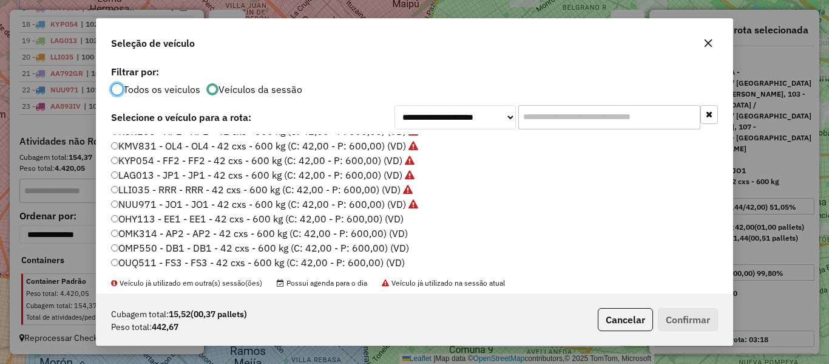
click at [394, 219] on label "OHY113 - EE1 - EE1 - 42 cxs - 600 kg (C: 42,00 - P: 600,00) (VD)" at bounding box center [257, 218] width 293 height 15
click at [694, 319] on button "Confirmar" at bounding box center [688, 319] width 60 height 23
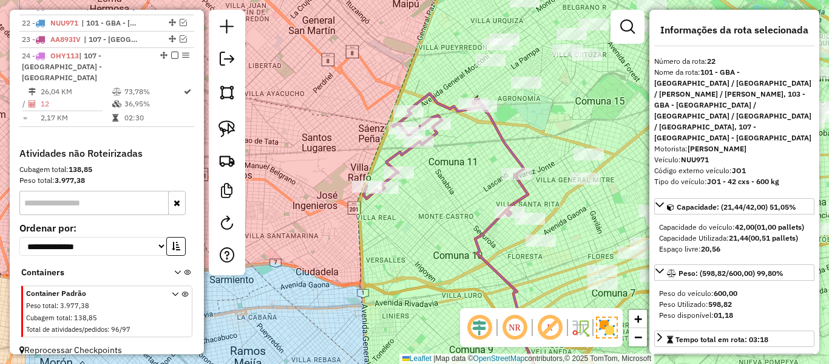
scroll to position [808, 0]
click at [172, 53] on em at bounding box center [174, 53] width 7 height 7
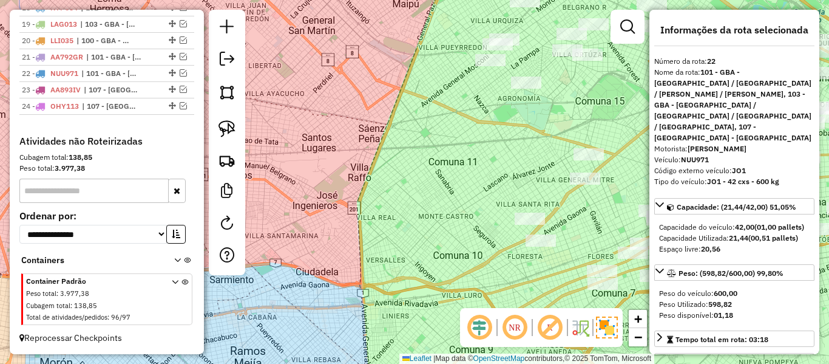
scroll to position [756, 0]
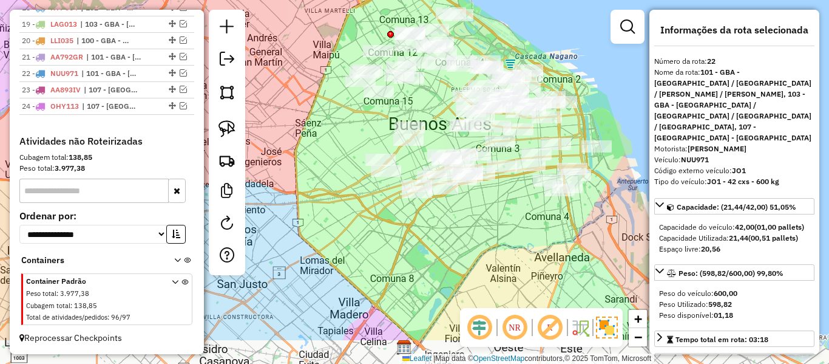
drag, startPoint x: 488, startPoint y: 200, endPoint x: 345, endPoint y: 219, distance: 143.4
click at [345, 219] on div "Janela de atendimento Grade de atendimento Capacidade Transportadoras Veículos …" at bounding box center [414, 182] width 829 height 364
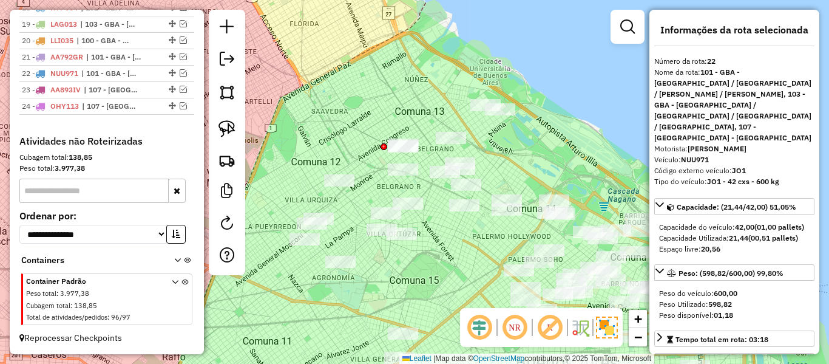
drag, startPoint x: 550, startPoint y: 159, endPoint x: 569, endPoint y: 145, distance: 23.4
click at [569, 145] on div "Janela de atendimento Grade de atendimento Capacidade Transportadoras Veículos …" at bounding box center [414, 182] width 829 height 364
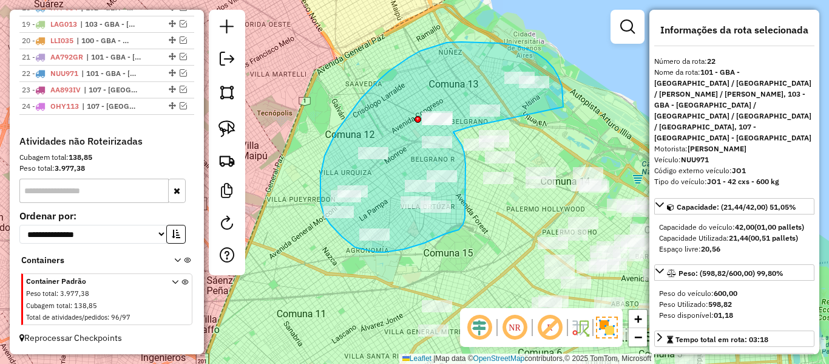
drag, startPoint x: 563, startPoint y: 103, endPoint x: 472, endPoint y: 126, distance: 94.7
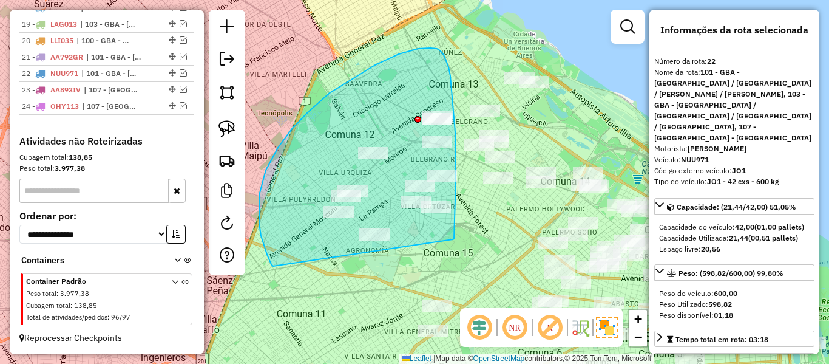
drag, startPoint x: 453, startPoint y: 239, endPoint x: 273, endPoint y: 266, distance: 181.7
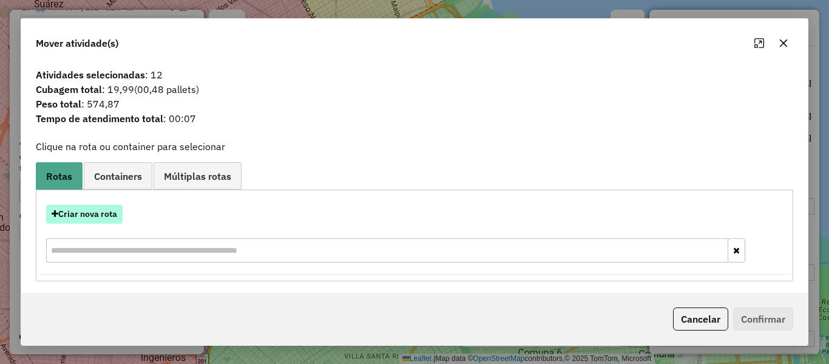
click at [95, 211] on button "Criar nova rota" at bounding box center [84, 214] width 77 height 19
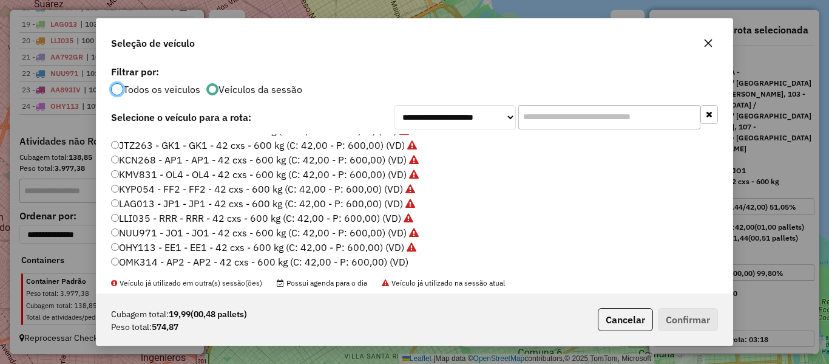
scroll to position [243, 0]
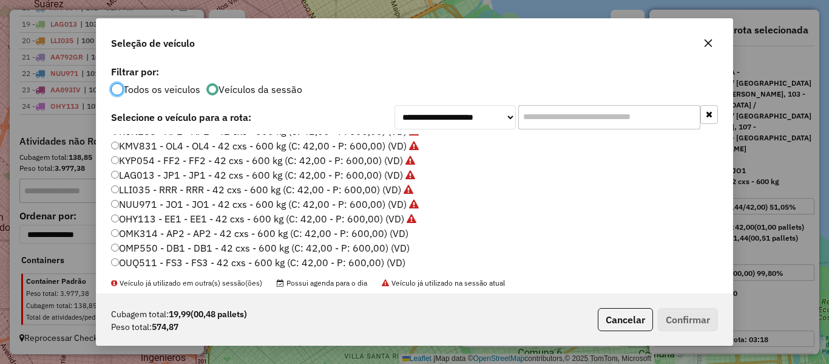
click at [389, 234] on label "OMK314 - AP2 - AP2 - 42 cxs - 600 kg (C: 42,00 - P: 600,00) (VD)" at bounding box center [260, 233] width 298 height 15
click at [676, 316] on button "Confirmar" at bounding box center [688, 319] width 60 height 23
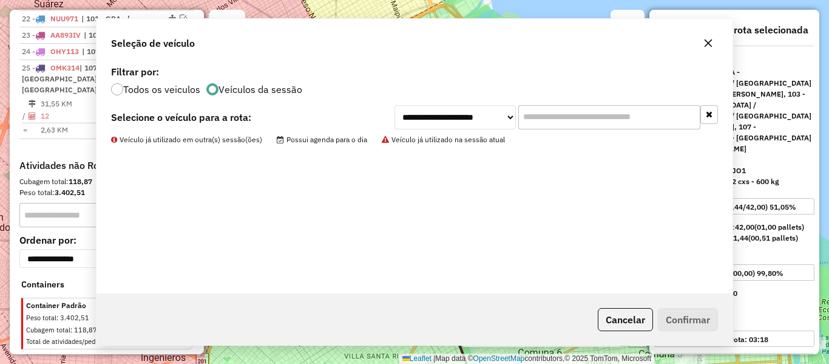
scroll to position [812, 0]
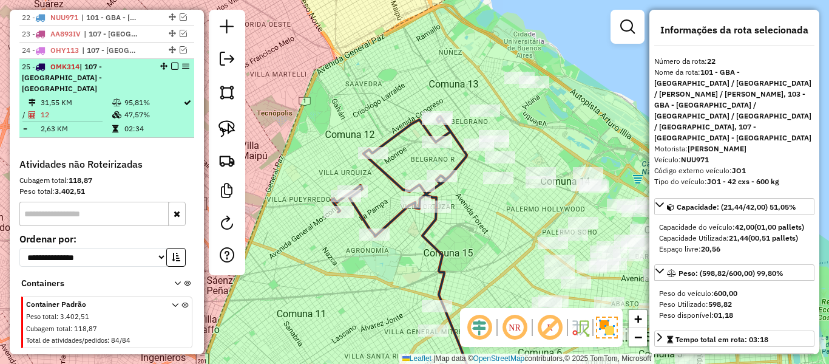
click at [171, 66] on em at bounding box center [174, 66] width 7 height 7
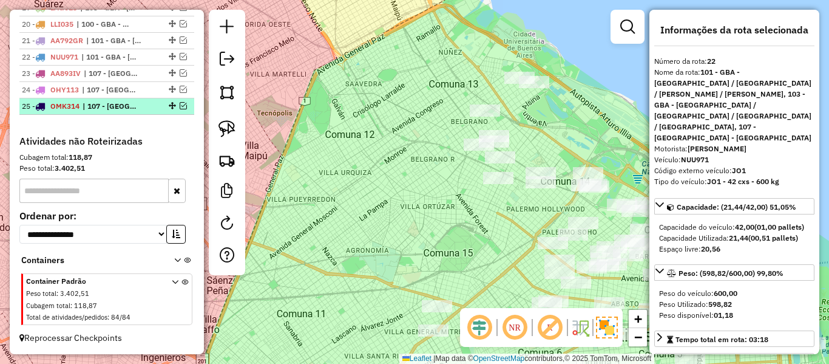
scroll to position [772, 0]
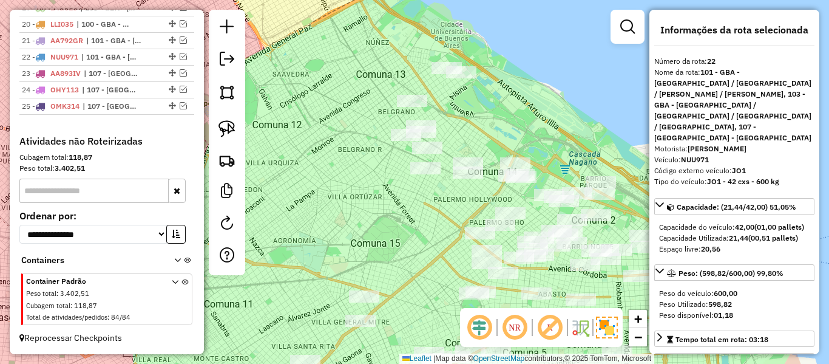
drag, startPoint x: 529, startPoint y: 121, endPoint x: 486, endPoint y: 121, distance: 43.1
click at [486, 121] on div "Janela de atendimento Grade de atendimento Capacidade Transportadoras Veículos …" at bounding box center [414, 182] width 829 height 364
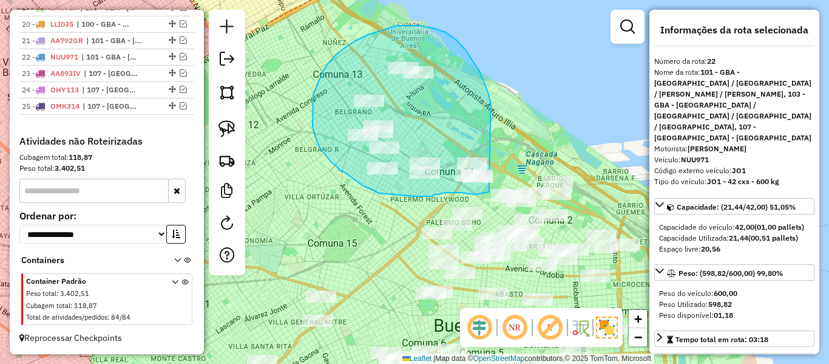
drag, startPoint x: 491, startPoint y: 104, endPoint x: 490, endPoint y: 189, distance: 85.0
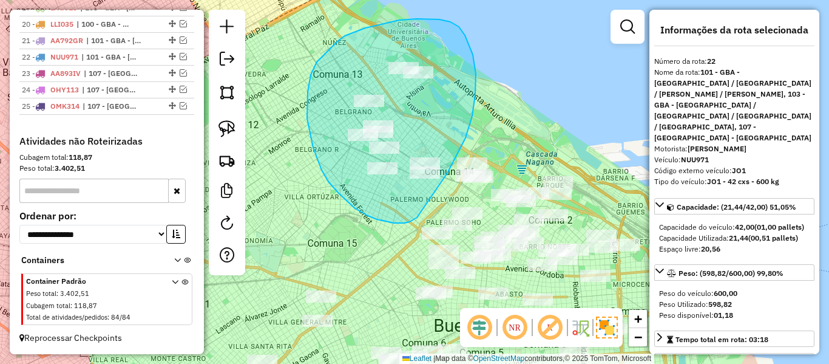
drag, startPoint x: 465, startPoint y: 35, endPoint x: 417, endPoint y: 217, distance: 188.4
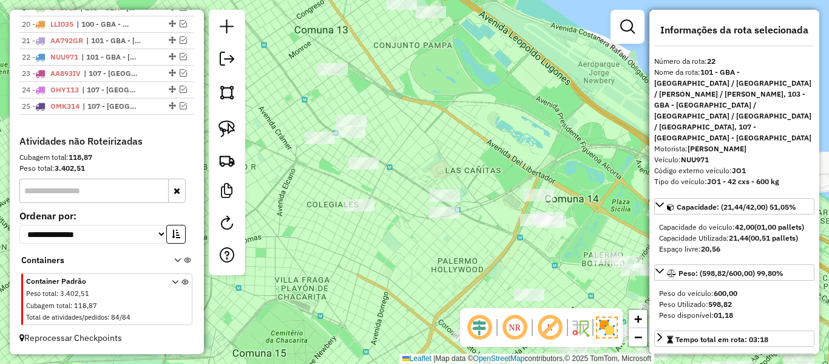
drag, startPoint x: 457, startPoint y: 163, endPoint x: 478, endPoint y: 228, distance: 67.6
click at [478, 228] on div "Janela de atendimento Grade de atendimento Capacidade Transportadoras Veículos …" at bounding box center [414, 182] width 829 height 364
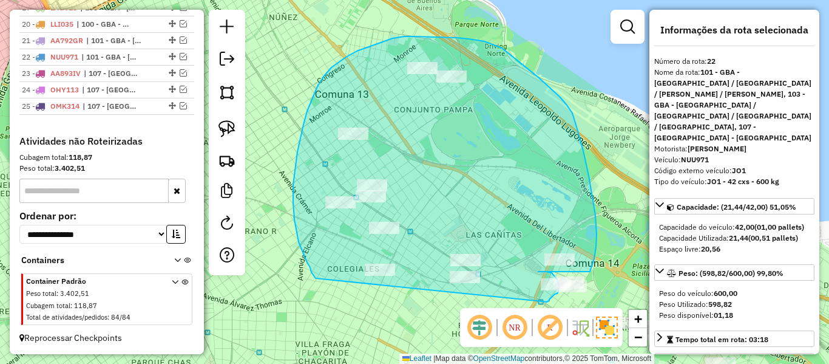
drag, startPoint x: 543, startPoint y: 301, endPoint x: 316, endPoint y: 279, distance: 227.5
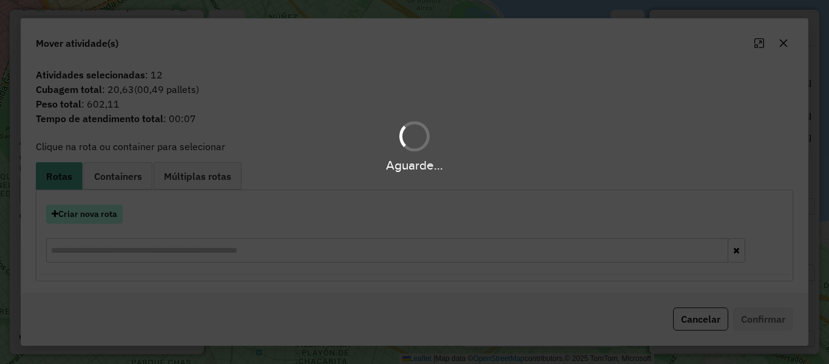
click at [100, 210] on hb-app "Aguarde... Pop-up bloqueado! Seu navegador bloqueou automáticamente a abertura …" at bounding box center [414, 182] width 829 height 364
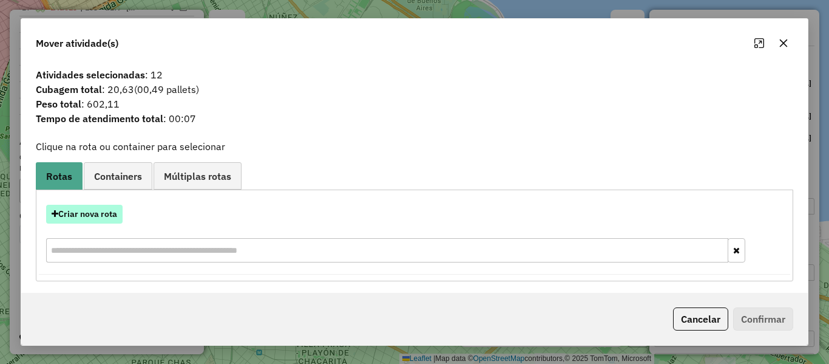
click at [98, 215] on button "Criar nova rota" at bounding box center [84, 214] width 77 height 19
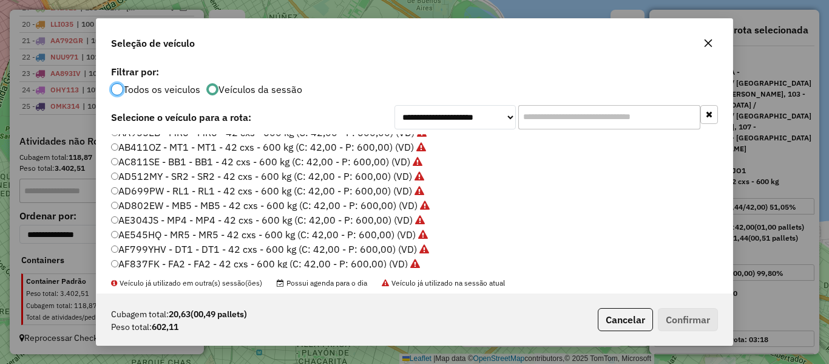
scroll to position [121, 0]
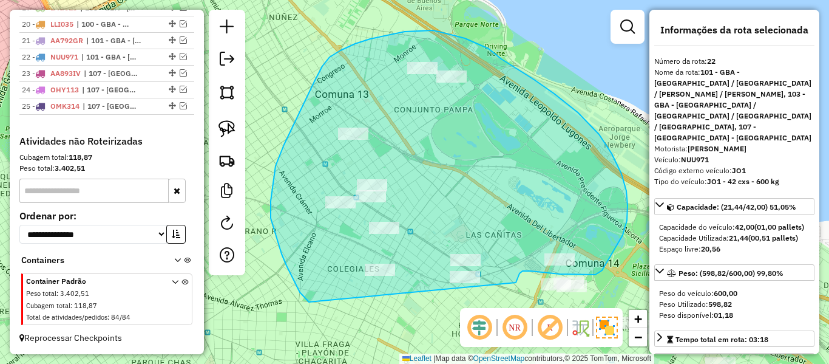
drag, startPoint x: 516, startPoint y: 282, endPoint x: 309, endPoint y: 302, distance: 208.0
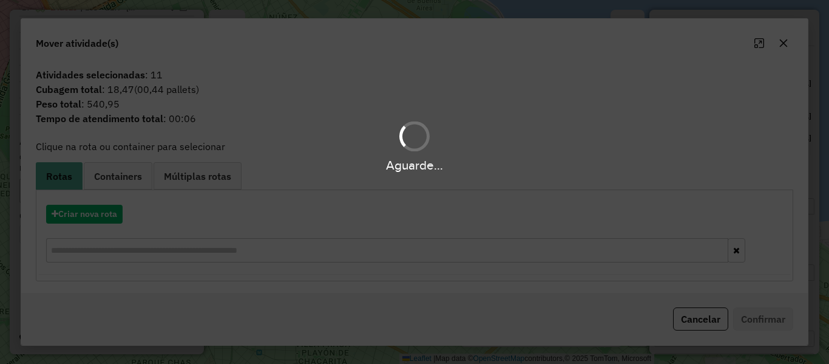
click at [115, 214] on div "Aguarde..." at bounding box center [414, 182] width 829 height 364
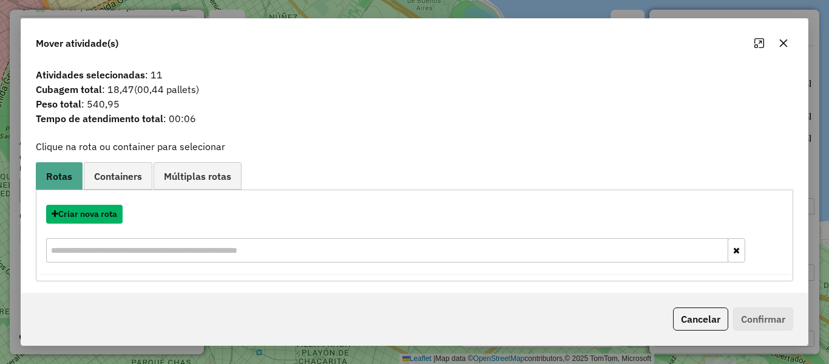
click at [115, 214] on button "Criar nova rota" at bounding box center [84, 214] width 77 height 19
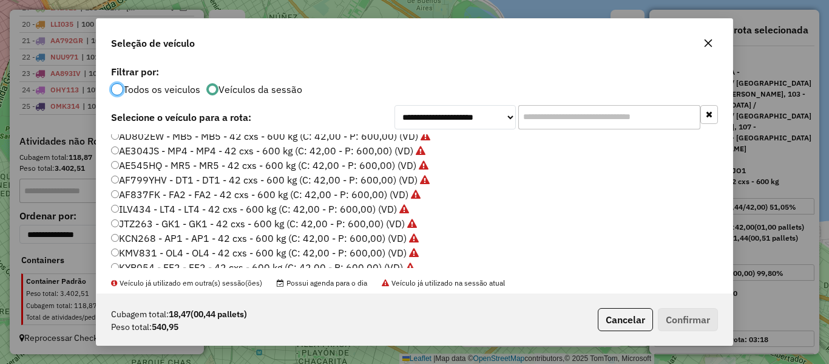
scroll to position [243, 0]
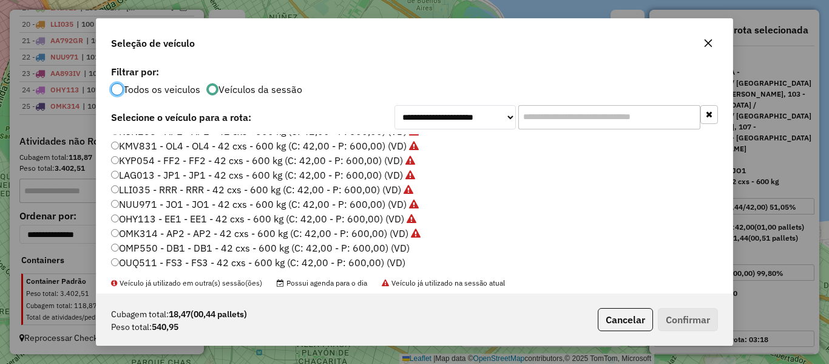
click at [387, 248] on label "OMP550 - DB1 - DB1 - 42 cxs - 600 kg (C: 42,00 - P: 600,00) (VD)" at bounding box center [260, 247] width 299 height 15
click at [669, 315] on button "Confirmar" at bounding box center [688, 319] width 60 height 23
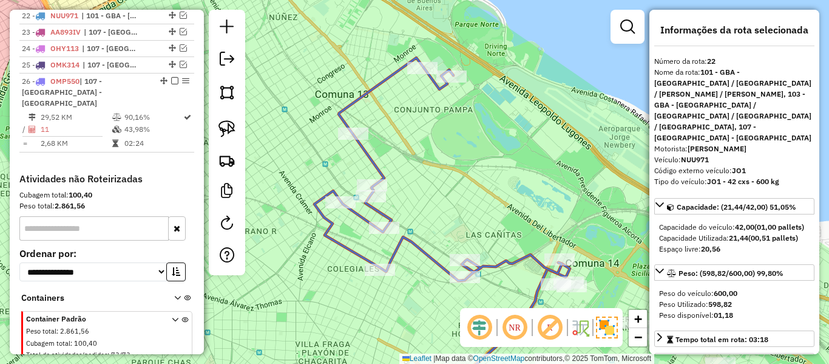
scroll to position [812, 0]
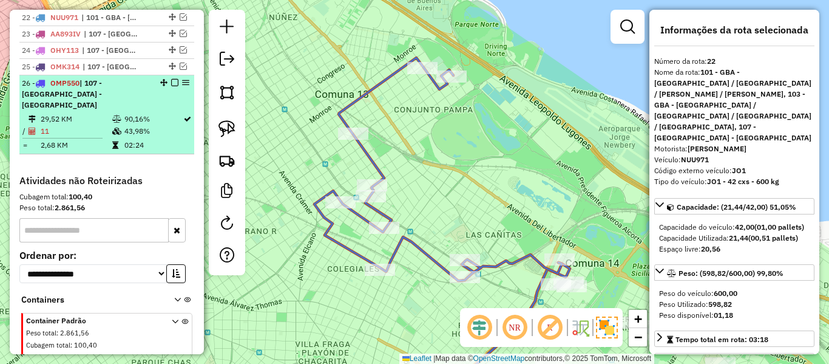
click at [171, 84] on em at bounding box center [174, 82] width 7 height 7
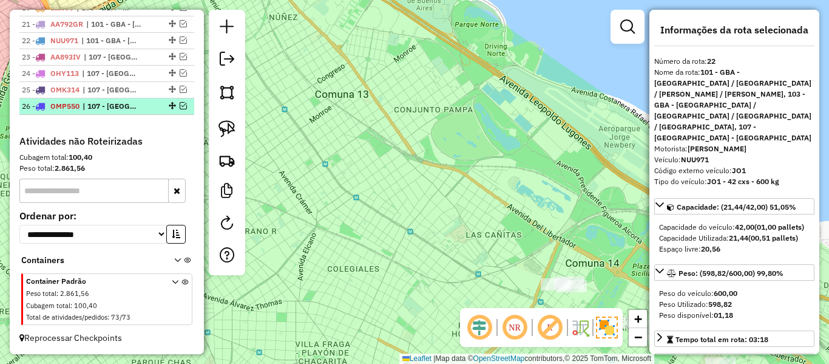
scroll to position [789, 0]
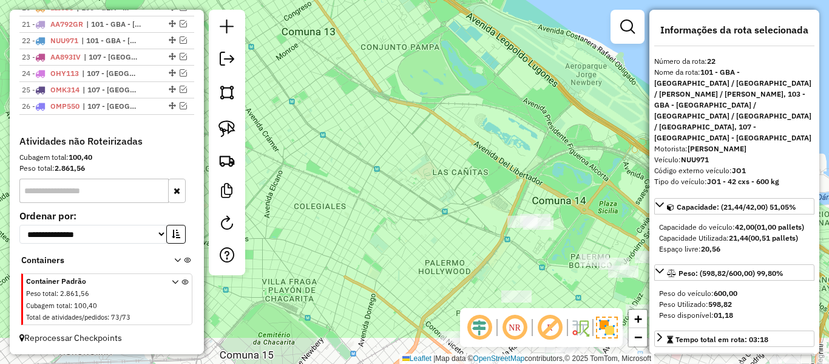
drag, startPoint x: 443, startPoint y: 140, endPoint x: 341, endPoint y: 47, distance: 138.0
click at [337, 48] on div "Janela de atendimento Grade de atendimento Capacidade Transportadoras Veículos …" at bounding box center [414, 182] width 829 height 364
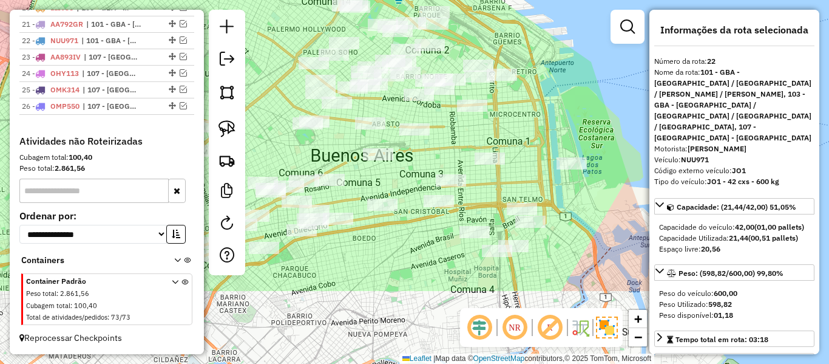
drag, startPoint x: 554, startPoint y: 239, endPoint x: 508, endPoint y: 104, distance: 142.5
click at [508, 104] on div "Janela de atendimento Grade de atendimento Capacidade Transportadoras Veículos …" at bounding box center [414, 182] width 829 height 364
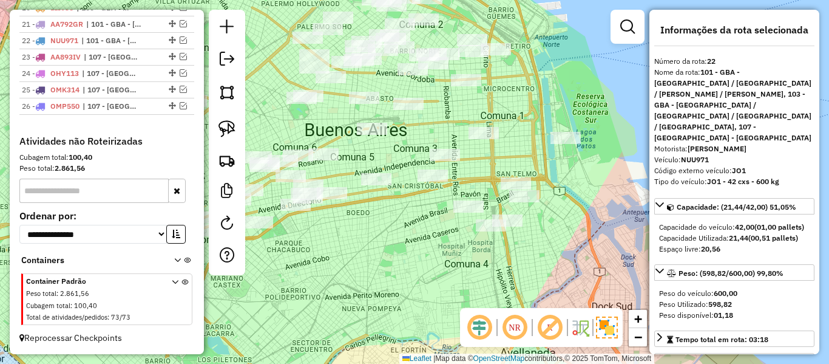
click at [569, 243] on div "Janela de atendimento Grade de atendimento Capacidade Transportadoras Veículos …" at bounding box center [414, 182] width 829 height 364
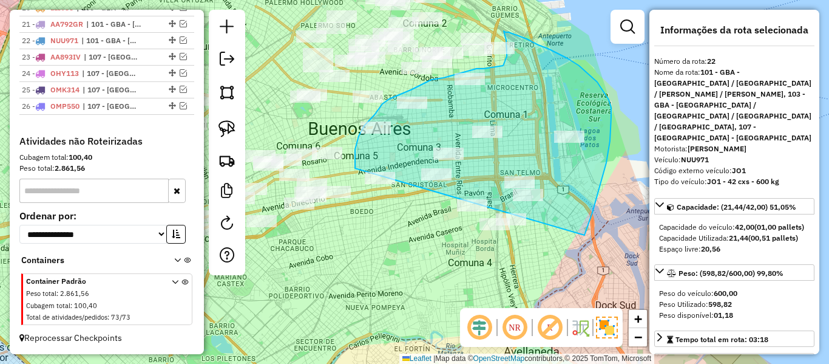
drag, startPoint x: 609, startPoint y: 100, endPoint x: 417, endPoint y: 278, distance: 262.1
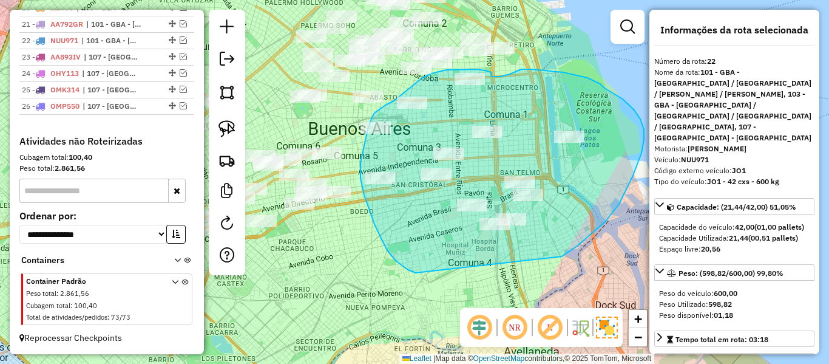
drag, startPoint x: 567, startPoint y: 254, endPoint x: 437, endPoint y: 274, distance: 131.5
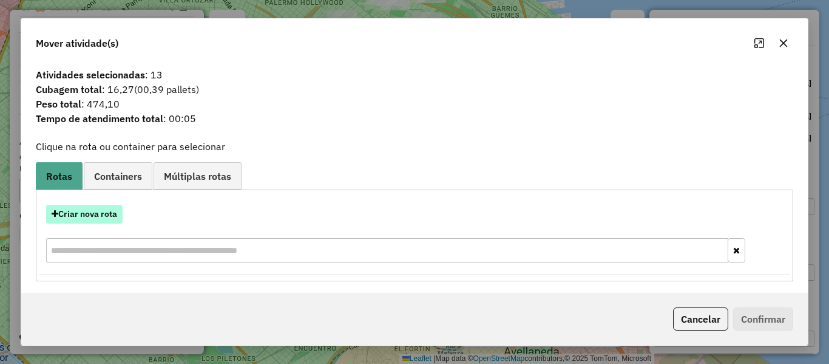
click at [98, 215] on button "Criar nova rota" at bounding box center [84, 214] width 77 height 19
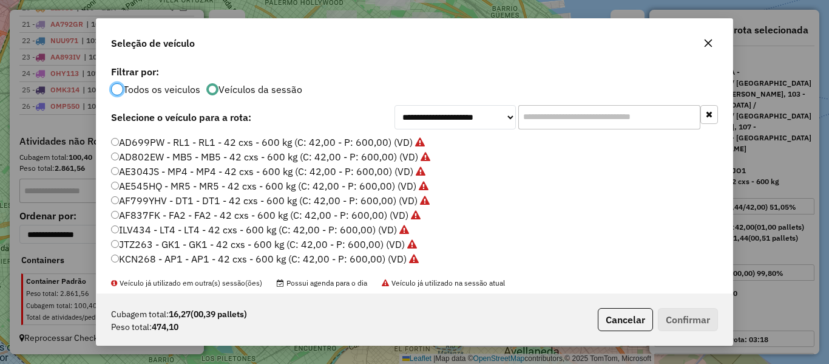
scroll to position [304, 0]
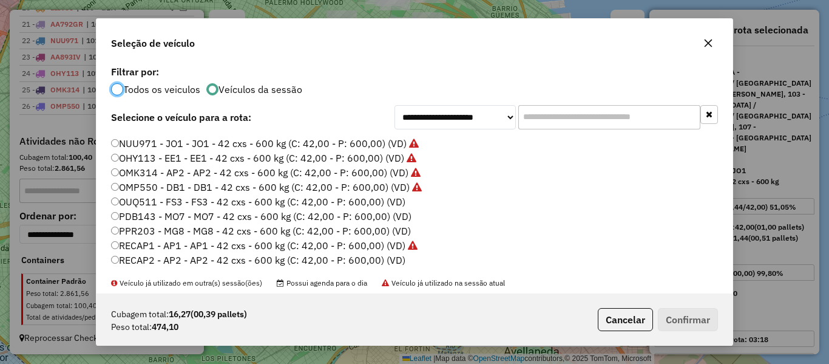
click at [383, 196] on label "OUQ511 - FS3 - FS3 - 42 cxs - 600 kg (C: 42,00 - P: 600,00) (VD)" at bounding box center [258, 201] width 294 height 15
click at [669, 319] on button "Confirmar" at bounding box center [688, 319] width 60 height 23
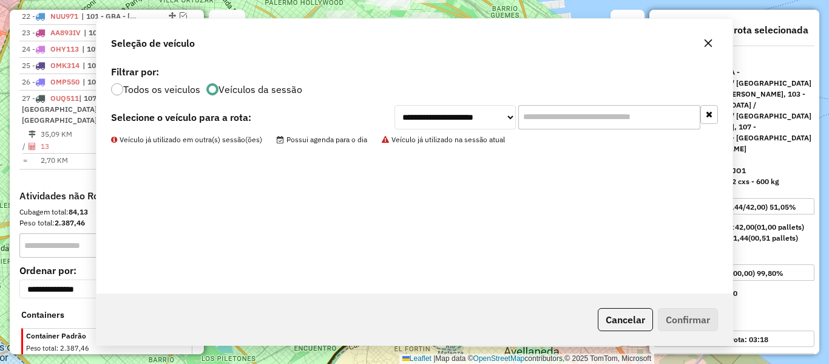
scroll to position [812, 0]
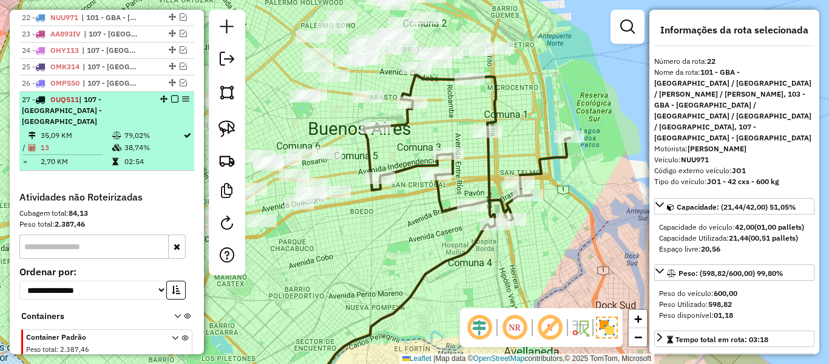
click at [172, 100] on em at bounding box center [174, 98] width 7 height 7
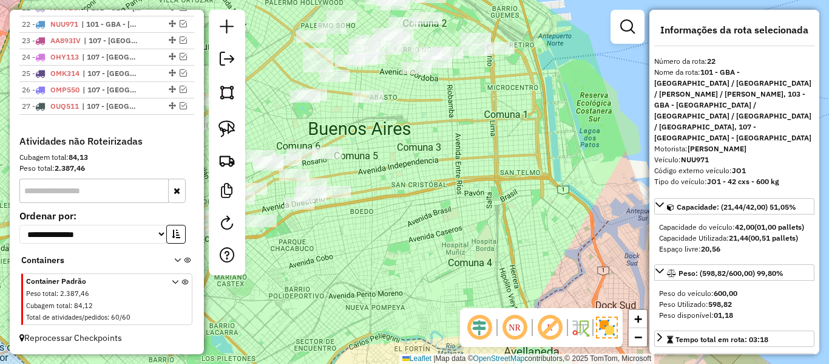
scroll to position [805, 0]
drag, startPoint x: 392, startPoint y: 159, endPoint x: 592, endPoint y: 137, distance: 201.0
click at [592, 137] on div "Janela de atendimento Grade de atendimento Capacidade Transportadoras Veículos …" at bounding box center [414, 182] width 829 height 364
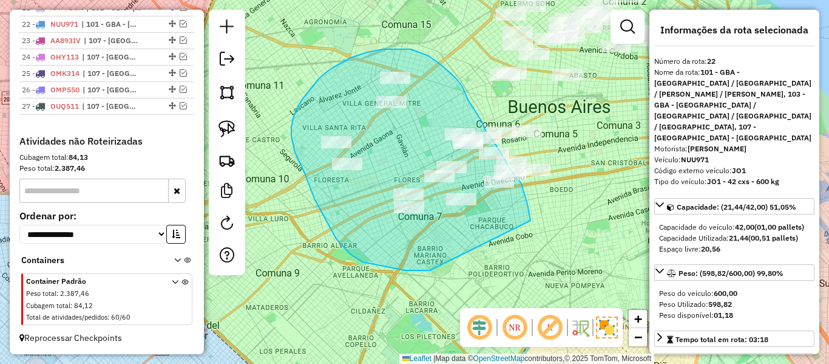
drag, startPoint x: 336, startPoint y: 239, endPoint x: 544, endPoint y: 222, distance: 208.3
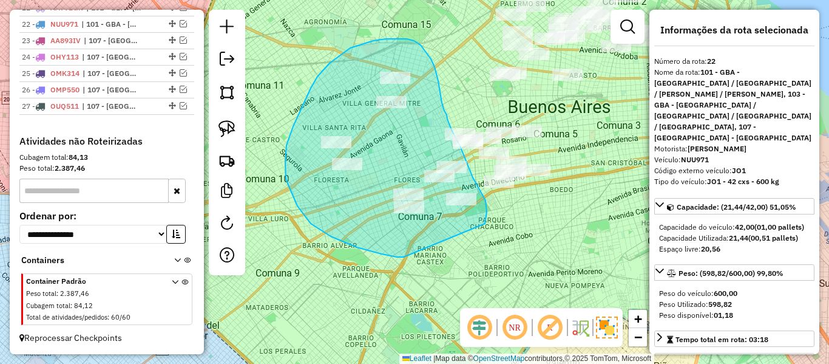
drag, startPoint x: 357, startPoint y: 247, endPoint x: 479, endPoint y: 234, distance: 122.7
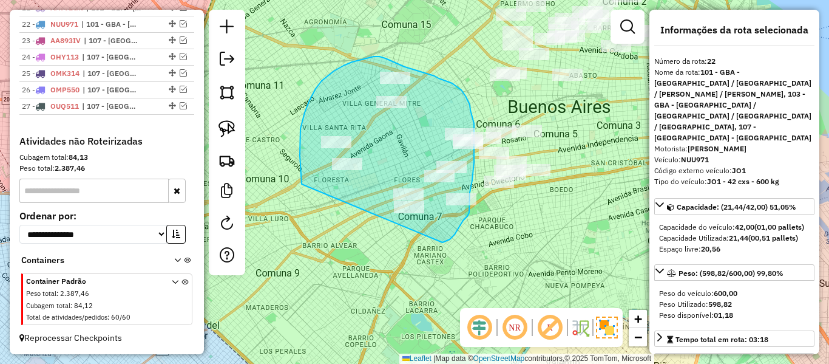
drag, startPoint x: 300, startPoint y: 143, endPoint x: 415, endPoint y: 242, distance: 151.5
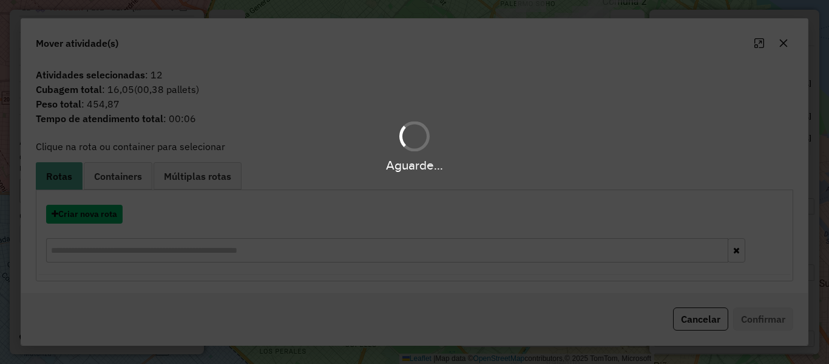
click at [107, 217] on button "Criar nova rota" at bounding box center [84, 214] width 77 height 19
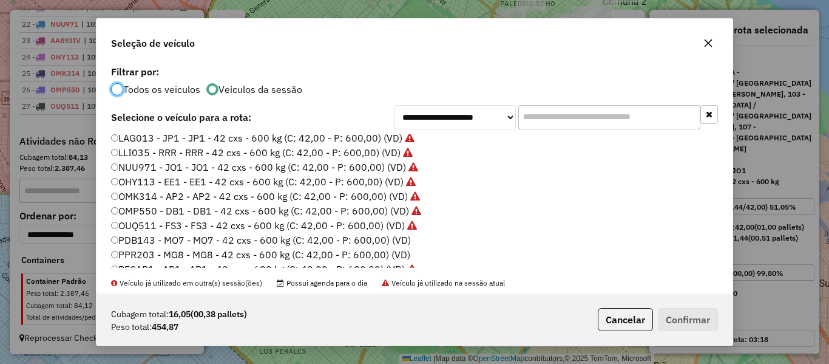
scroll to position [333, 0]
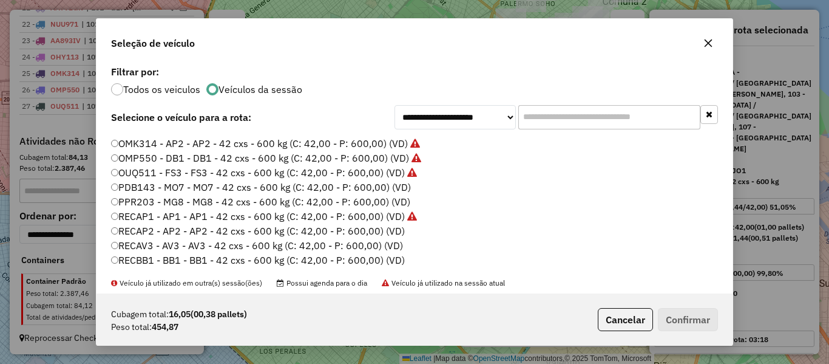
click at [392, 186] on label "PDB143 - MO7 - MO7 - 42 cxs - 600 kg (C: 42,00 - P: 600,00) (VD)" at bounding box center [261, 187] width 300 height 15
drag, startPoint x: 386, startPoint y: 192, endPoint x: 504, endPoint y: 217, distance: 120.5
click at [387, 192] on label "PDB143 - MO7 - MO7 - 42 cxs - 600 kg (C: 42,00 - P: 600,00) (VD)" at bounding box center [261, 187] width 300 height 15
click at [367, 185] on label "PDB143 - MO7 - MO7 - 42 cxs - 600 kg (C: 42,00 - P: 600,00) (VD)" at bounding box center [261, 187] width 300 height 15
click at [682, 309] on button "Confirmar" at bounding box center [688, 319] width 60 height 23
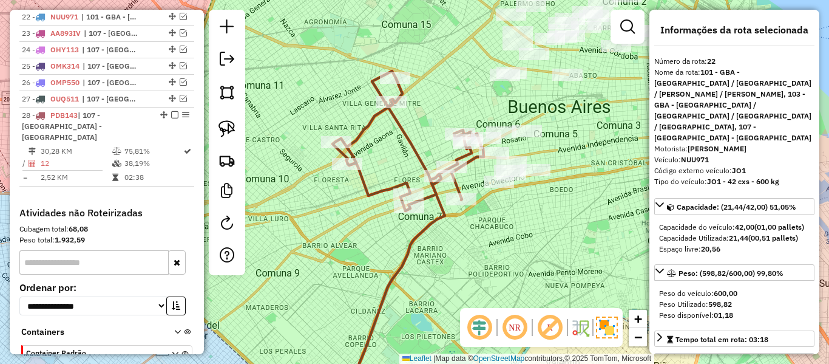
scroll to position [812, 0]
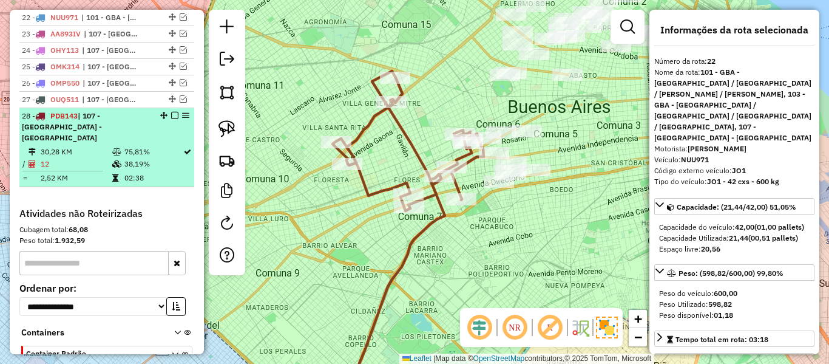
click at [172, 117] on em at bounding box center [174, 115] width 7 height 7
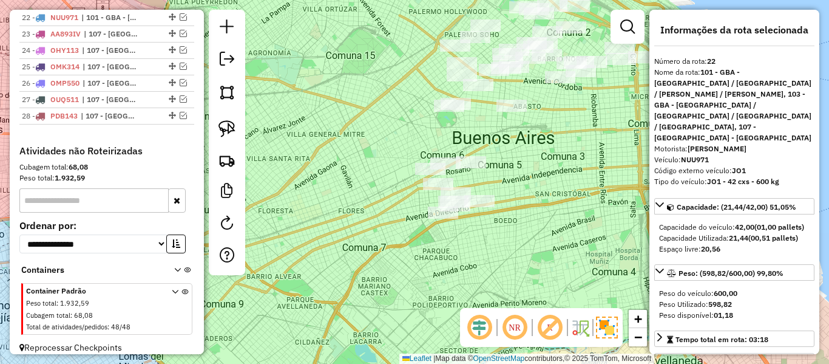
drag, startPoint x: 545, startPoint y: 231, endPoint x: 479, endPoint y: 267, distance: 75.3
click at [479, 267] on div "Janela de atendimento Grade de atendimento Capacidade Transportadoras Veículos …" at bounding box center [414, 182] width 829 height 364
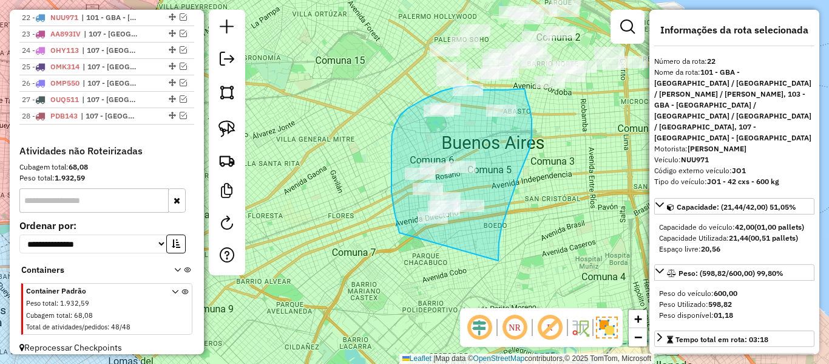
drag, startPoint x: 498, startPoint y: 260, endPoint x: 410, endPoint y: 256, distance: 88.8
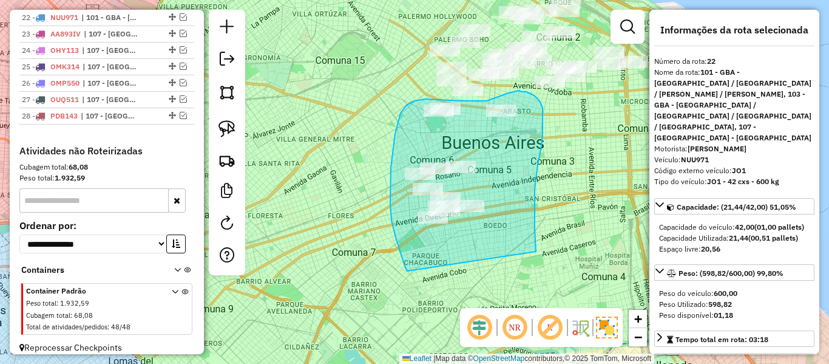
drag, startPoint x: 536, startPoint y: 242, endPoint x: 418, endPoint y: 273, distance: 121.4
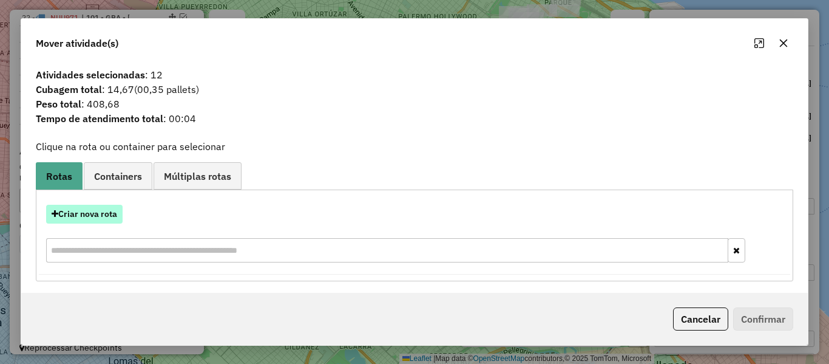
click at [103, 213] on button "Criar nova rota" at bounding box center [84, 214] width 77 height 19
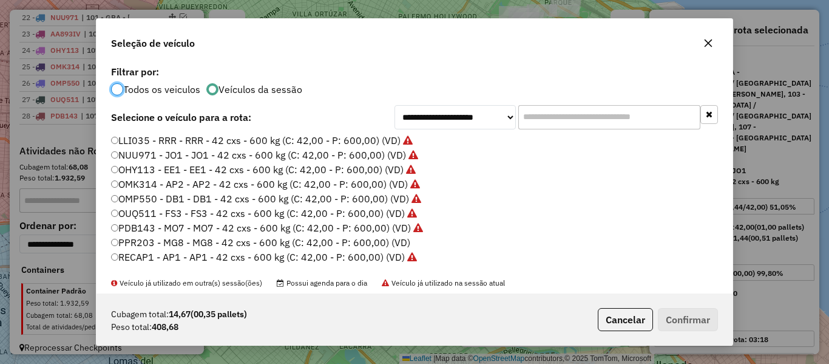
scroll to position [304, 0]
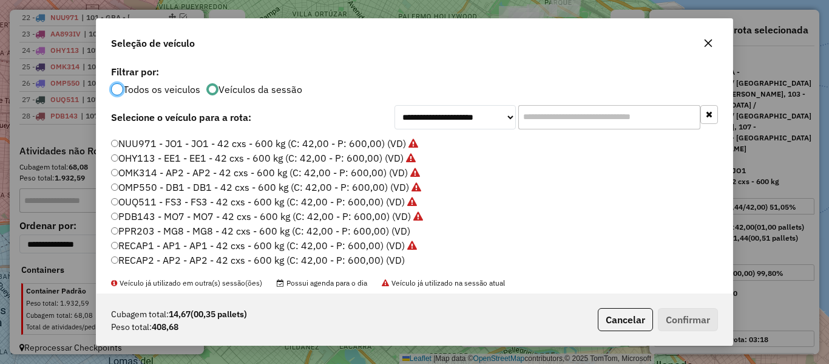
click at [404, 231] on label "PPR203 - MG8 - MG8 - 42 cxs - 600 kg (C: 42,00 - P: 600,00) (VD)" at bounding box center [260, 230] width 299 height 15
click at [709, 319] on button "Confirmar" at bounding box center [688, 319] width 60 height 23
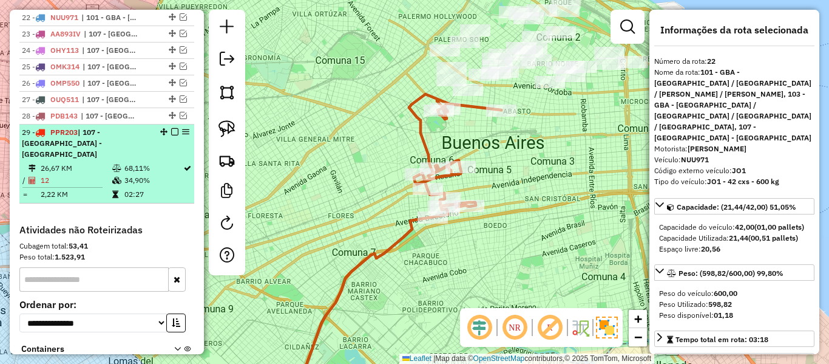
click at [174, 132] on em at bounding box center [174, 131] width 7 height 7
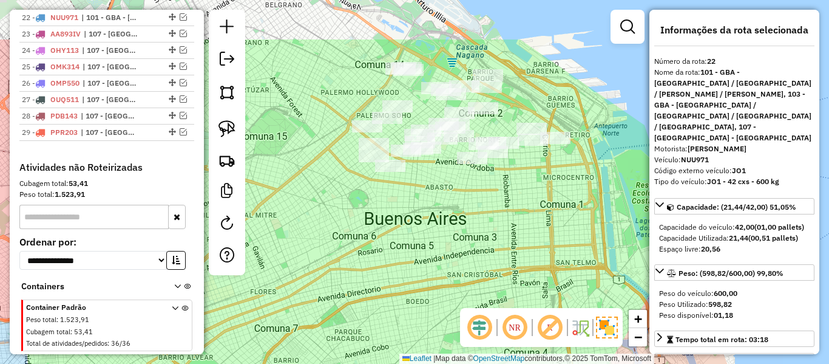
drag, startPoint x: 540, startPoint y: 217, endPoint x: 484, endPoint y: 273, distance: 79.0
click at [484, 273] on div "Janela de atendimento Grade de atendimento Capacidade Transportadoras Veículos …" at bounding box center [414, 182] width 829 height 364
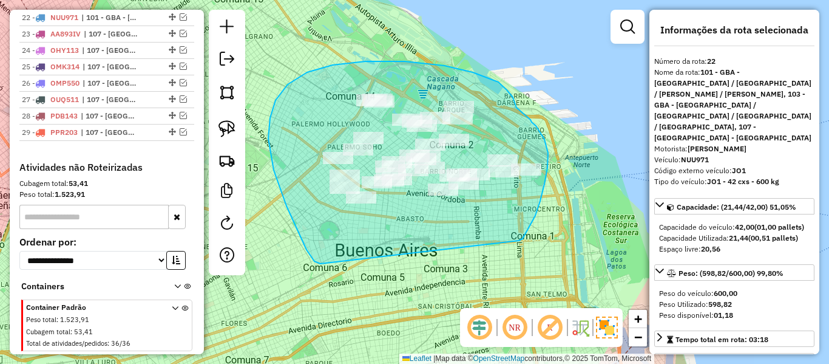
drag, startPoint x: 523, startPoint y: 239, endPoint x: 339, endPoint y: 261, distance: 184.7
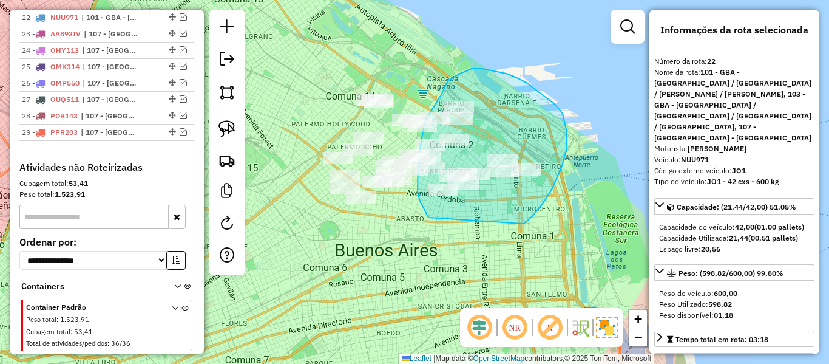
drag, startPoint x: 533, startPoint y: 216, endPoint x: 447, endPoint y: 233, distance: 87.3
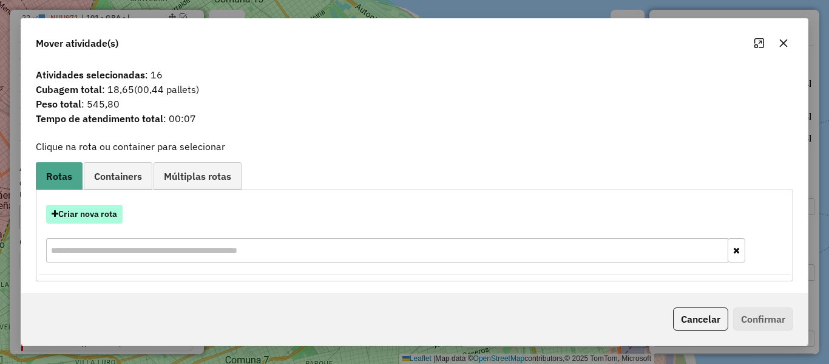
click at [107, 216] on button "Criar nova rota" at bounding box center [84, 214] width 77 height 19
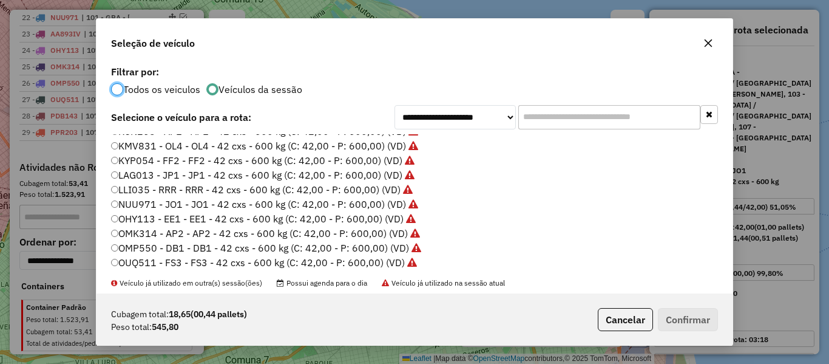
scroll to position [333, 0]
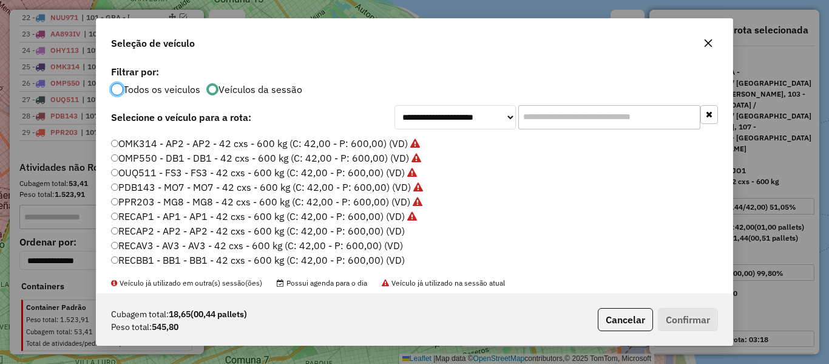
click at [383, 232] on label "RECAP2 - AP2 - AP2 - 42 cxs - 600 kg (C: 42,00 - P: 600,00) (VD)" at bounding box center [258, 230] width 294 height 15
click at [696, 322] on button "Confirmar" at bounding box center [688, 319] width 60 height 23
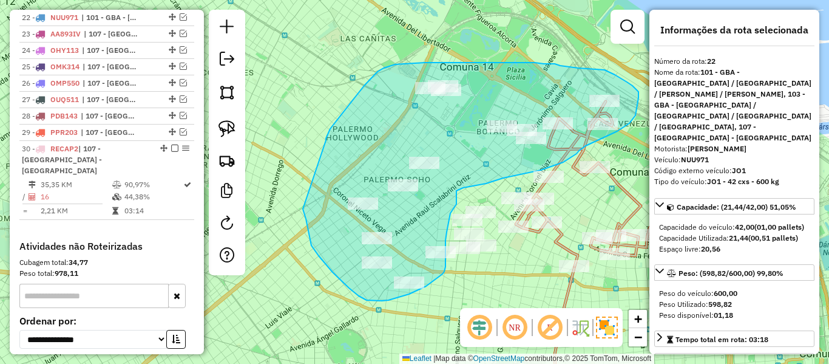
drag, startPoint x: 327, startPoint y: 135, endPoint x: 302, endPoint y: 180, distance: 51.7
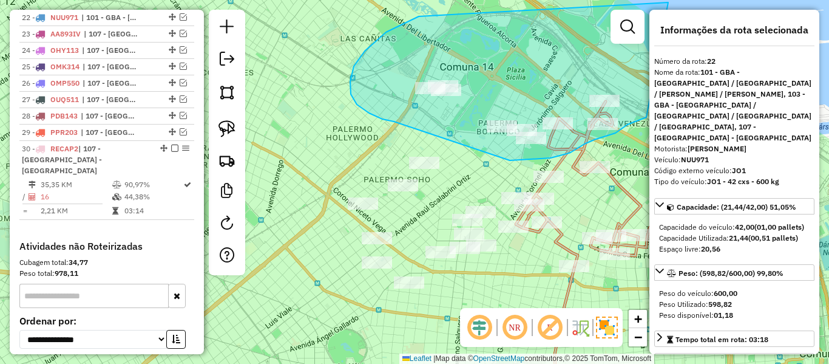
drag, startPoint x: 383, startPoint y: 119, endPoint x: 496, endPoint y: 168, distance: 123.5
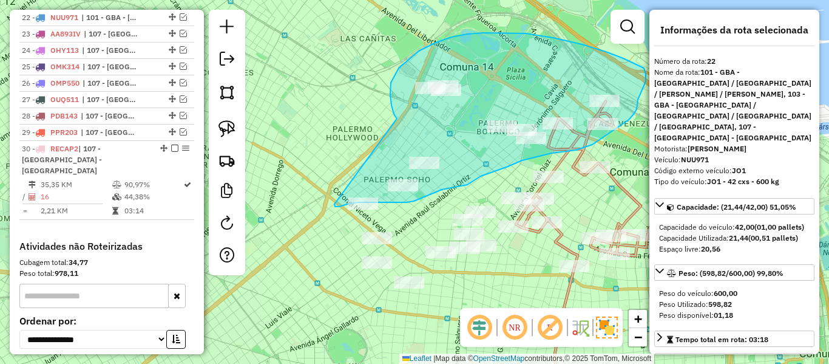
drag, startPoint x: 395, startPoint y: 115, endPoint x: 345, endPoint y: 182, distance: 83.3
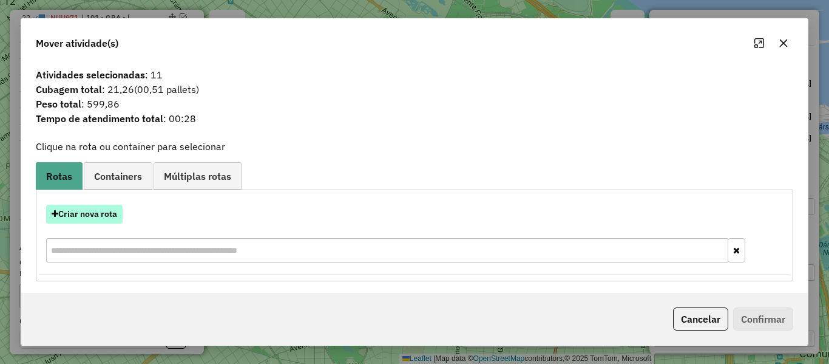
click at [93, 219] on button "Criar nova rota" at bounding box center [84, 214] width 77 height 19
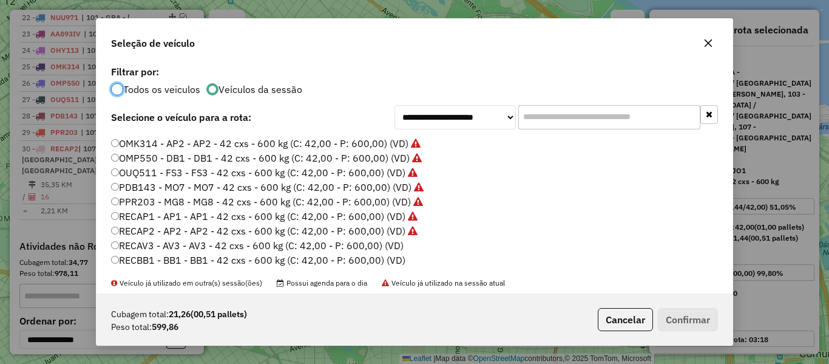
click at [398, 245] on label "RECAV3 - AV3 - AV3 - 42 cxs - 600 kg (C: 42,00 - P: 600,00) (VD)" at bounding box center [257, 245] width 293 height 15
click at [698, 318] on button "Confirmar" at bounding box center [688, 319] width 60 height 23
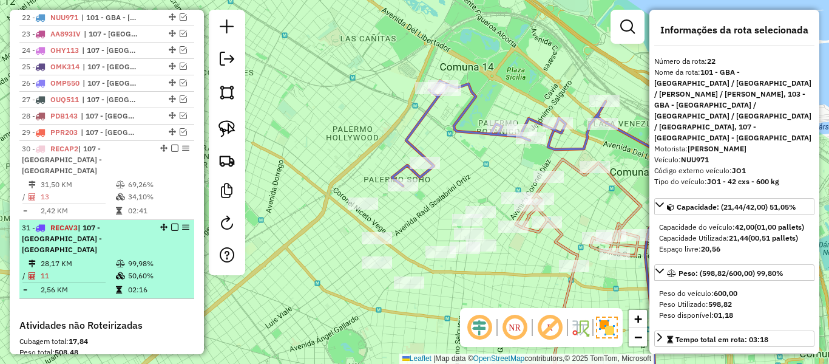
click at [171, 223] on em at bounding box center [174, 226] width 7 height 7
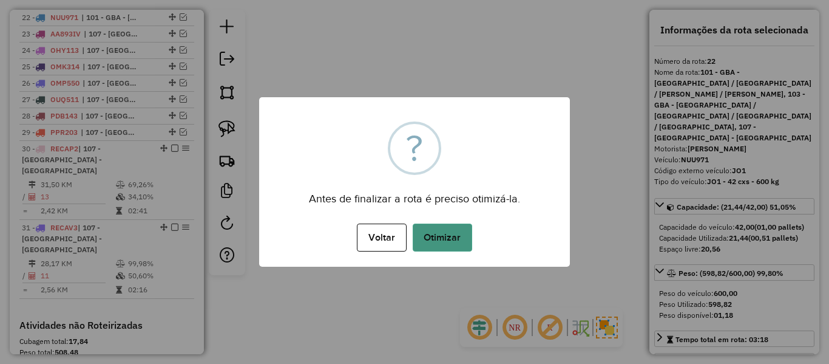
click at [443, 233] on button "Otimizar" at bounding box center [443, 237] width 60 height 28
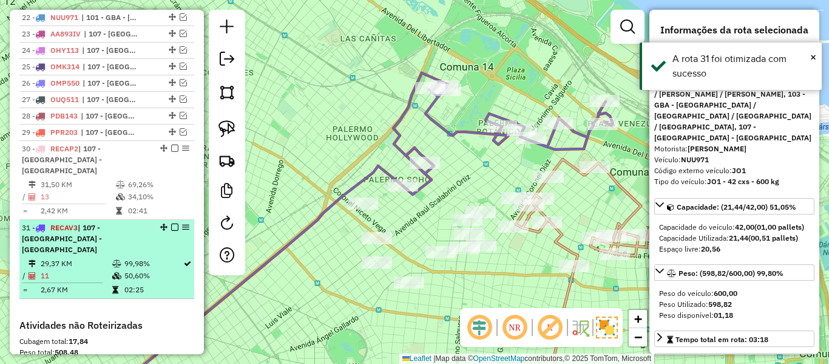
click at [172, 223] on em at bounding box center [174, 226] width 7 height 7
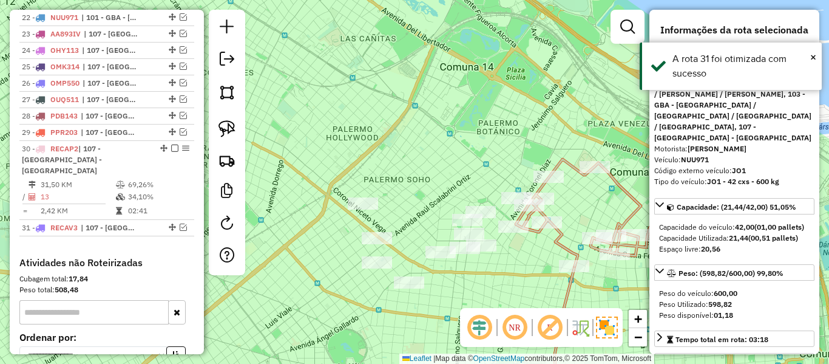
click at [557, 242] on icon at bounding box center [644, 212] width 257 height 107
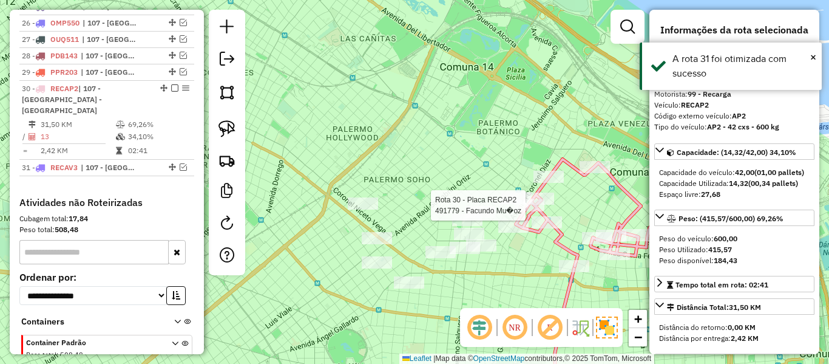
scroll to position [922, 0]
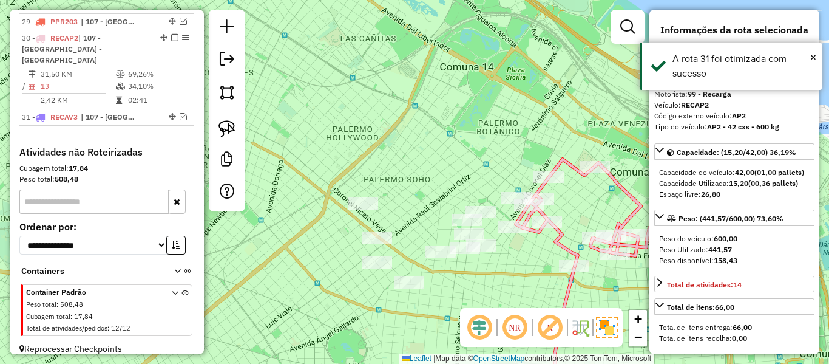
select select "**********"
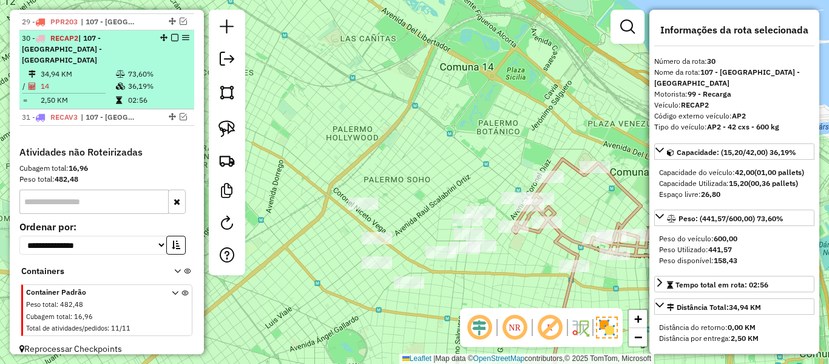
click at [171, 38] on em at bounding box center [174, 37] width 7 height 7
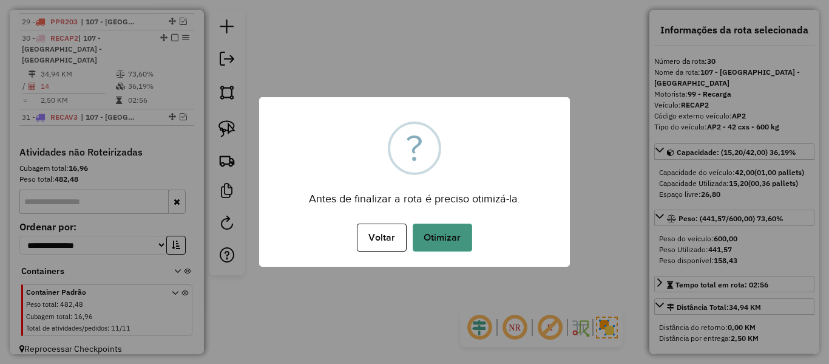
click at [453, 236] on button "Otimizar" at bounding box center [443, 237] width 60 height 28
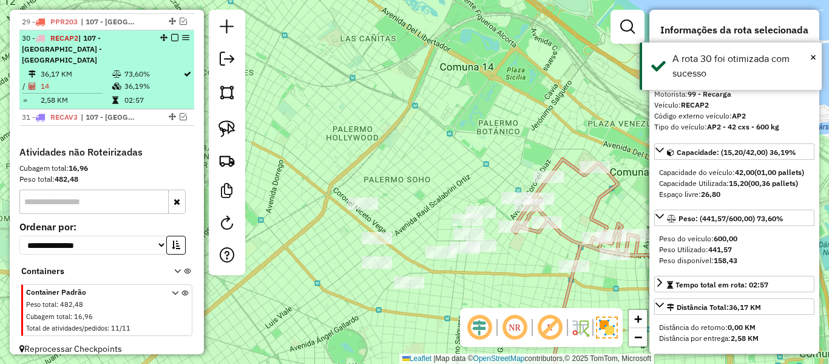
click at [171, 36] on em at bounding box center [174, 37] width 7 height 7
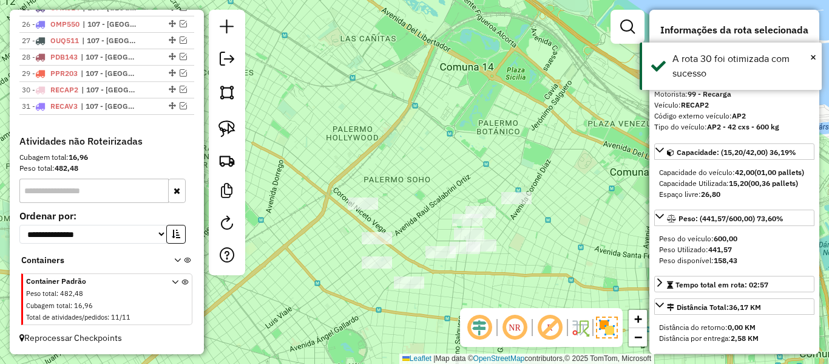
scroll to position [871, 0]
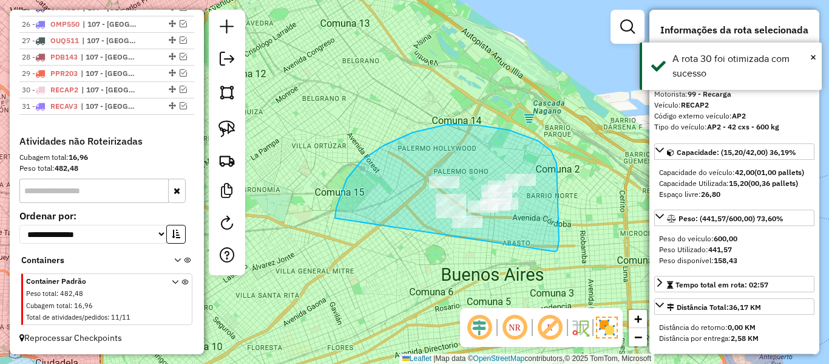
drag, startPoint x: 556, startPoint y: 251, endPoint x: 343, endPoint y: 271, distance: 213.4
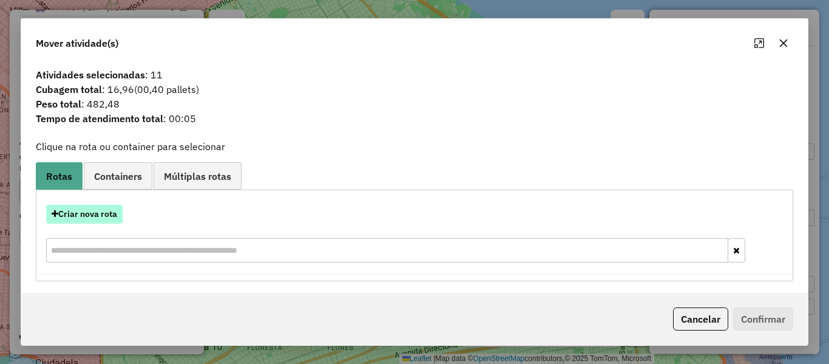
click at [105, 212] on button "Criar nova rota" at bounding box center [84, 214] width 77 height 19
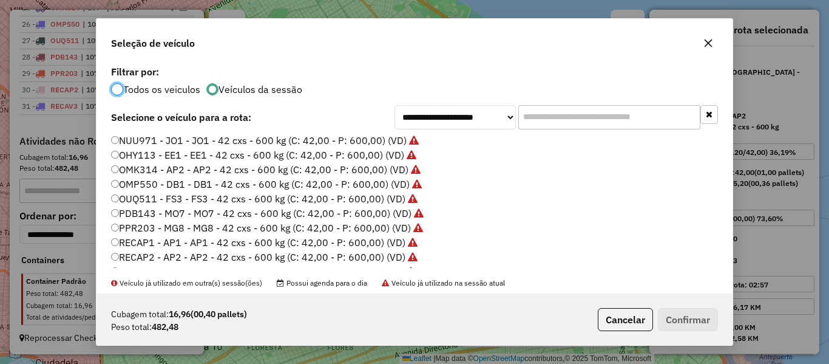
scroll to position [333, 0]
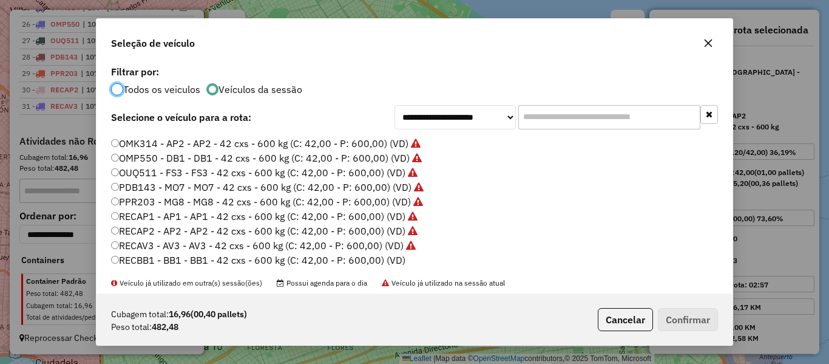
click at [386, 260] on label "RECBB1 - BB1 - BB1 - 42 cxs - 600 kg (C: 42,00 - P: 600,00) (VD)" at bounding box center [258, 260] width 294 height 15
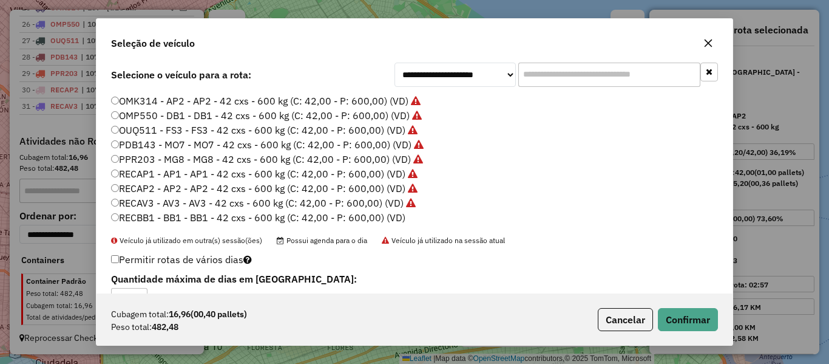
scroll to position [76, 0]
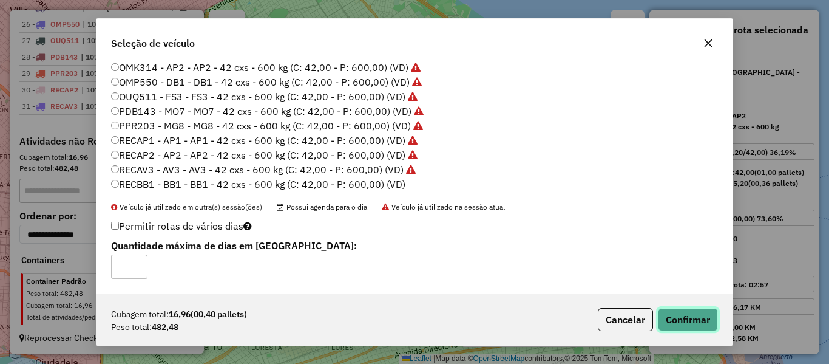
click at [697, 314] on button "Confirmar" at bounding box center [688, 319] width 60 height 23
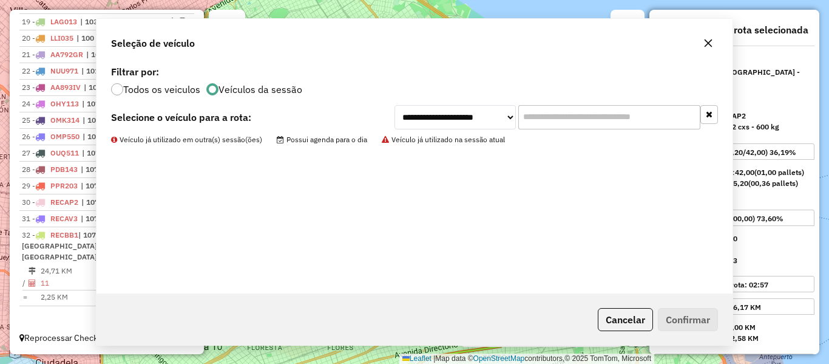
scroll to position [0, 0]
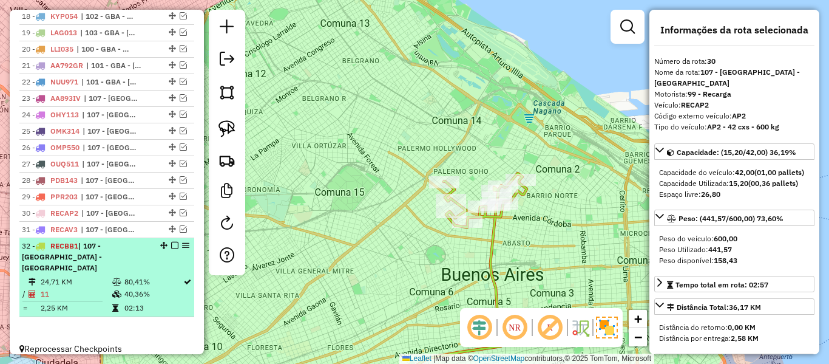
click at [172, 243] on em at bounding box center [174, 245] width 7 height 7
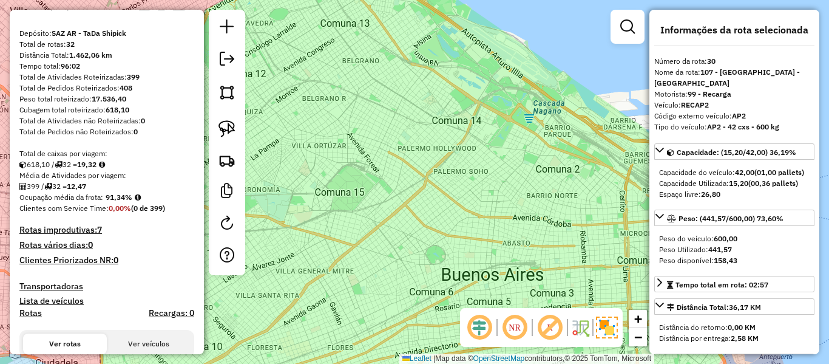
scroll to position [121, 0]
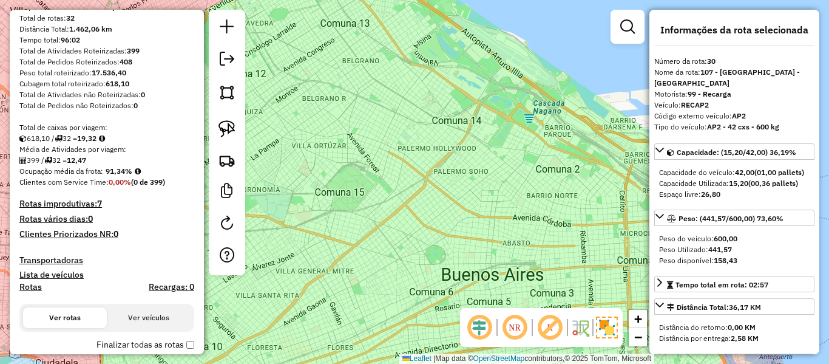
click at [121, 169] on strong "91,34%" at bounding box center [119, 170] width 27 height 9
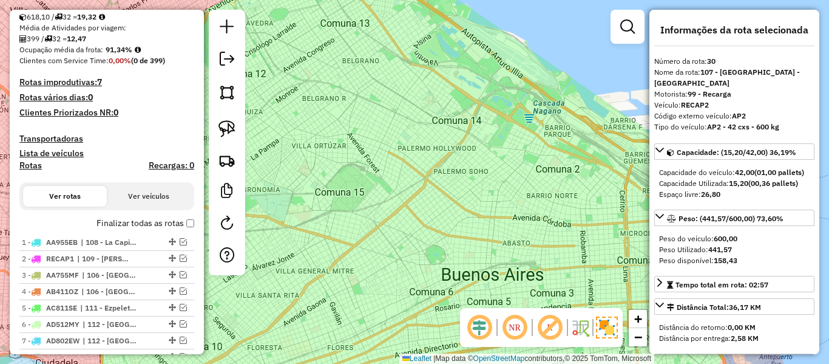
scroll to position [0, 0]
